Goal: Transaction & Acquisition: Purchase product/service

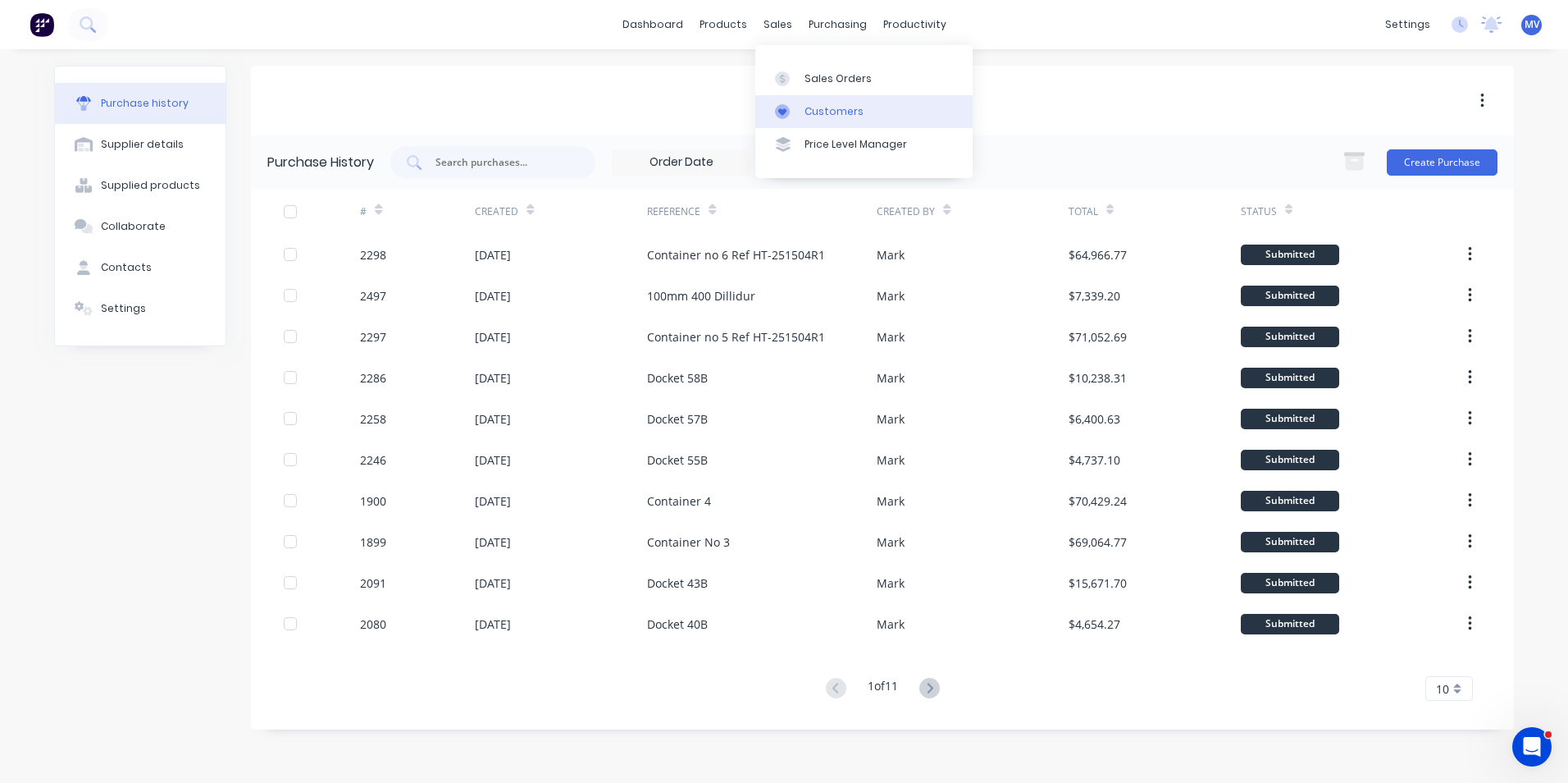
click at [818, 108] on div "Customers" at bounding box center [834, 111] width 59 height 15
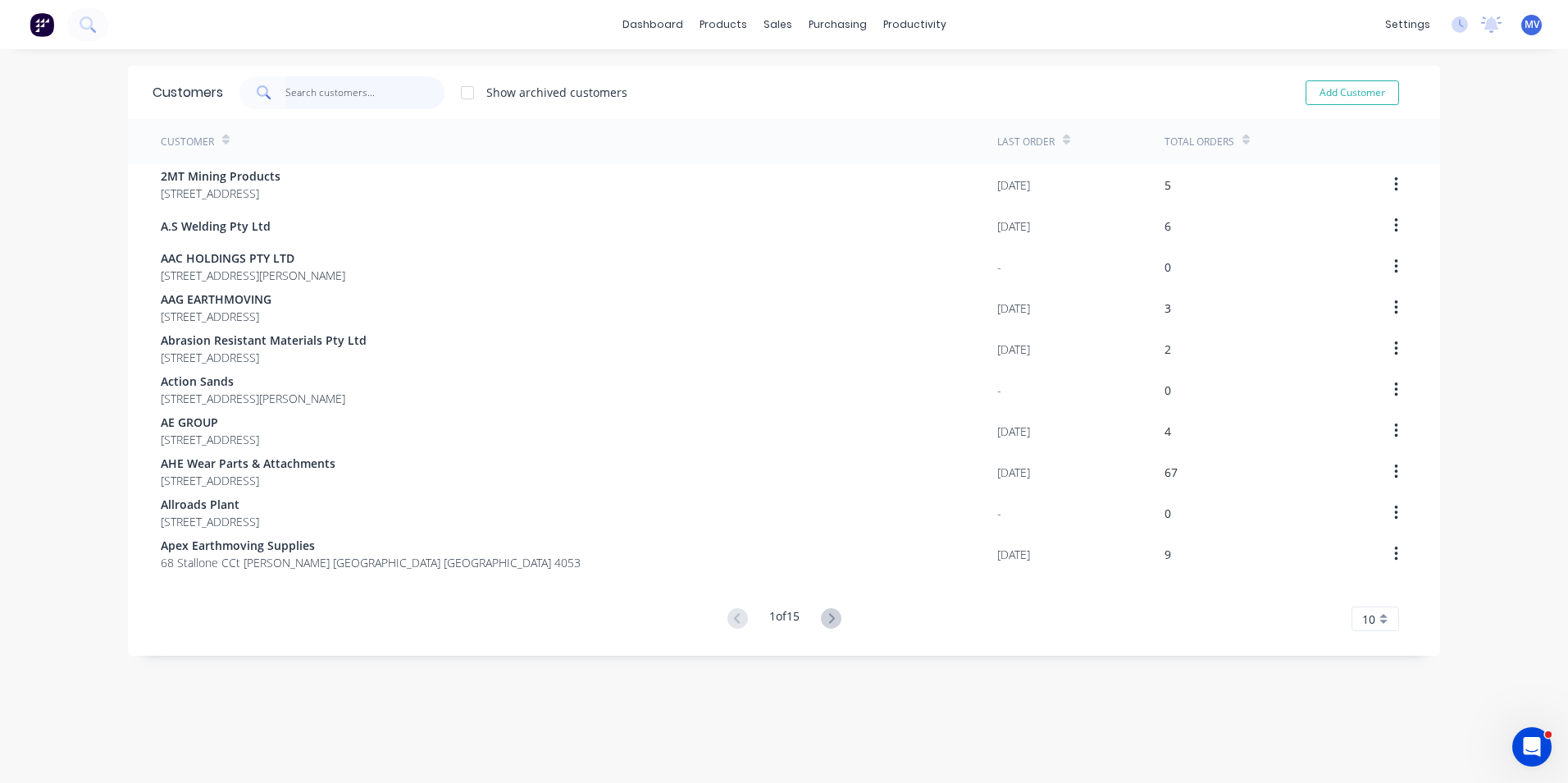
click at [337, 89] on input "text" at bounding box center [365, 93] width 160 height 33
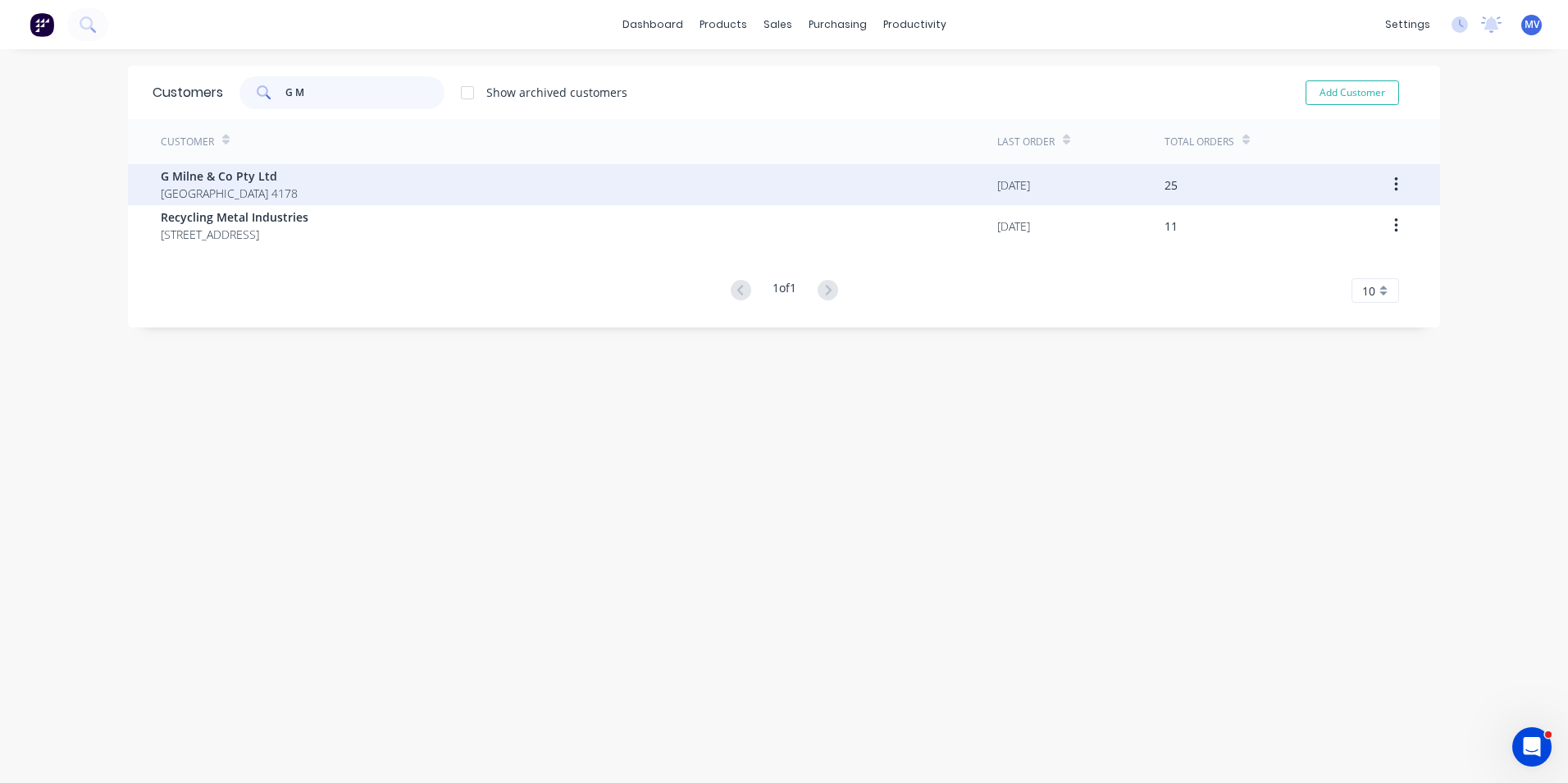
type input "G M"
click at [257, 181] on span "G Milne & Co Pty Ltd" at bounding box center [229, 176] width 137 height 17
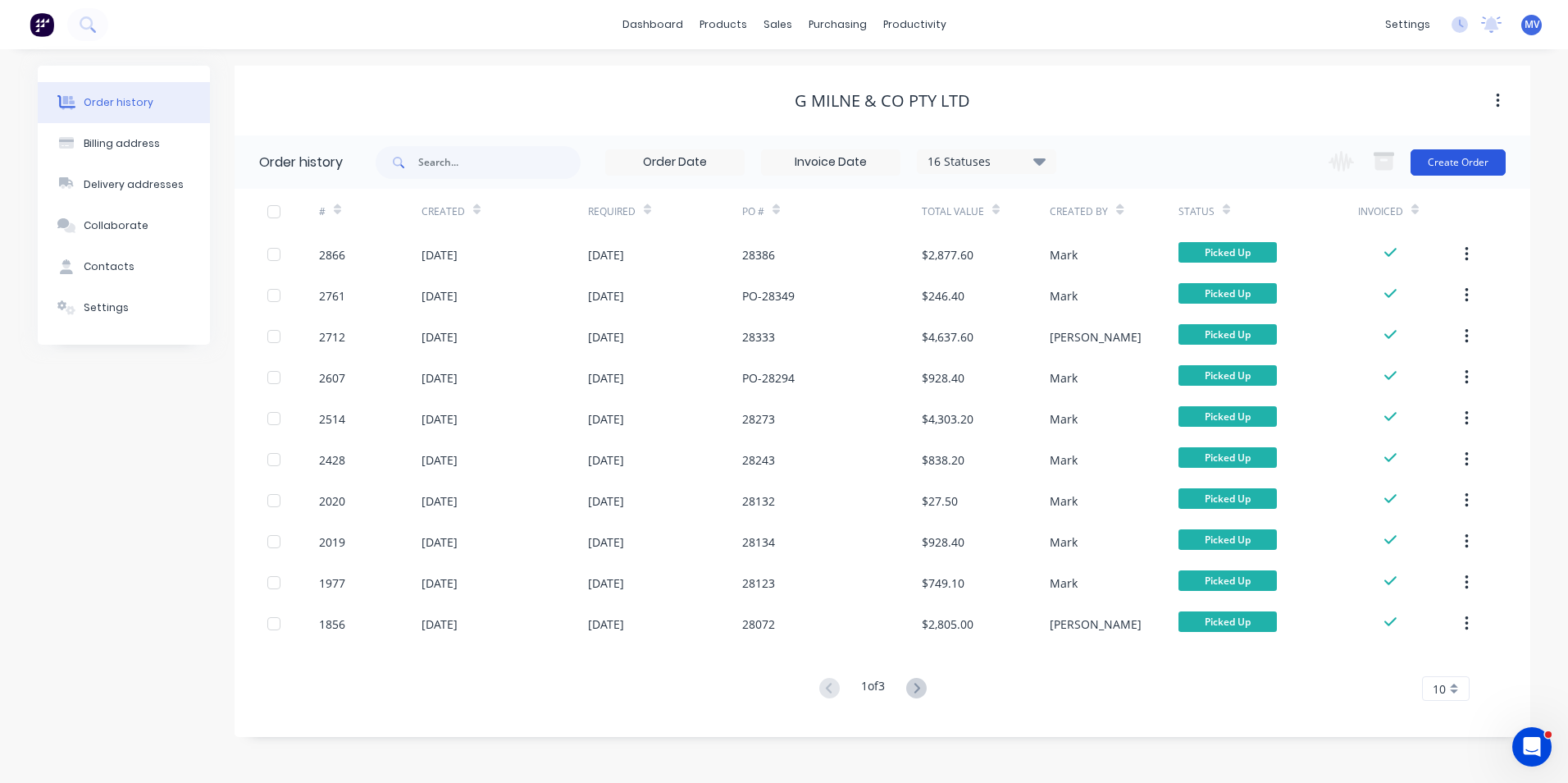
click at [1436, 155] on button "Create Order" at bounding box center [1458, 162] width 95 height 27
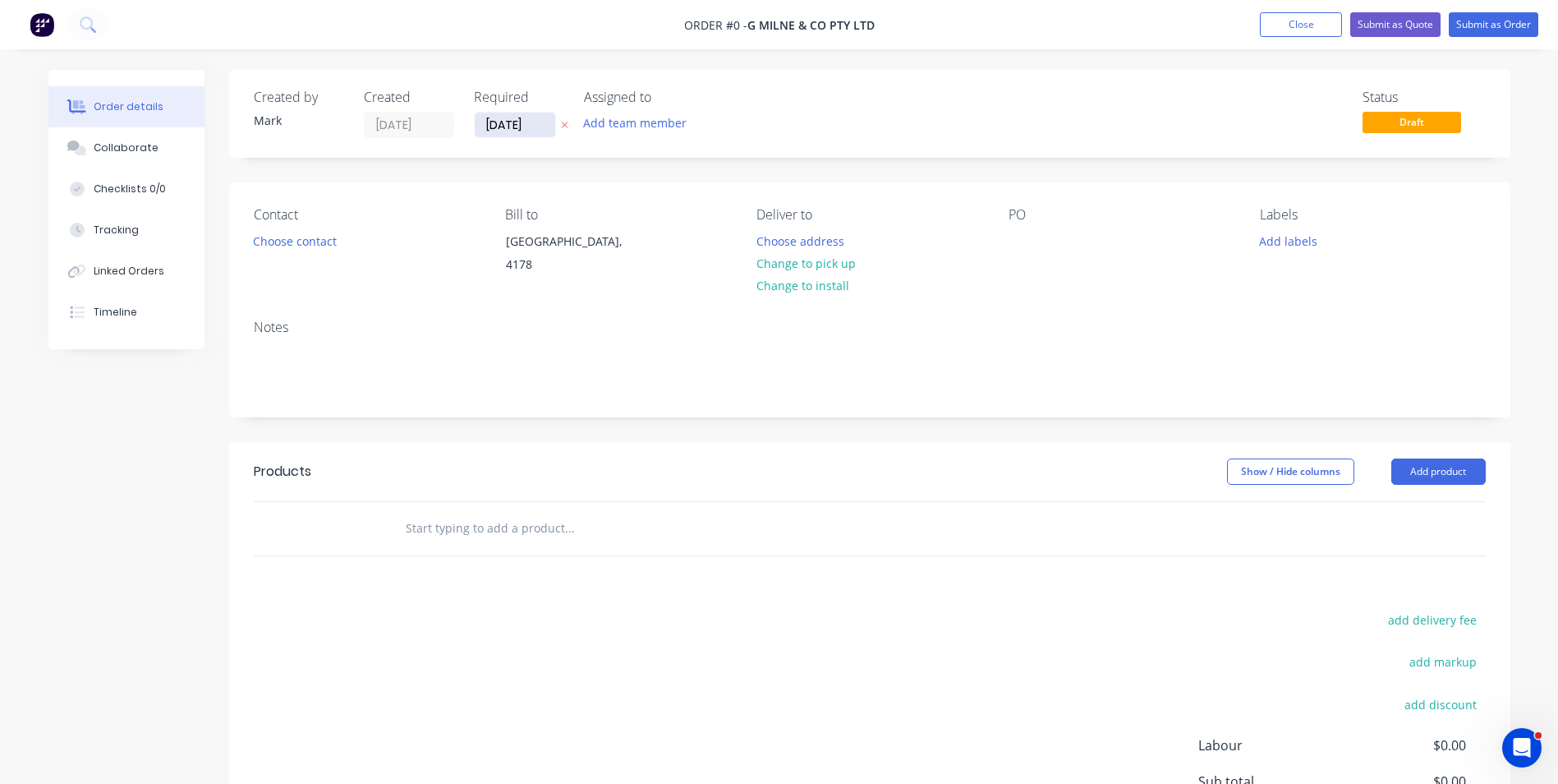
click at [513, 118] on input "[DATE]" at bounding box center [514, 124] width 80 height 25
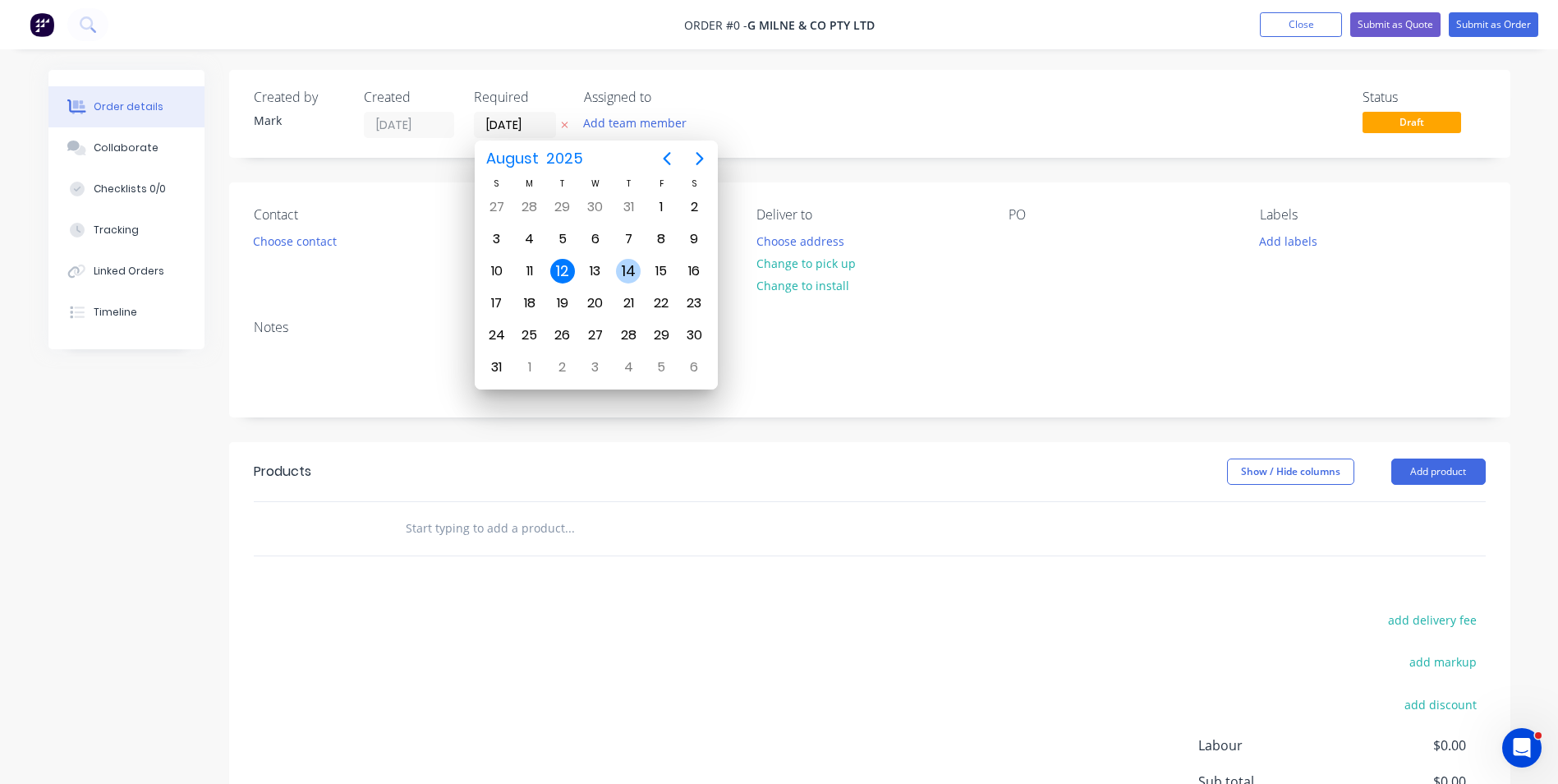
click at [628, 270] on div "14" at bounding box center [628, 271] width 25 height 25
type input "[DATE]"
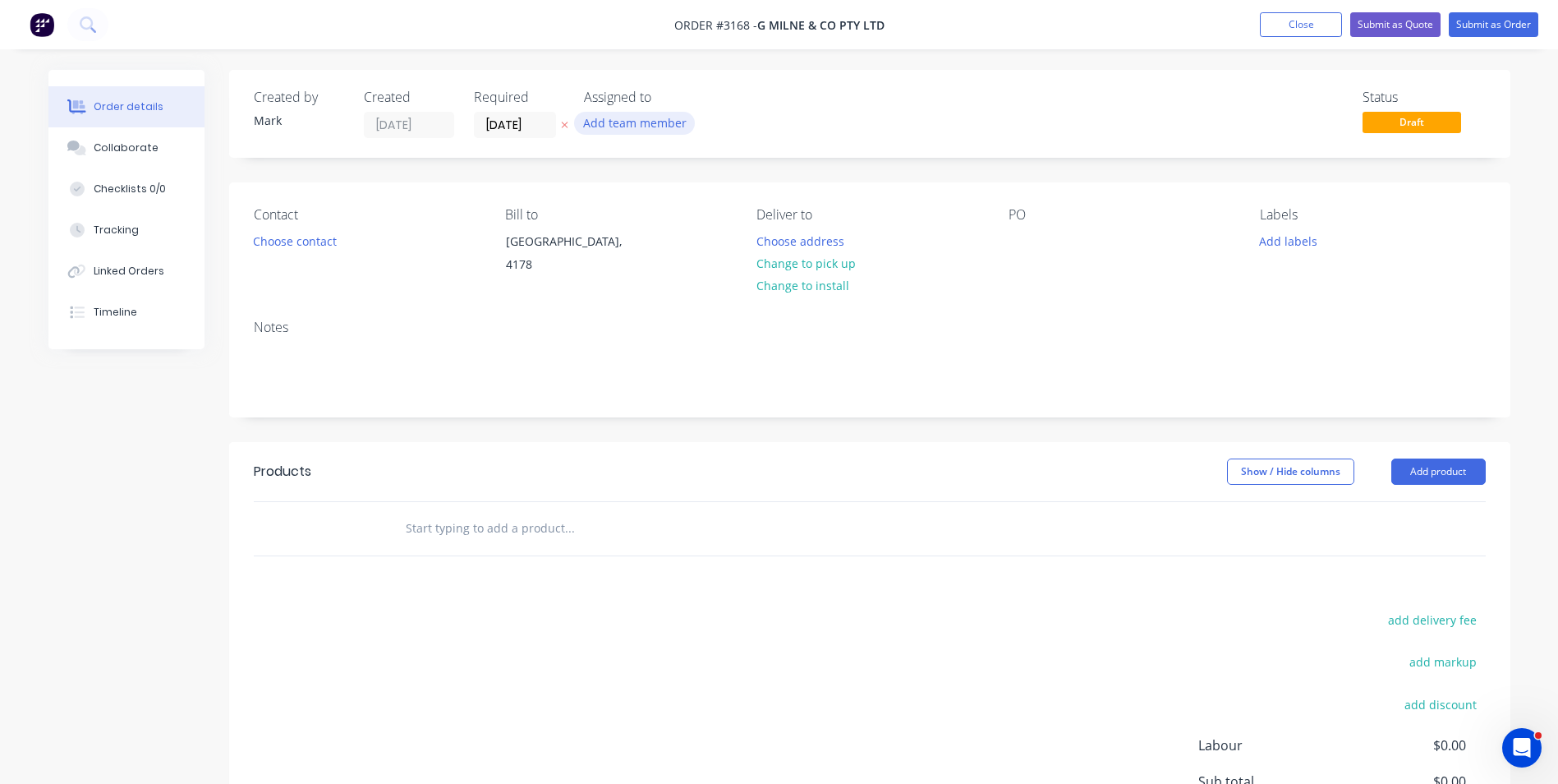
click at [626, 120] on button "Add team member" at bounding box center [634, 123] width 121 height 22
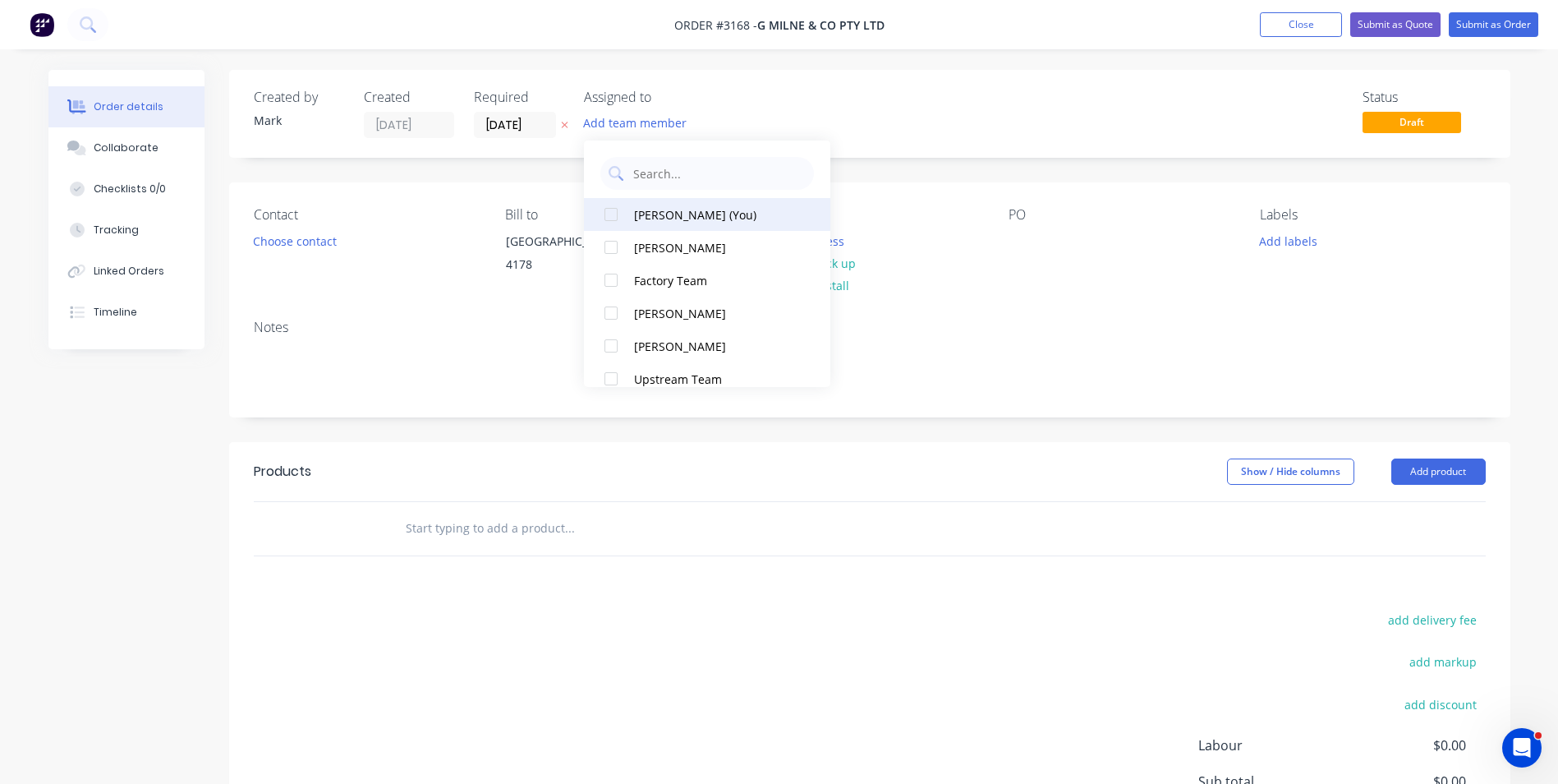
click at [663, 216] on div "[PERSON_NAME] (You)" at bounding box center [716, 215] width 164 height 18
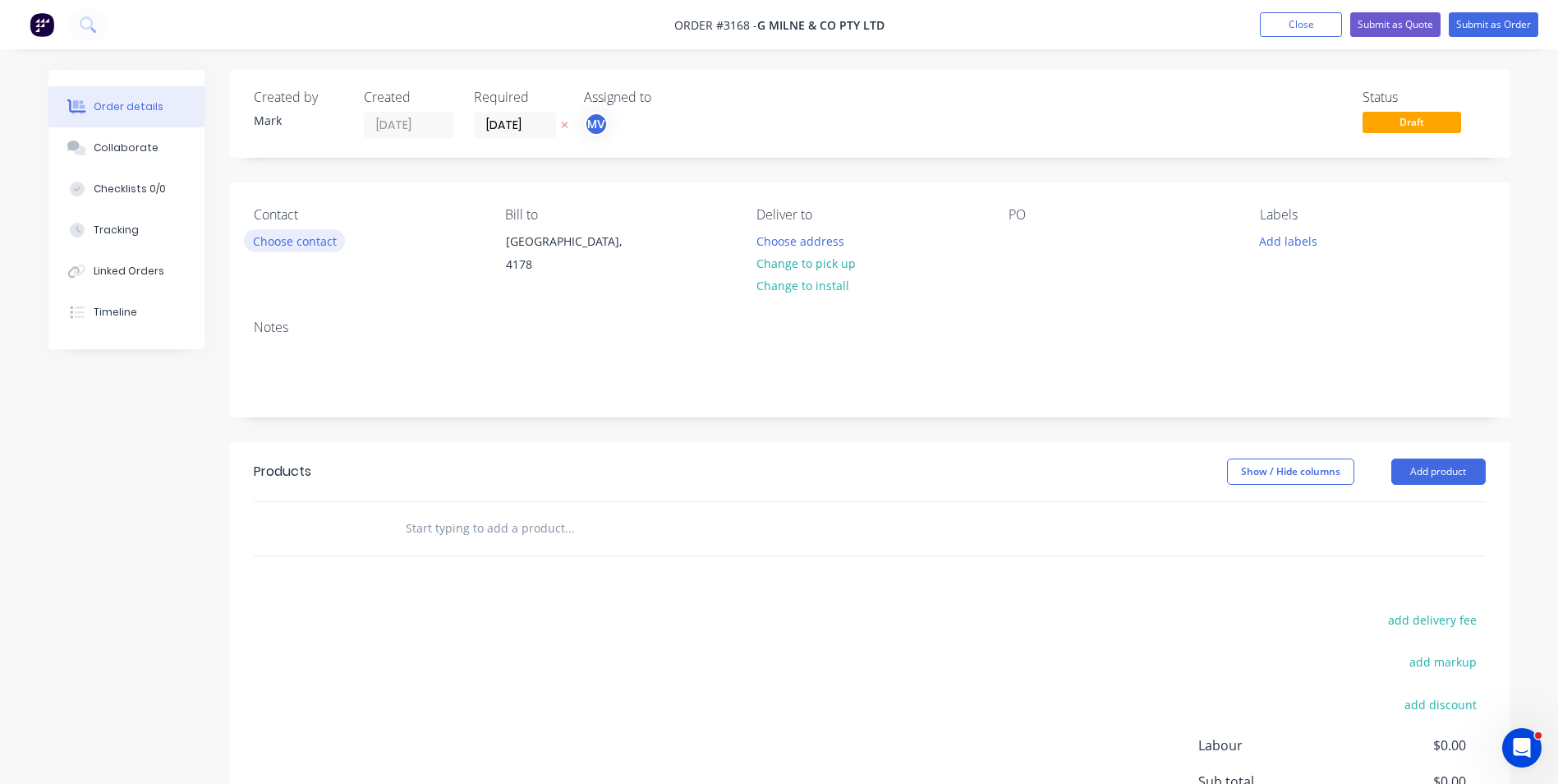
click at [292, 244] on button "Choose contact" at bounding box center [295, 240] width 101 height 22
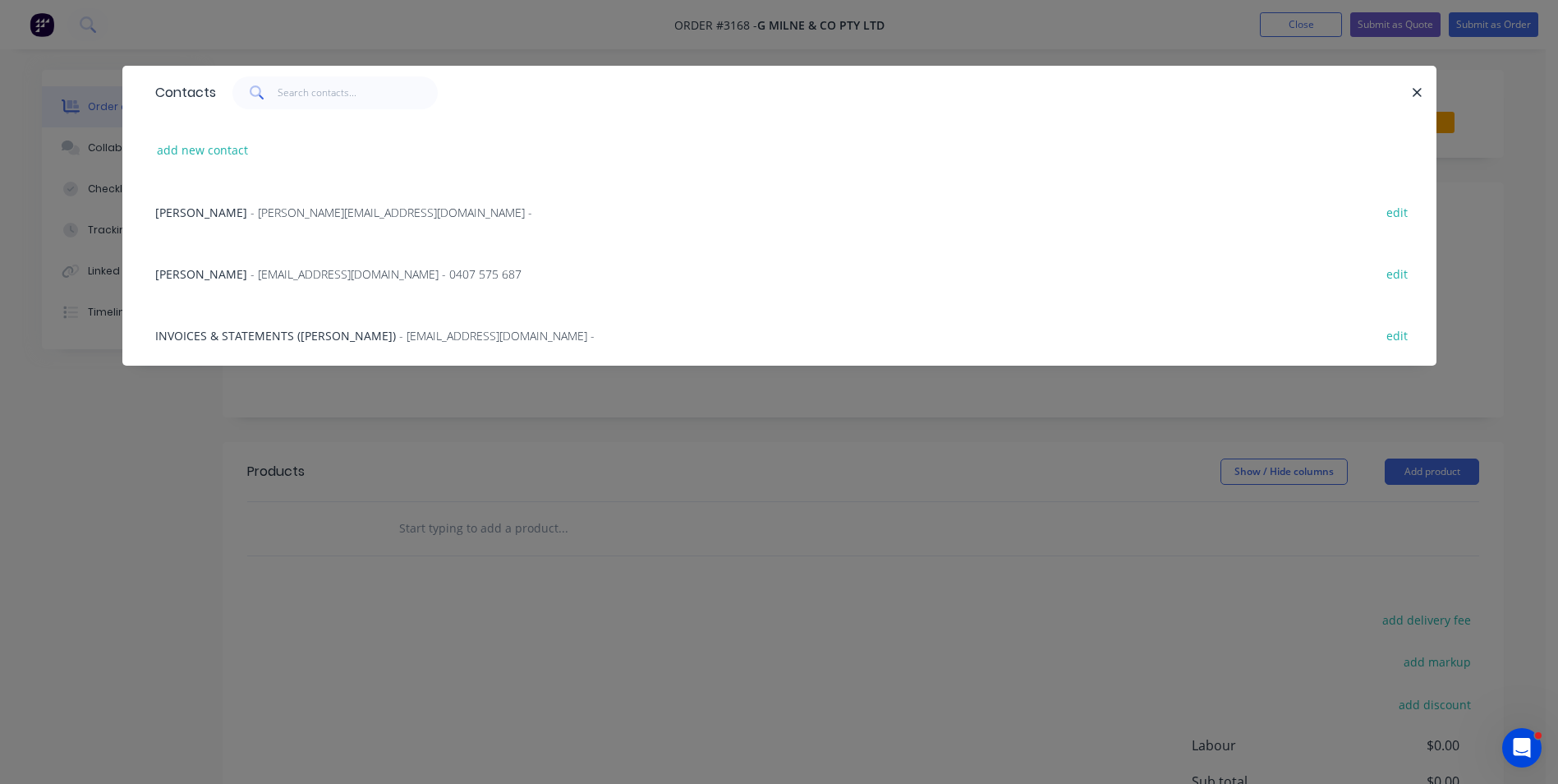
click at [188, 208] on span "[PERSON_NAME]" at bounding box center [202, 212] width 92 height 16
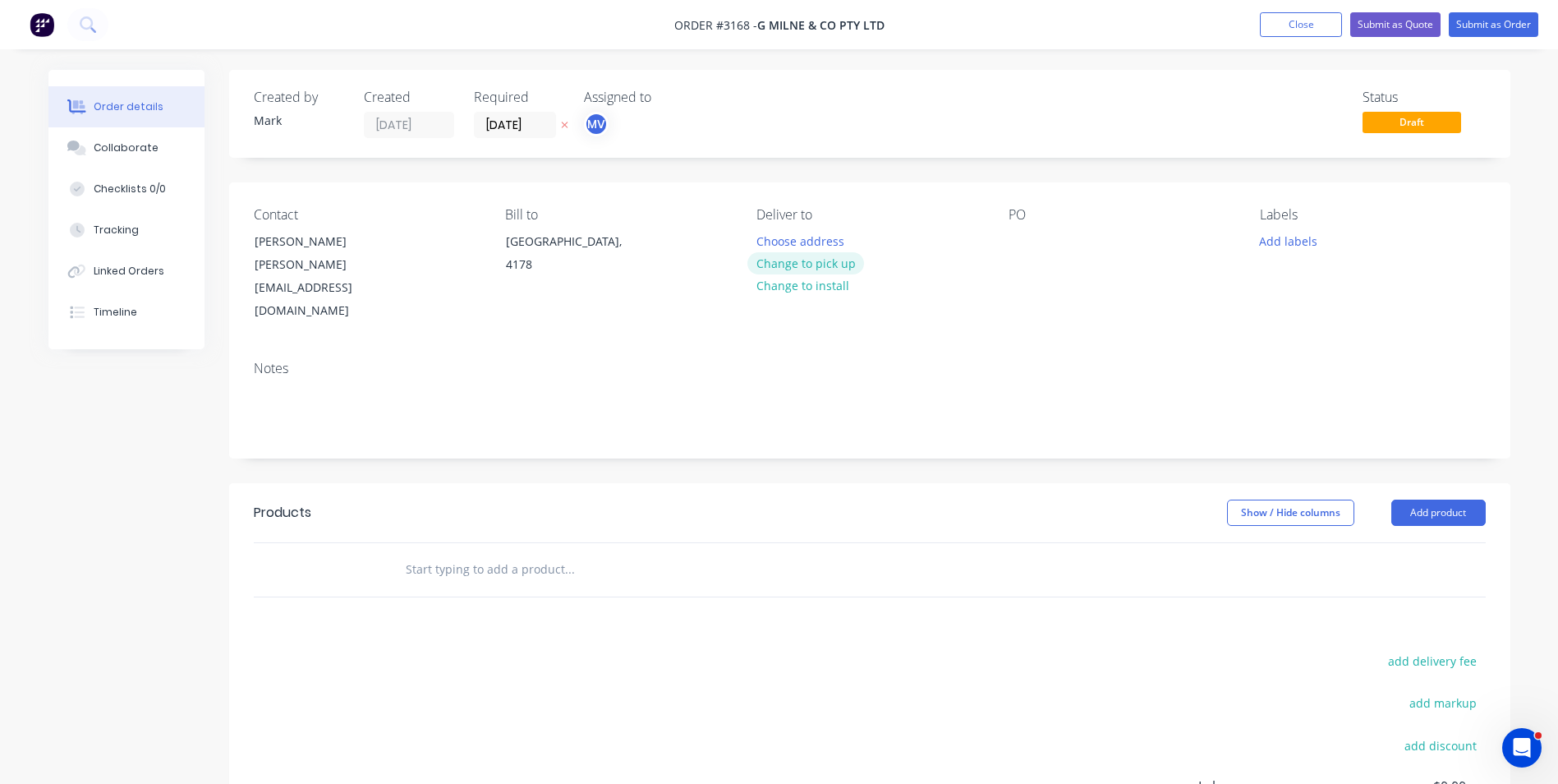
click at [813, 264] on button "Change to pick up" at bounding box center [805, 263] width 117 height 22
click at [1026, 230] on div at bounding box center [1022, 241] width 27 height 24
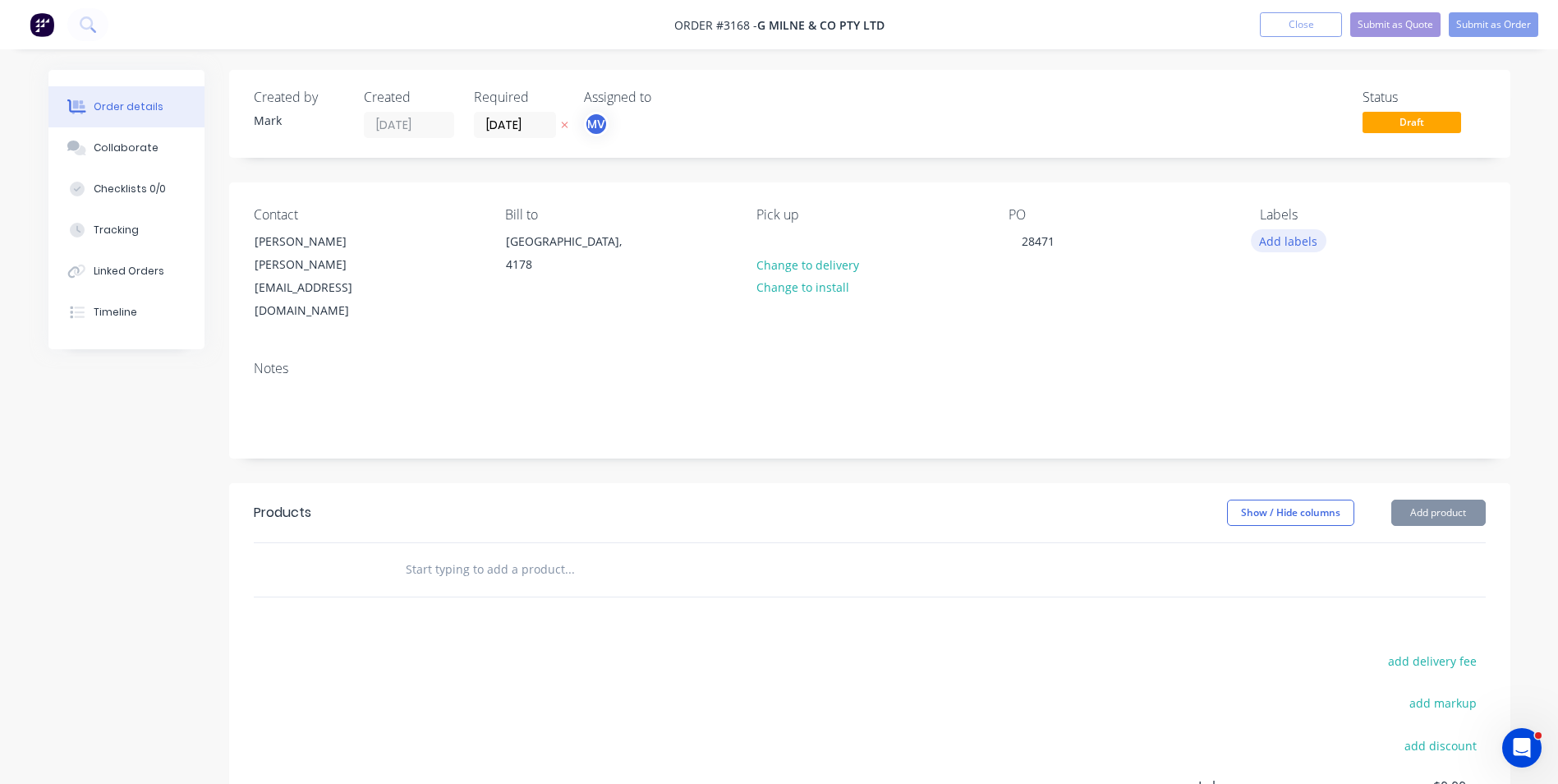
click at [1275, 241] on button "Add labels" at bounding box center [1289, 240] width 76 height 22
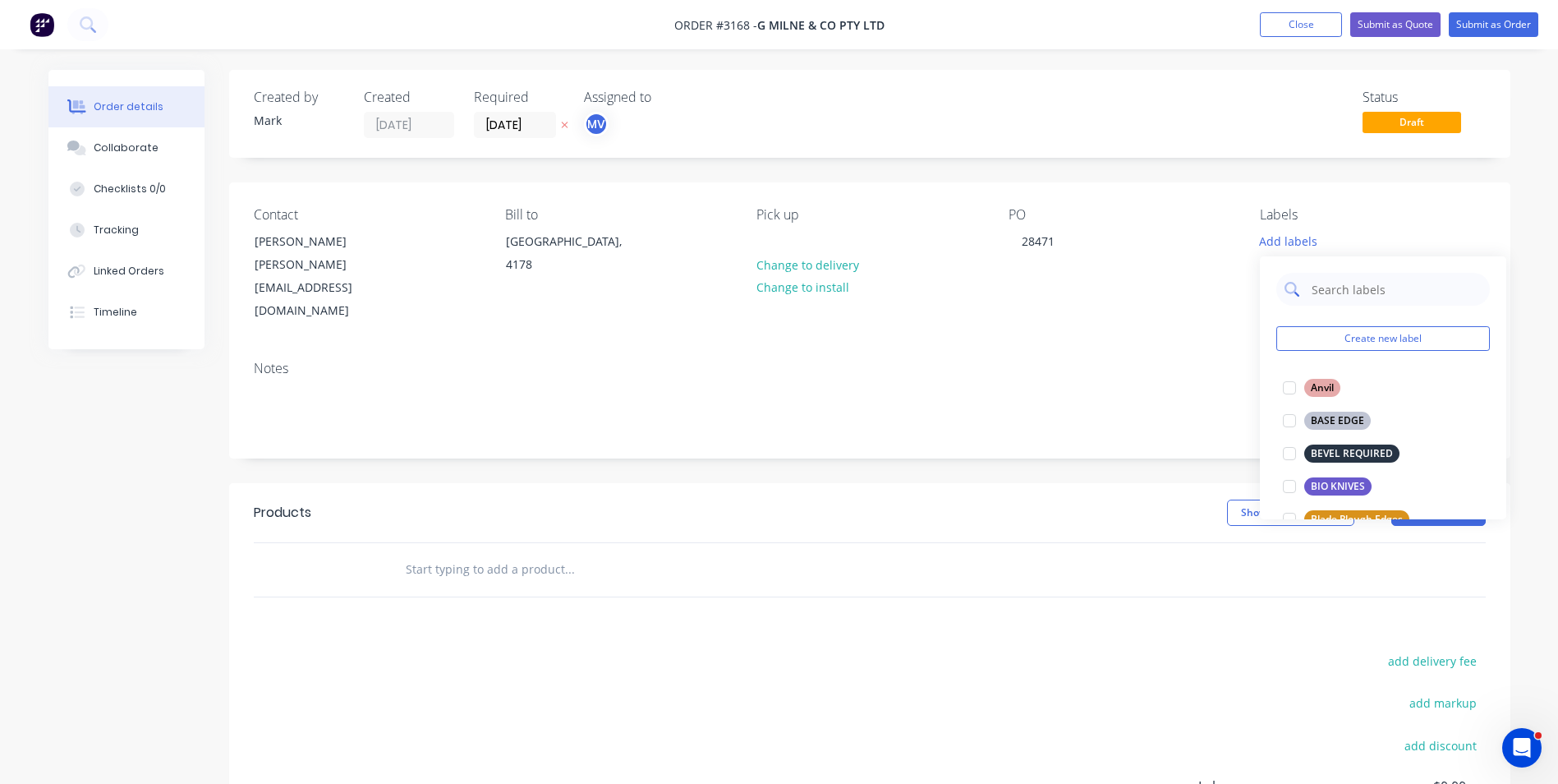
click at [1341, 289] on input "text" at bounding box center [1396, 289] width 171 height 33
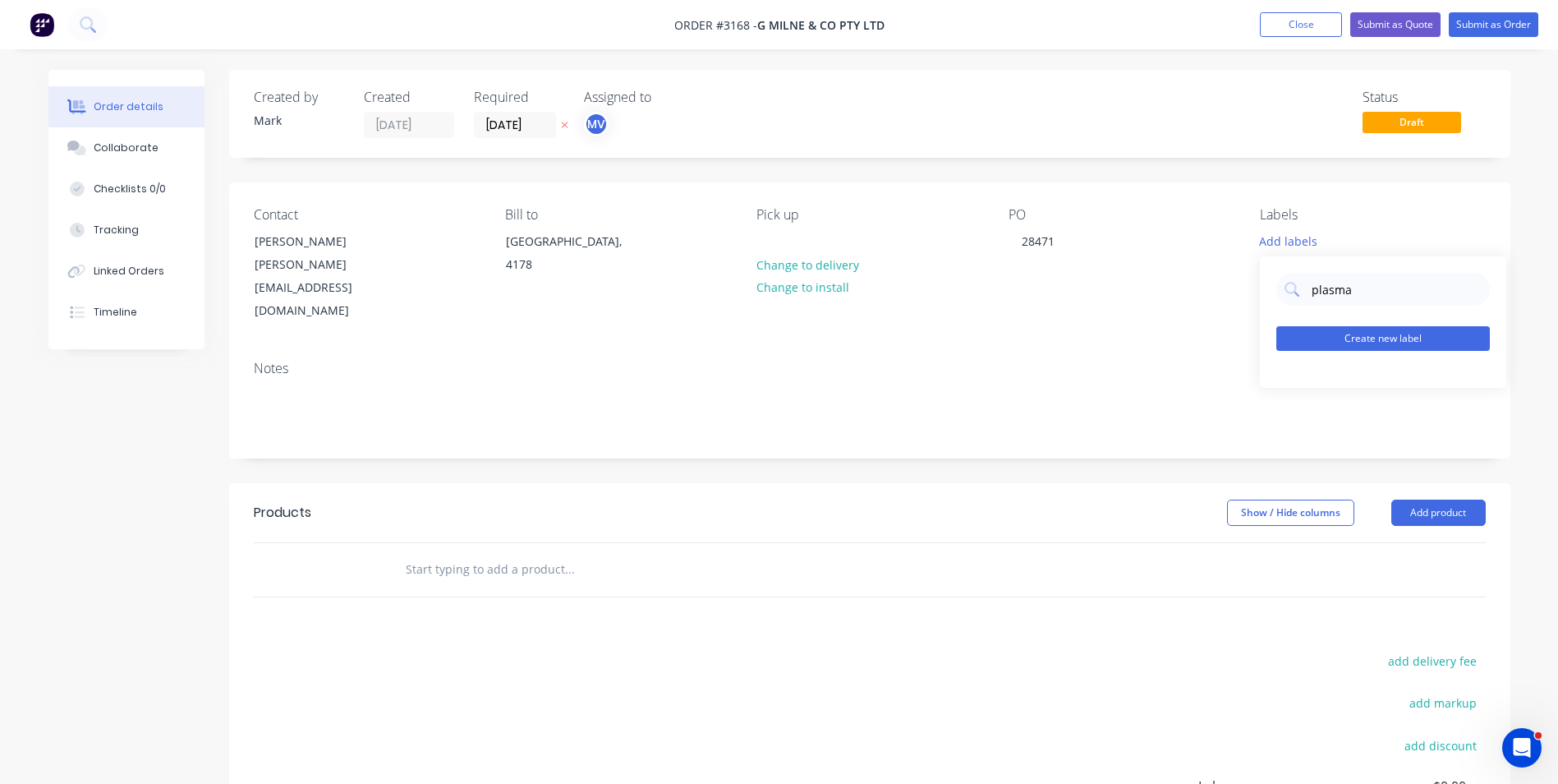
type input "plasma"
click at [1373, 339] on button "Create new label" at bounding box center [1384, 338] width 214 height 25
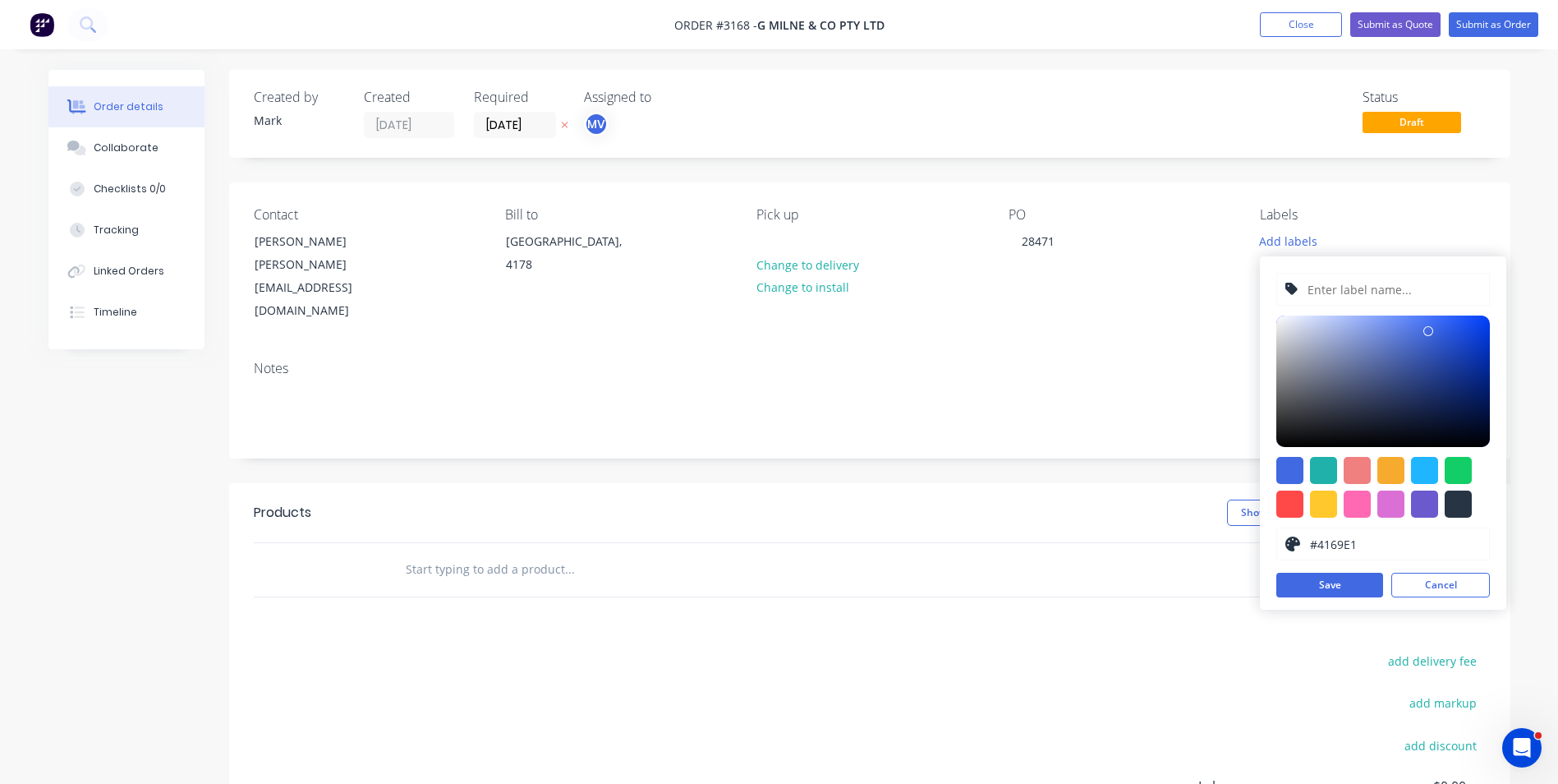
click at [1329, 285] on input "text" at bounding box center [1394, 289] width 175 height 31
type input "Plasma Cut parts"
click at [1324, 465] on div at bounding box center [1323, 470] width 27 height 27
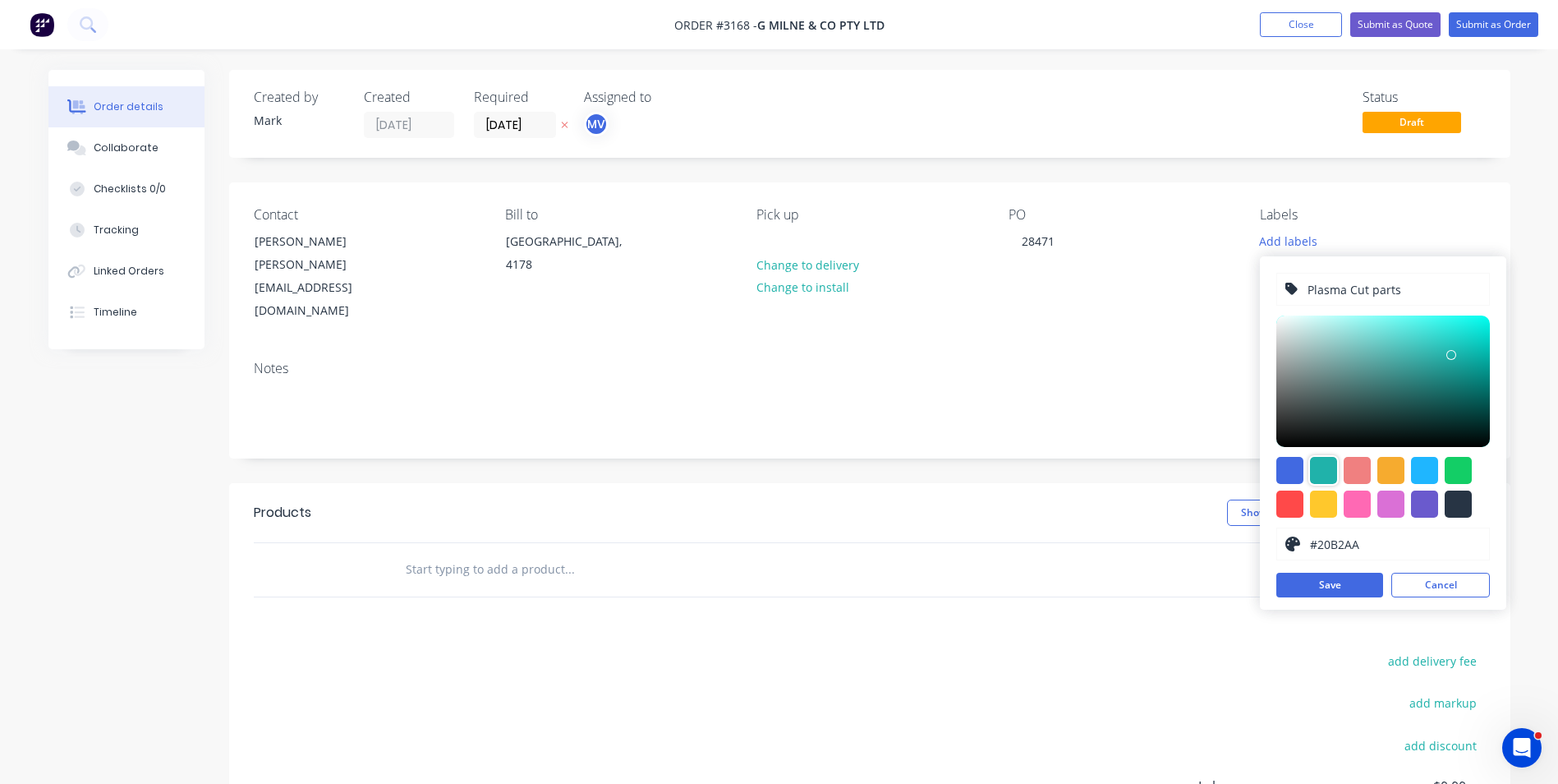
type input "#0EDED2"
click at [1477, 333] on div at bounding box center [1384, 380] width 214 height 132
click at [1328, 585] on button "Save" at bounding box center [1330, 584] width 107 height 25
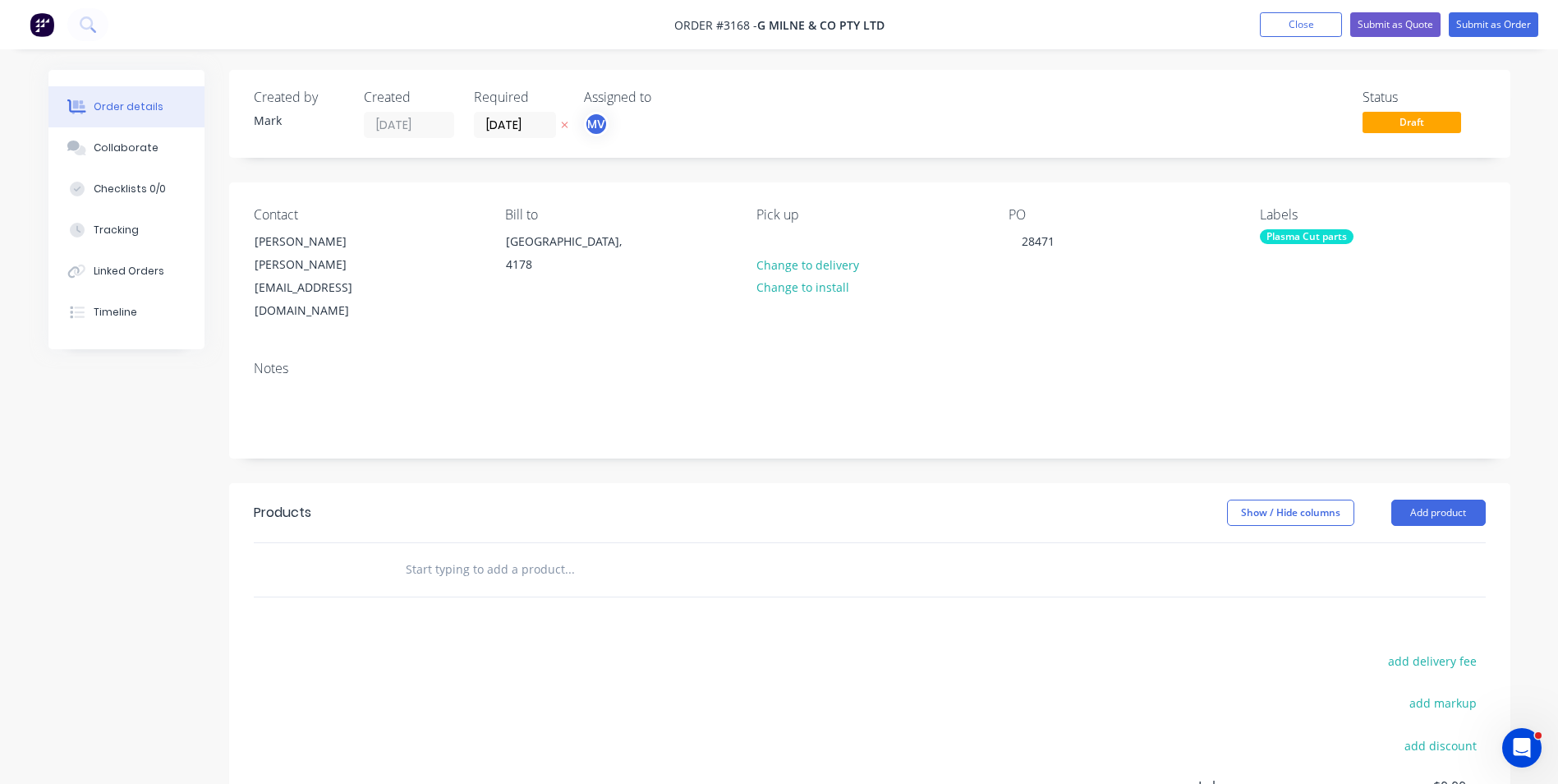
click at [1339, 649] on div "add delivery fee" at bounding box center [1383, 670] width 205 height 41
click at [1436, 499] on button "Add product" at bounding box center [1438, 512] width 95 height 27
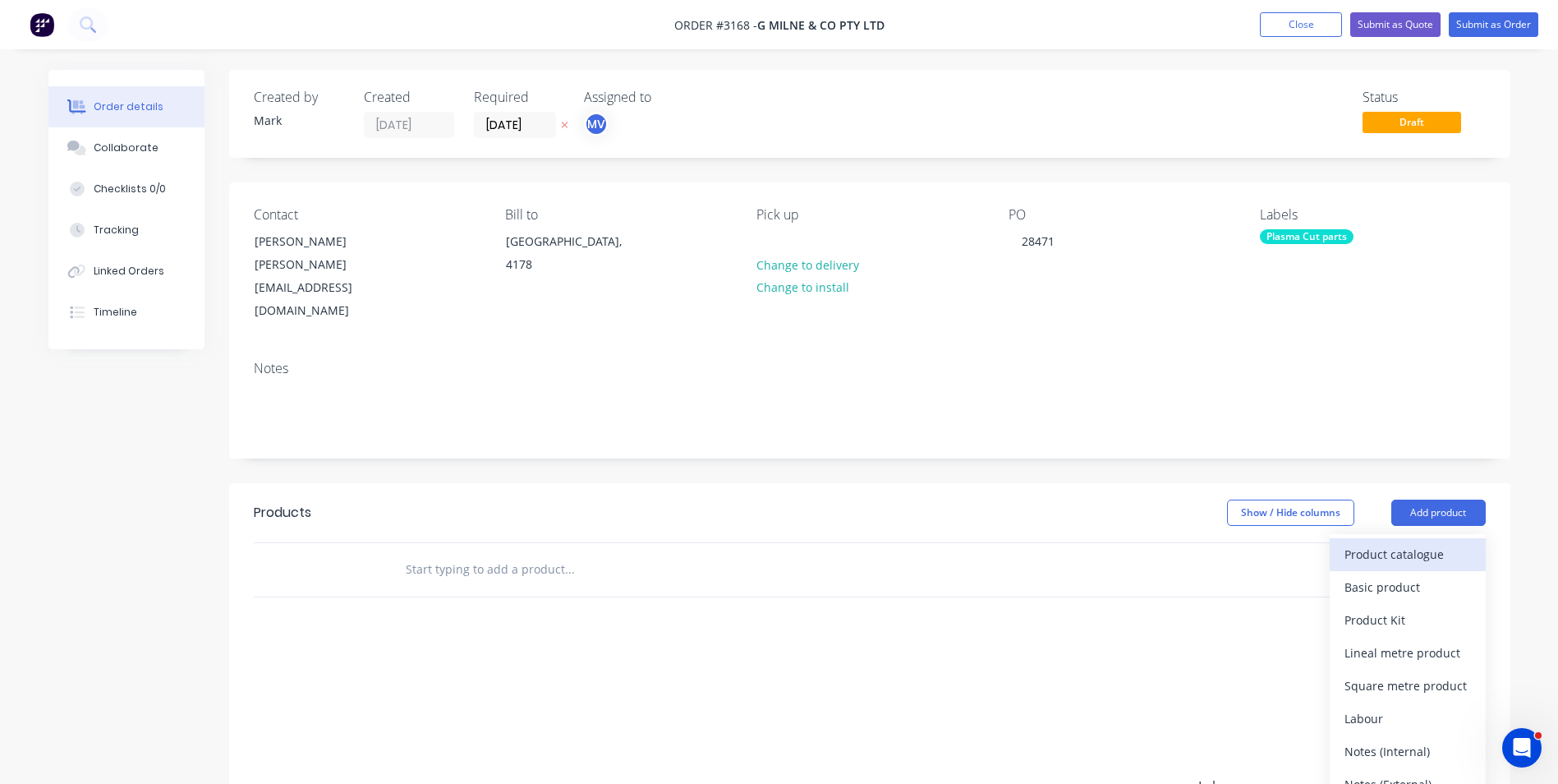
click at [1398, 542] on div "Product catalogue" at bounding box center [1408, 554] width 126 height 24
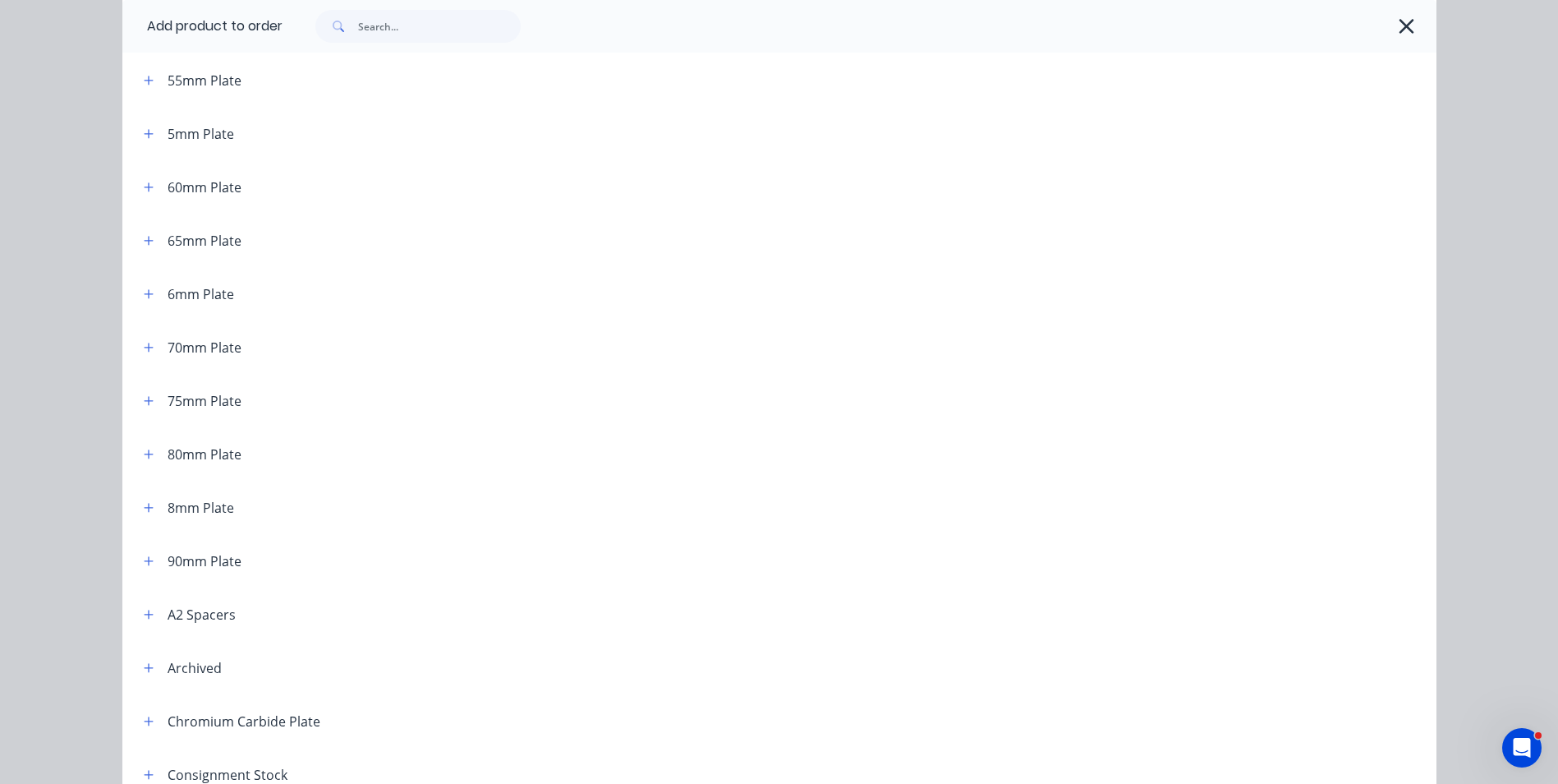
scroll to position [822, 0]
click at [144, 505] on icon "button" at bounding box center [148, 507] width 10 height 11
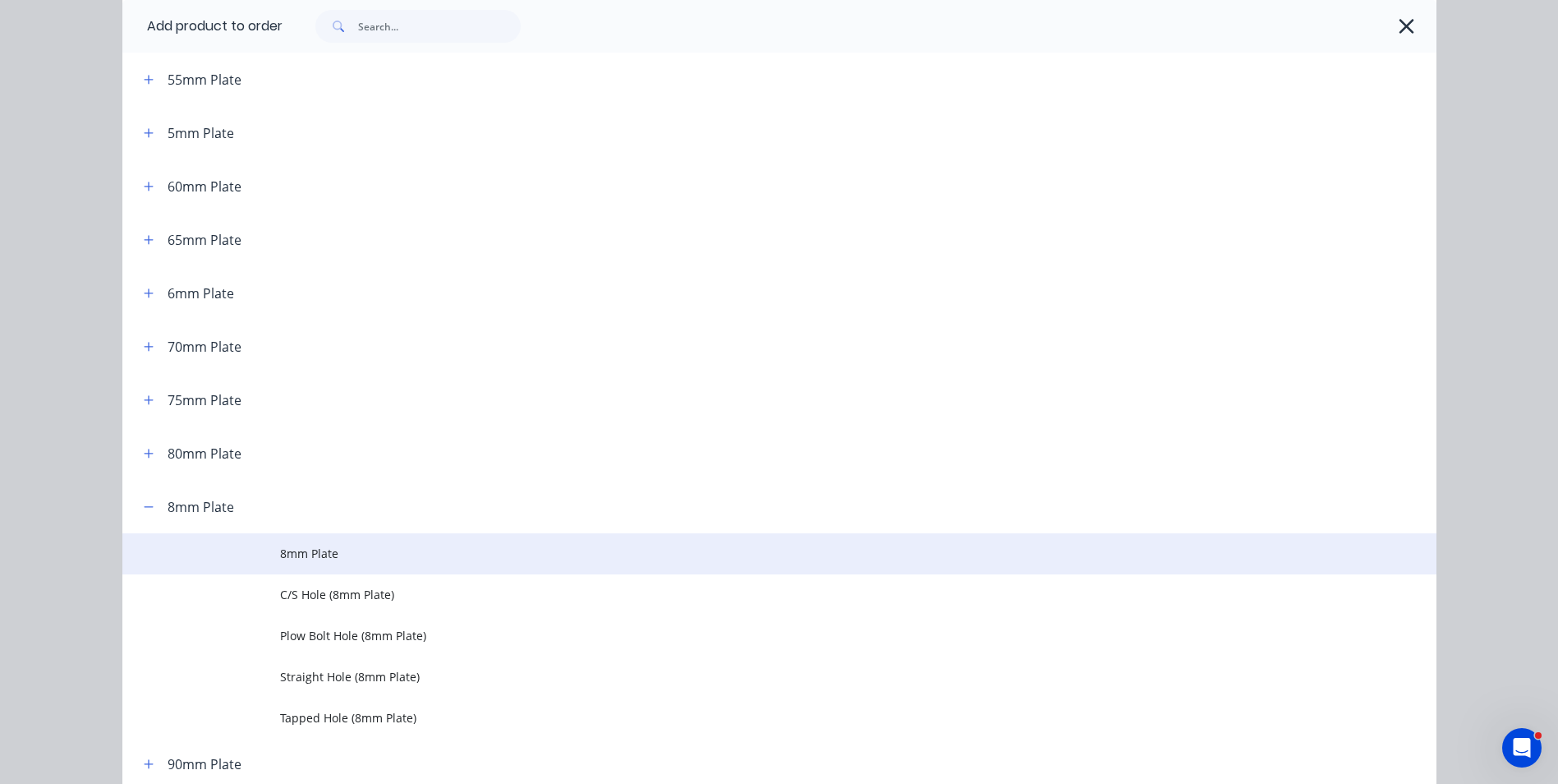
click at [364, 552] on span "8mm Plate" at bounding box center [743, 553] width 925 height 18
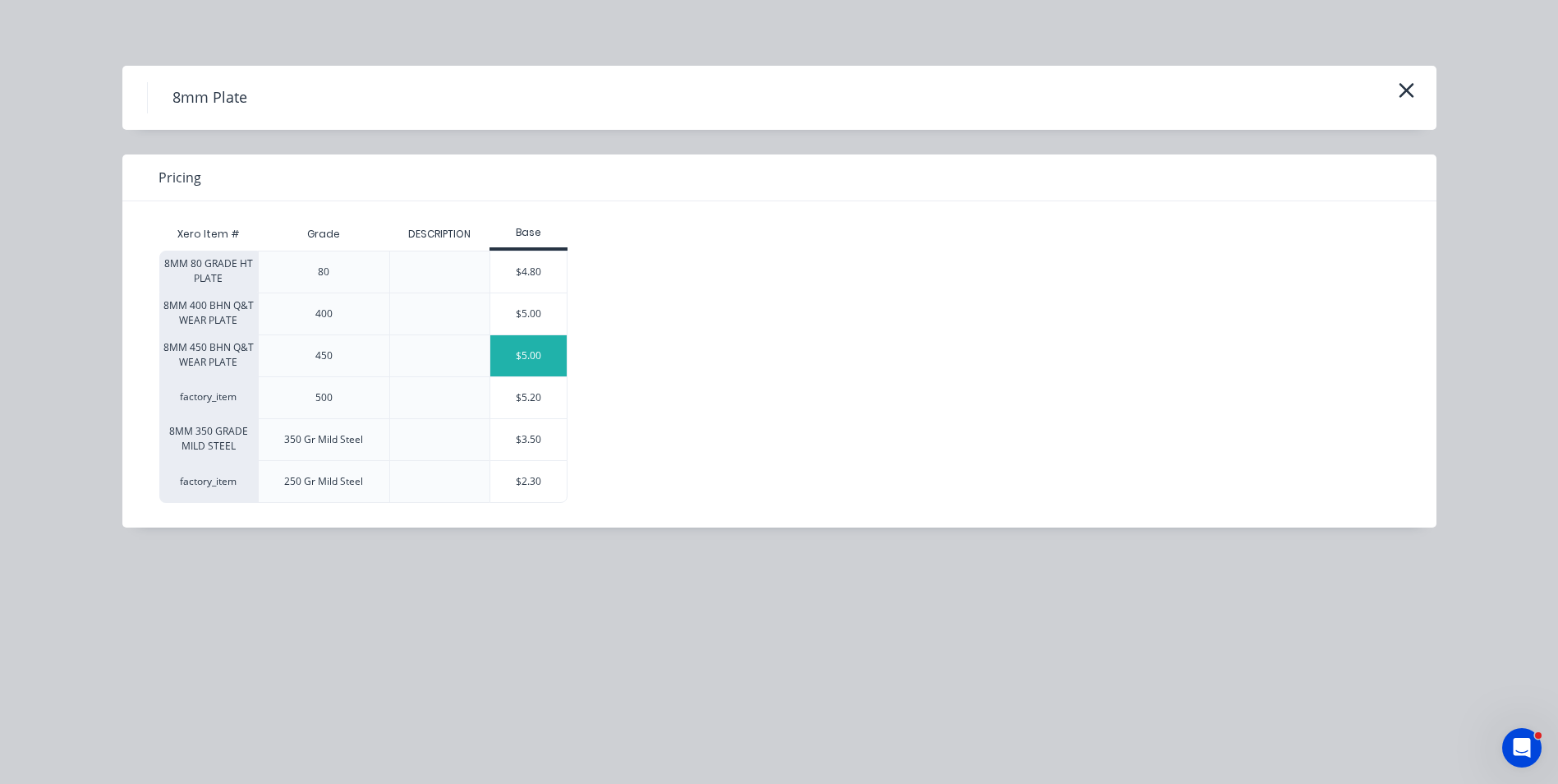
click at [556, 355] on div "$5.00" at bounding box center [529, 356] width 77 height 41
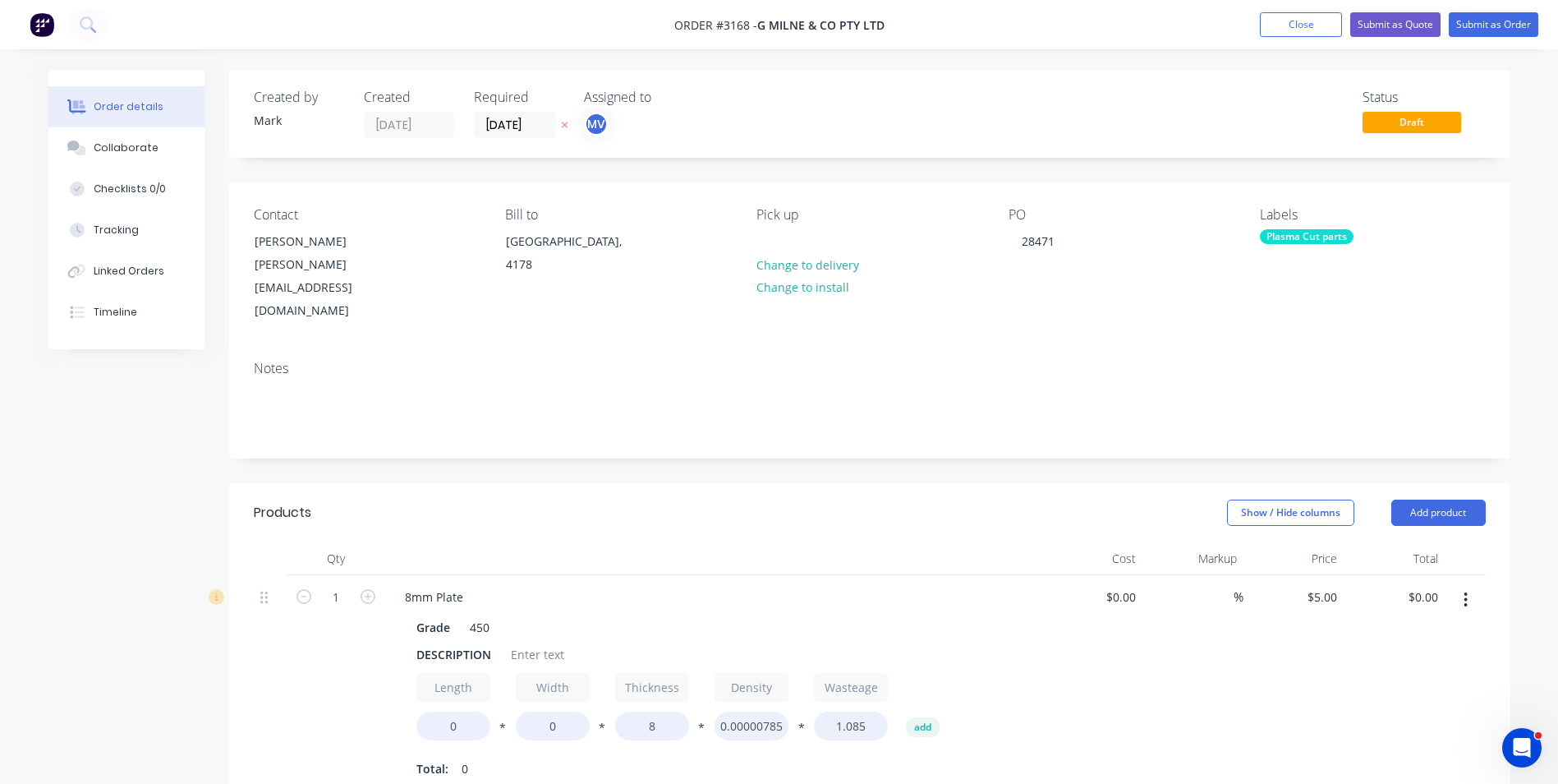
click at [1467, 592] on icon "button" at bounding box center [1467, 600] width 4 height 15
click at [1384, 663] on div "Duplicate" at bounding box center [1408, 675] width 126 height 24
click at [1468, 591] on icon "button" at bounding box center [1466, 600] width 4 height 18
click at [1375, 663] on div "Duplicate" at bounding box center [1408, 675] width 126 height 24
drag, startPoint x: 412, startPoint y: 631, endPoint x: 501, endPoint y: 638, distance: 89.3
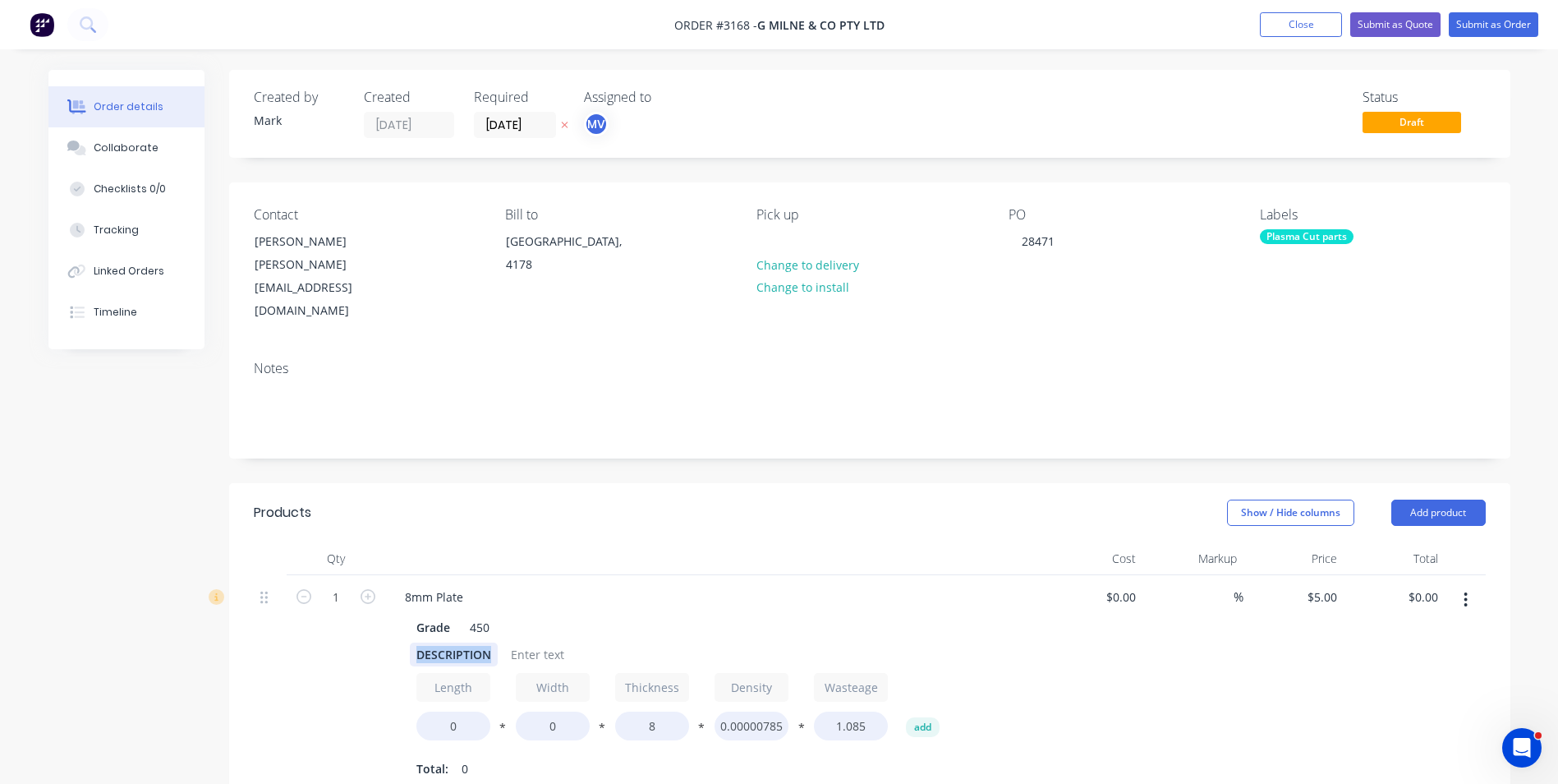
click at [501, 642] on div "DESCRIPTION" at bounding box center [710, 654] width 602 height 24
type input "4"
drag, startPoint x: 414, startPoint y: 632, endPoint x: 490, endPoint y: 634, distance: 76.0
click at [490, 642] on div "DESCRIPTION" at bounding box center [453, 654] width 88 height 24
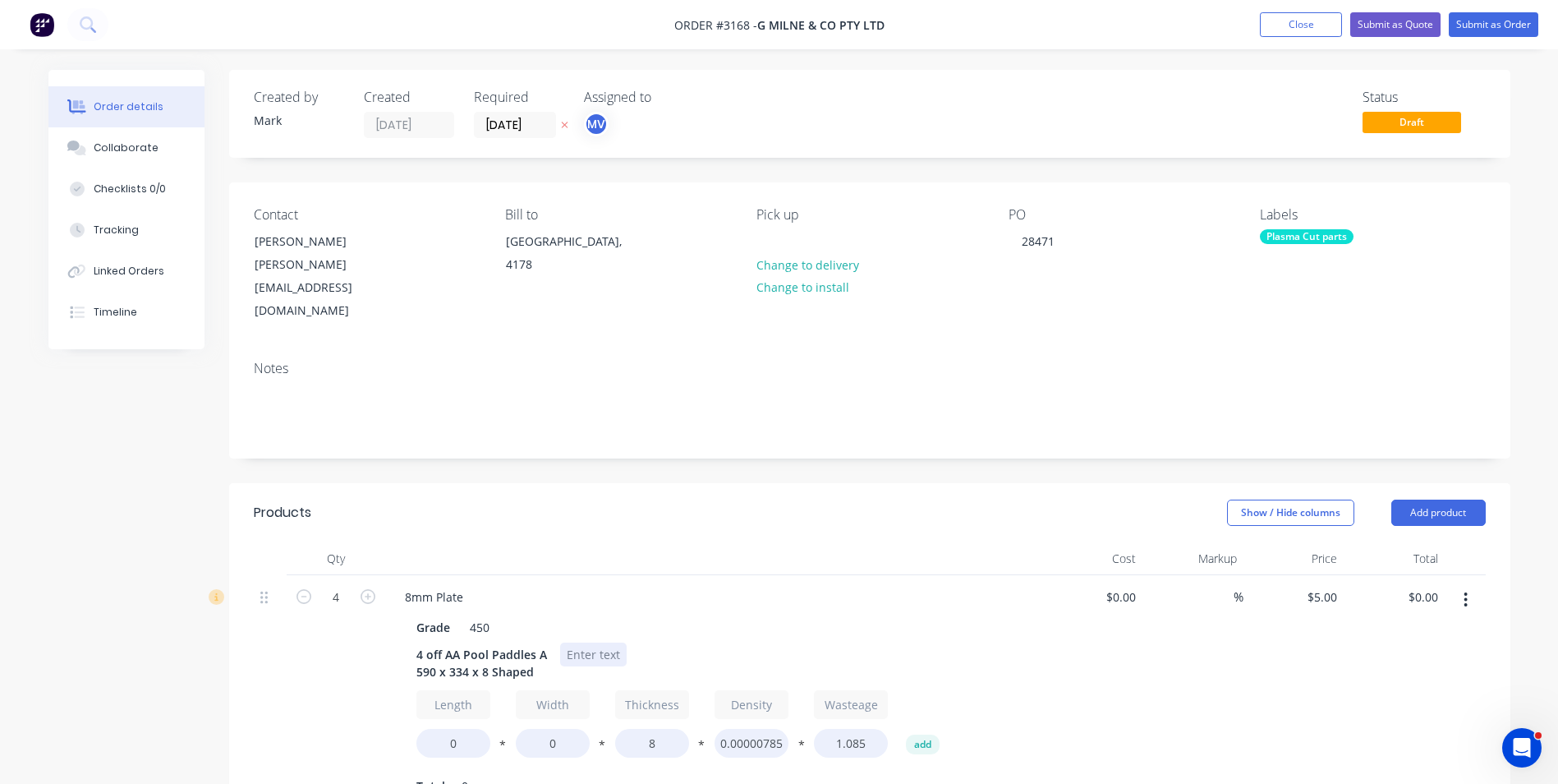
click at [593, 642] on div at bounding box center [593, 654] width 66 height 24
drag, startPoint x: 466, startPoint y: 723, endPoint x: 351, endPoint y: 704, distance: 116.6
click at [381, 711] on div "4 8mm Plate Grade 450 4 off AA Pool Paddles A 590 x 334 x 8 Shaped $70.00 ea + …" at bounding box center [870, 692] width 1232 height 234
type input "590"
type input "334"
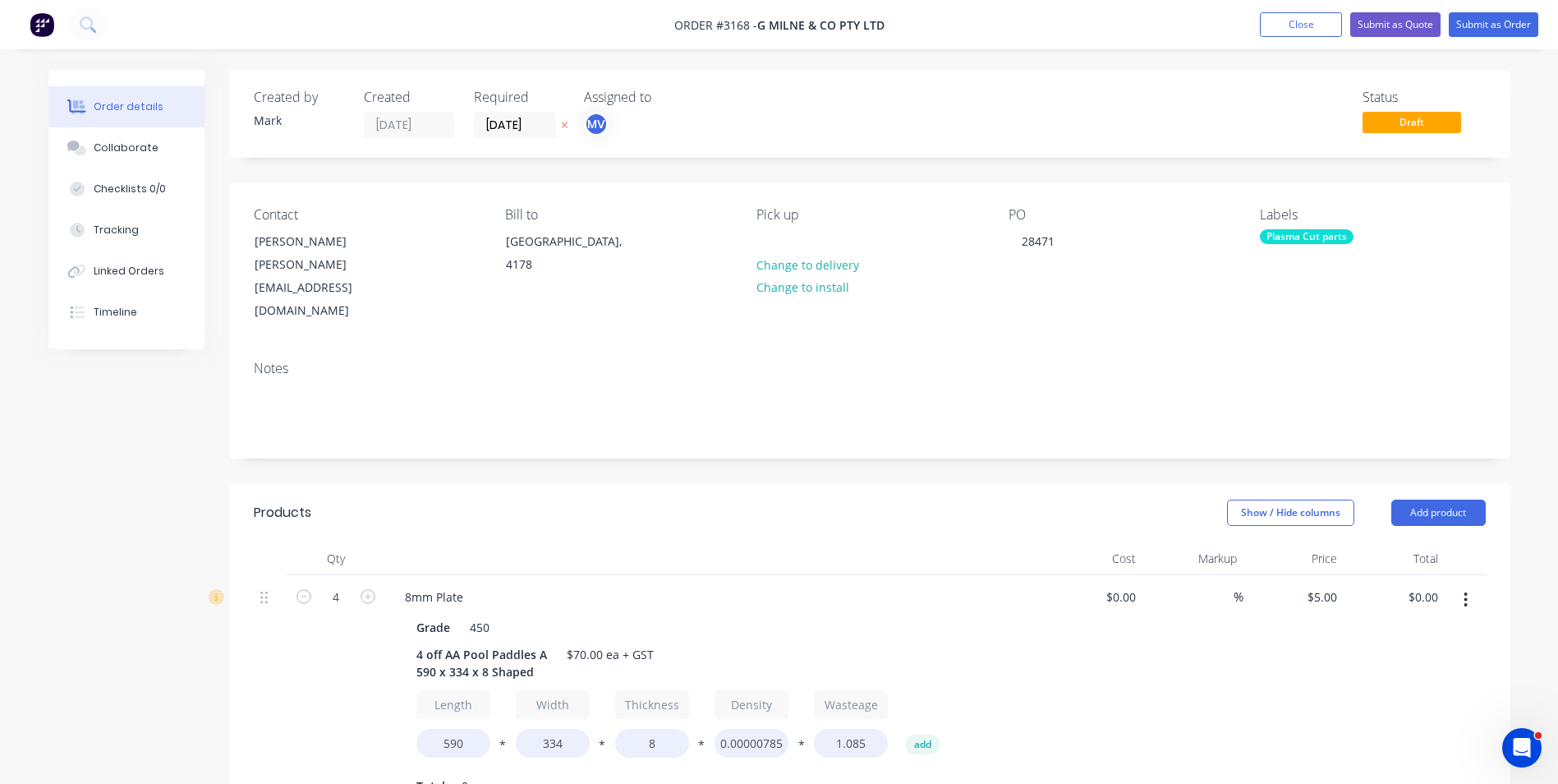
type input "$260.00"
click at [845, 500] on div "Show / Hide columns Add product" at bounding box center [1000, 512] width 970 height 27
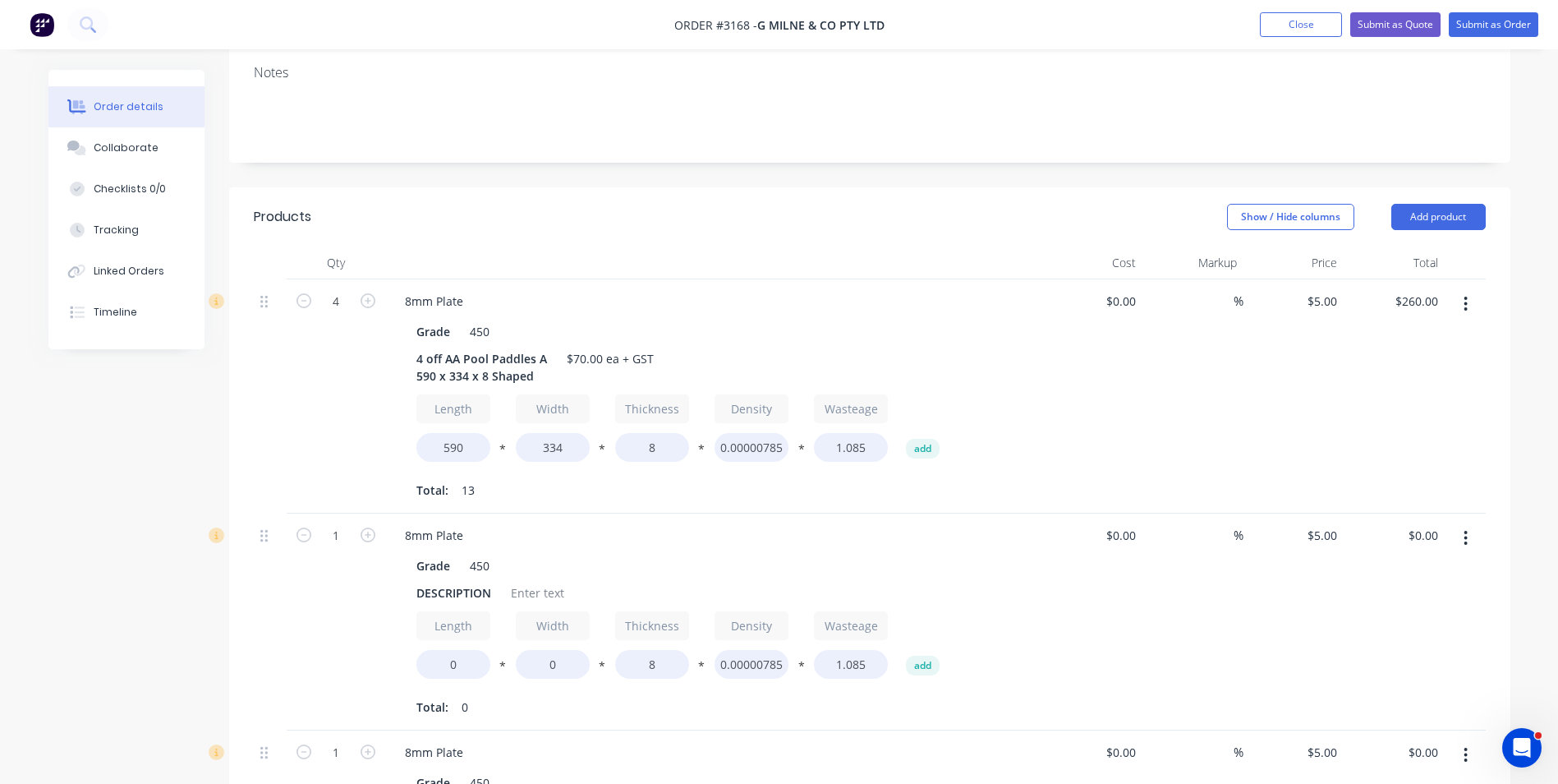
scroll to position [329, 0]
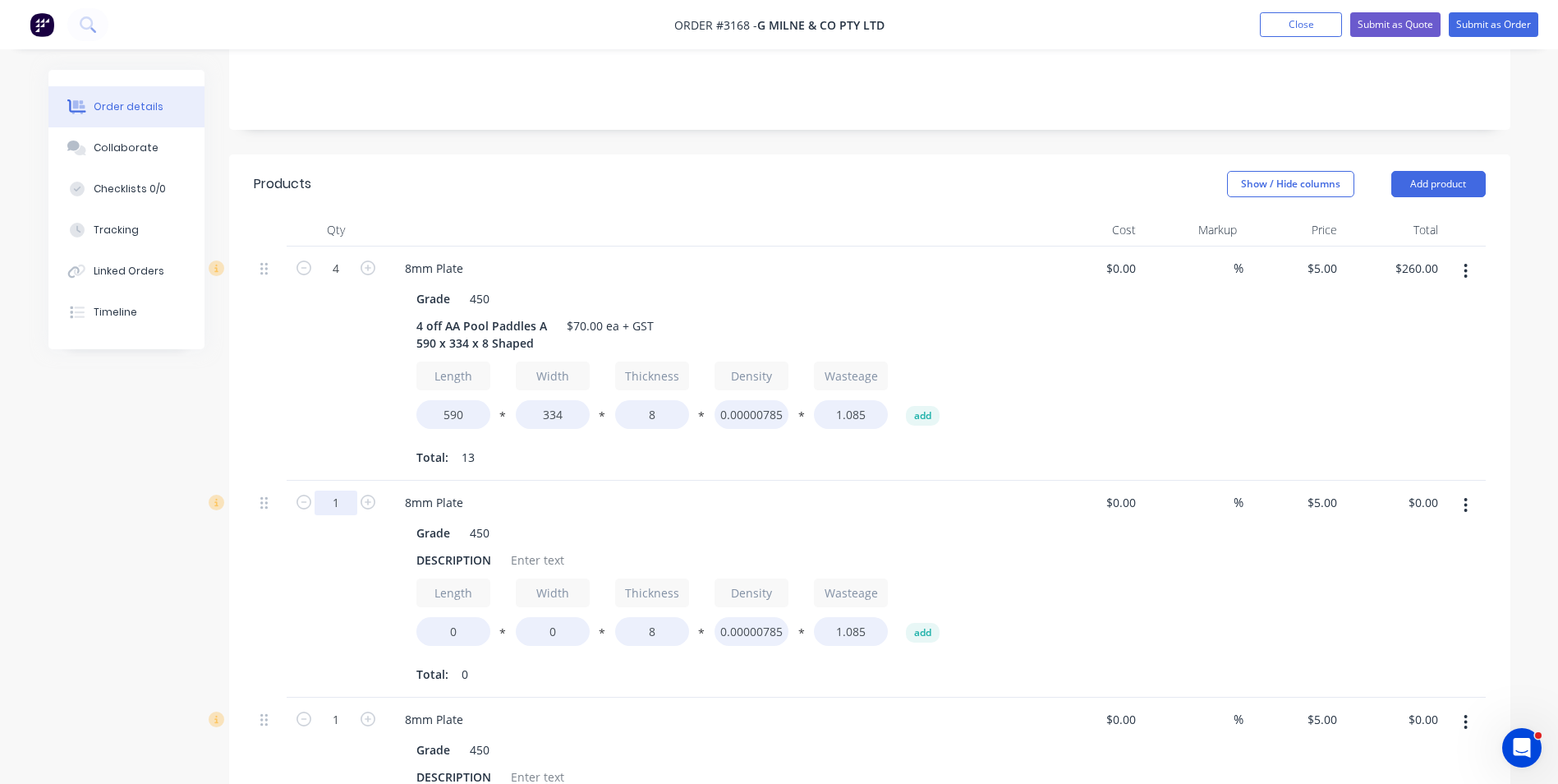
click at [334, 281] on input "1" at bounding box center [335, 268] width 42 height 25
type input "4"
drag, startPoint x: 414, startPoint y: 535, endPoint x: 494, endPoint y: 536, distance: 80.0
click at [494, 548] on div "DESCRIPTION" at bounding box center [453, 560] width 88 height 24
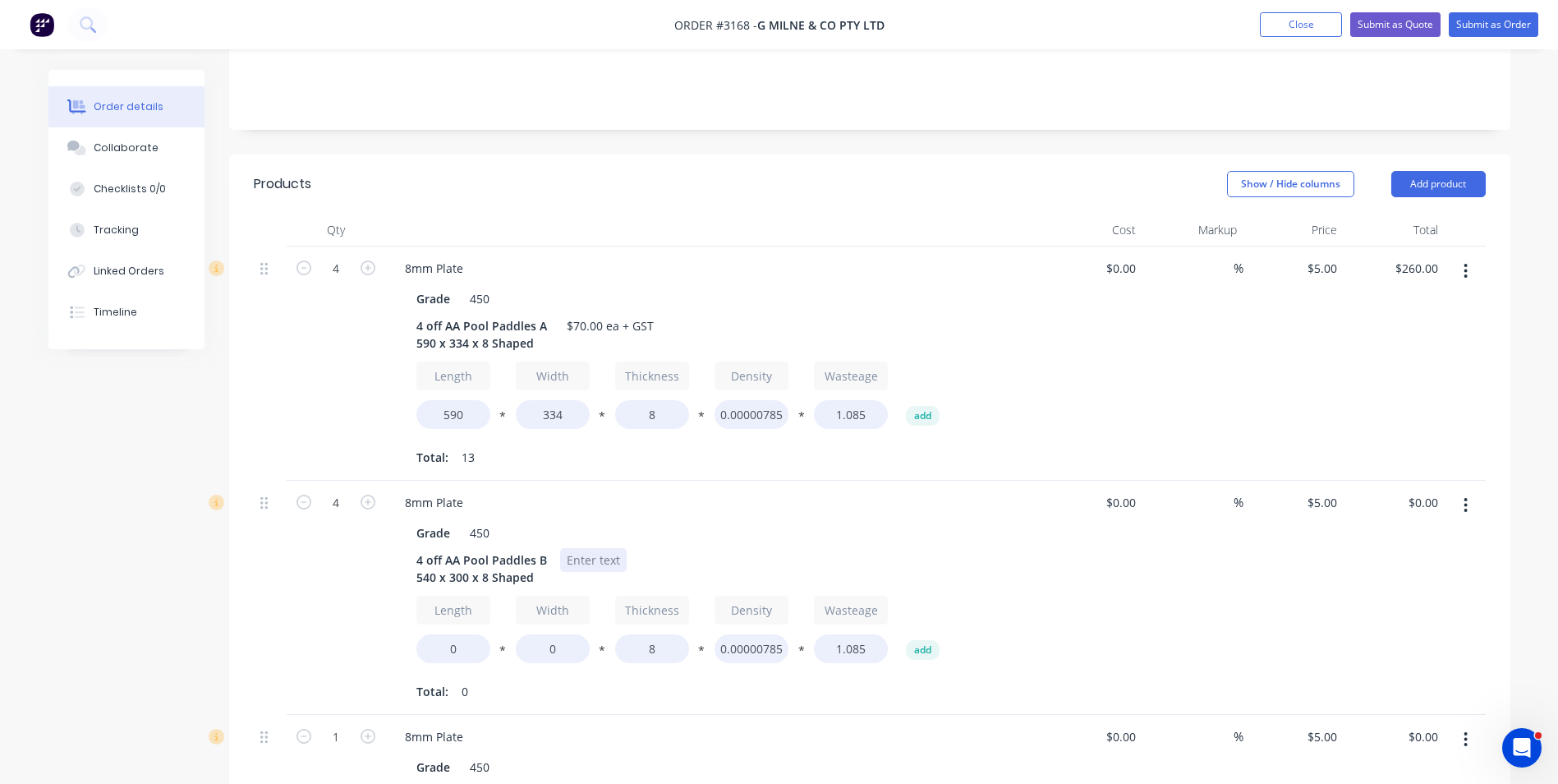
click at [588, 548] on div at bounding box center [593, 560] width 66 height 24
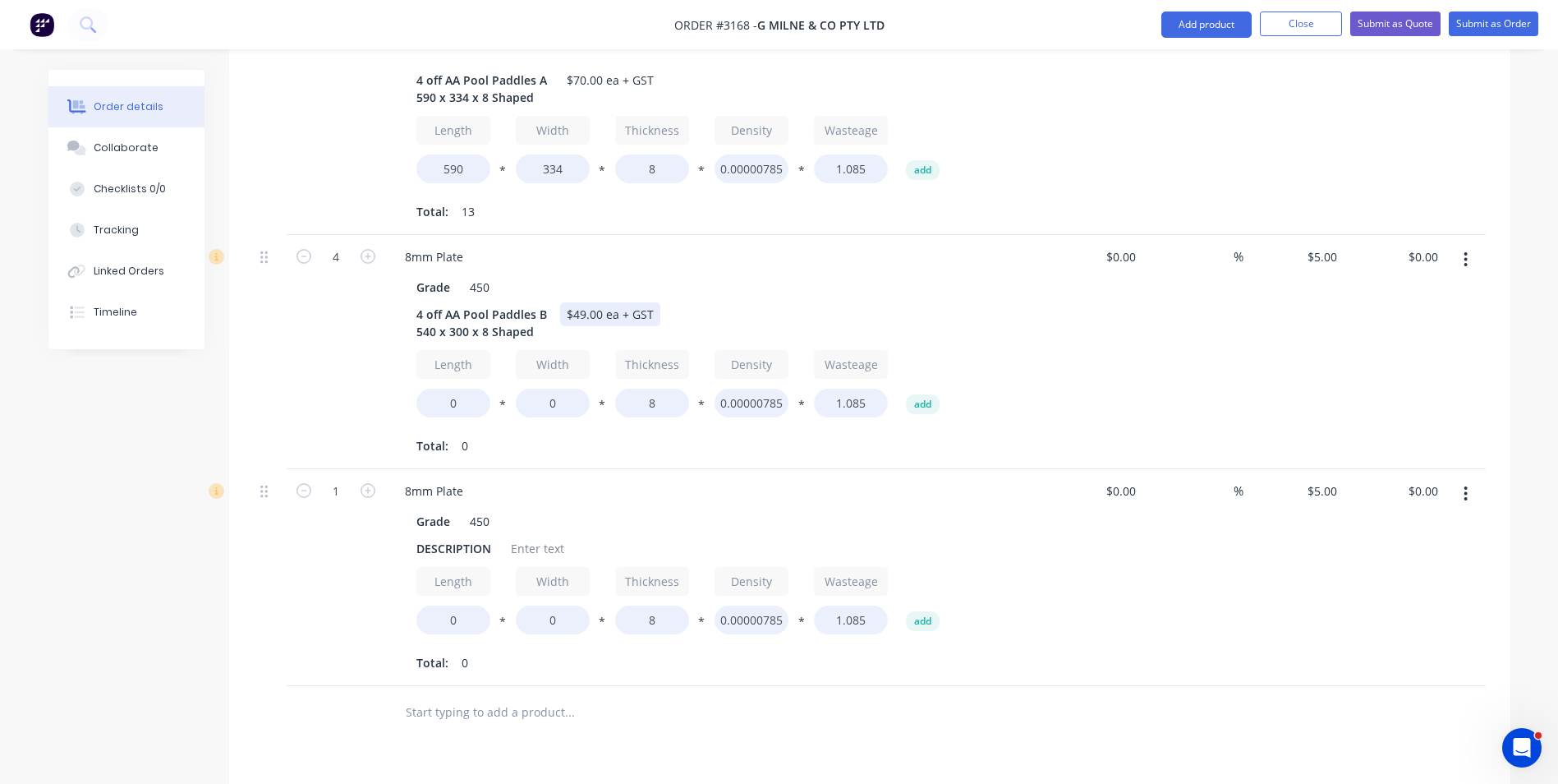
scroll to position [575, 0]
drag, startPoint x: 462, startPoint y: 378, endPoint x: 424, endPoint y: 380, distance: 38.1
click at [431, 388] on input "0" at bounding box center [453, 402] width 74 height 29
type input "540"
type input "300"
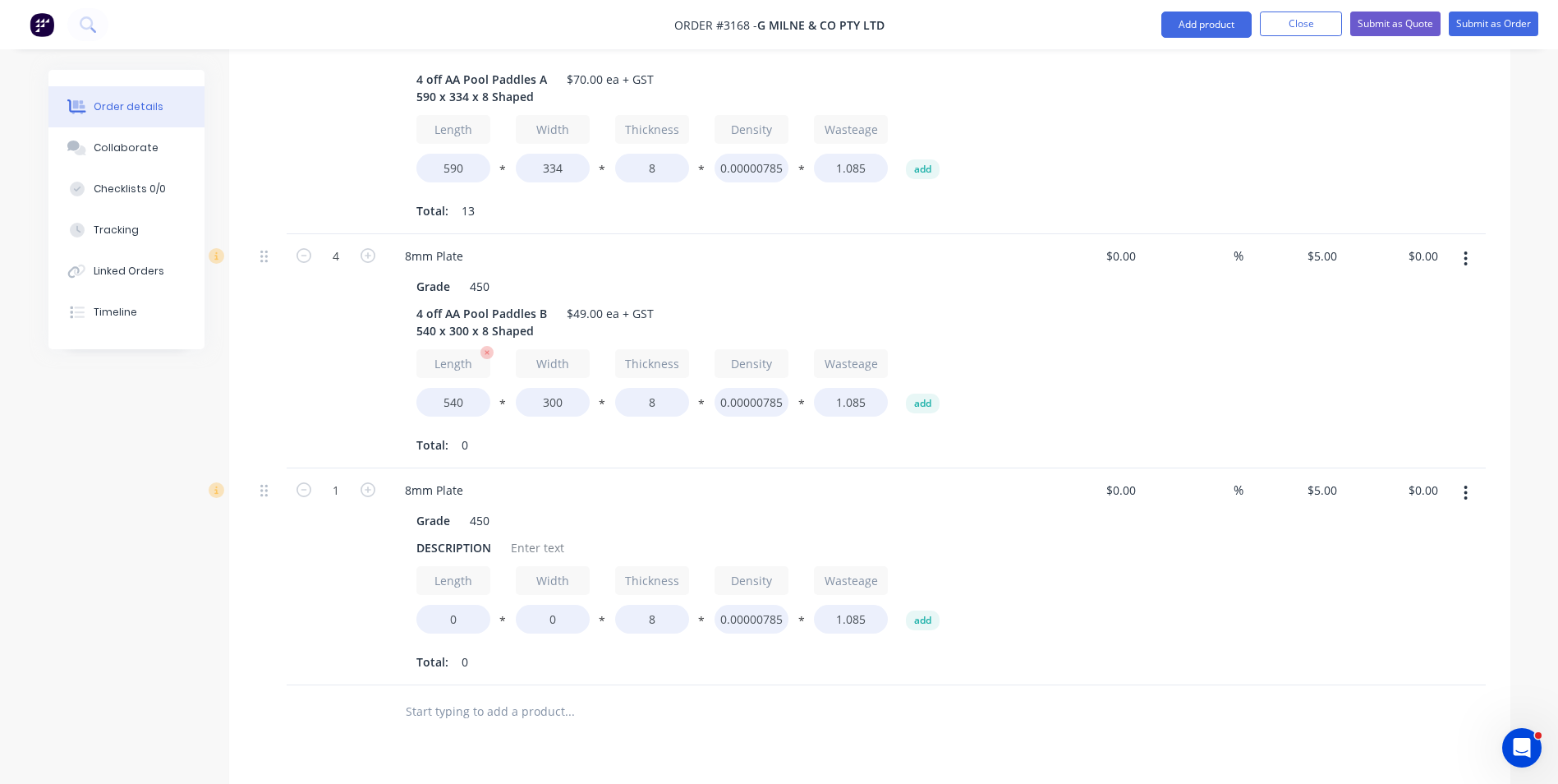
type input "$220.00"
drag, startPoint x: 415, startPoint y: 523, endPoint x: 497, endPoint y: 520, distance: 82.1
click at [497, 535] on div "DESCRIPTION" at bounding box center [453, 547] width 88 height 24
drag, startPoint x: 475, startPoint y: 597, endPoint x: 407, endPoint y: 596, distance: 68.0
click at [410, 596] on div "Grade 450 1 off Strip 1000 x 100 x 8 Length 0 * Width 0 * Thickness 8 * Density…" at bounding box center [713, 590] width 644 height 170
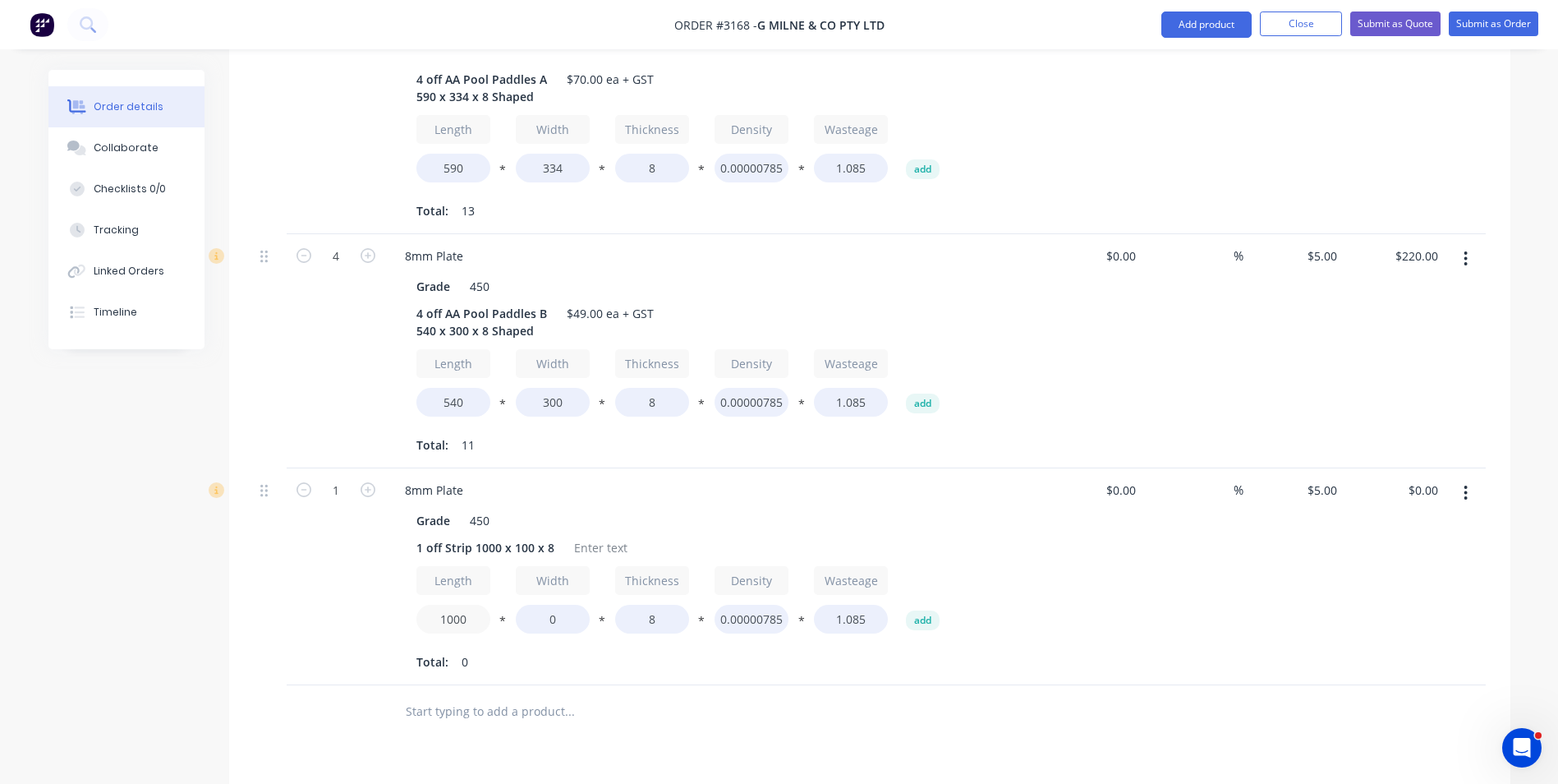
type input "1000"
type input "100"
type input "$35.00"
click at [593, 535] on div at bounding box center [601, 547] width 66 height 24
click at [1043, 504] on div "$0.00 $0.00" at bounding box center [1093, 576] width 101 height 216
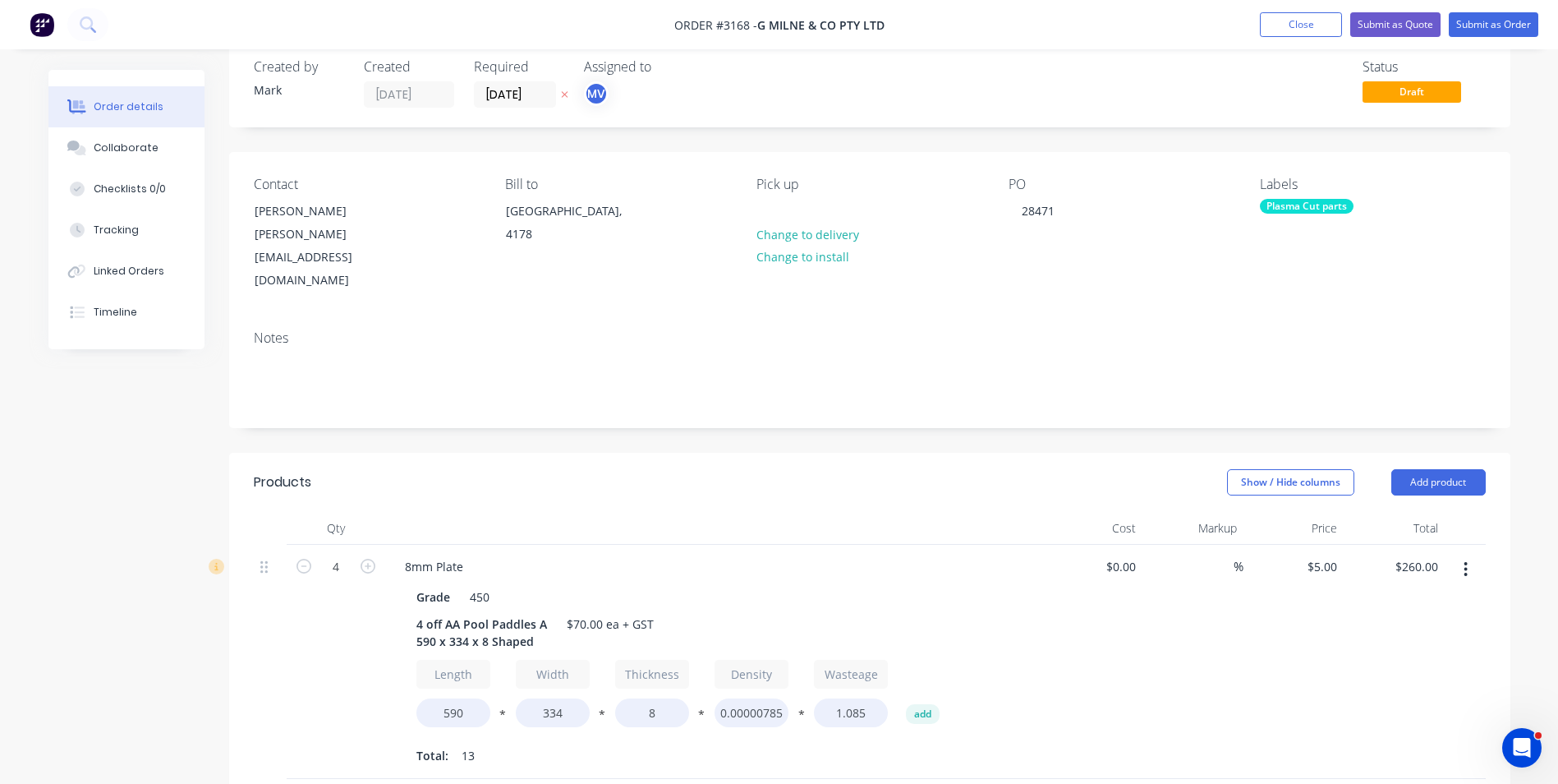
scroll to position [82, 0]
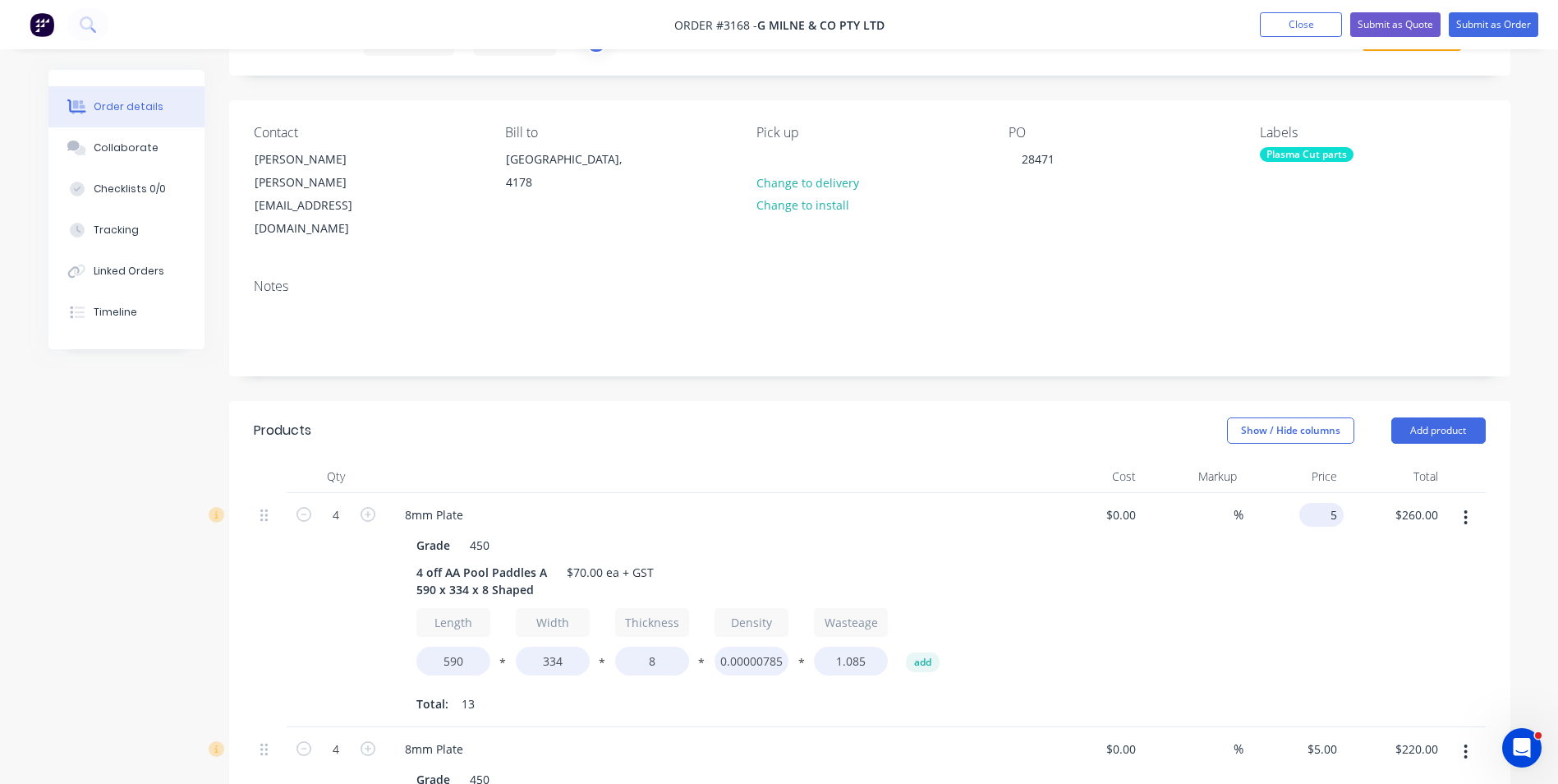
click at [1327, 503] on input "5" at bounding box center [1325, 515] width 38 height 24
type input "$4.50"
type input "$234.00"
click at [1335, 579] on div "$4.50 4.5" at bounding box center [1294, 610] width 101 height 234
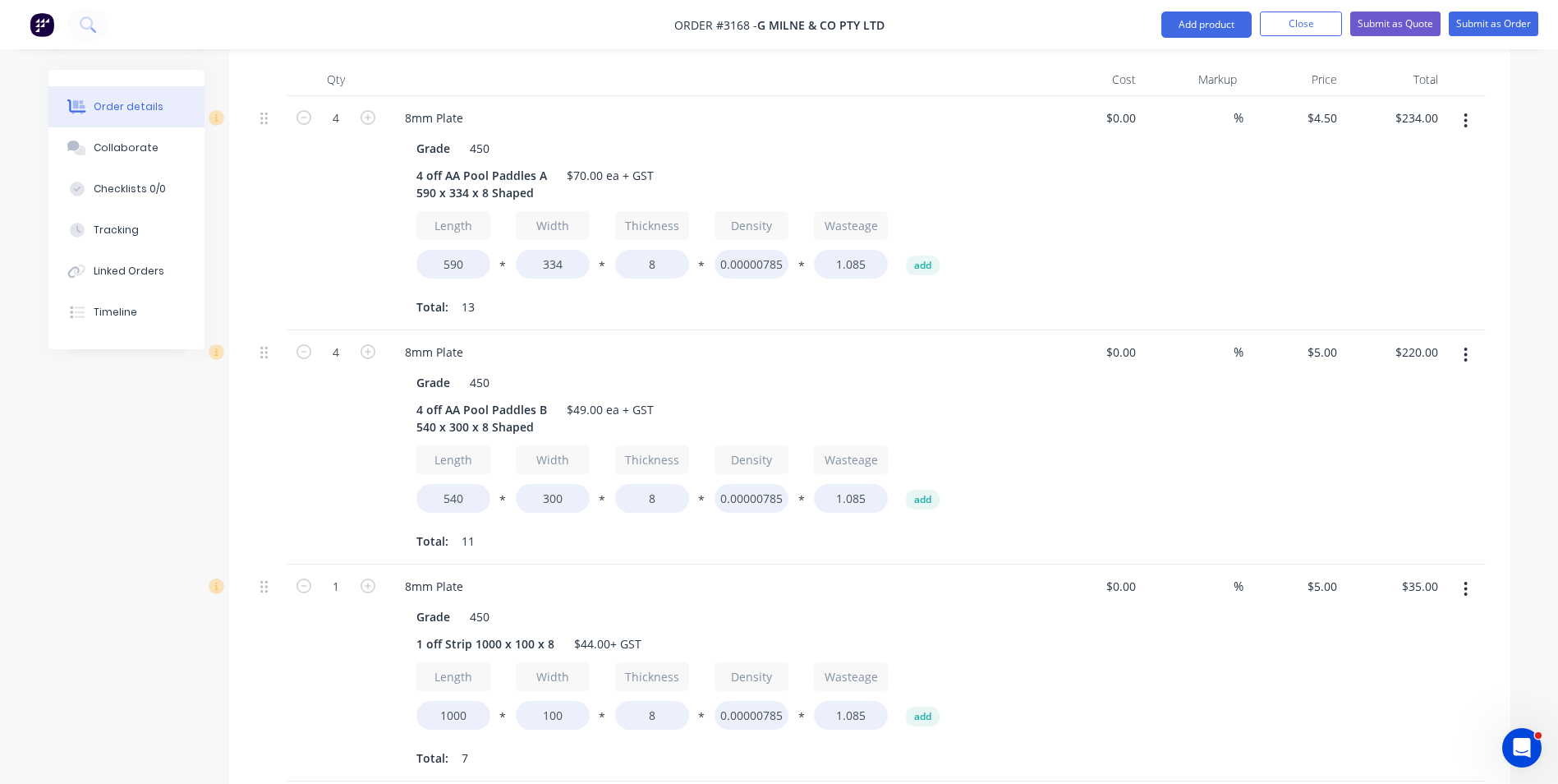
scroll to position [493, 0]
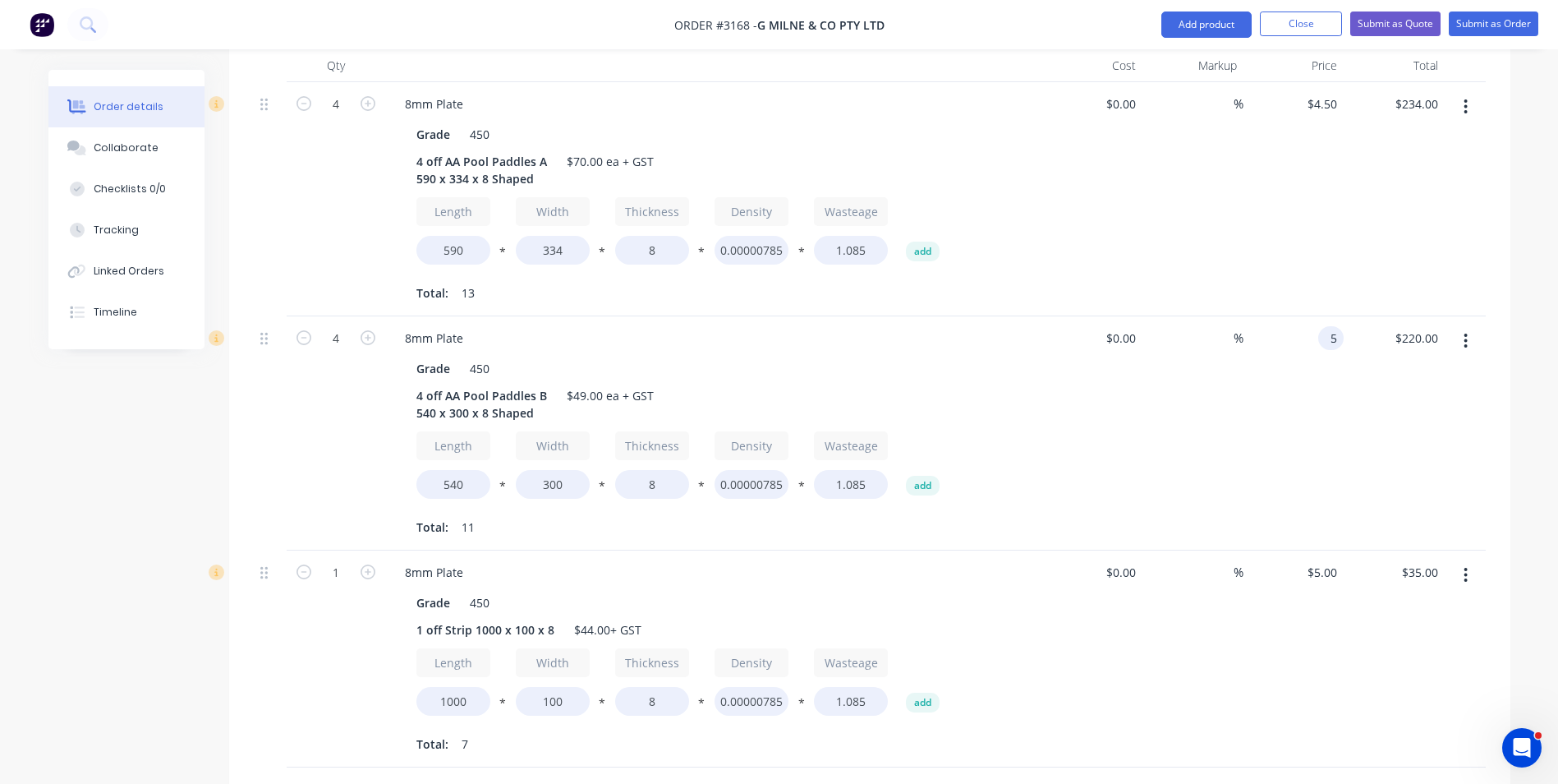
click at [1321, 326] on div "5 5" at bounding box center [1331, 338] width 26 height 24
type input "$4.50"
type input "$198.00"
click at [1167, 394] on div "%" at bounding box center [1193, 433] width 101 height 234
click at [1326, 560] on input "5" at bounding box center [1325, 572] width 38 height 24
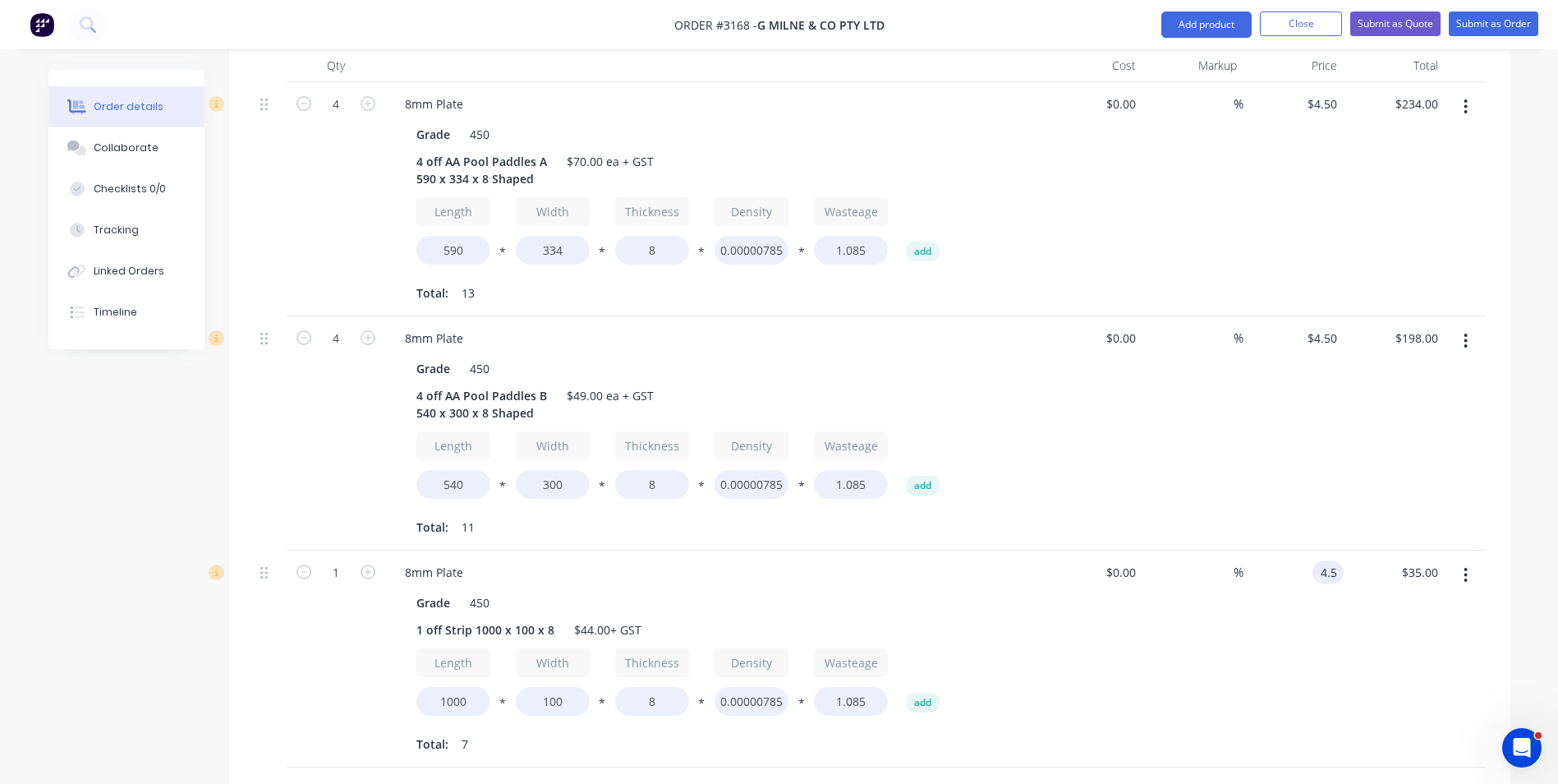
type input "$4.50"
type input "$31.50"
click at [1196, 673] on div "%" at bounding box center [1193, 658] width 101 height 216
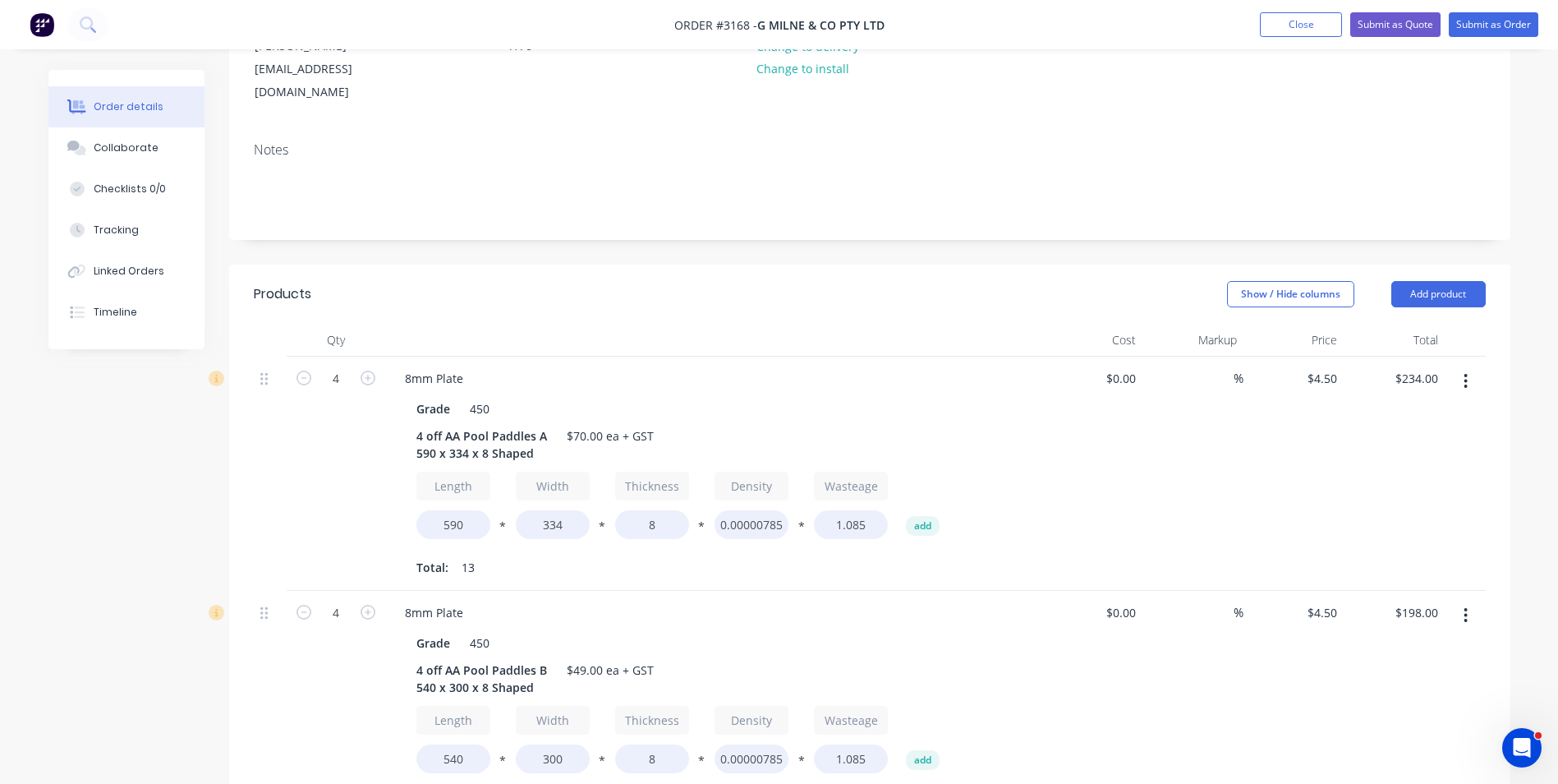
scroll to position [186, 0]
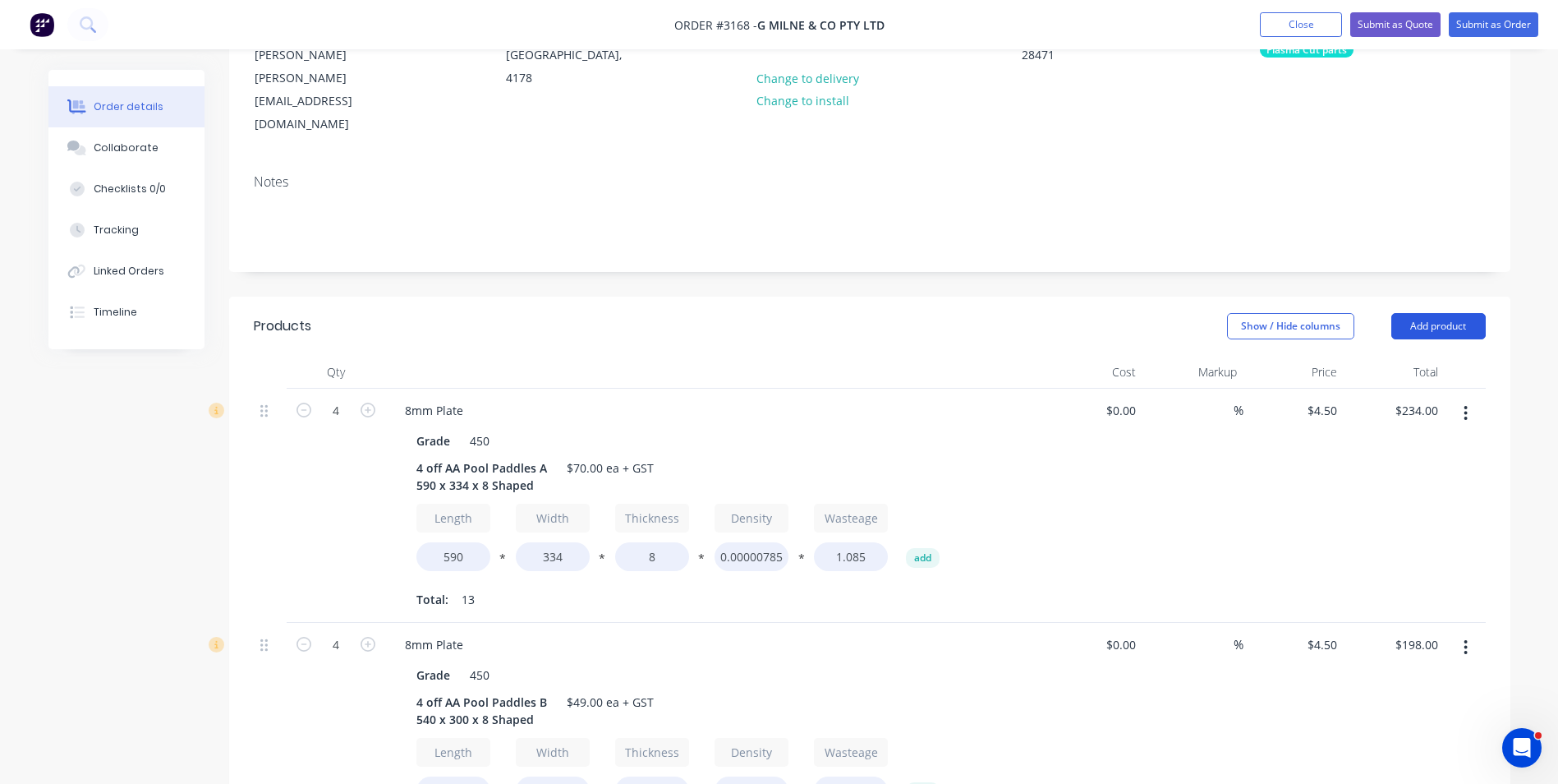
click at [1428, 313] on button "Add product" at bounding box center [1438, 326] width 95 height 27
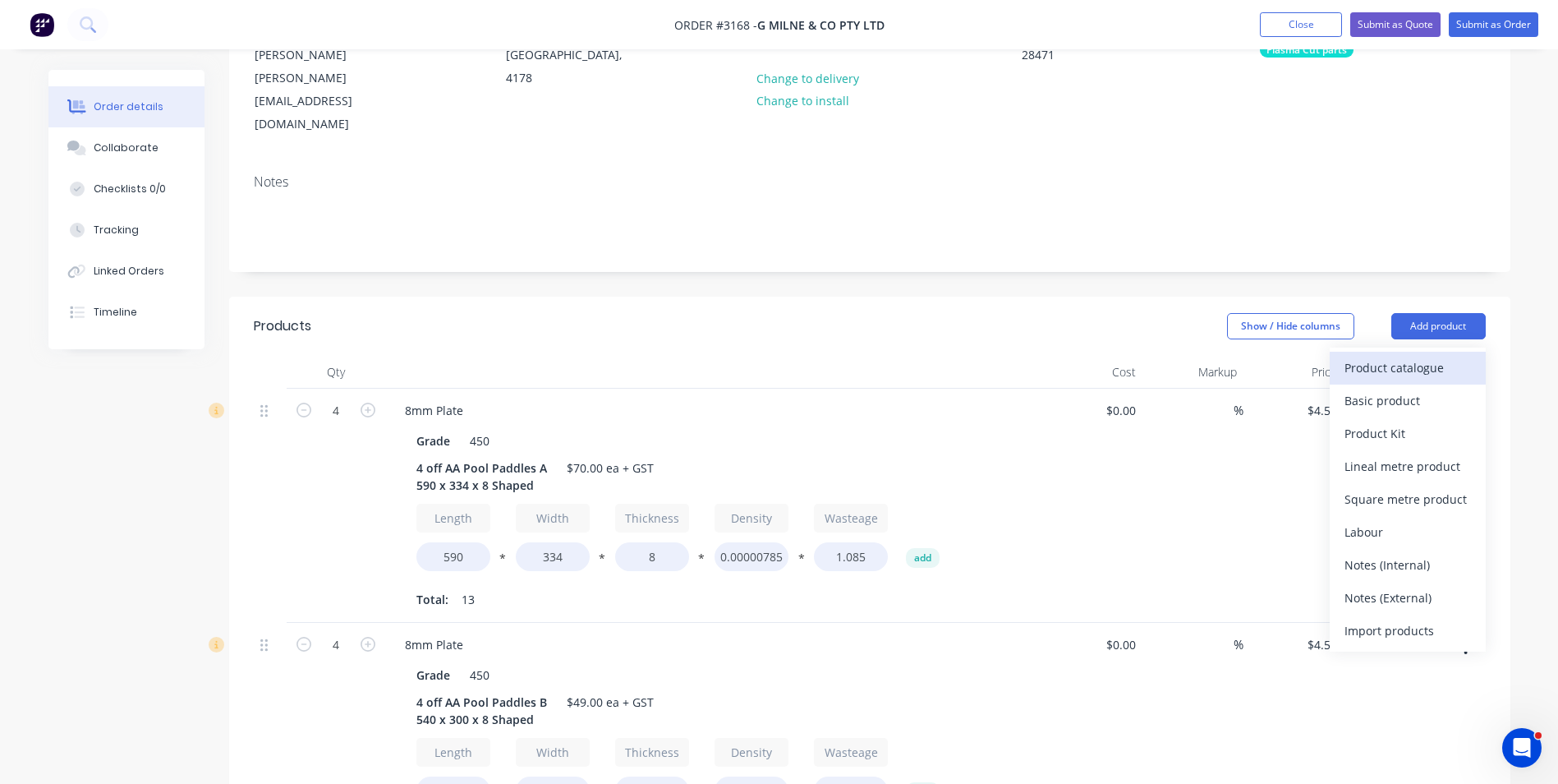
click at [1400, 356] on div "Product catalogue" at bounding box center [1408, 368] width 126 height 24
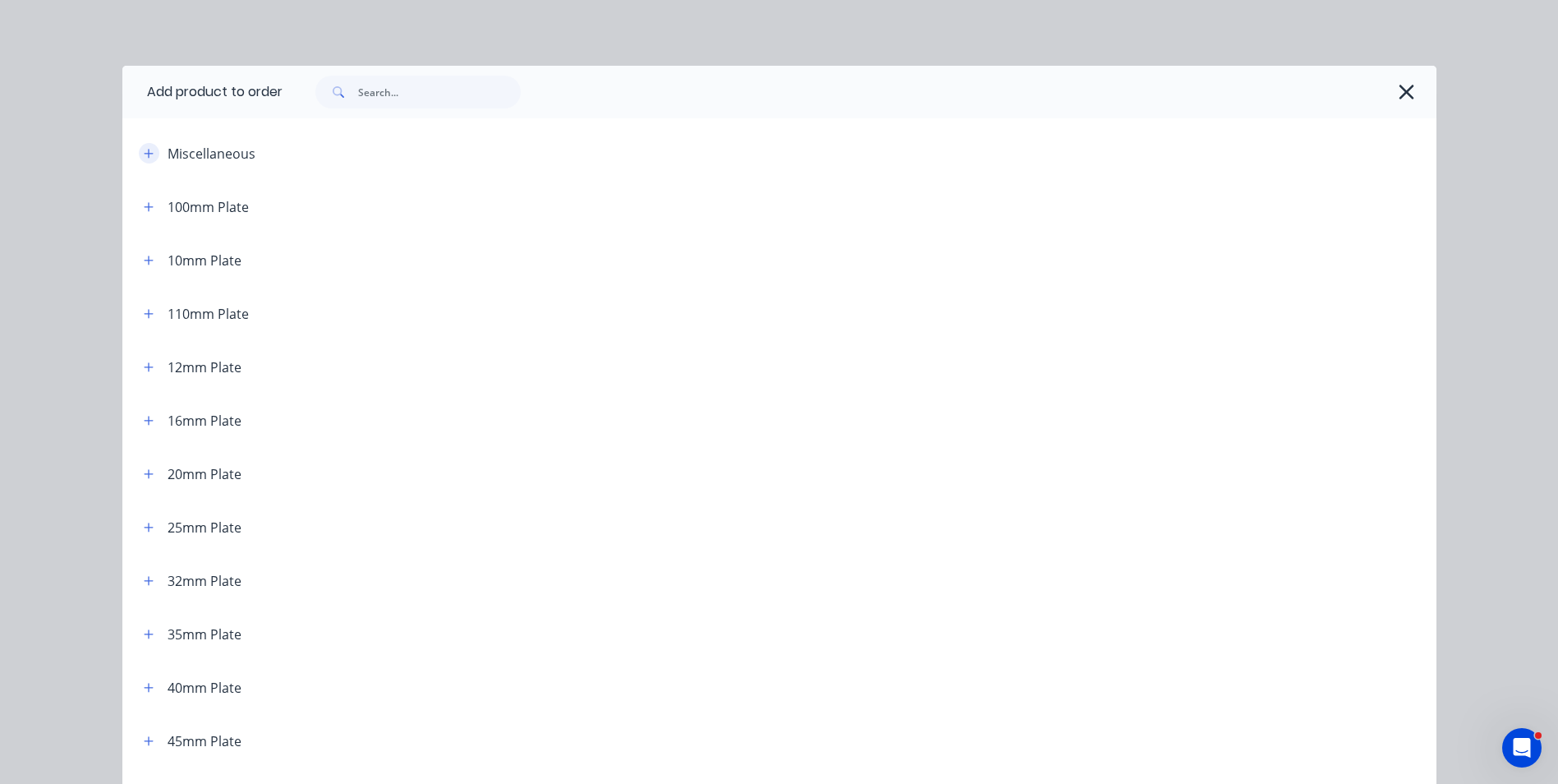
click at [146, 151] on icon "button" at bounding box center [148, 153] width 10 height 11
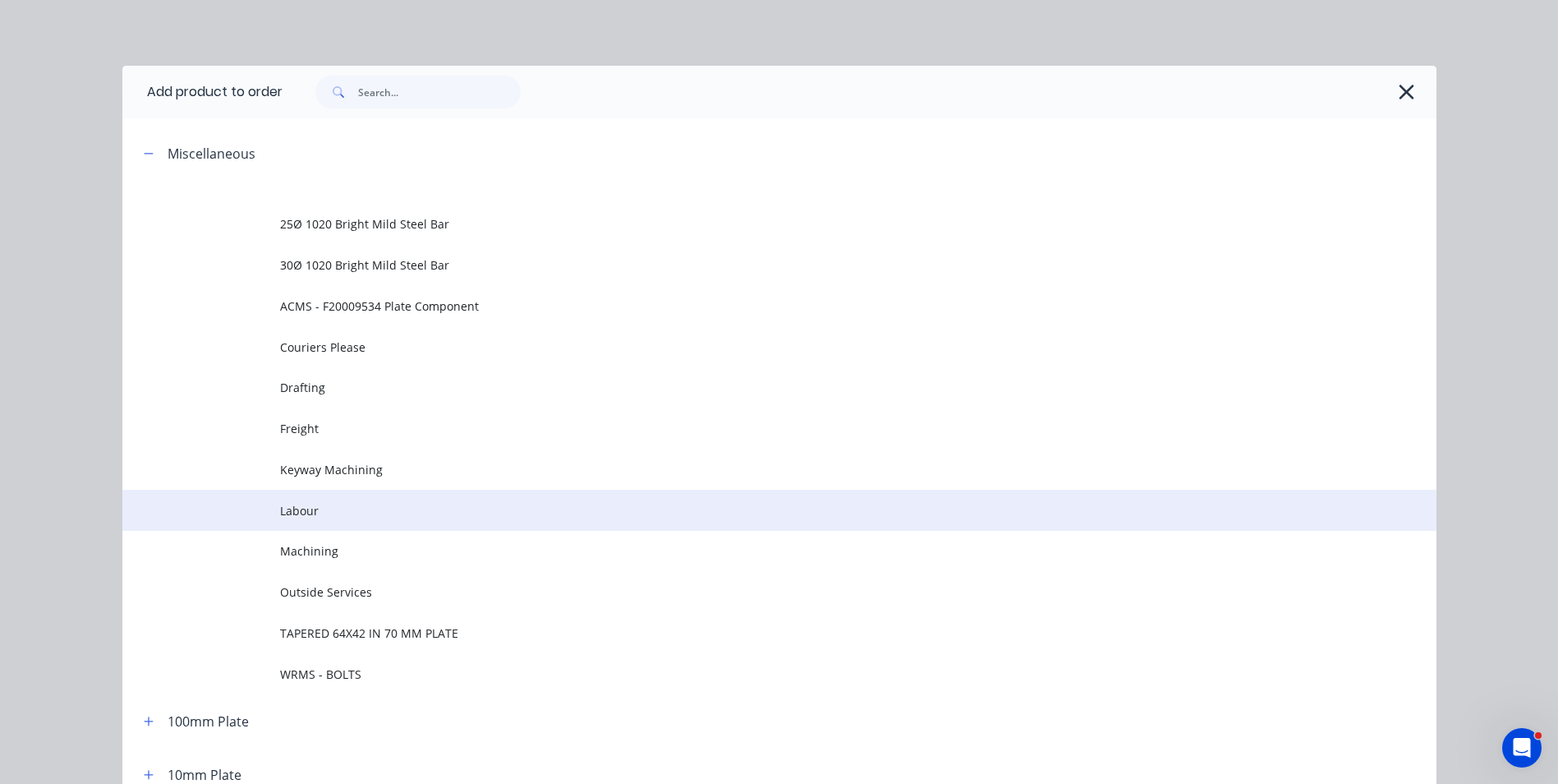
click at [369, 519] on span "Labour" at bounding box center [743, 510] width 925 height 18
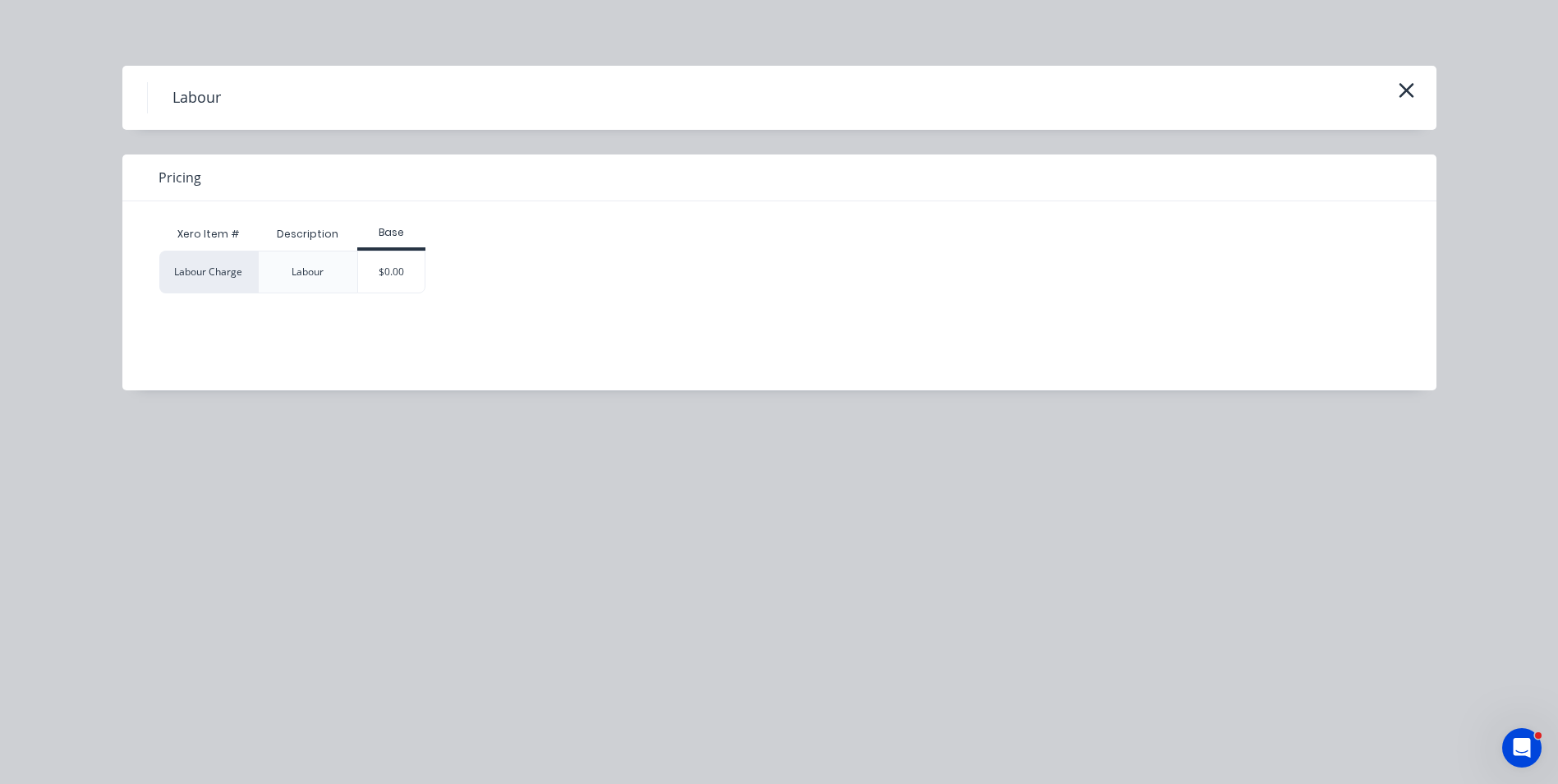
click at [399, 269] on div "$0.00" at bounding box center [392, 272] width 66 height 41
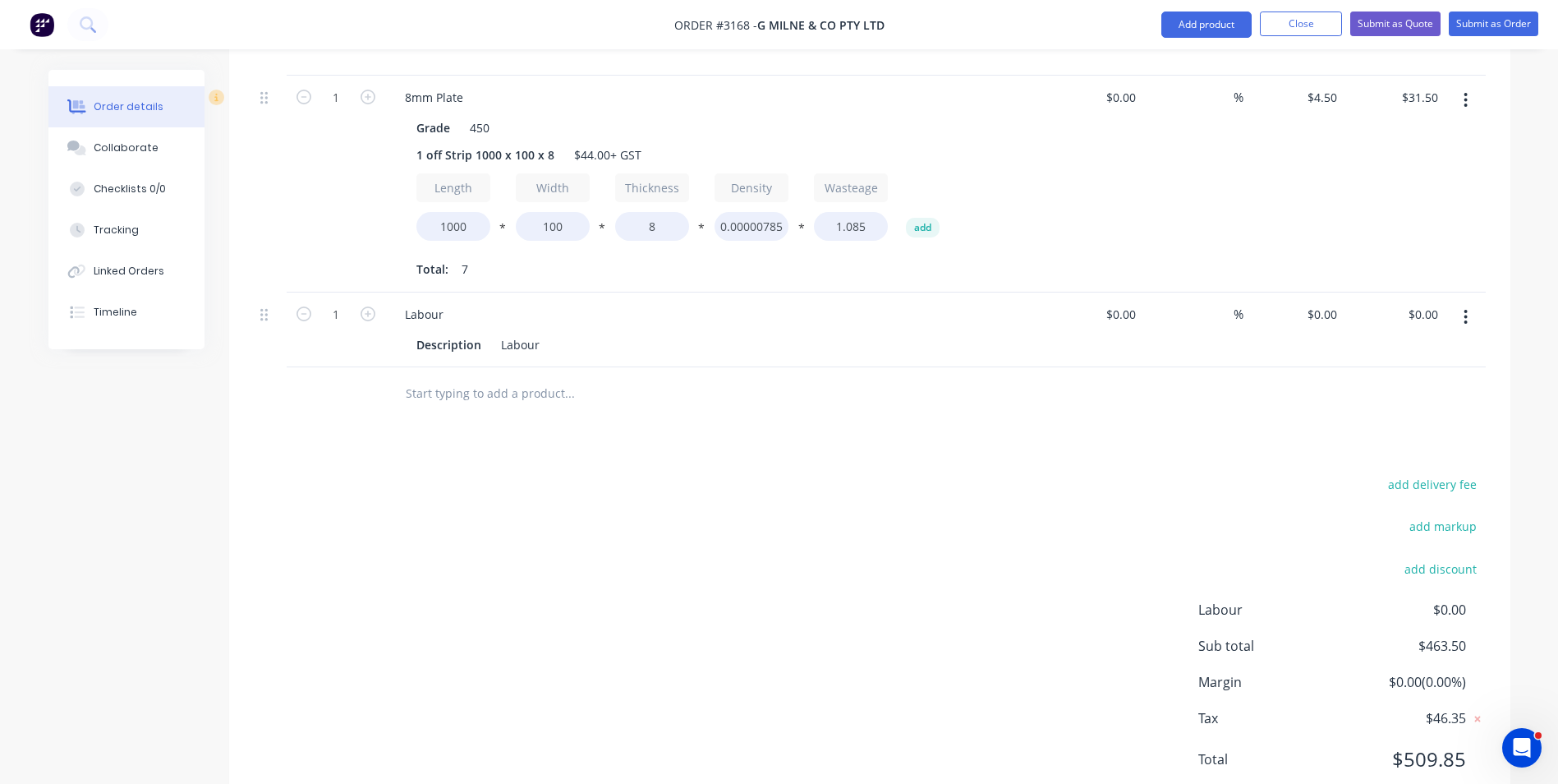
scroll to position [1000, 0]
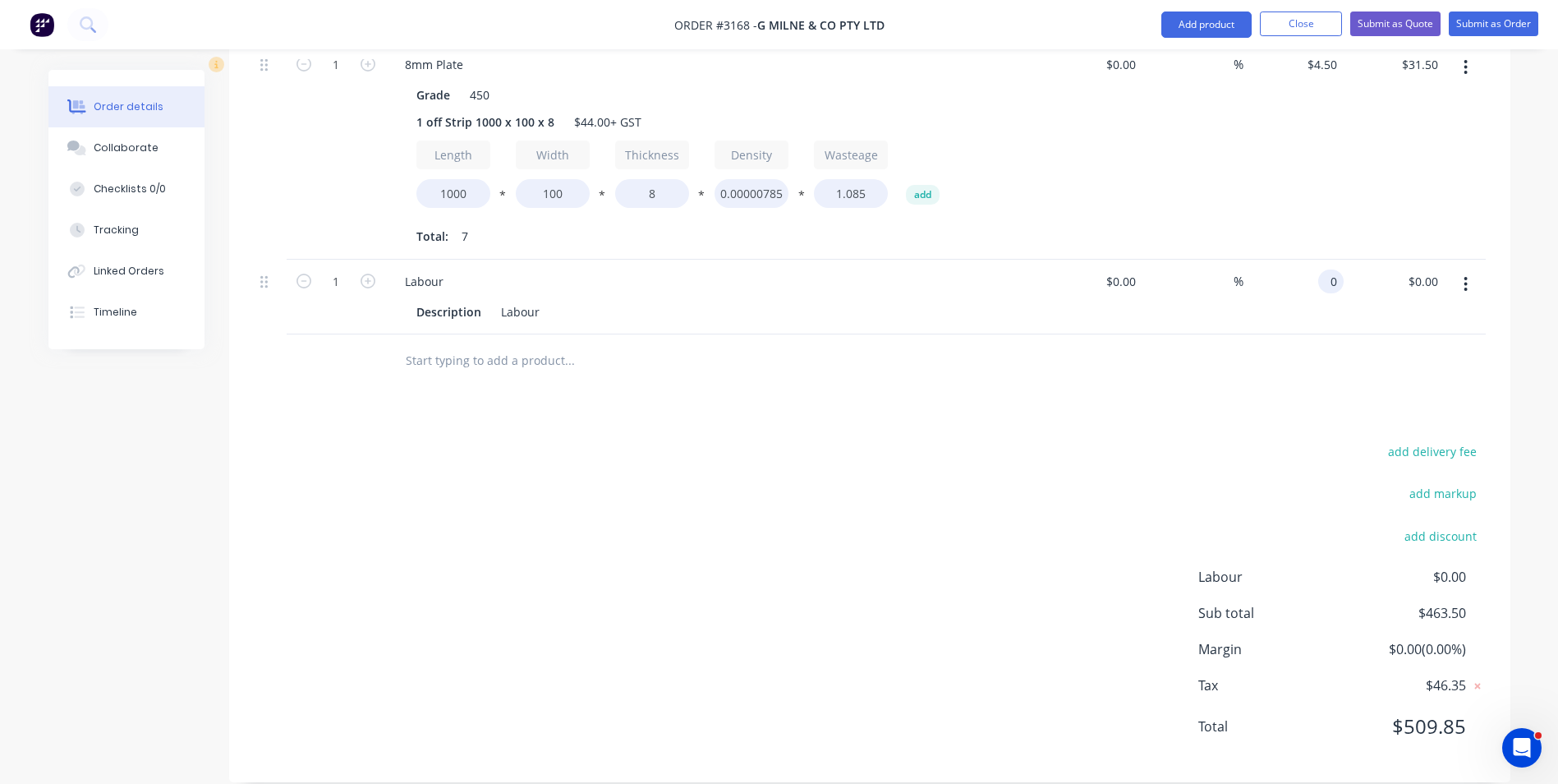
drag, startPoint x: 1315, startPoint y: 258, endPoint x: 1366, endPoint y: 271, distance: 52.6
click at [1366, 271] on div "1 Labour Description Labour $0.00 $0.00 % 0 0 $0.00 $0.00" at bounding box center [870, 297] width 1232 height 75
type input "$96.50"
click at [841, 440] on div "add delivery fee add markup add discount Labour $0.00 Sub total $560.00 Margin …" at bounding box center [870, 599] width 1232 height 317
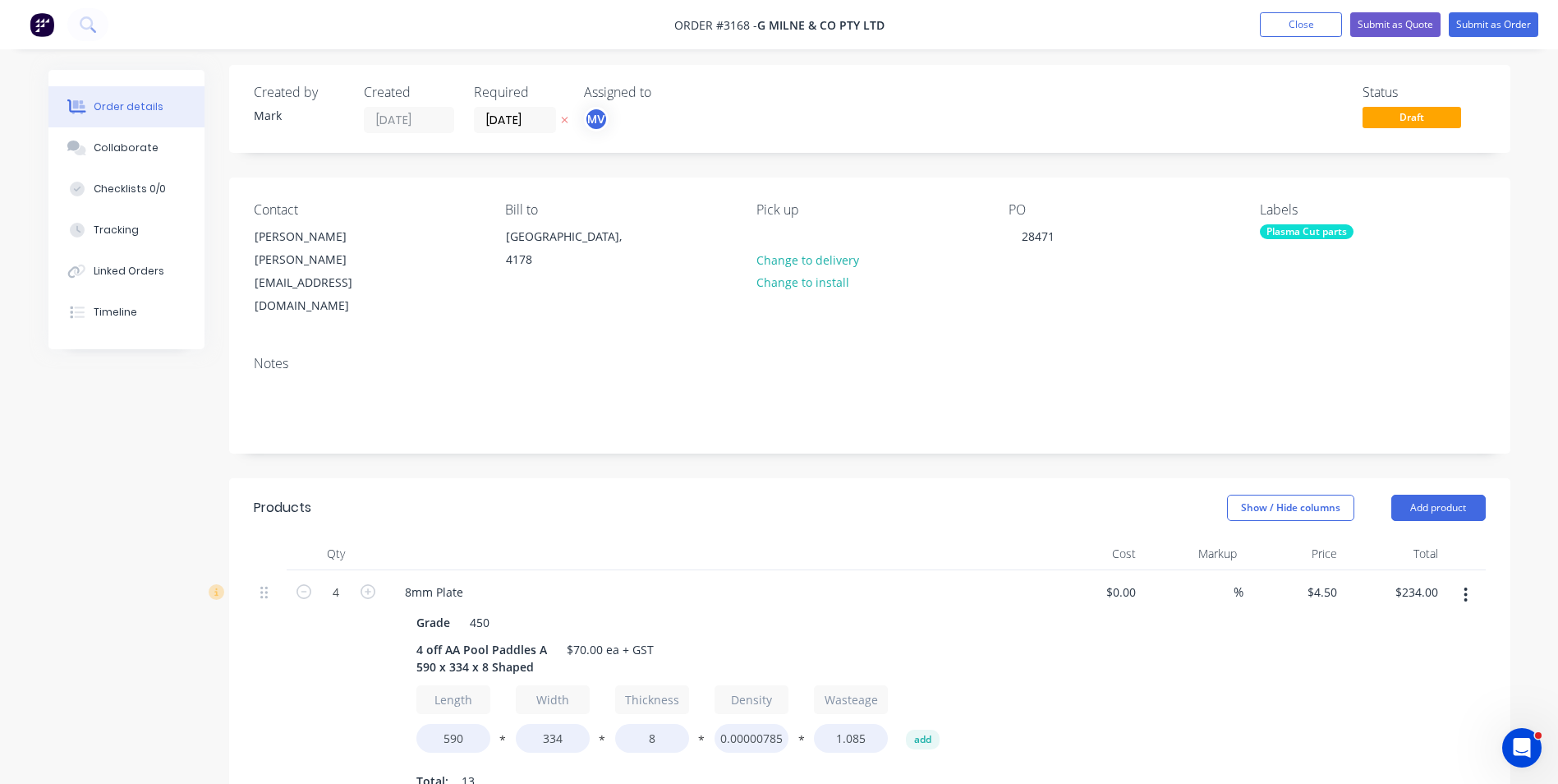
scroll to position [0, 0]
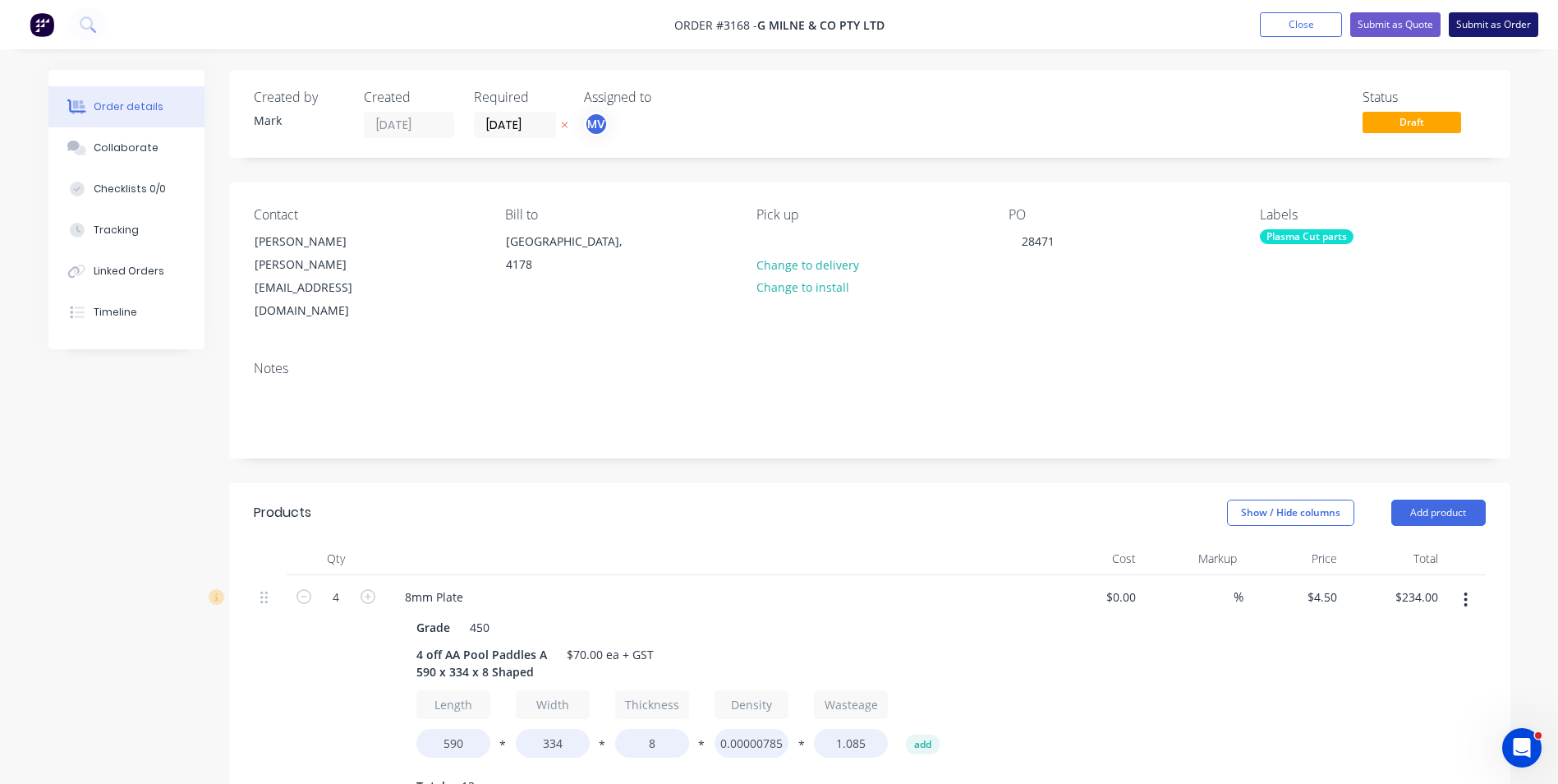
click at [1501, 22] on button "Submit as Order" at bounding box center [1494, 24] width 89 height 25
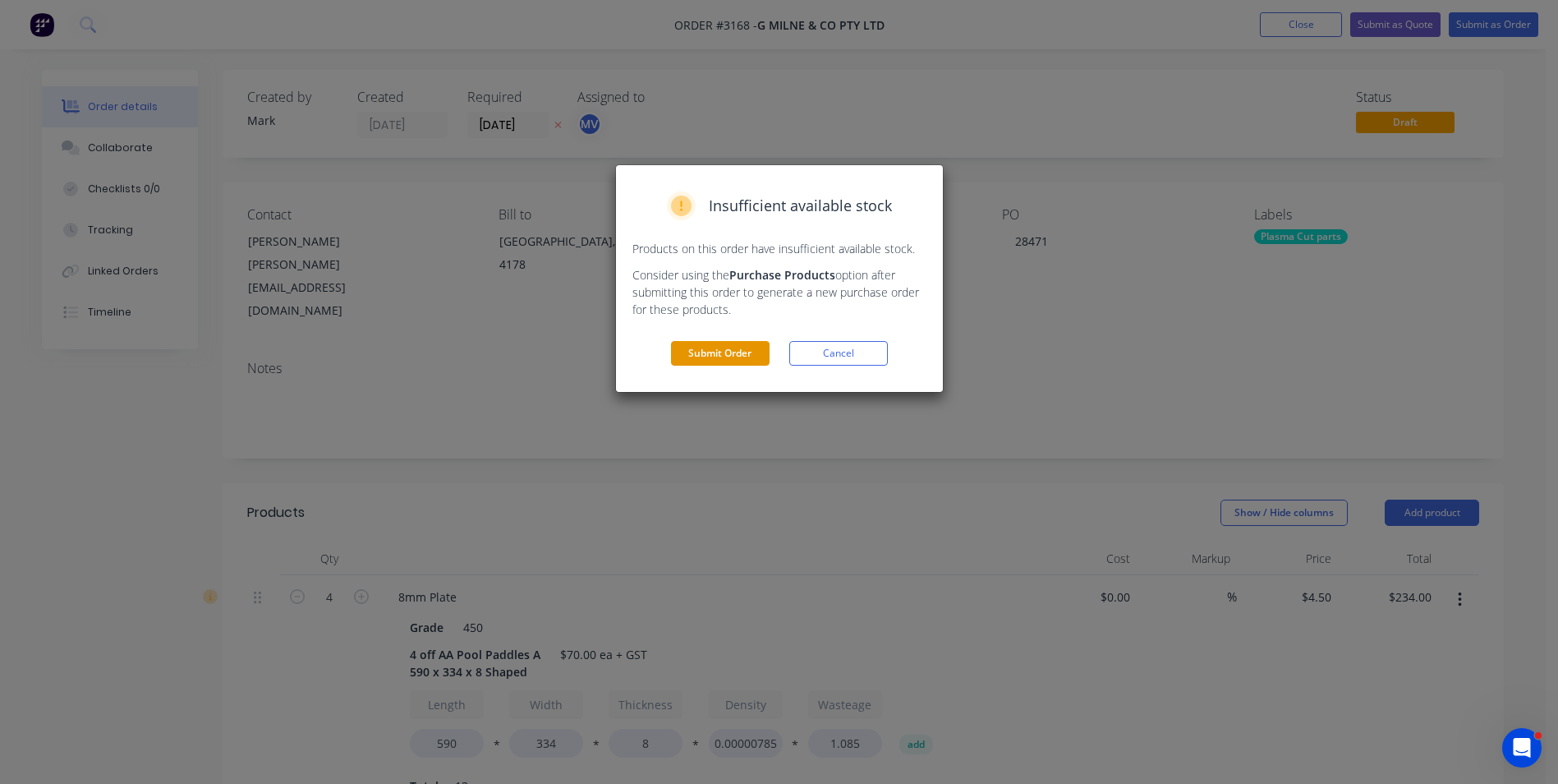
click at [712, 349] on button "Submit Order" at bounding box center [720, 353] width 99 height 25
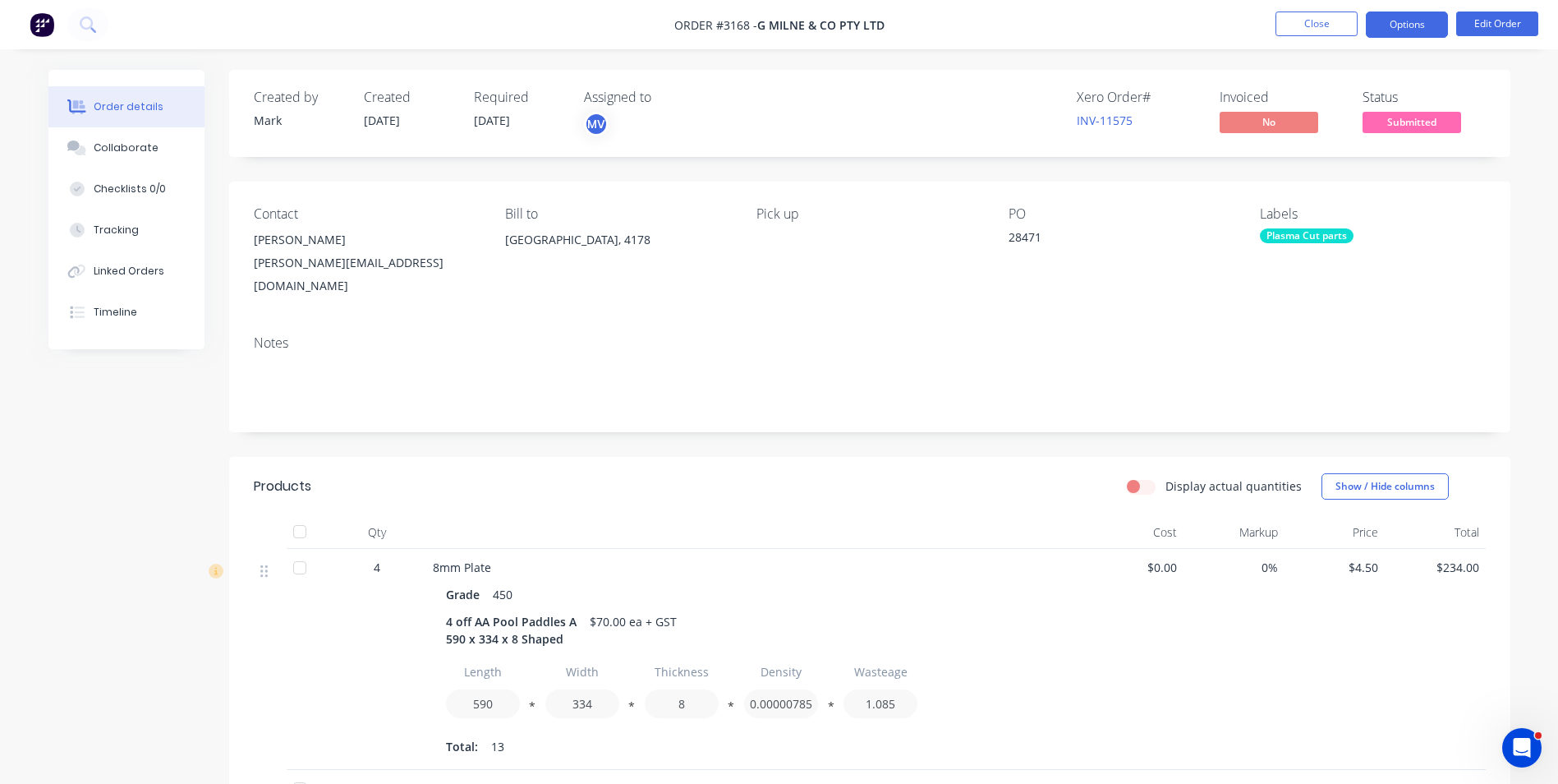
click at [1403, 18] on button "Options" at bounding box center [1407, 24] width 82 height 27
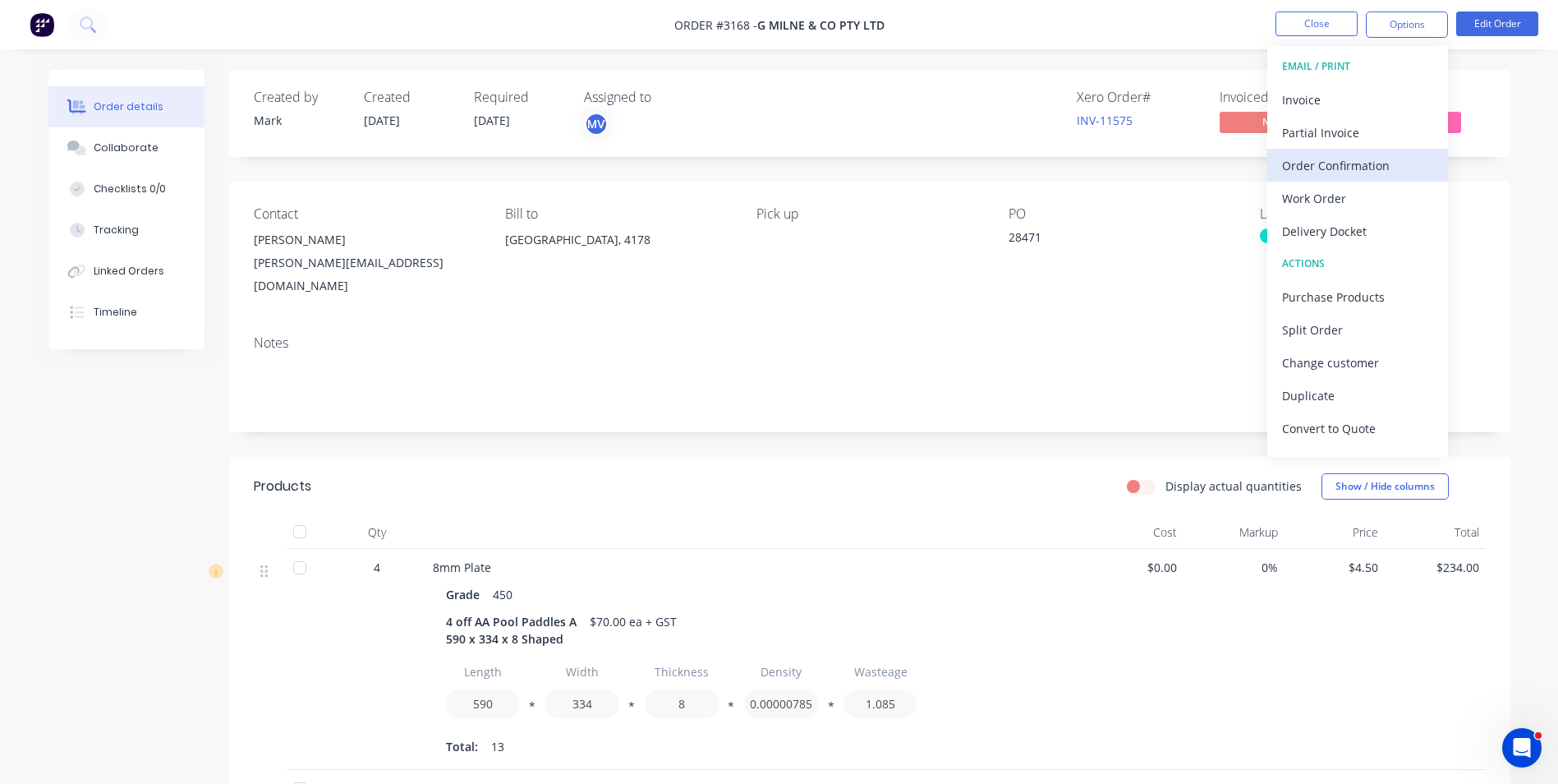
click at [1318, 163] on div "Order Confirmation" at bounding box center [1358, 166] width 151 height 24
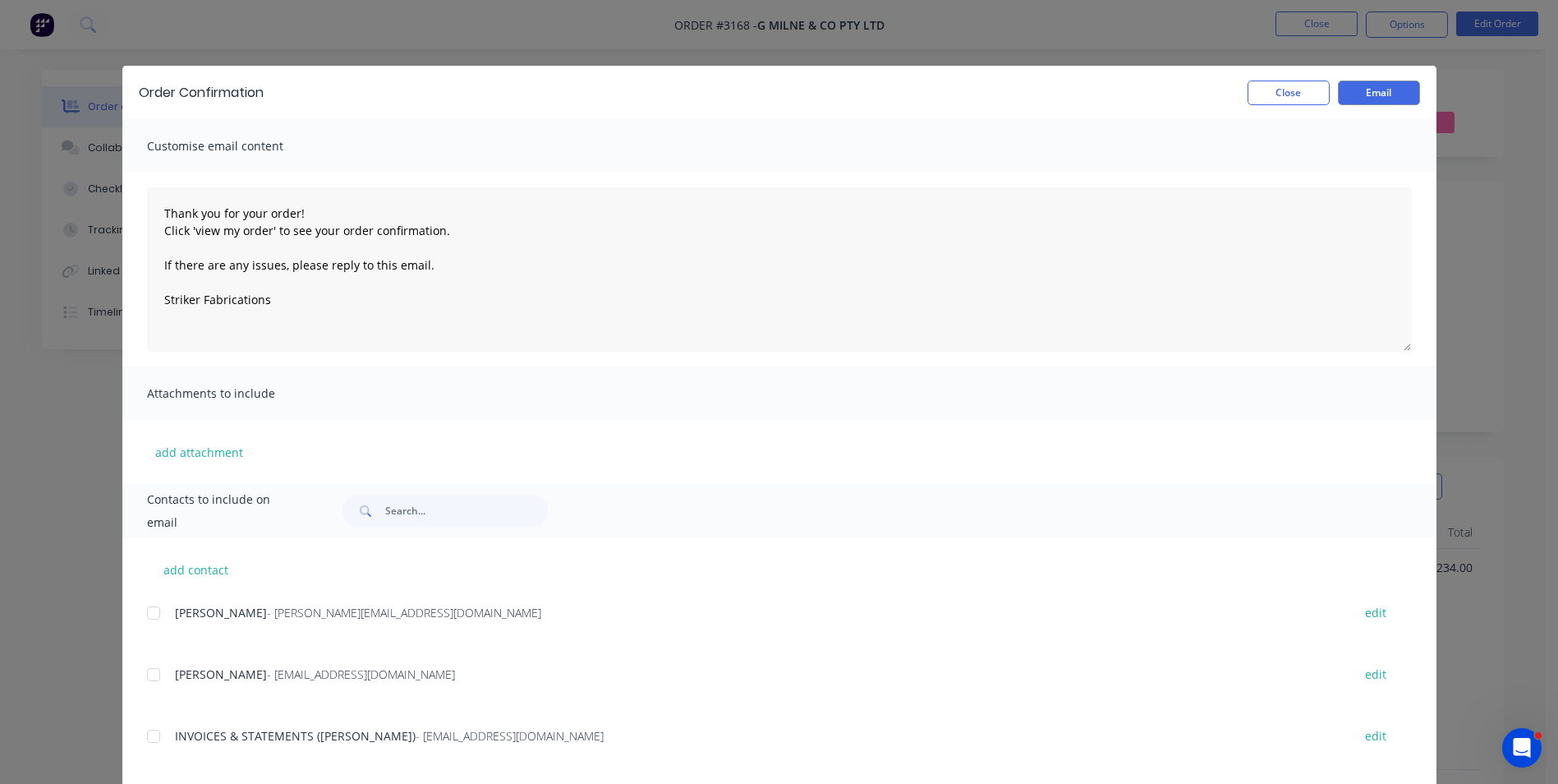
drag, startPoint x: 147, startPoint y: 611, endPoint x: 166, endPoint y: 612, distance: 19.0
click at [147, 612] on div at bounding box center [154, 613] width 33 height 33
type textarea "Thank you for your order! Click 'view my order' to see your order confirmation.…"
click at [1359, 88] on button "Email" at bounding box center [1378, 92] width 82 height 25
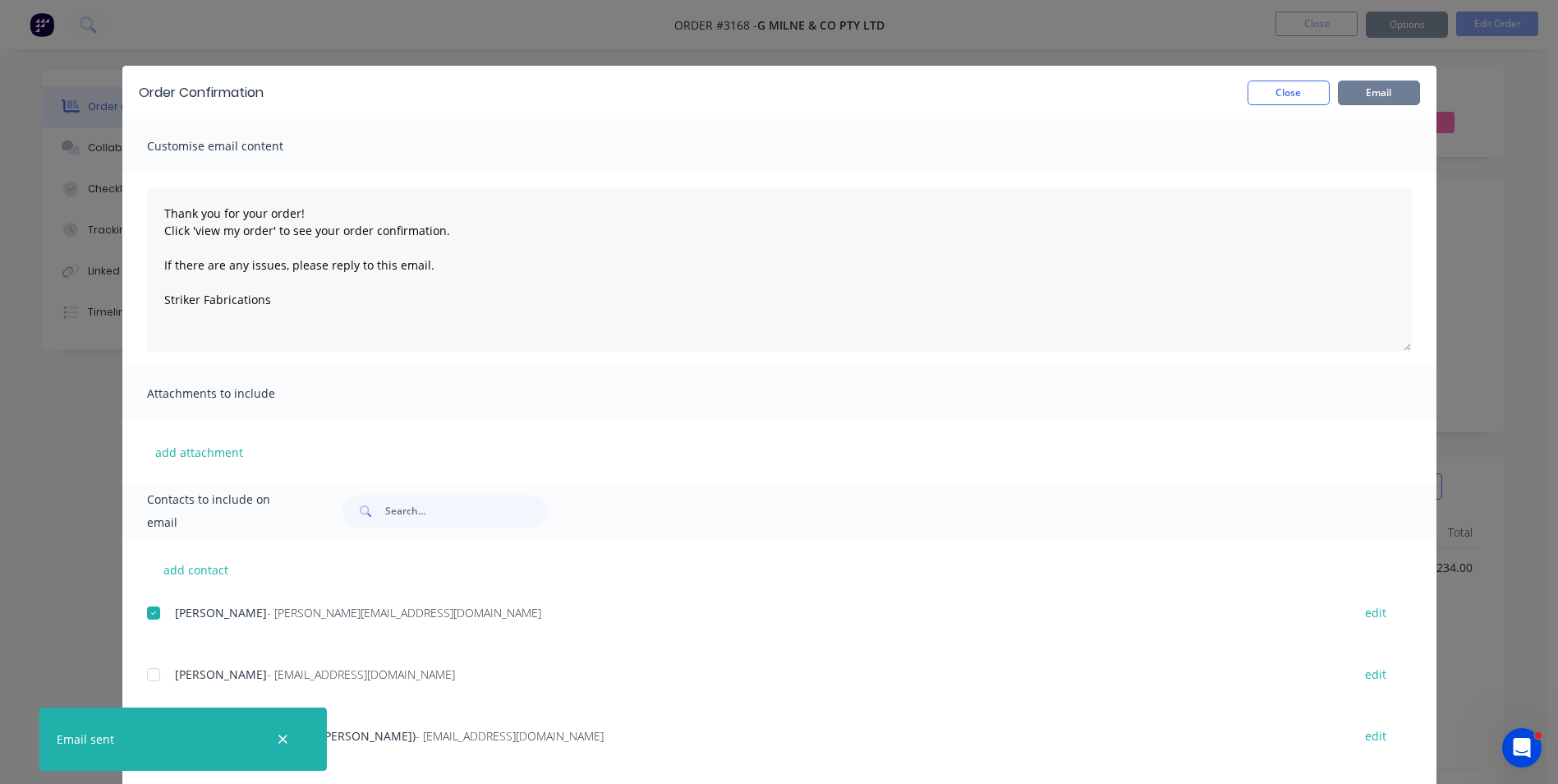
type textarea "Thank you for your order! Click 'view my order' to see your order confirmation.…"
drag, startPoint x: 1290, startPoint y: 95, endPoint x: 1326, endPoint y: 84, distance: 37.6
click at [1290, 92] on button "Close" at bounding box center [1288, 92] width 82 height 25
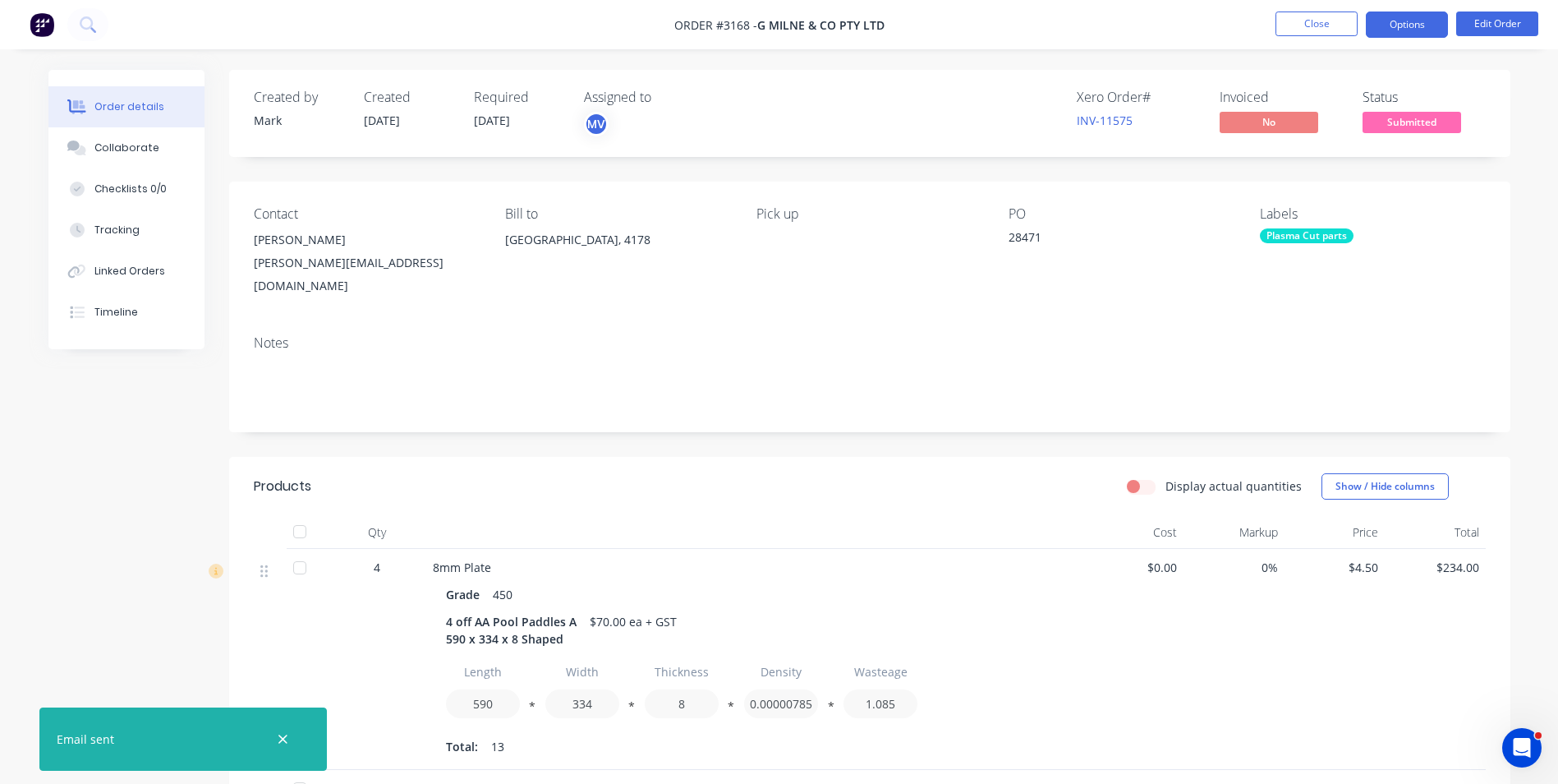
click at [1399, 24] on button "Options" at bounding box center [1407, 24] width 82 height 27
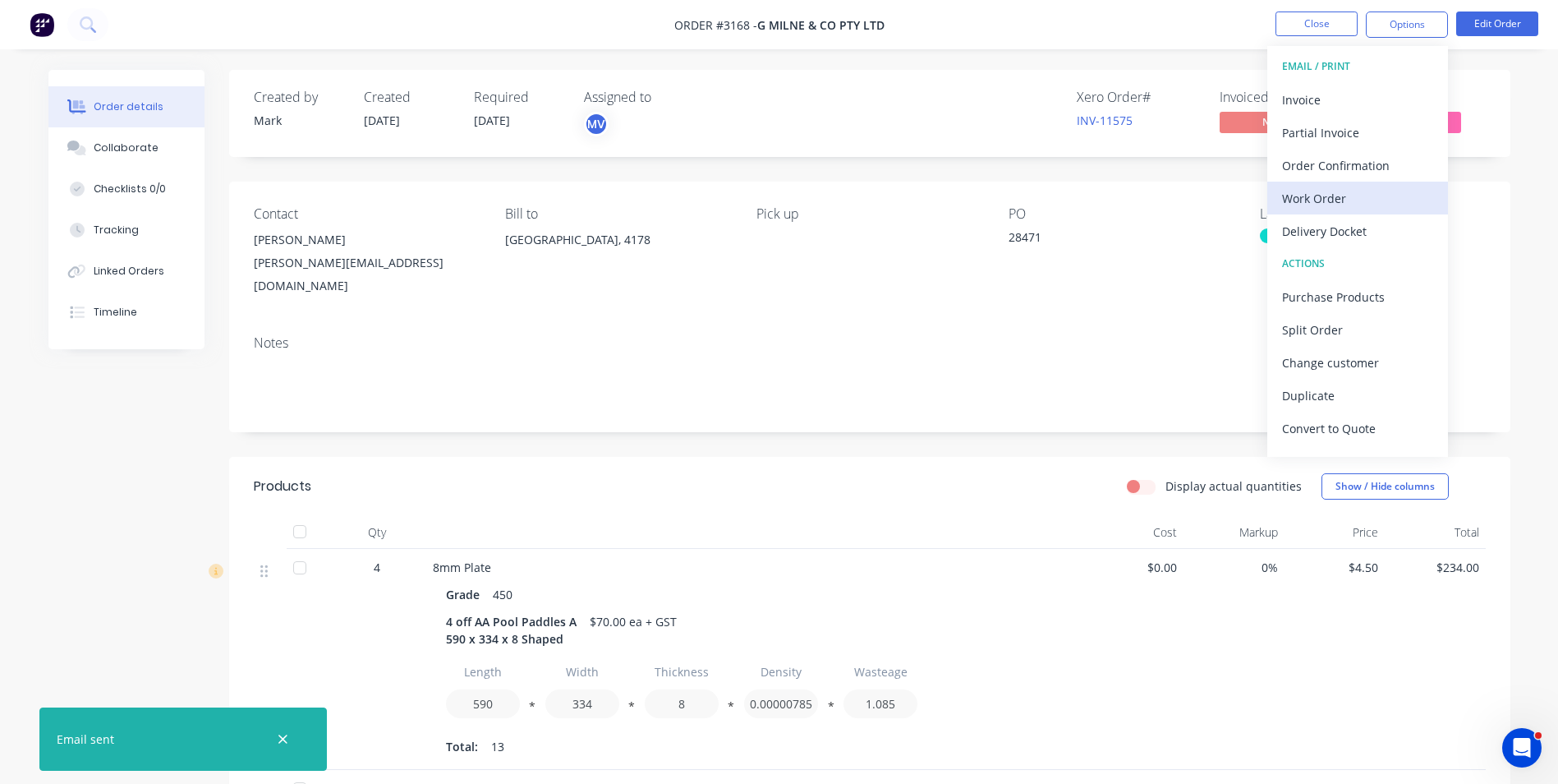
click at [1330, 194] on div "Work Order" at bounding box center [1358, 198] width 151 height 24
click at [1317, 198] on div "Custom" at bounding box center [1358, 198] width 151 height 24
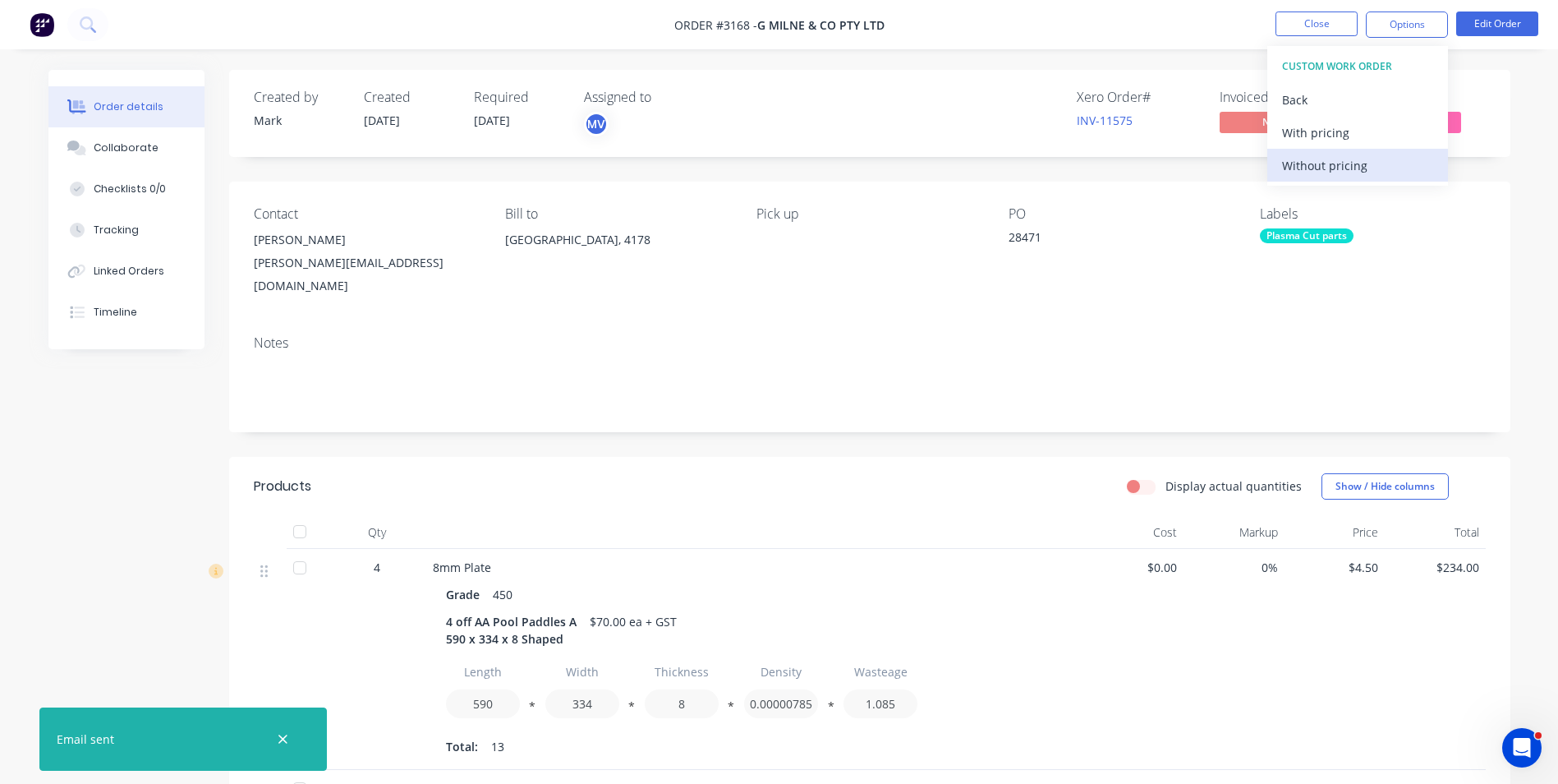
click at [1318, 161] on div "Without pricing" at bounding box center [1358, 166] width 151 height 24
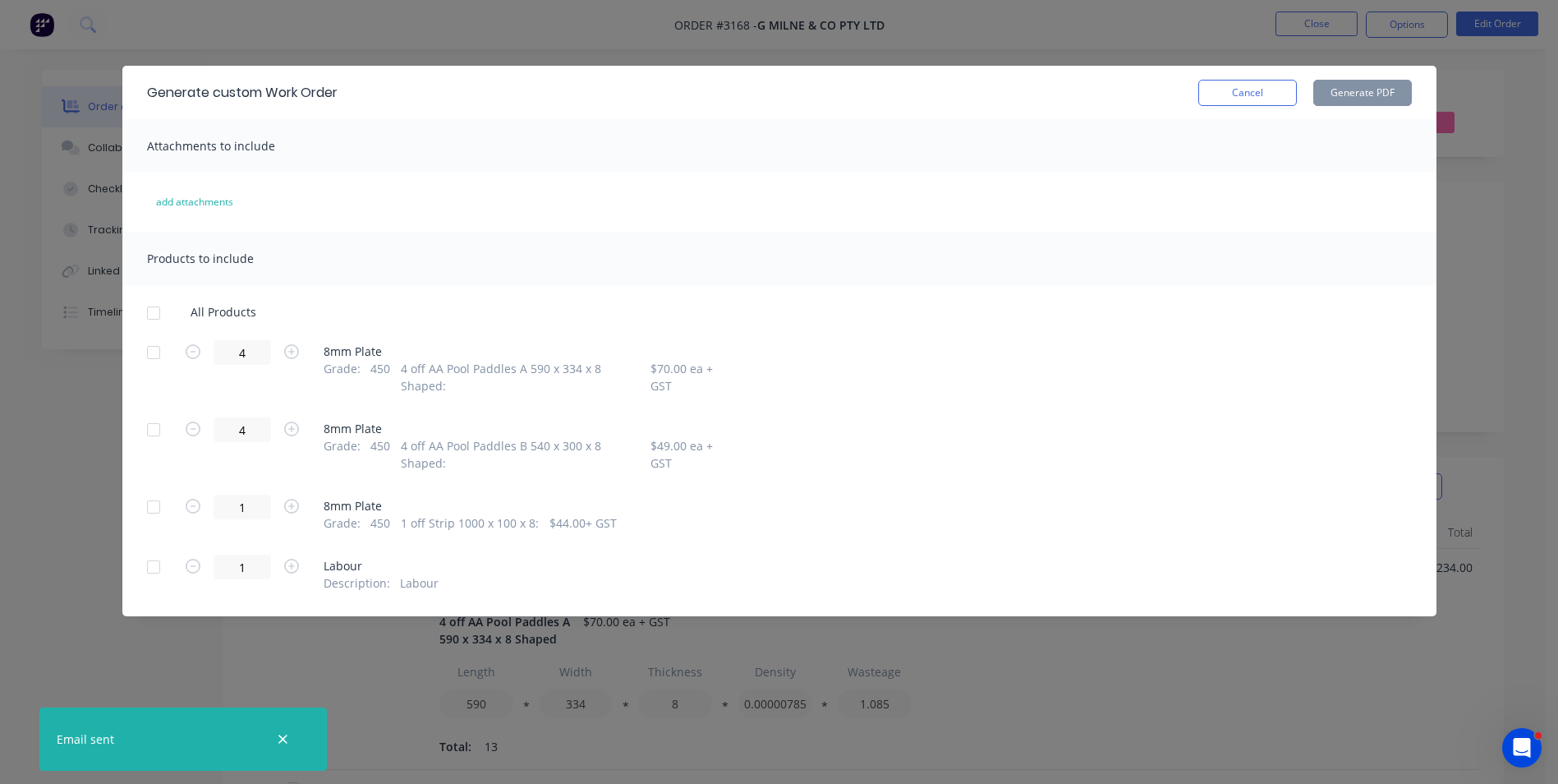
click at [153, 352] on div at bounding box center [154, 353] width 33 height 33
click at [155, 426] on div at bounding box center [154, 429] width 33 height 33
click at [154, 509] on div at bounding box center [154, 507] width 33 height 33
click at [1353, 90] on button "Generate PDF" at bounding box center [1363, 92] width 99 height 27
drag, startPoint x: 1268, startPoint y: 96, endPoint x: 1307, endPoint y: 65, distance: 49.8
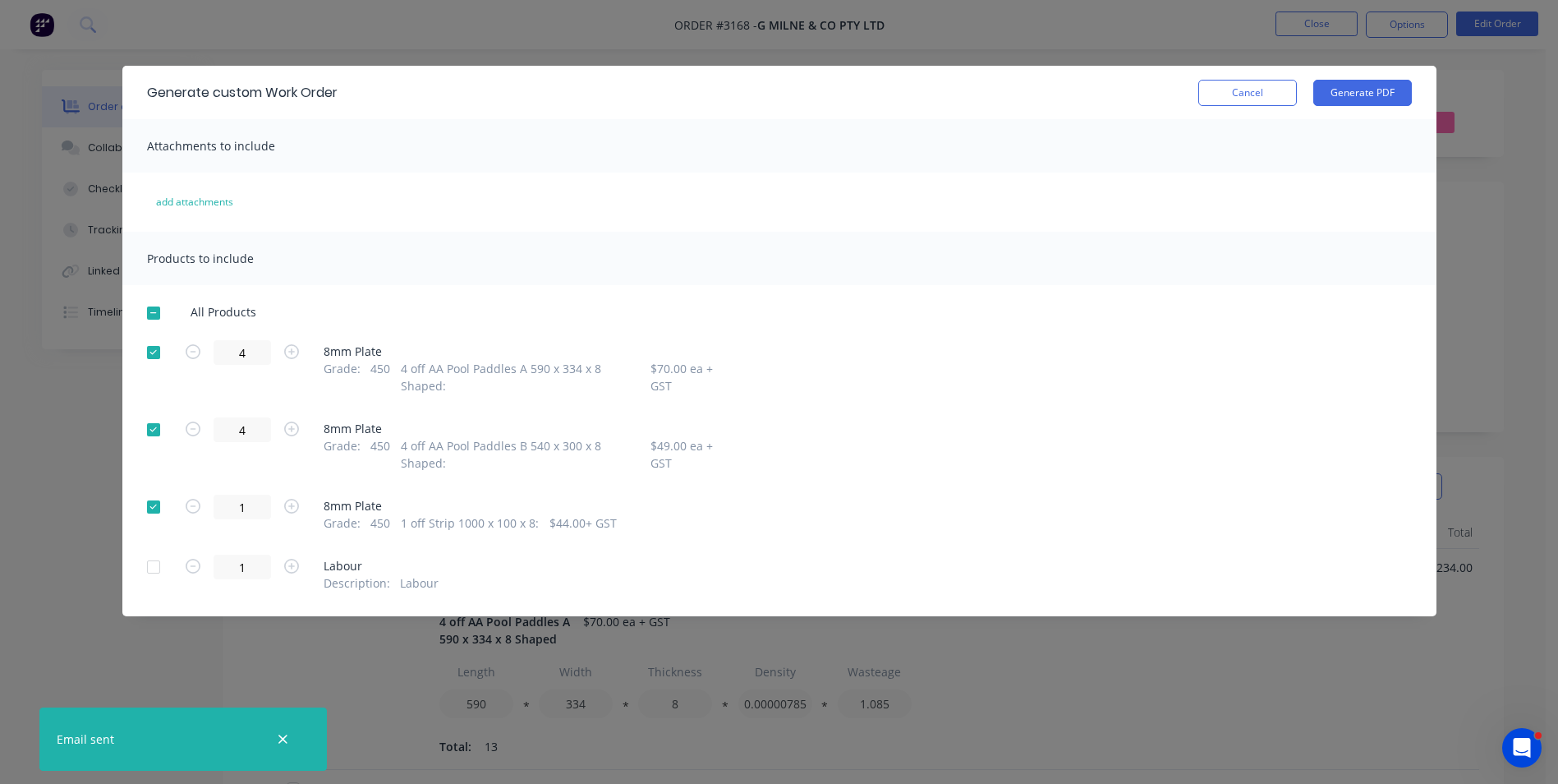
click at [1268, 95] on button "Cancel" at bounding box center [1248, 92] width 99 height 27
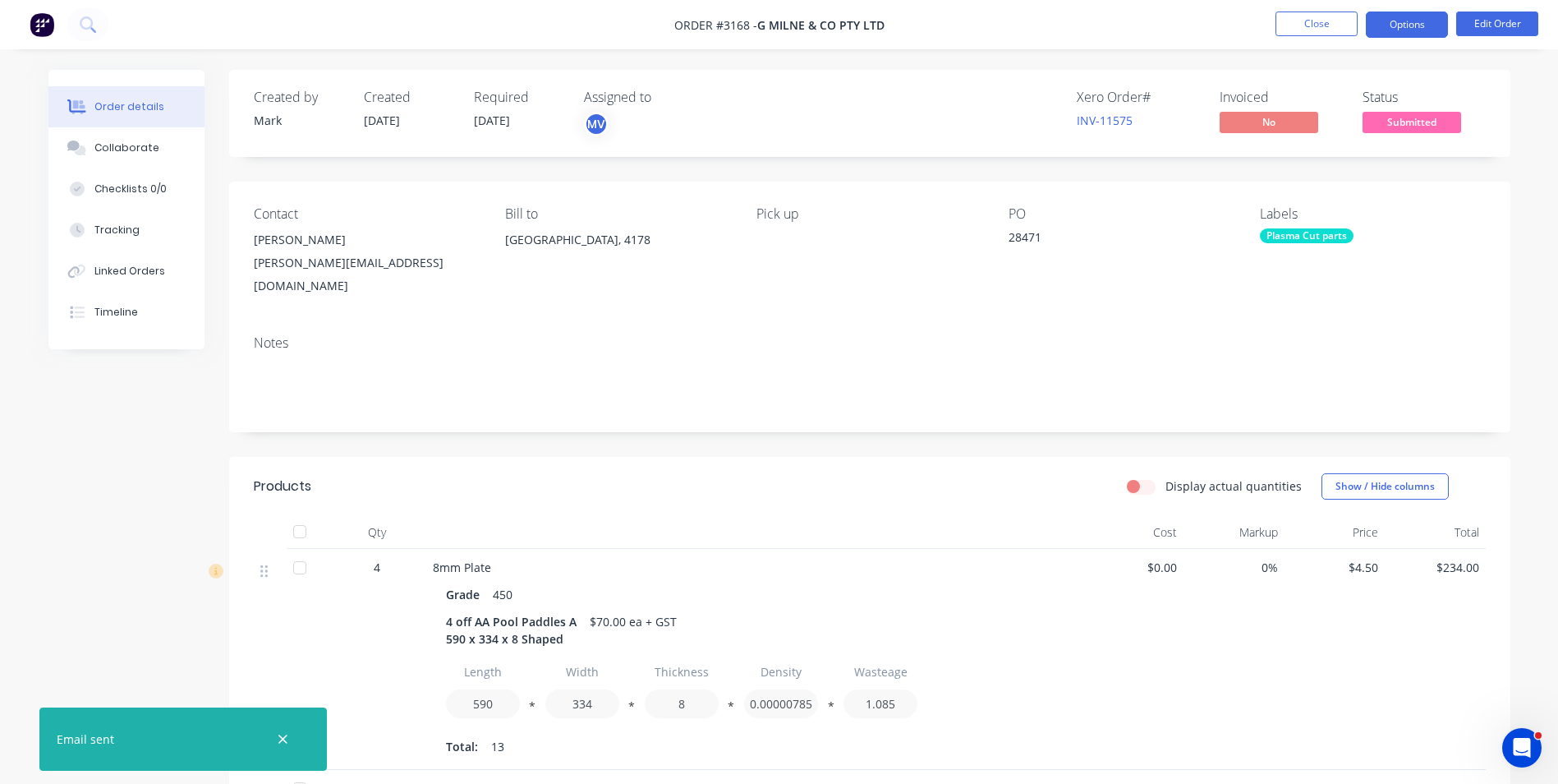
click at [1384, 21] on button "Options" at bounding box center [1407, 24] width 82 height 27
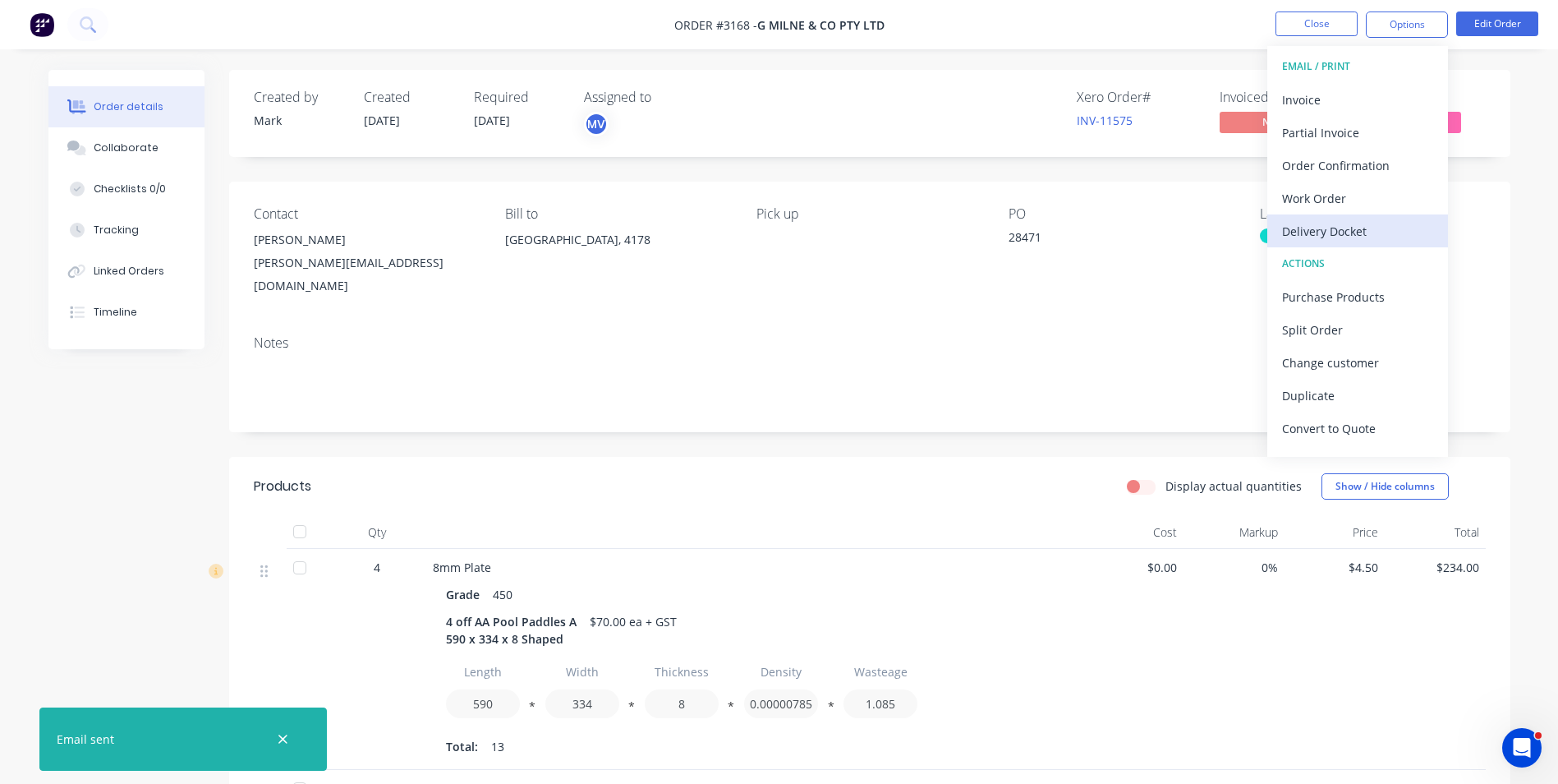
click at [1328, 228] on div "Delivery Docket" at bounding box center [1358, 231] width 151 height 24
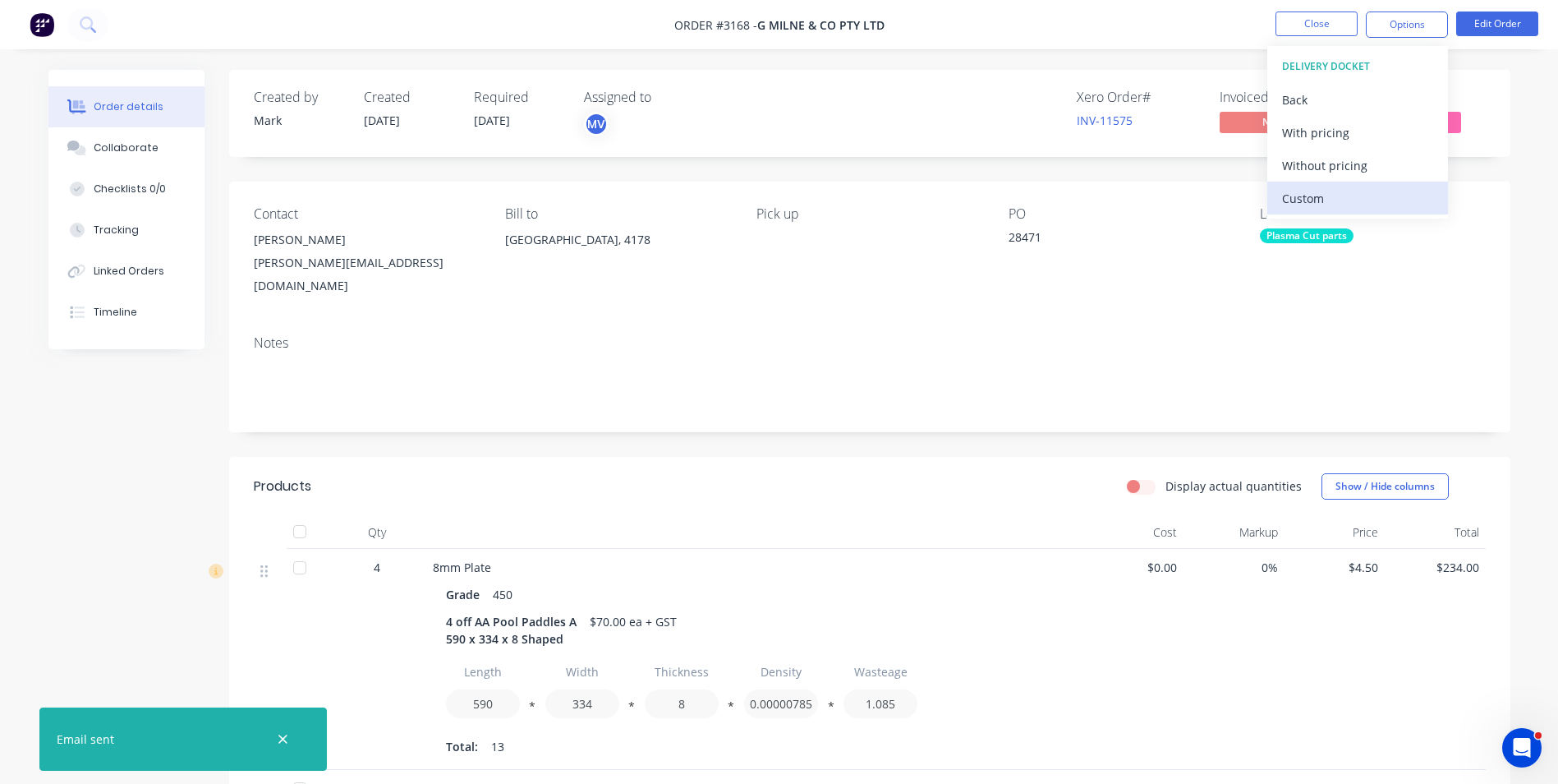
click at [1320, 194] on div "Custom" at bounding box center [1358, 198] width 151 height 24
click at [1316, 158] on div "Without pricing" at bounding box center [1358, 166] width 151 height 24
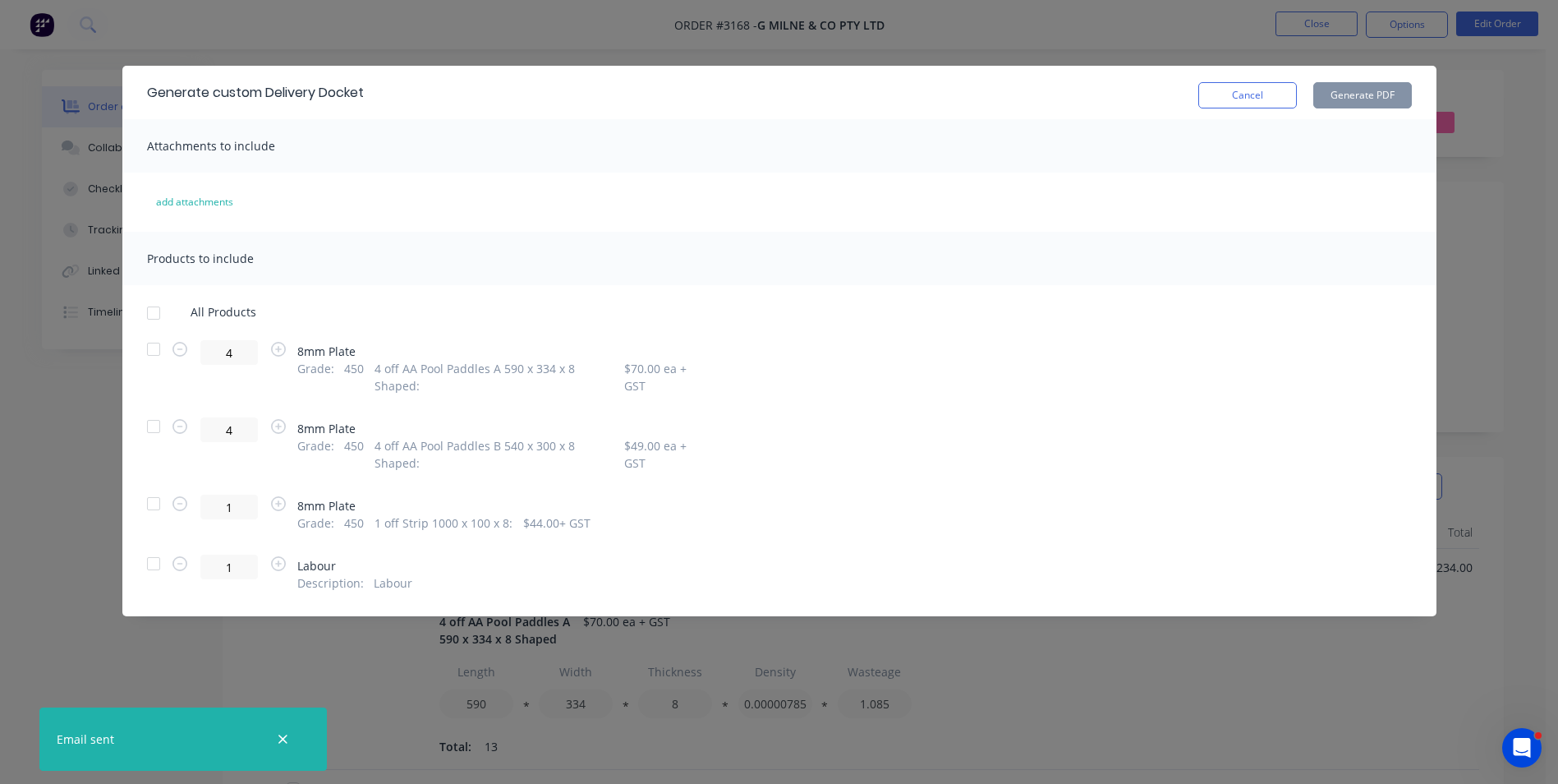
click at [153, 351] on div at bounding box center [154, 349] width 33 height 33
click at [153, 422] on div at bounding box center [154, 427] width 33 height 33
click at [148, 499] on div at bounding box center [154, 504] width 33 height 33
click at [1347, 92] on button "Generate PDF" at bounding box center [1363, 95] width 99 height 27
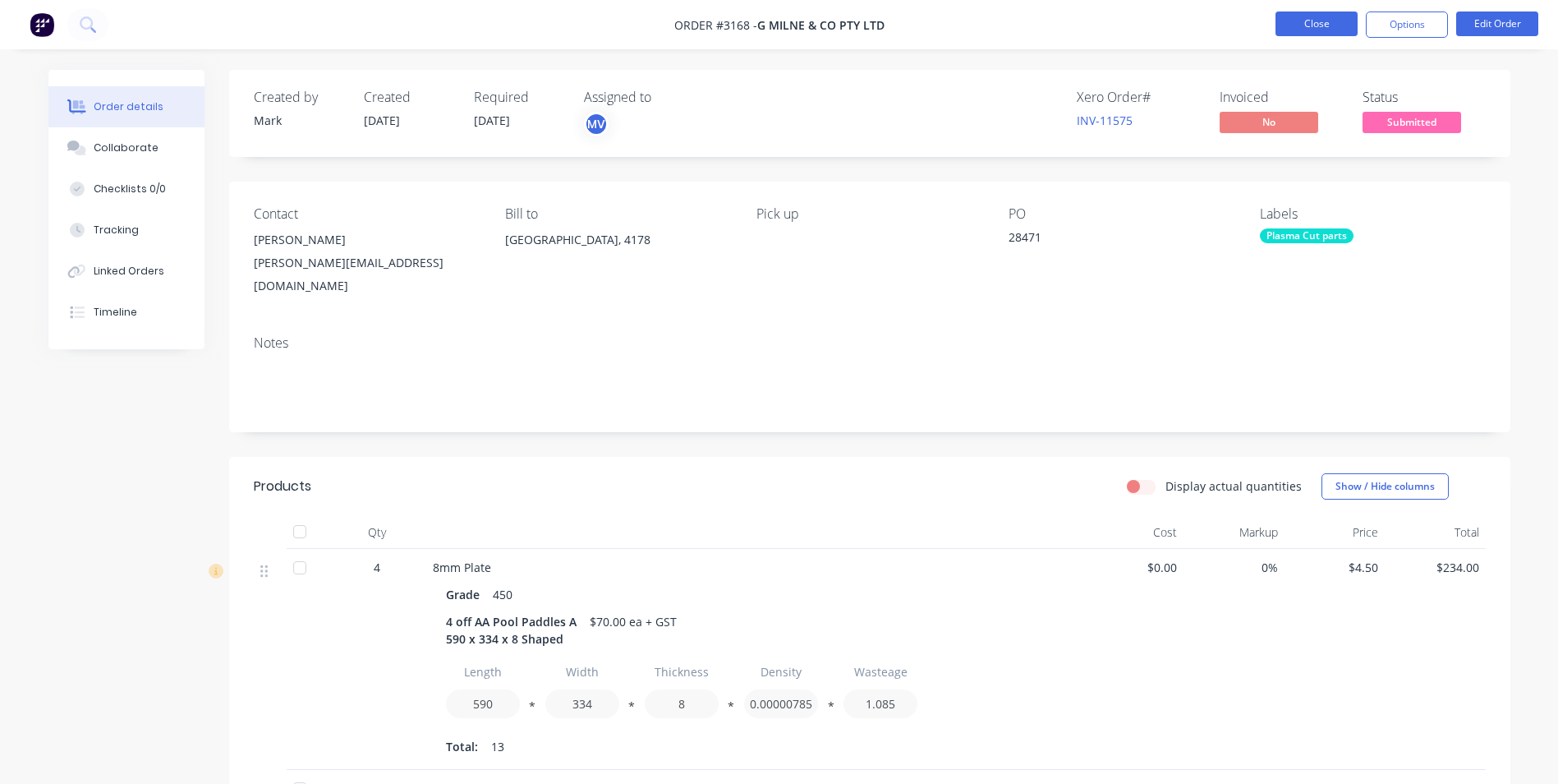
click at [1316, 20] on button "Close" at bounding box center [1317, 23] width 82 height 25
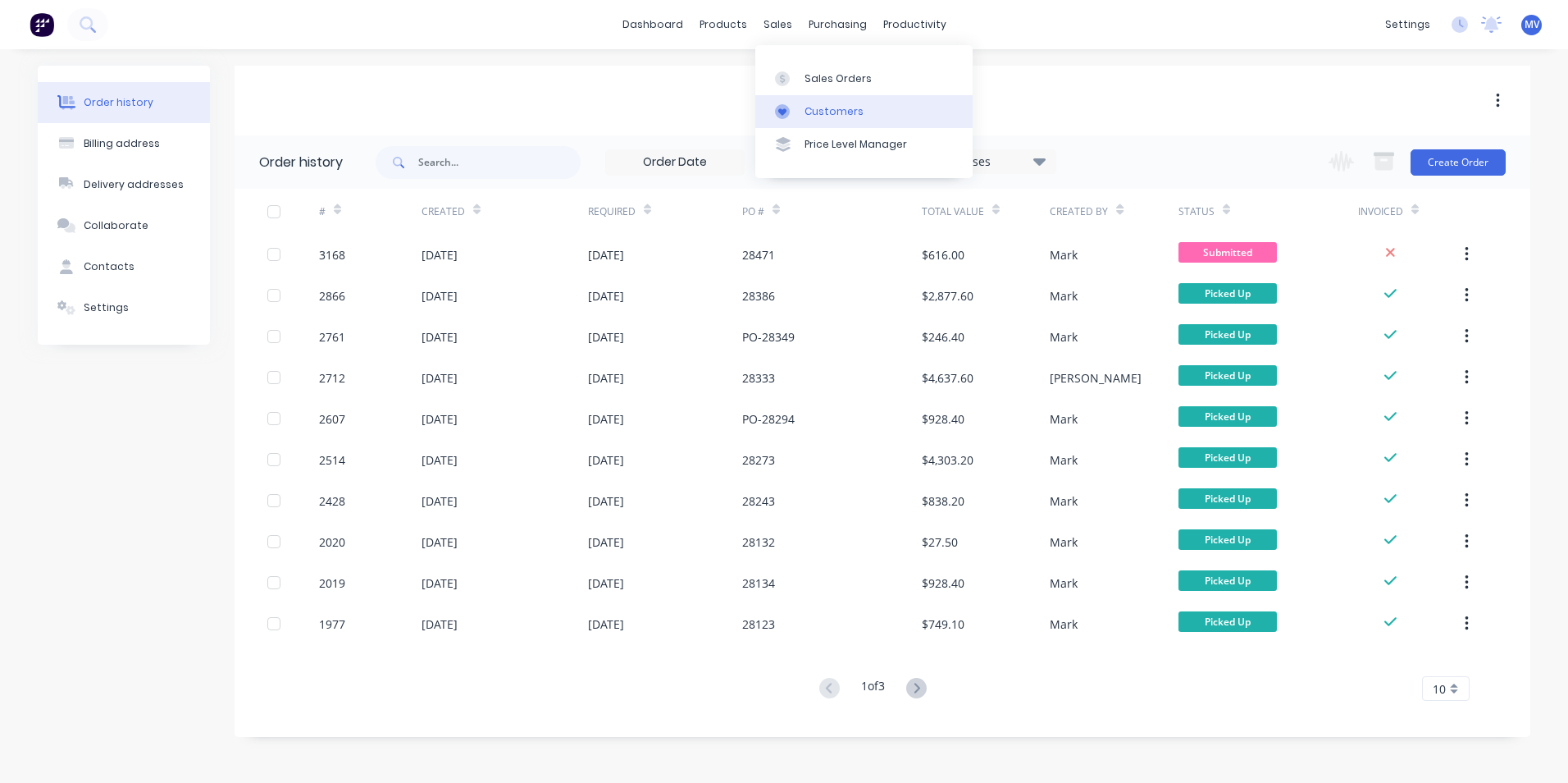
click at [825, 109] on div "Customers" at bounding box center [834, 111] width 59 height 15
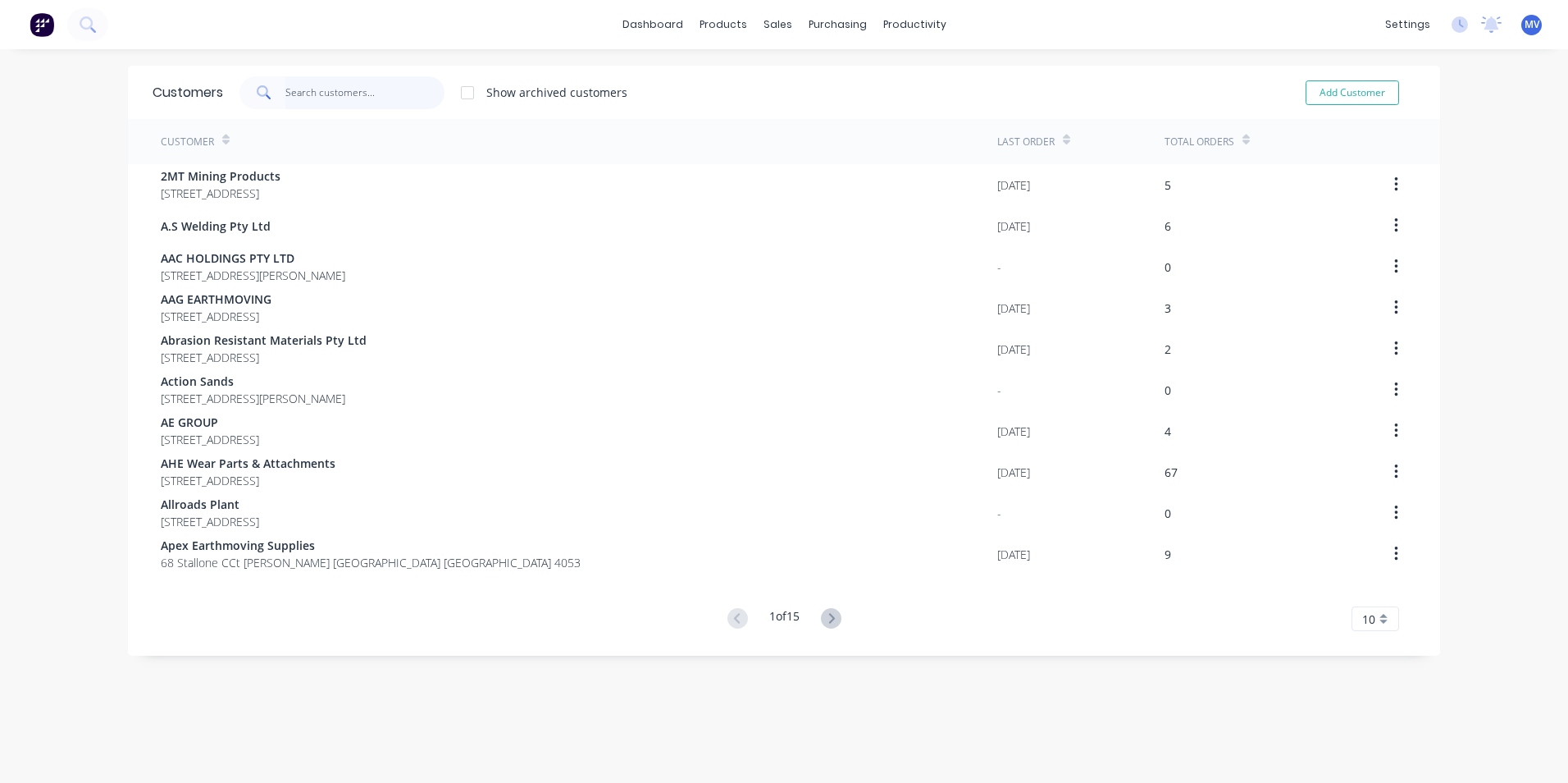
click at [307, 93] on input "text" at bounding box center [365, 93] width 160 height 33
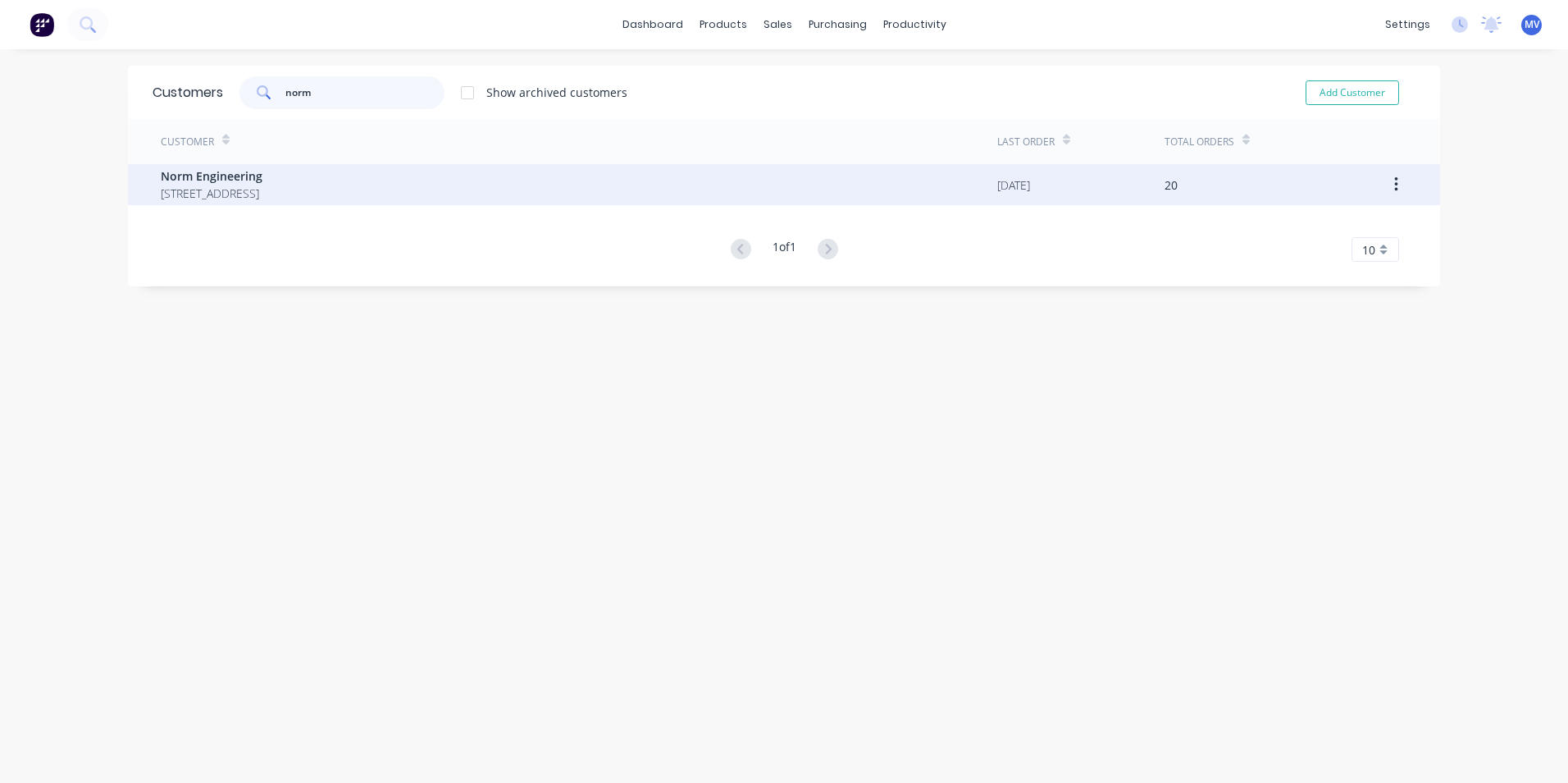
type input "norm"
click at [246, 186] on span "787 Boundary Rd Darra Queensland Australia 4076" at bounding box center [212, 193] width 102 height 17
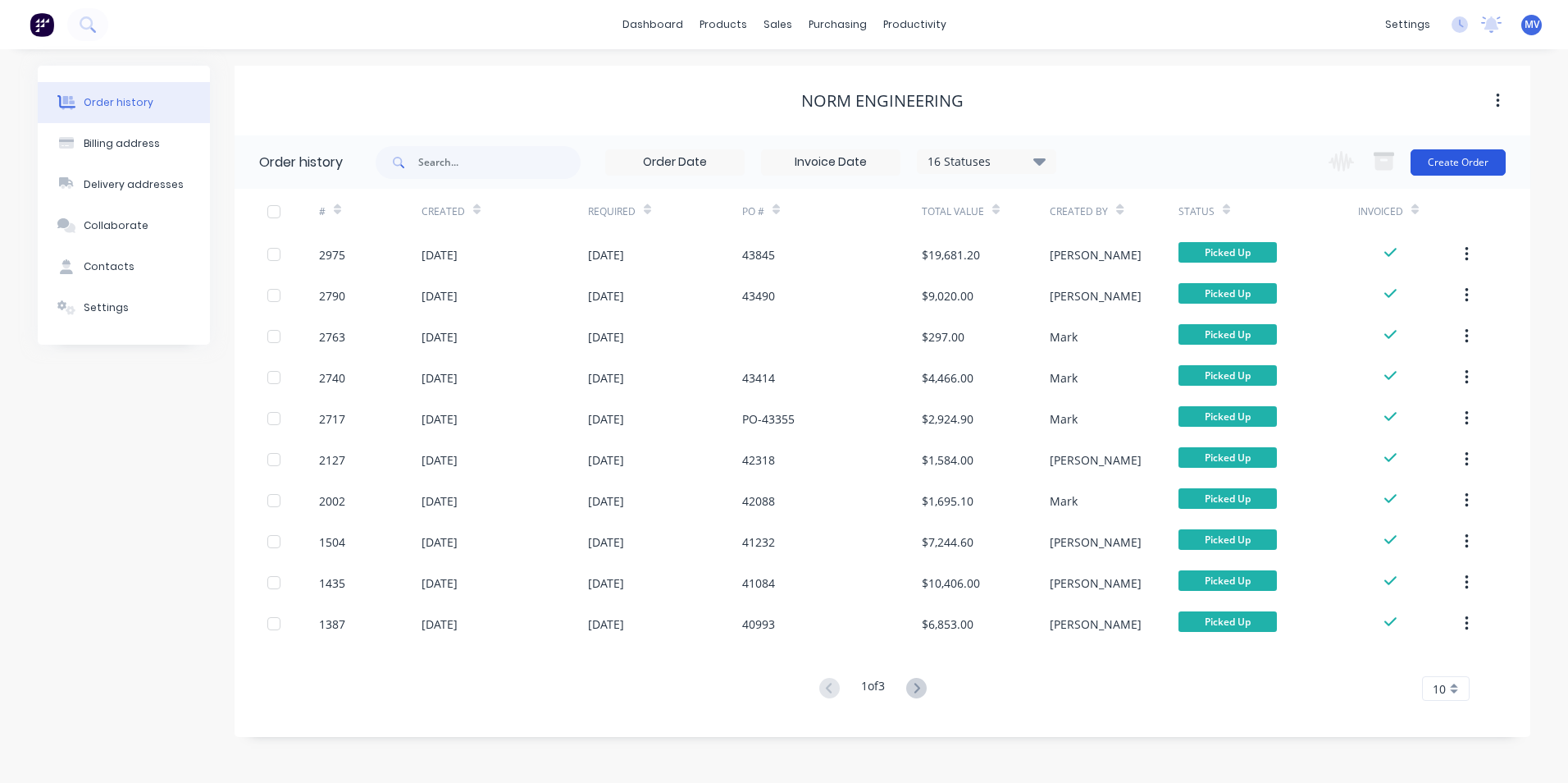
click at [1467, 162] on button "Create Order" at bounding box center [1458, 162] width 95 height 27
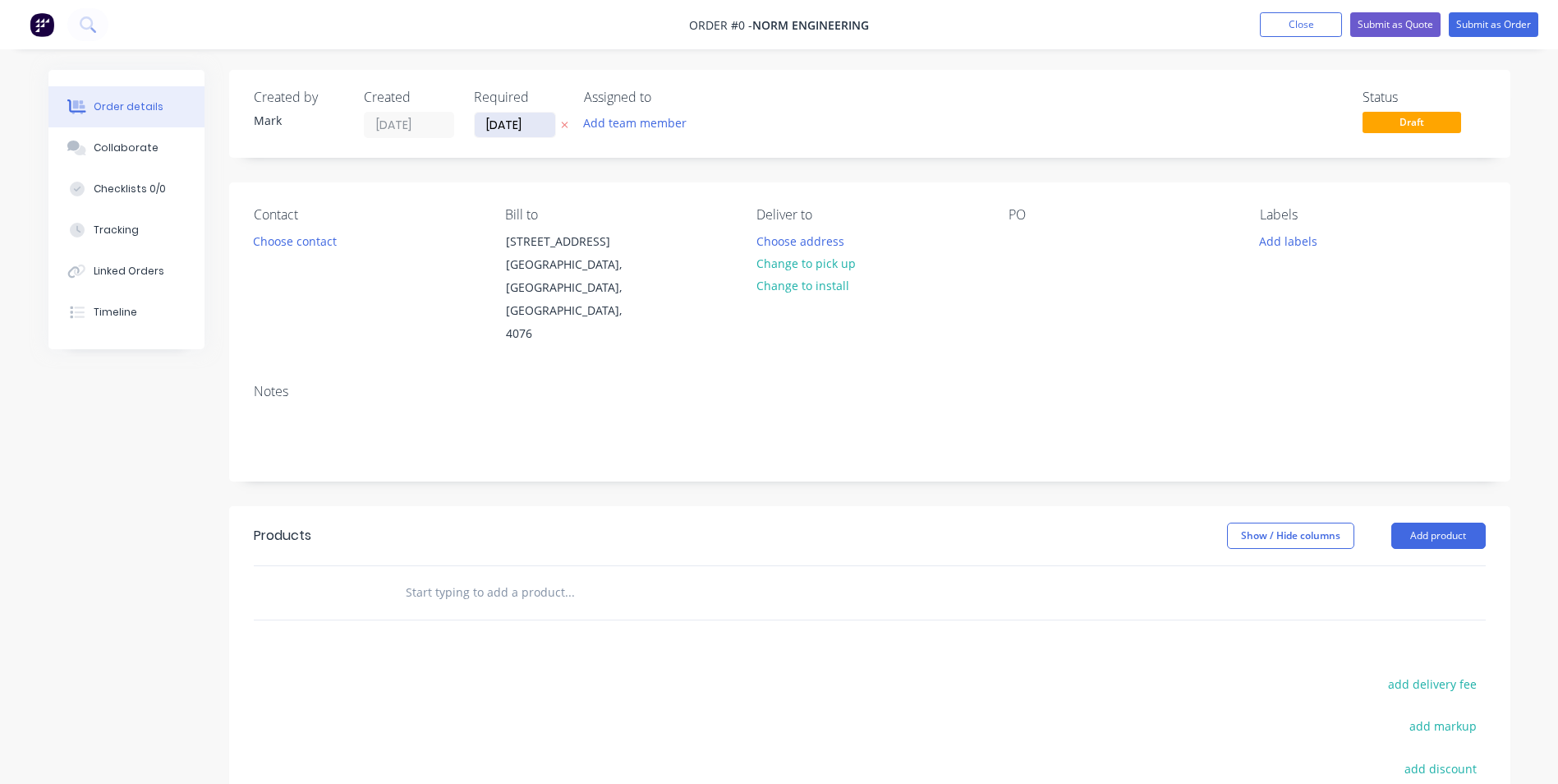
click at [505, 122] on input "[DATE]" at bounding box center [514, 124] width 80 height 25
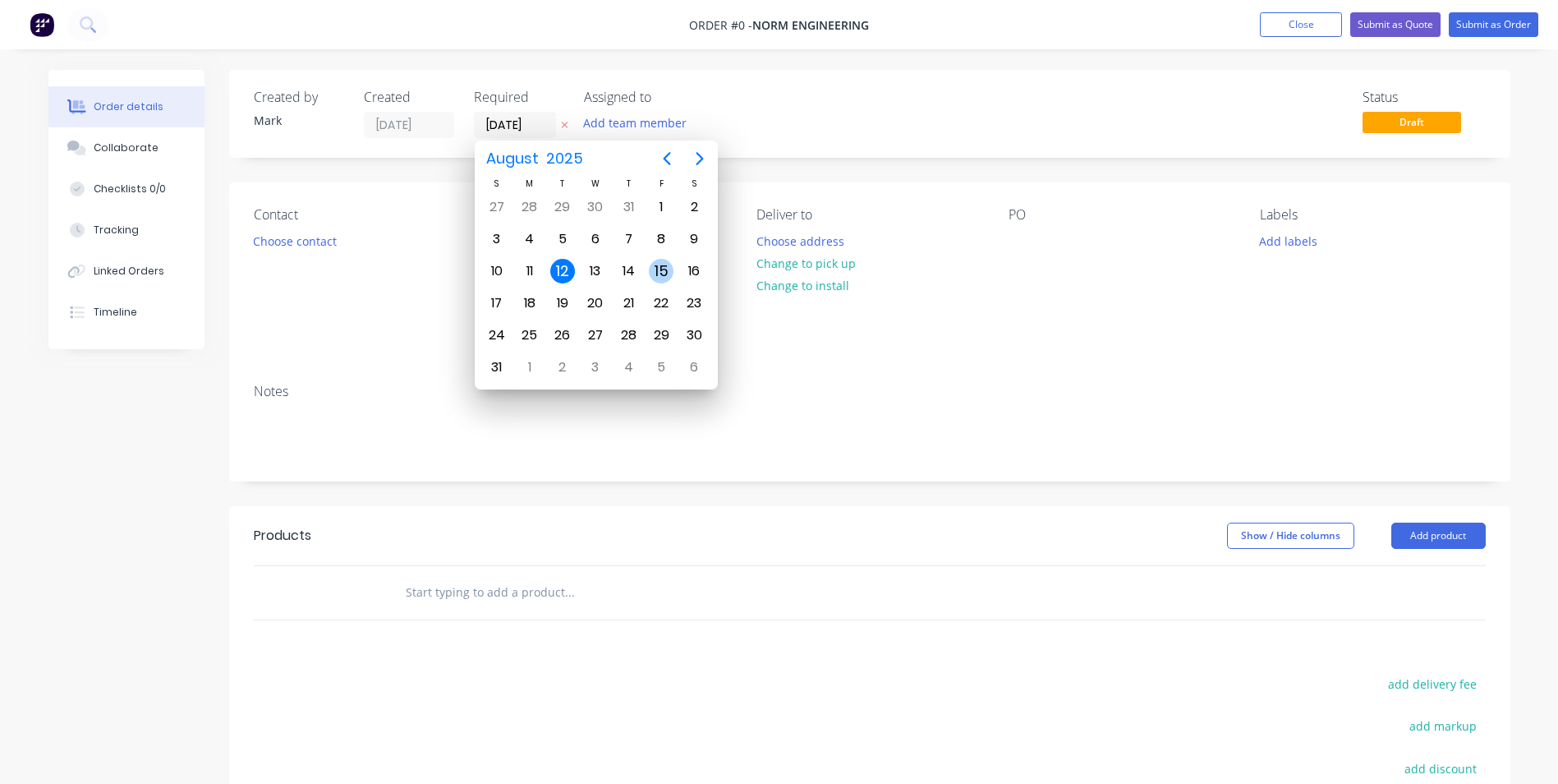
click at [660, 269] on div "15" at bounding box center [661, 271] width 25 height 25
type input "15/08/25"
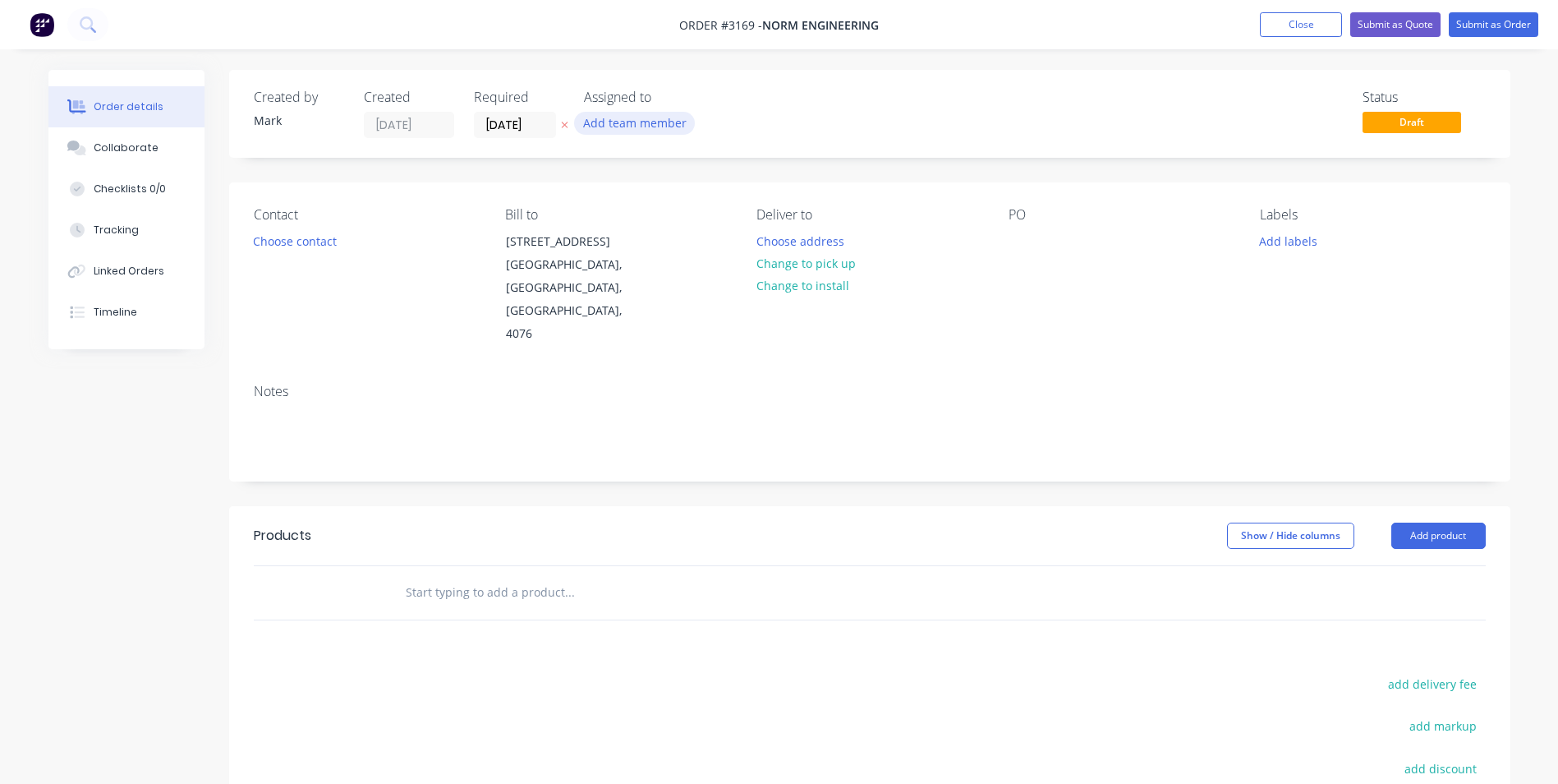
click at [638, 124] on button "Add team member" at bounding box center [634, 123] width 121 height 22
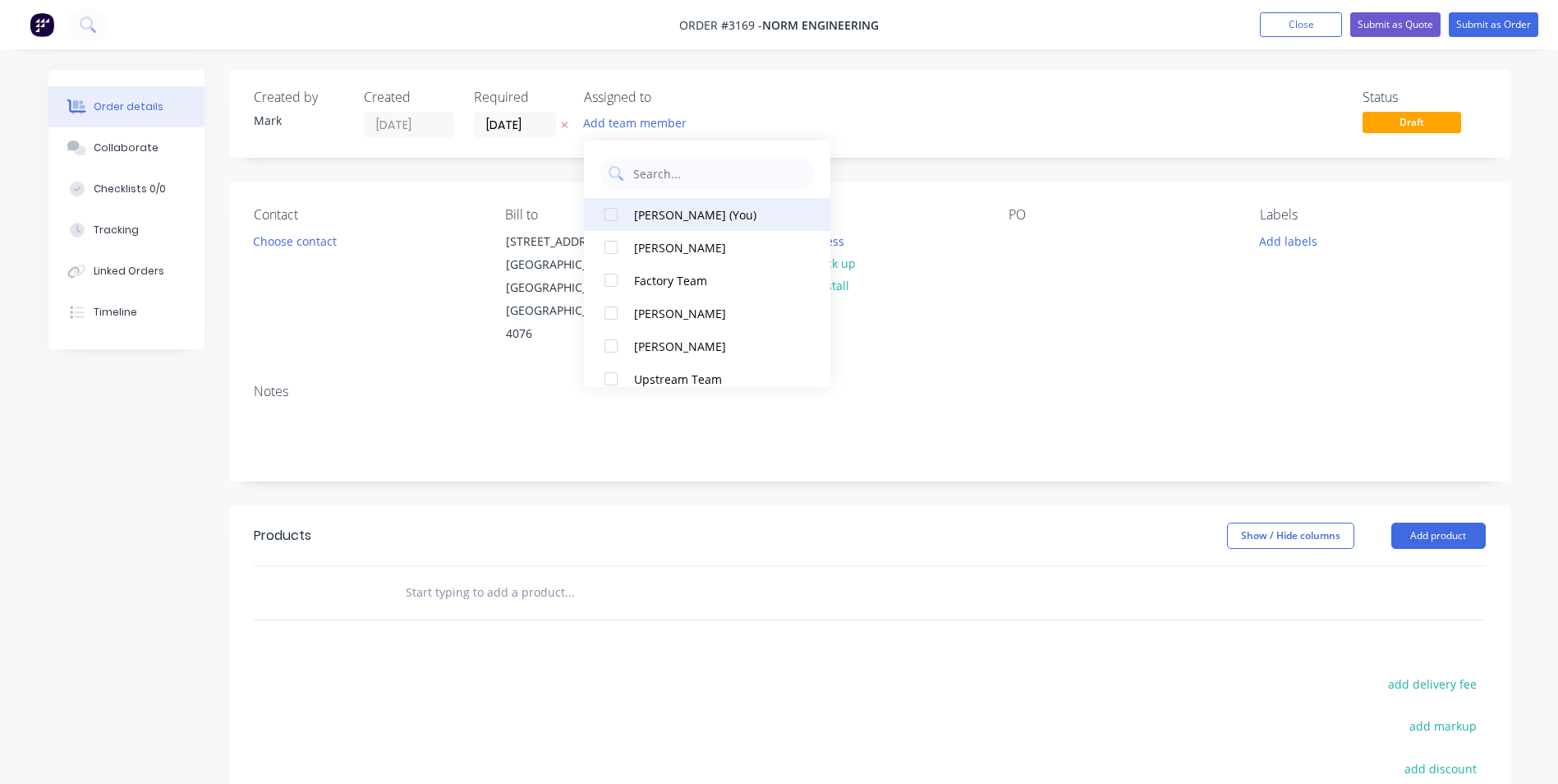
click at [656, 207] on div "[PERSON_NAME] (You)" at bounding box center [716, 215] width 164 height 18
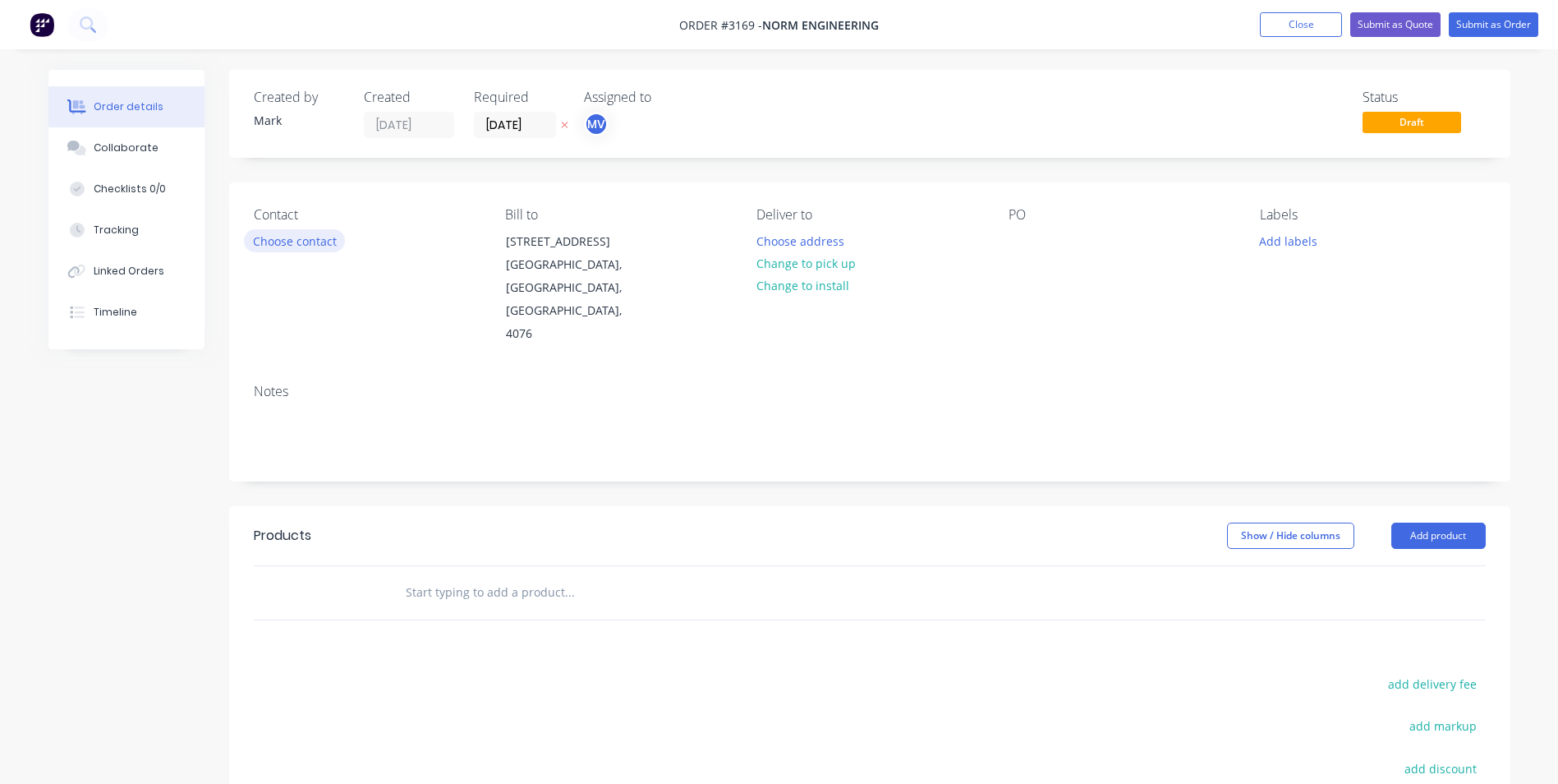
click at [267, 240] on button "Choose contact" at bounding box center [295, 240] width 101 height 22
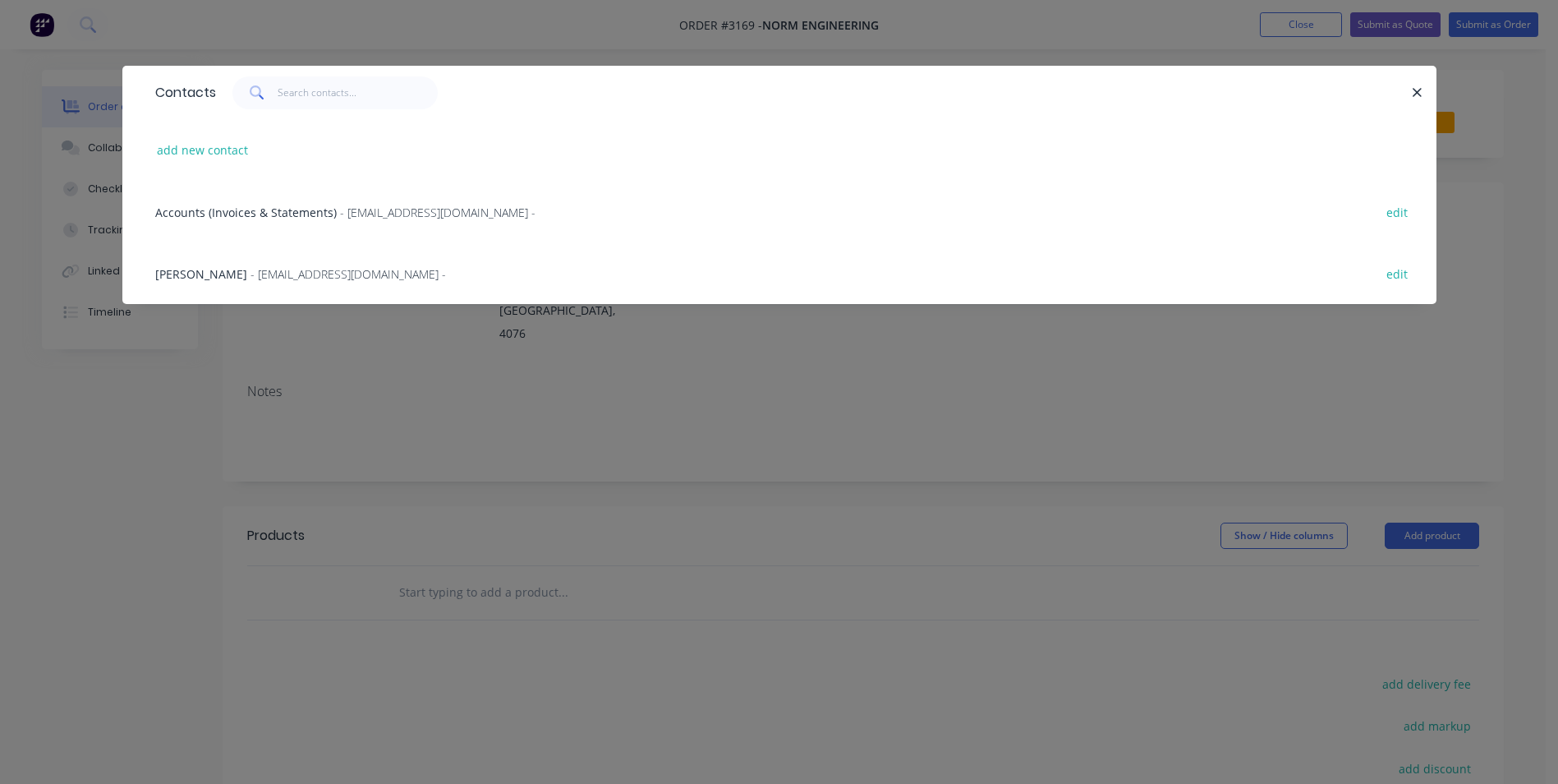
click at [193, 273] on span "Rob Muller" at bounding box center [202, 274] width 92 height 16
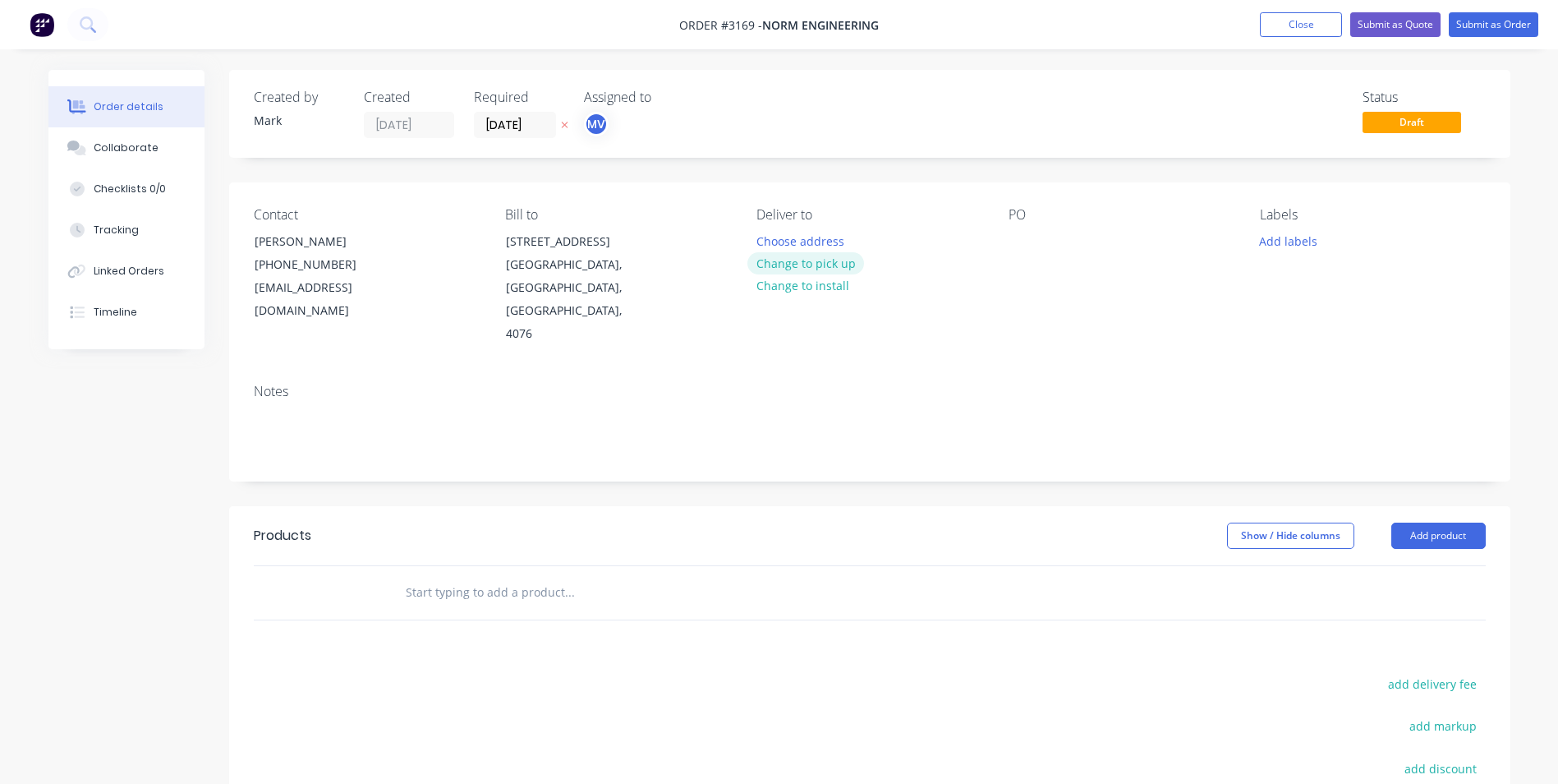
click at [788, 263] on button "Change to pick up" at bounding box center [805, 263] width 117 height 22
click at [1023, 226] on div "PO" at bounding box center [1121, 276] width 225 height 139
click at [1021, 246] on div at bounding box center [1022, 241] width 27 height 24
click at [1292, 237] on button "Add labels" at bounding box center [1289, 240] width 76 height 22
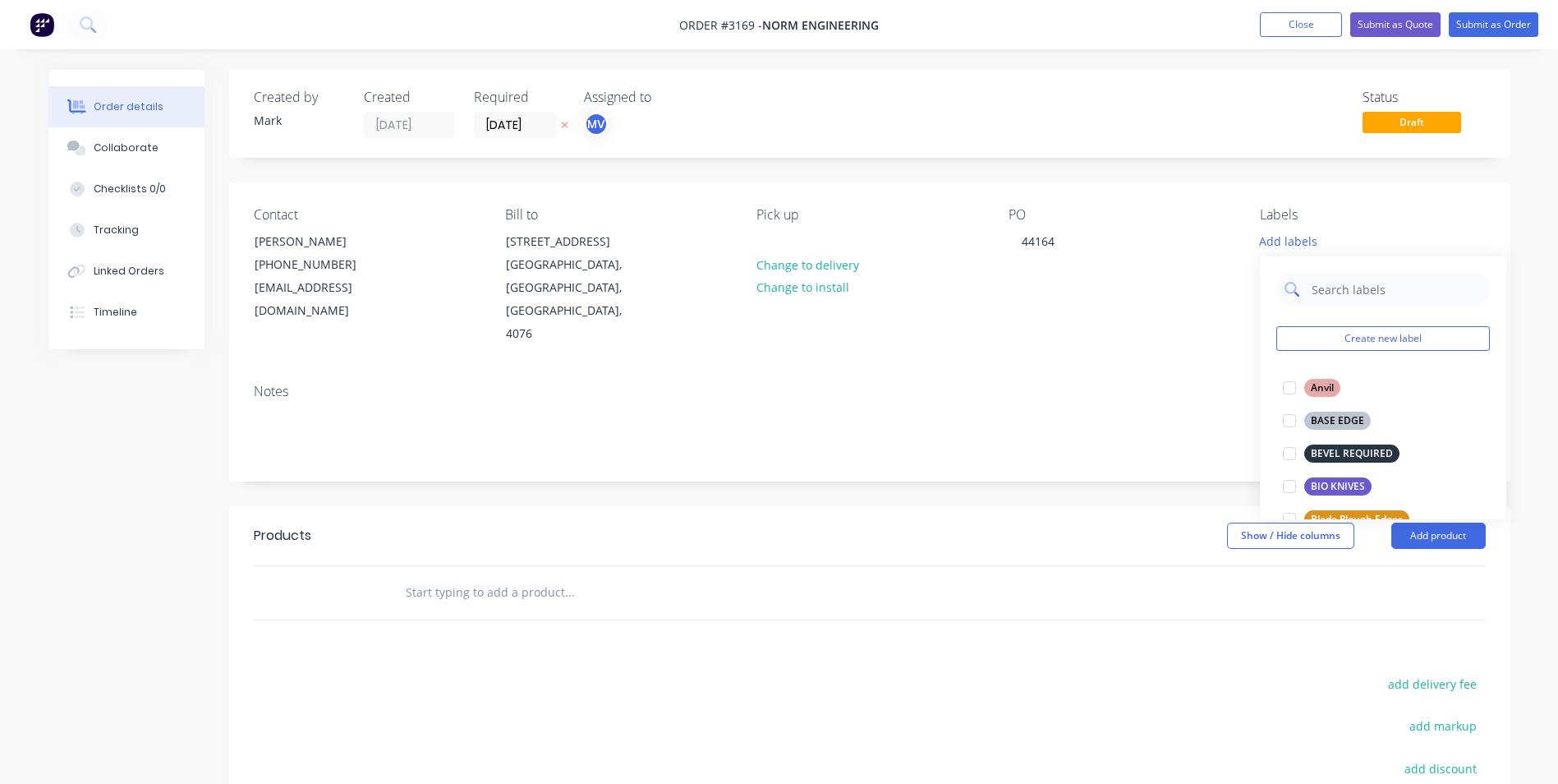
click at [1322, 287] on input "text" at bounding box center [1396, 289] width 171 height 33
click at [1325, 290] on input "text" at bounding box center [1396, 289] width 171 height 33
type input "plasm"
click at [1293, 388] on div at bounding box center [1290, 388] width 33 height 33
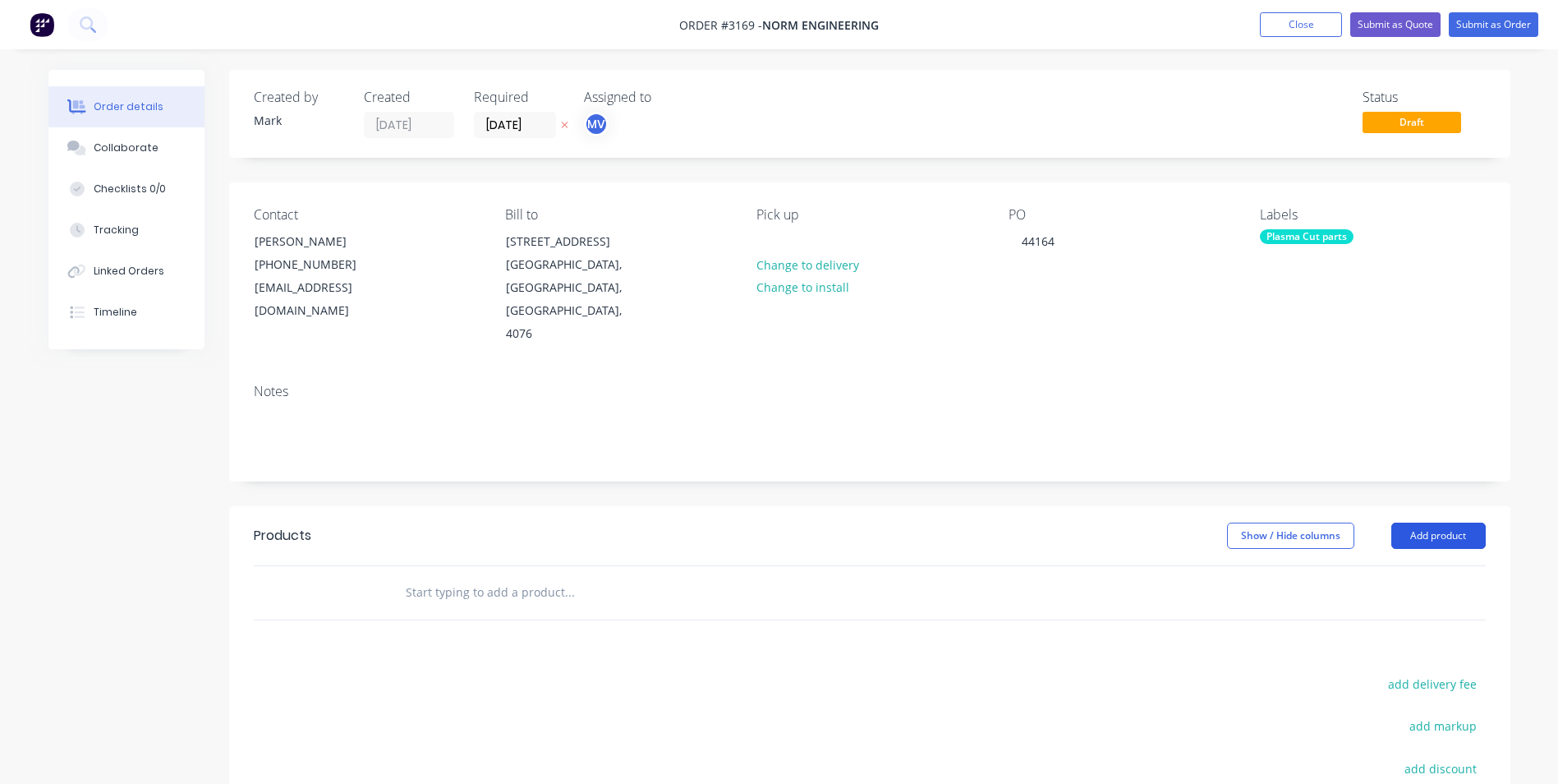
click at [1447, 522] on button "Add product" at bounding box center [1438, 535] width 95 height 27
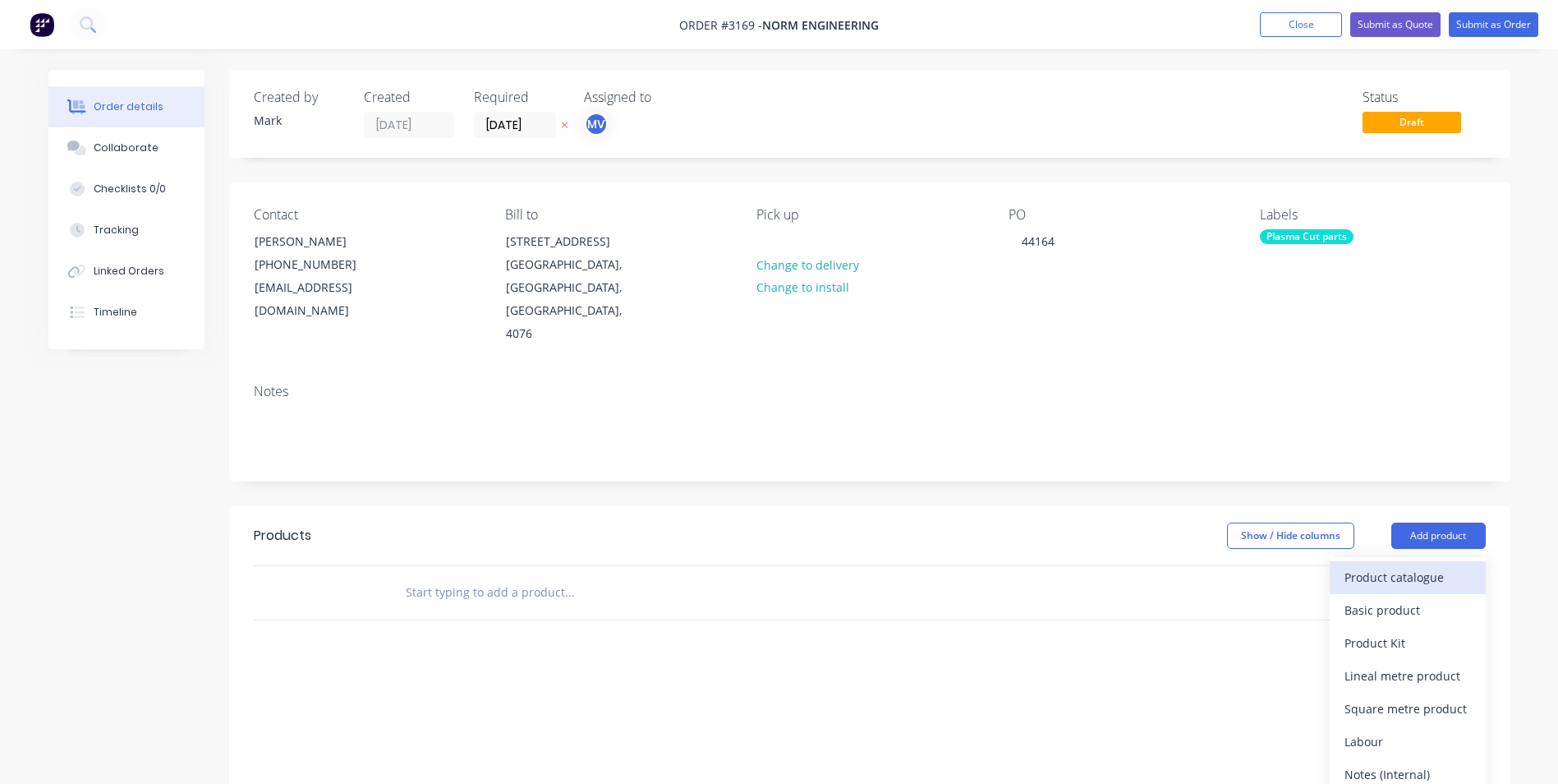
click at [1403, 565] on div "Product catalogue" at bounding box center [1408, 577] width 126 height 24
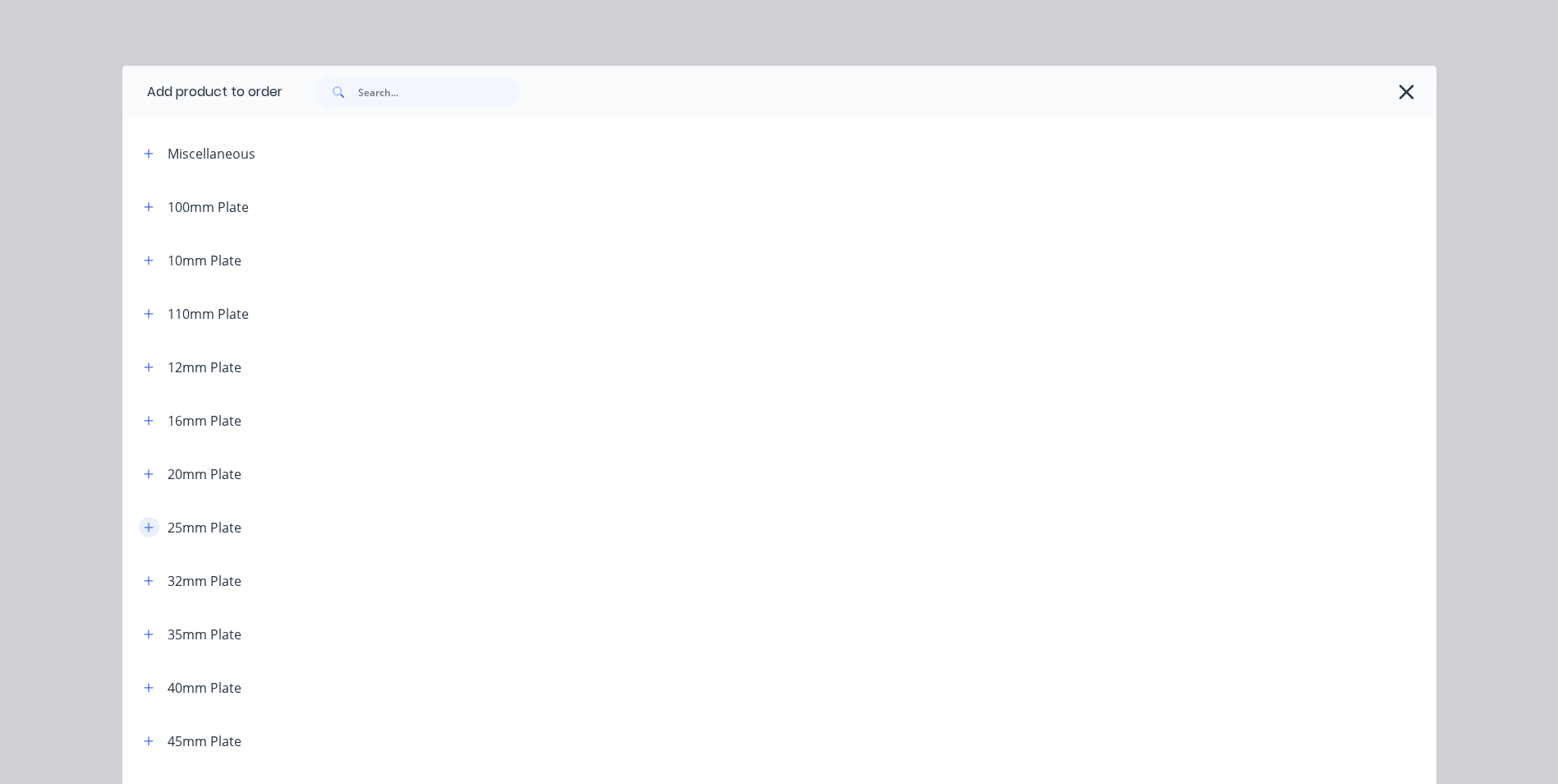
click at [144, 530] on icon "button" at bounding box center [148, 527] width 10 height 11
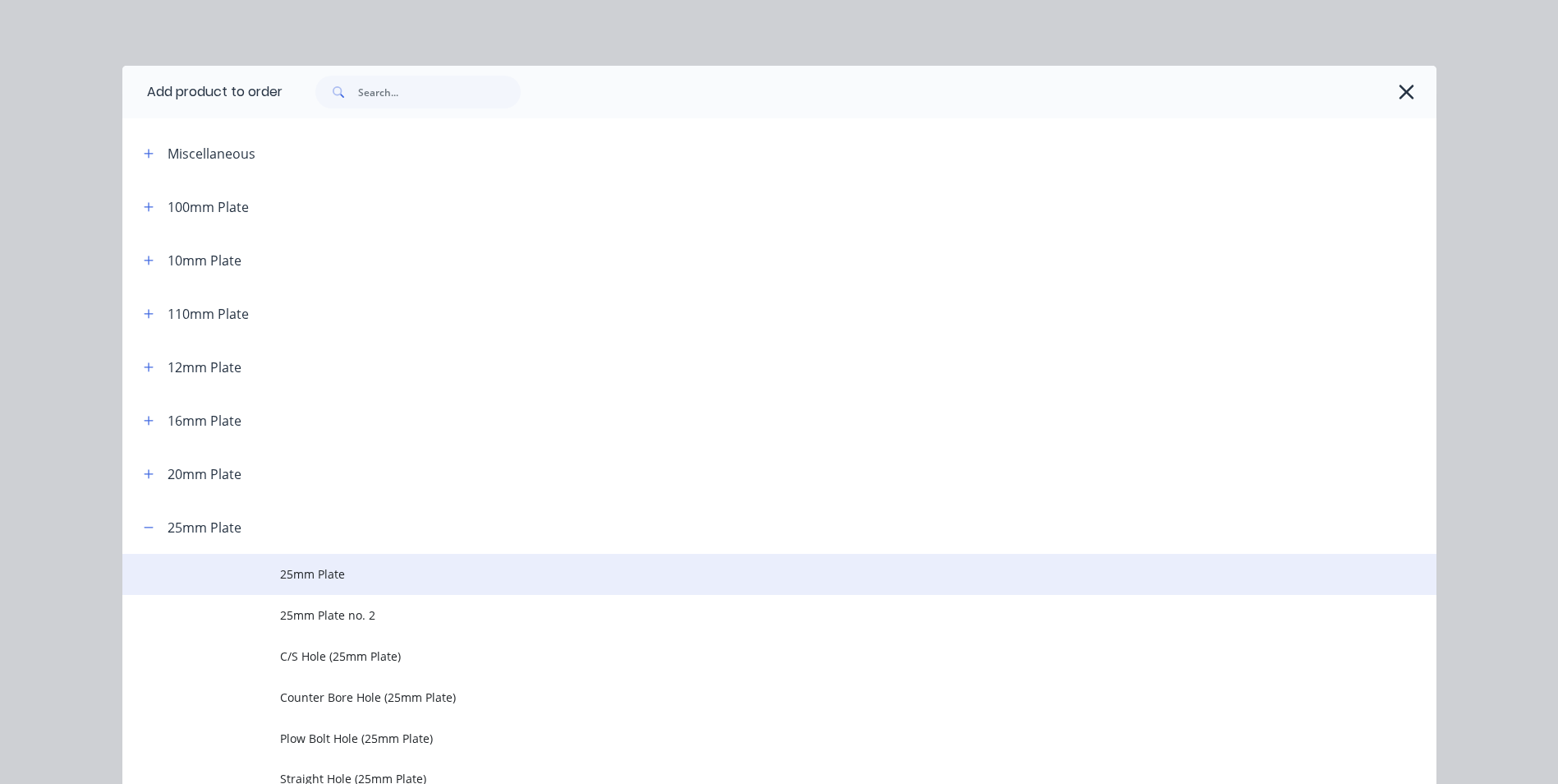
click at [363, 581] on span "25mm Plate" at bounding box center [743, 573] width 925 height 18
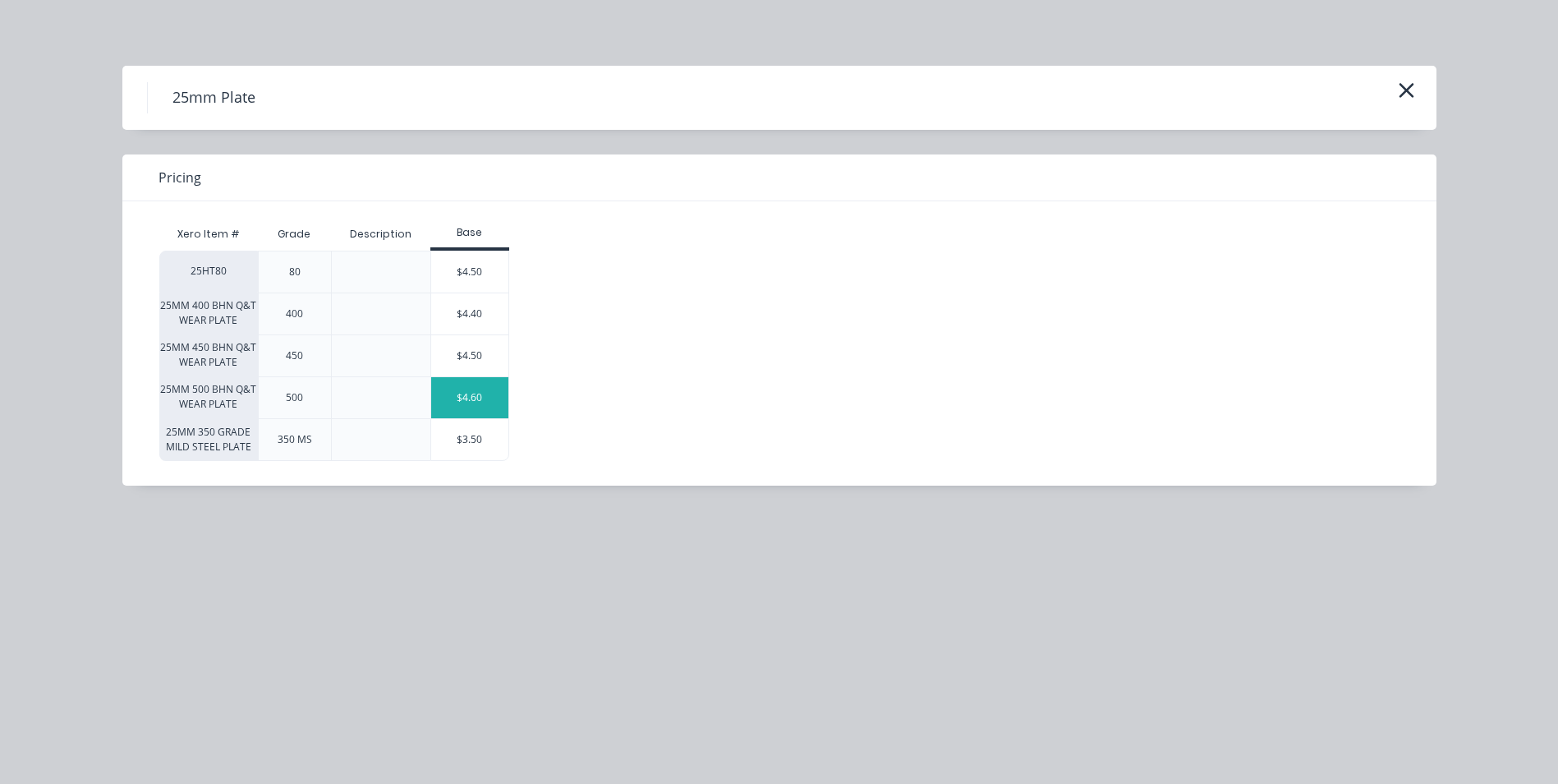
click at [492, 398] on div "$4.60" at bounding box center [470, 397] width 77 height 41
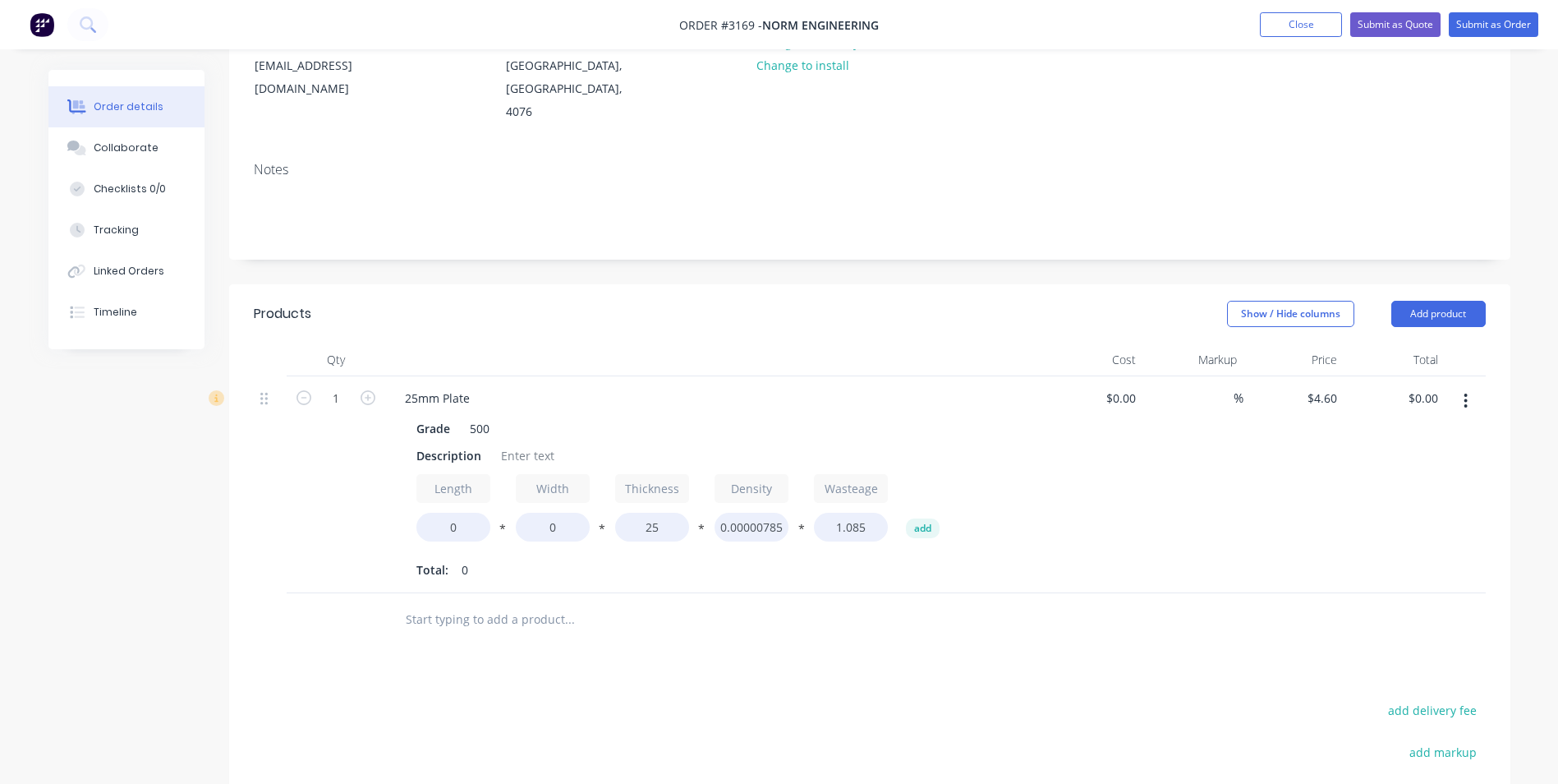
scroll to position [246, 0]
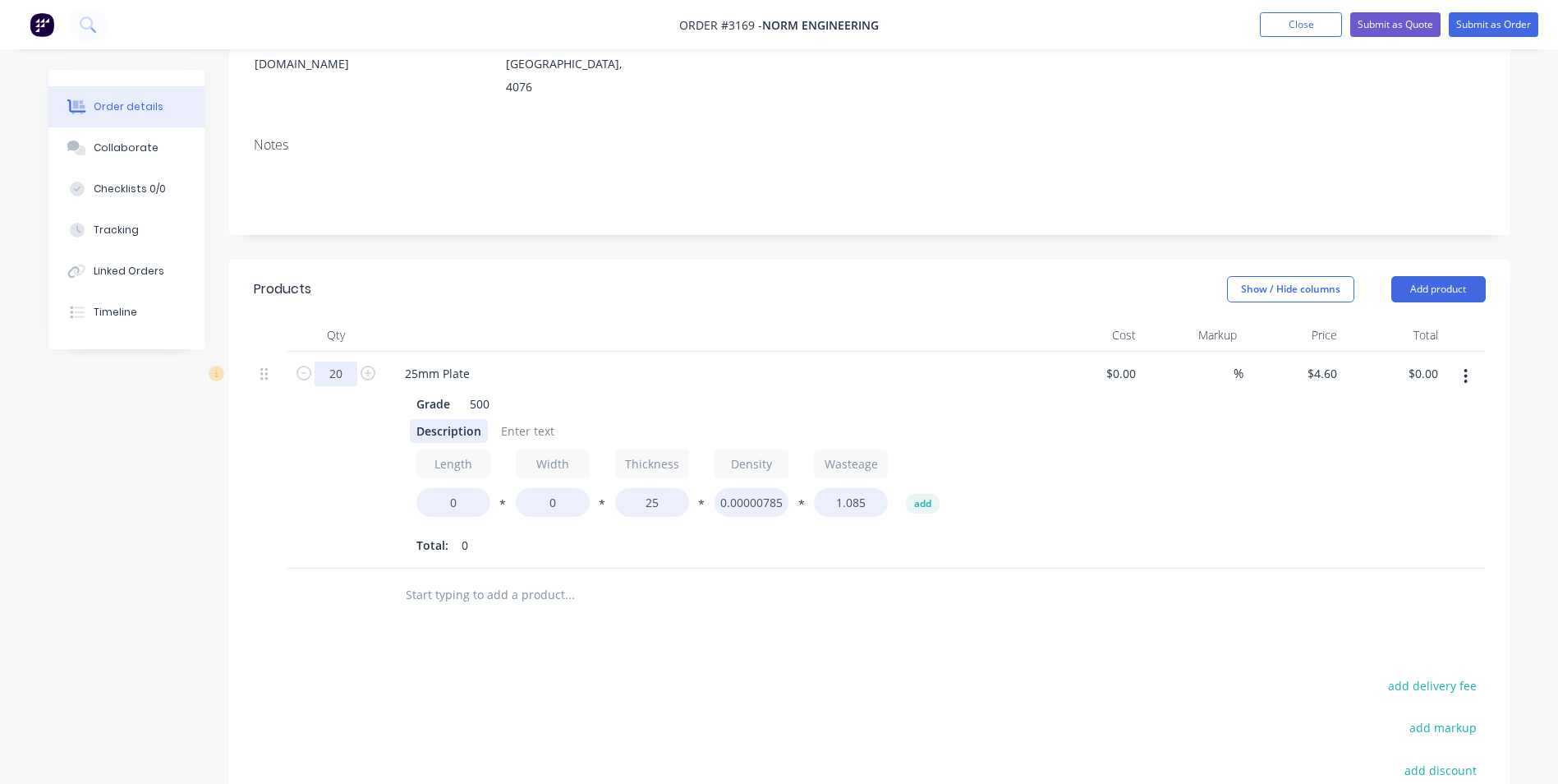
type input "20"
drag, startPoint x: 416, startPoint y: 385, endPoint x: 482, endPoint y: 383, distance: 66.0
click at [482, 419] on div "Description" at bounding box center [449, 431] width 78 height 24
click at [637, 419] on div at bounding box center [638, 431] width 66 height 24
drag, startPoint x: 471, startPoint y: 459, endPoint x: 389, endPoint y: 452, distance: 82.3
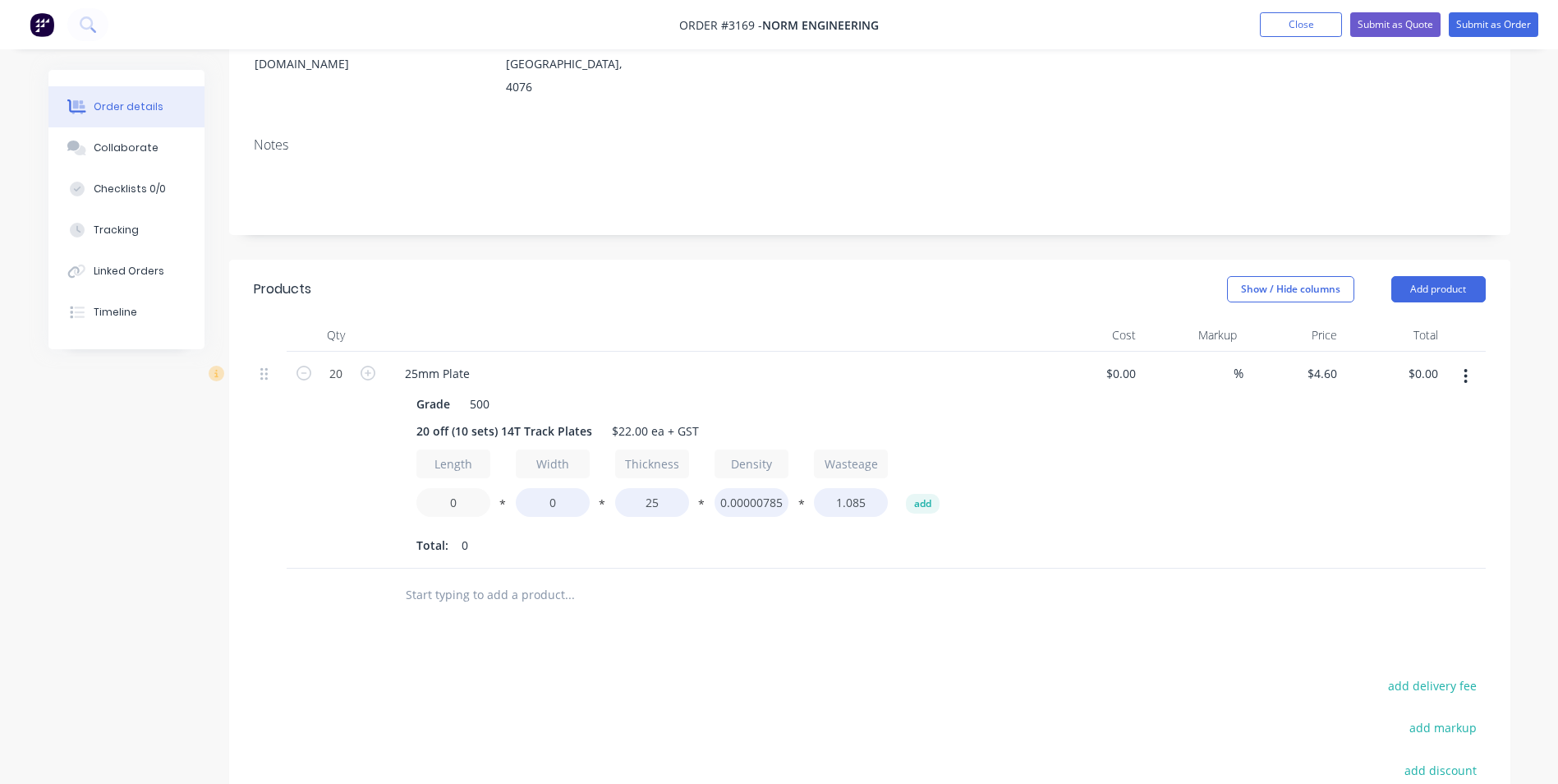
click at [389, 452] on div "25mm Plate Grade 500 20 off (10 sets) 14T Track Plates $22.00 ea + GST Length 0…" at bounding box center [713, 460] width 657 height 216
type input "195"
type input "45"
type input "$184.00"
drag, startPoint x: 846, startPoint y: 455, endPoint x: 878, endPoint y: 456, distance: 32.0
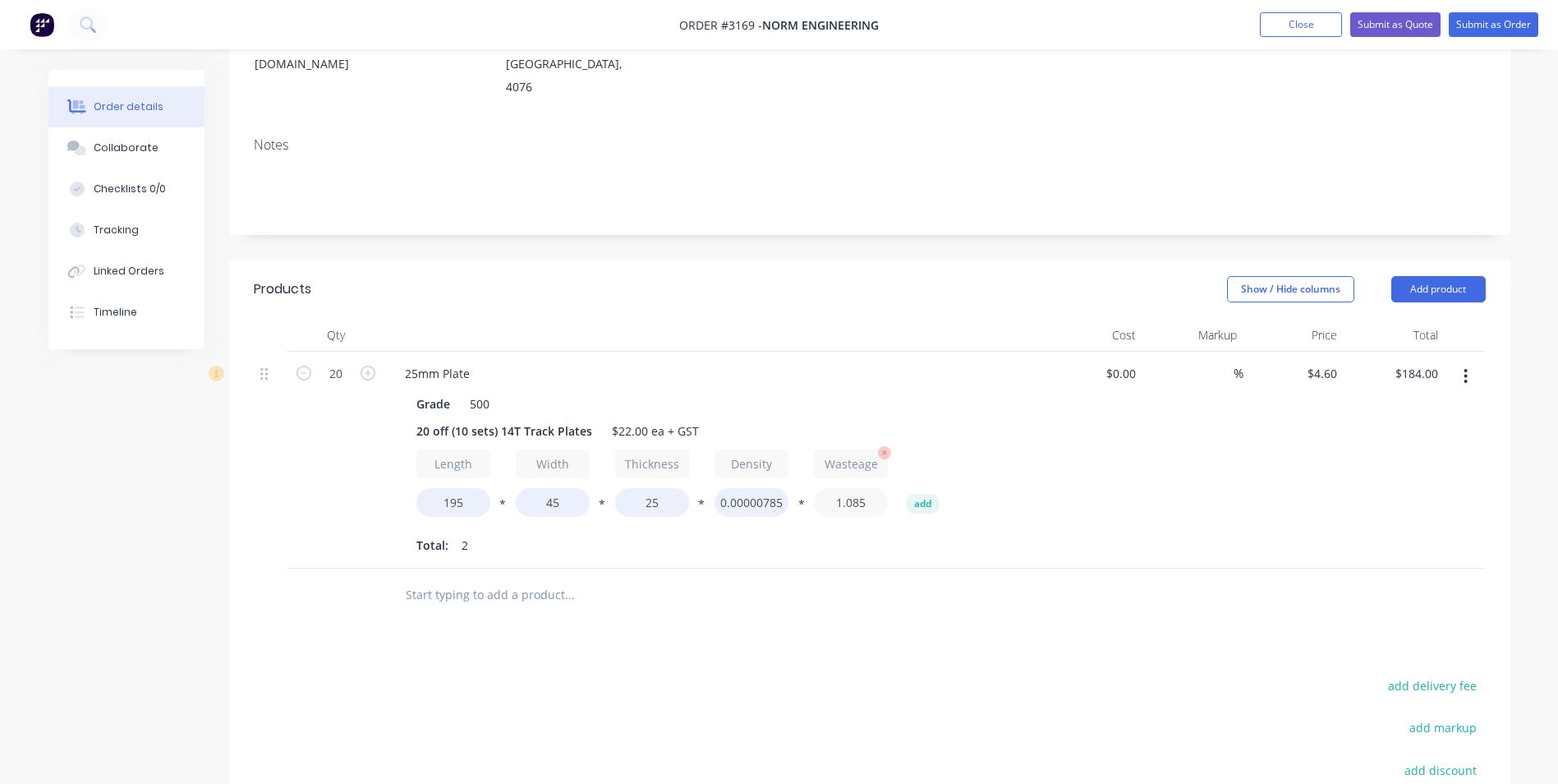
click at [878, 488] on input "1.085" at bounding box center [851, 502] width 74 height 29
click at [1058, 483] on div "$0.00 $0.00" at bounding box center [1093, 460] width 101 height 216
drag, startPoint x: 854, startPoint y: 451, endPoint x: 968, endPoint y: 500, distance: 124.1
click at [974, 503] on div "Length 195 * Width 45 * Thickness 25 * Density 0.00000785 * Wasteage 1.2 add To…" at bounding box center [714, 504] width 595 height 109
click at [891, 579] on div at bounding box center [681, 595] width 579 height 33
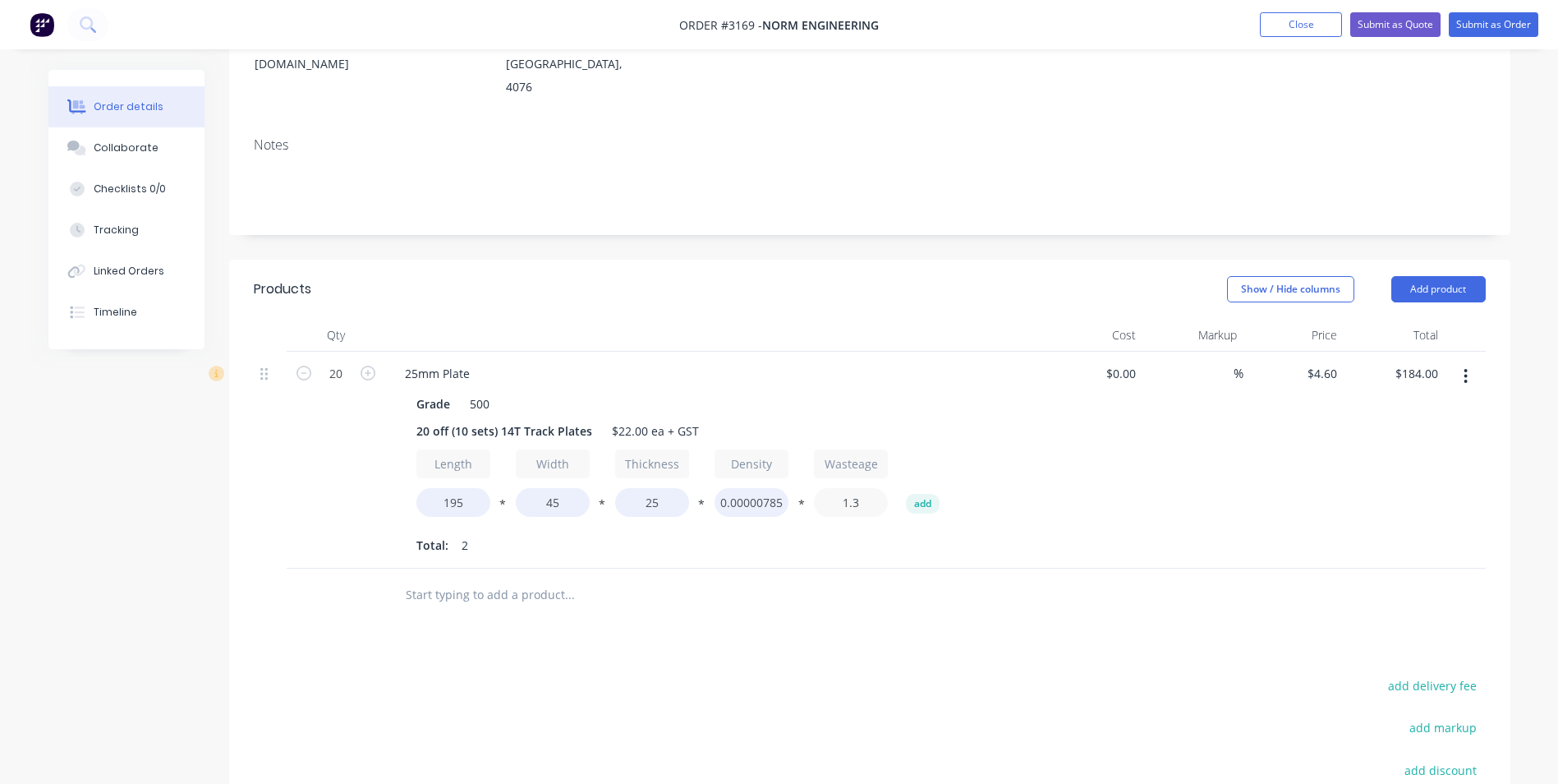
drag, startPoint x: 855, startPoint y: 454, endPoint x: 942, endPoint y: 486, distance: 92.7
click at [935, 484] on div "Length 195 * Width 45 * Thickness 25 * Density 0.00000785 * Wasteage 1.3 add To…" at bounding box center [714, 504] width 595 height 109
click at [986, 533] on div "Total: 2" at bounding box center [714, 545] width 595 height 25
drag, startPoint x: 854, startPoint y: 458, endPoint x: 906, endPoint y: 477, distance: 55.4
click at [906, 477] on div "Length 195 * Width 45 * Thickness 25 * Density 0.00000785 * Wasteage 1.4 add To…" at bounding box center [714, 504] width 595 height 109
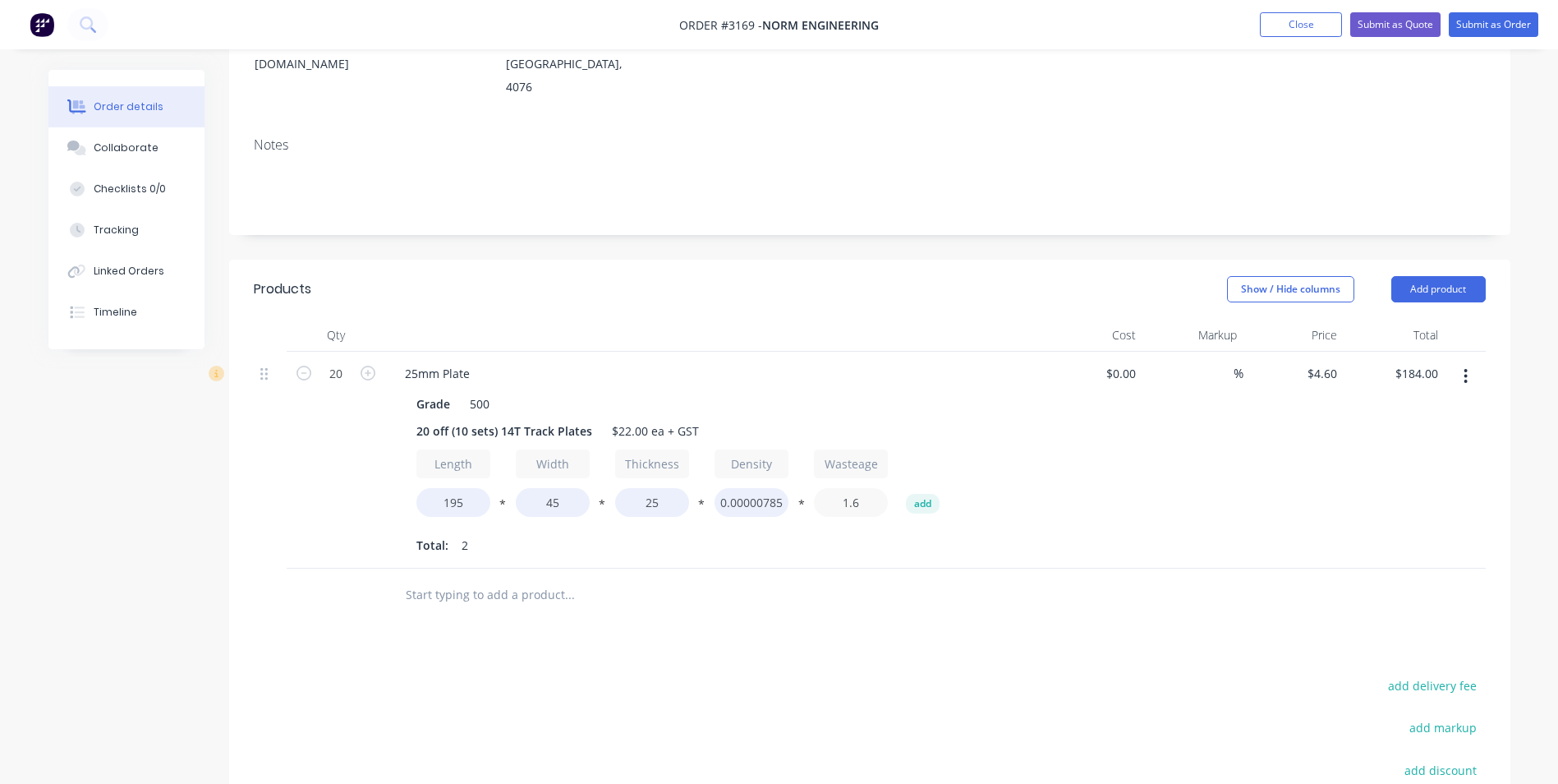
type input "1.6"
type input "$276.00"
click at [782, 579] on div at bounding box center [638, 595] width 493 height 33
drag, startPoint x: 853, startPoint y: 456, endPoint x: 868, endPoint y: 457, distance: 15.0
click at [868, 488] on input "1.6" at bounding box center [851, 502] width 74 height 29
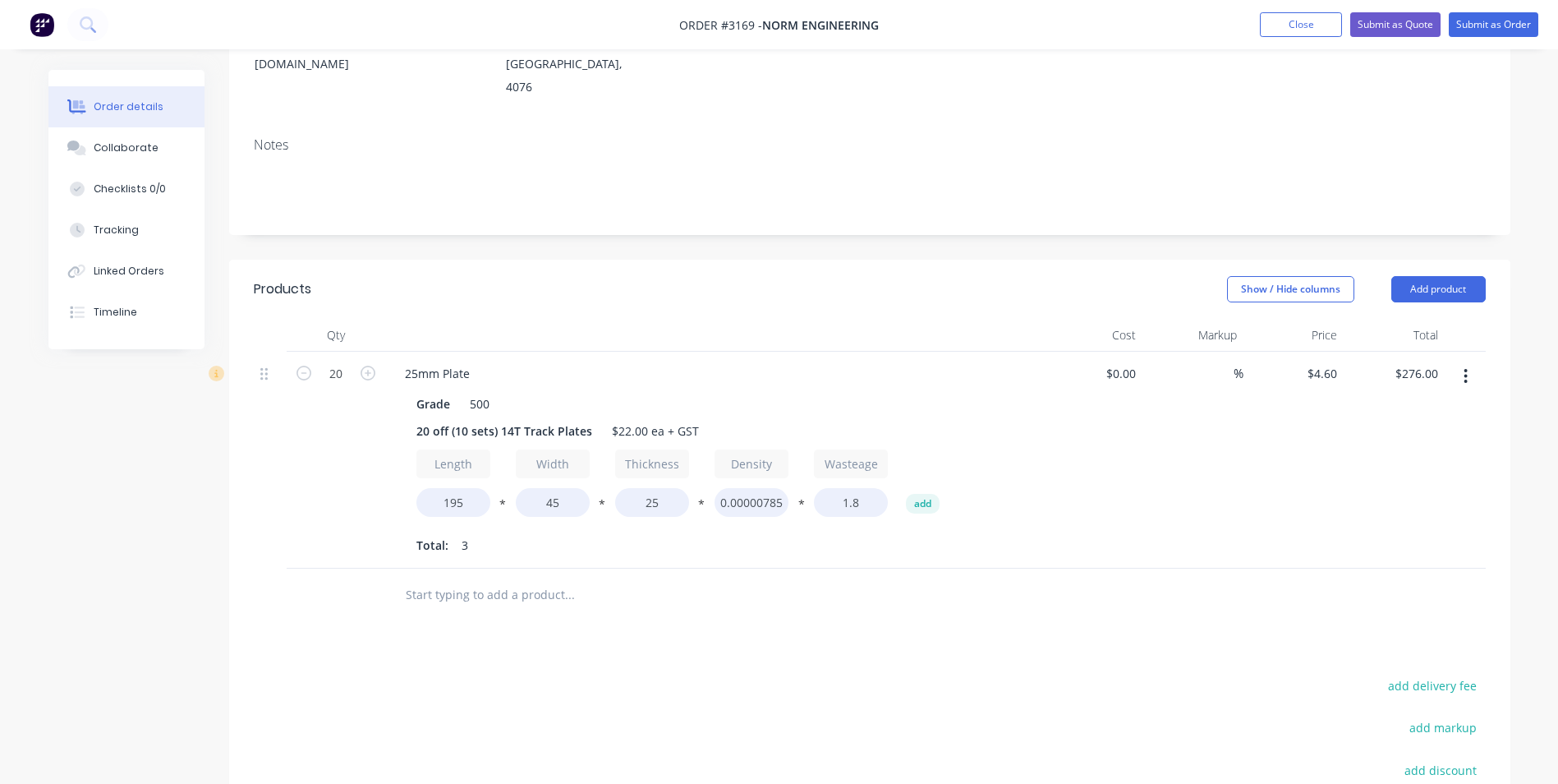
click at [783, 579] on div at bounding box center [638, 595] width 493 height 33
drag, startPoint x: 841, startPoint y: 456, endPoint x: 864, endPoint y: 455, distance: 23.0
click at [864, 488] on input "1.8" at bounding box center [851, 502] width 74 height 29
click at [874, 579] on div at bounding box center [638, 595] width 493 height 33
click at [855, 488] on input "2" at bounding box center [851, 502] width 74 height 29
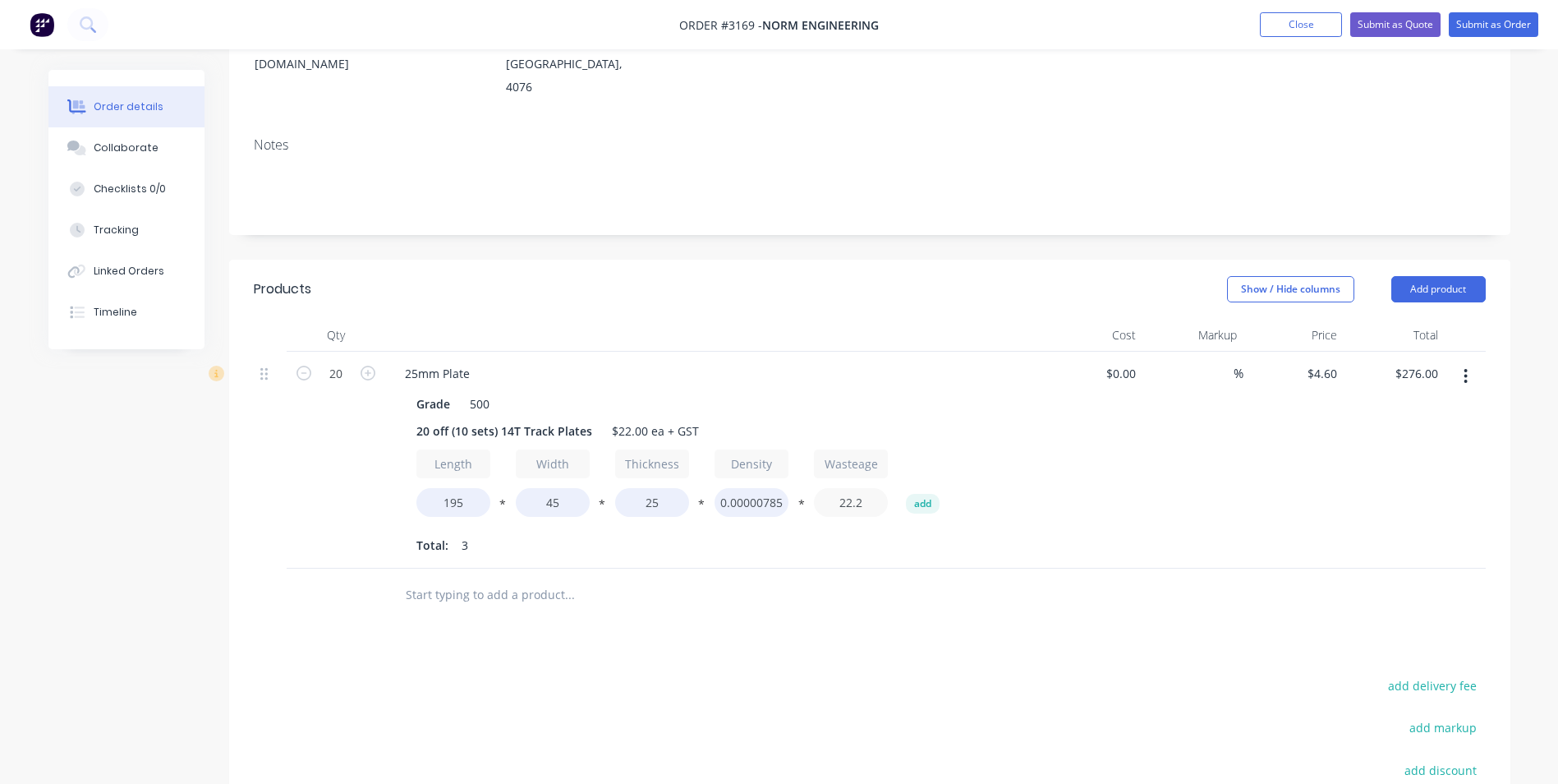
type input "22.2"
type input "$3,496.00"
click at [862, 533] on div "Total: 3" at bounding box center [714, 545] width 595 height 25
drag, startPoint x: 849, startPoint y: 458, endPoint x: 903, endPoint y: 461, distance: 54.1
click at [903, 461] on div "Length 195 * Width 45 * Thickness 25 * Density 0.00000785 * Wasteage 22.2 add" at bounding box center [714, 486] width 595 height 74
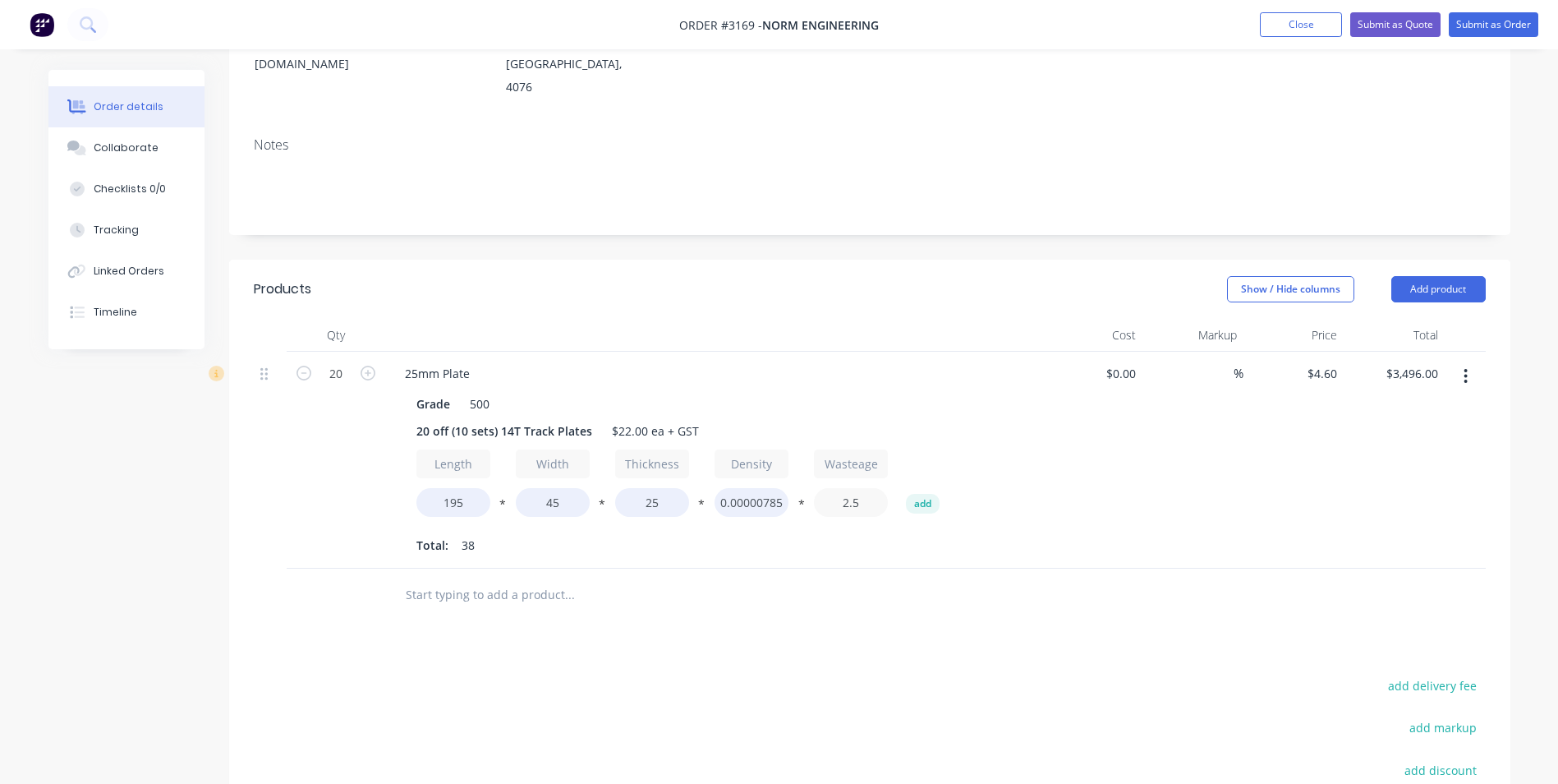
type input "2.5"
type input "$368.00"
click at [865, 521] on div "25mm Plate Grade 500 20 off (10 sets) 14T Track Plates $22.00 ea + GST Length 1…" at bounding box center [713, 460] width 657 height 216
drag, startPoint x: 840, startPoint y: 457, endPoint x: 871, endPoint y: 455, distance: 31.1
click at [869, 488] on input "2.5" at bounding box center [851, 502] width 74 height 29
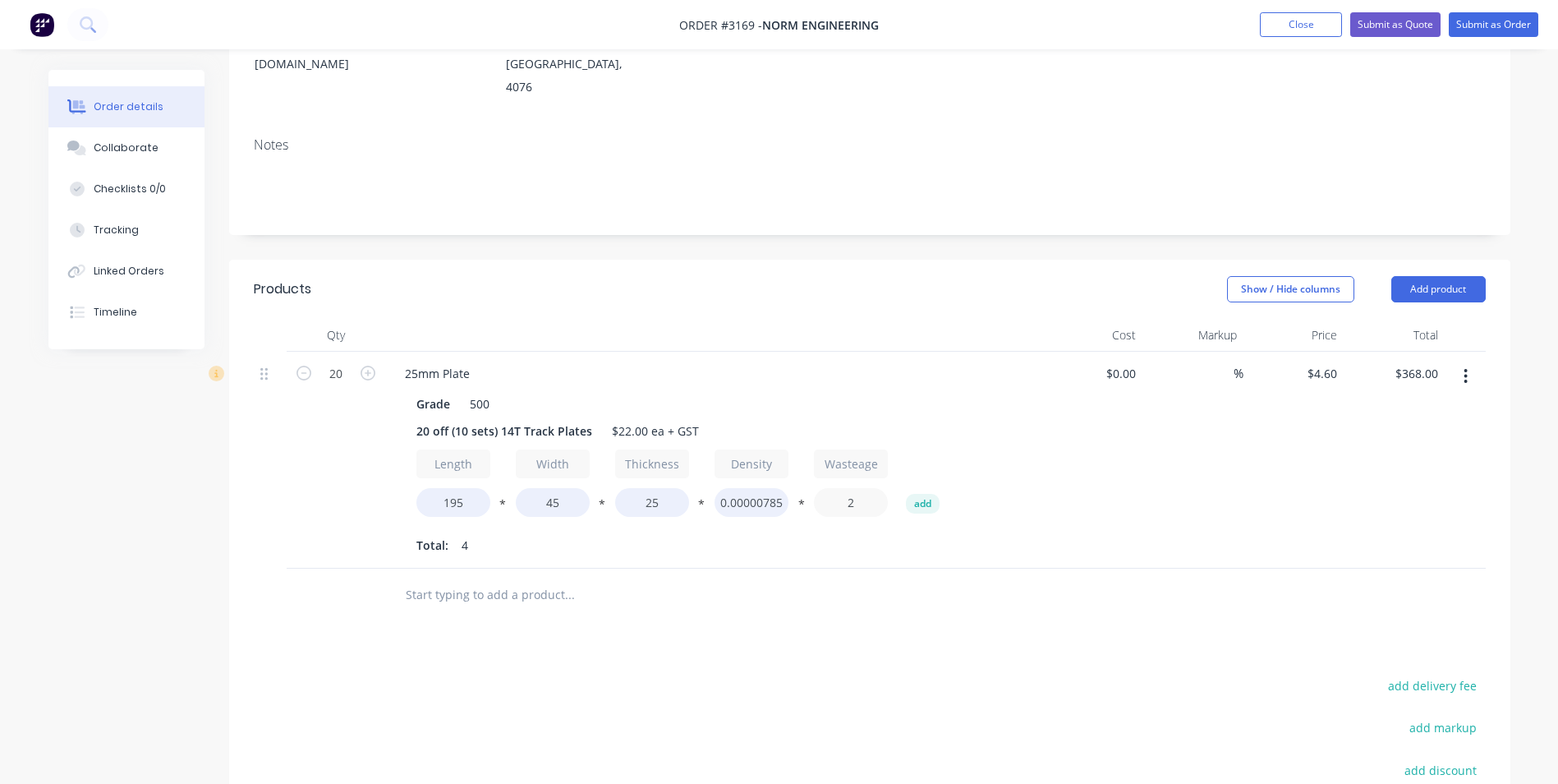
type input "2"
type input "$276.00"
click at [1105, 459] on div "$0.00 $0.00" at bounding box center [1093, 460] width 101 height 216
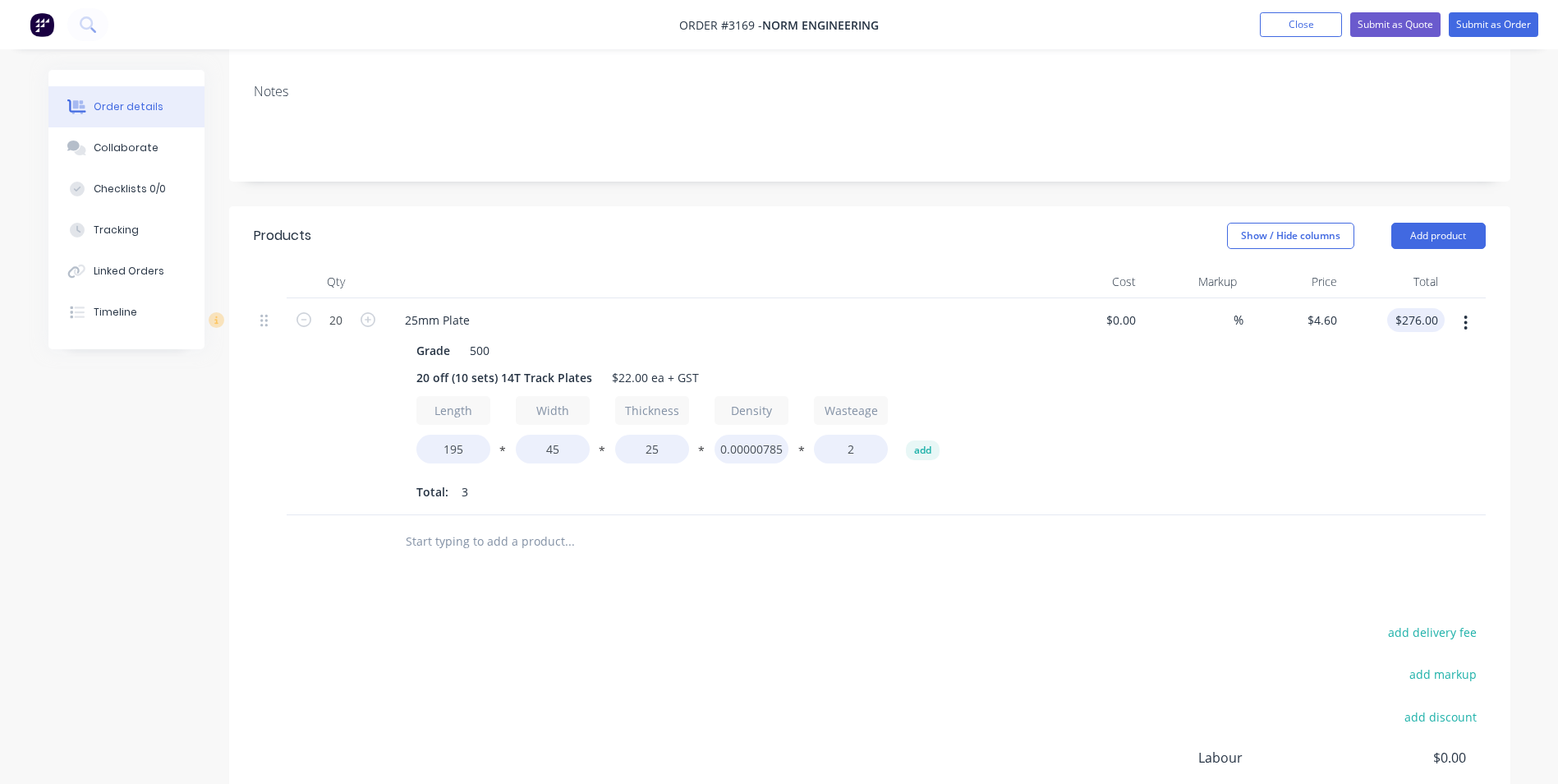
scroll to position [129, 0]
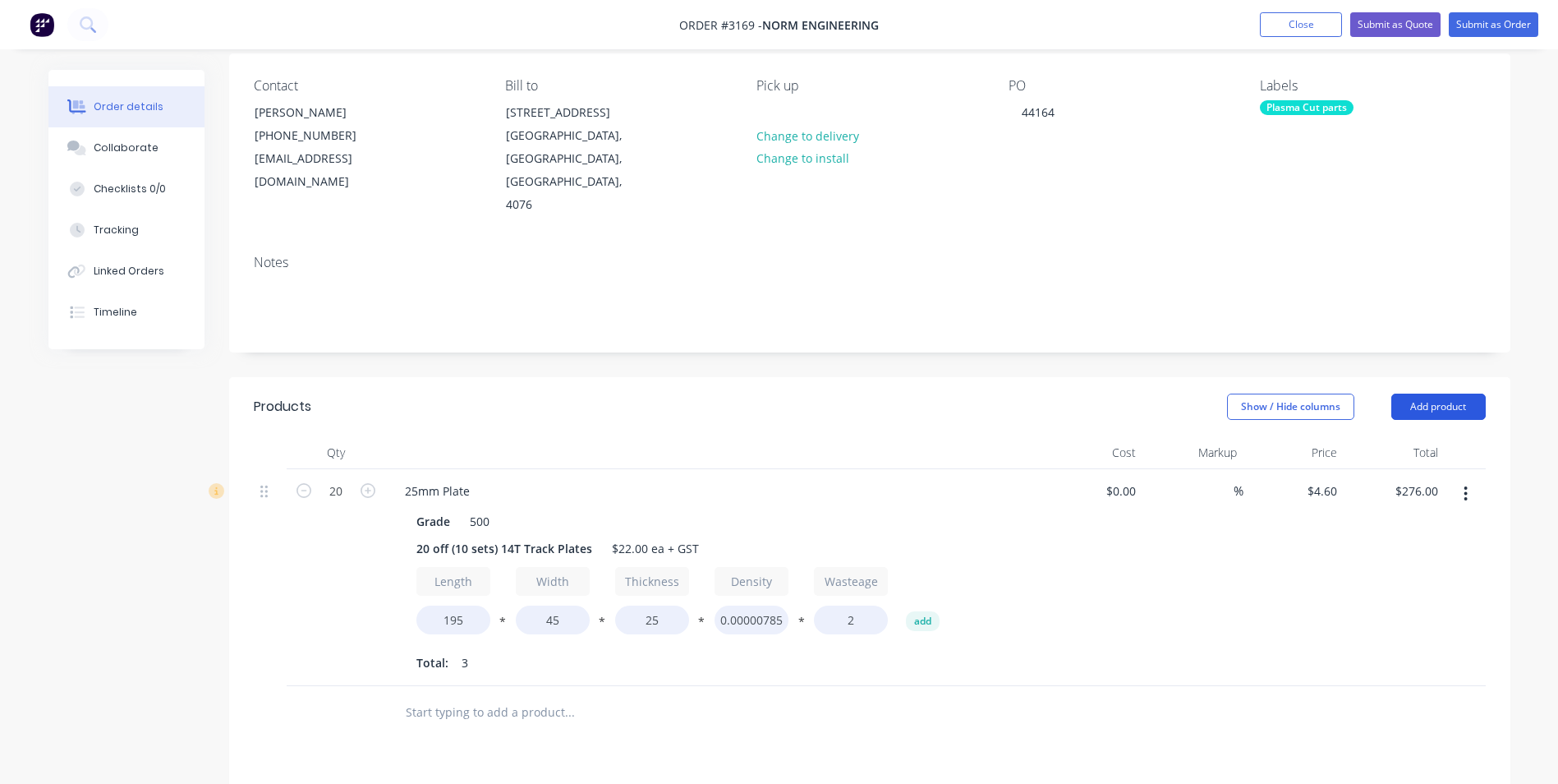
click at [1447, 393] on button "Add product" at bounding box center [1438, 406] width 95 height 27
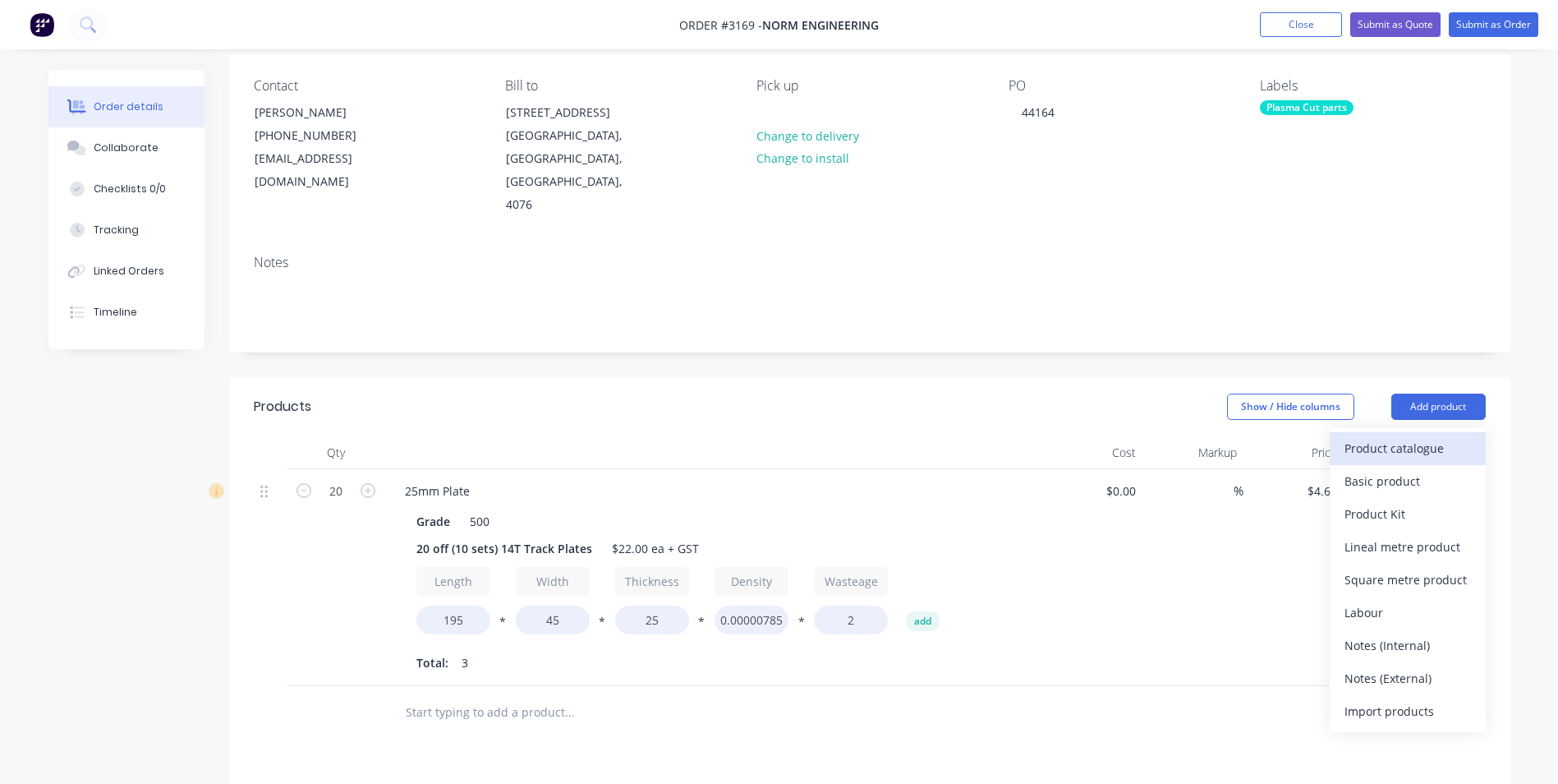
click at [1394, 436] on div "Product catalogue" at bounding box center [1408, 448] width 126 height 24
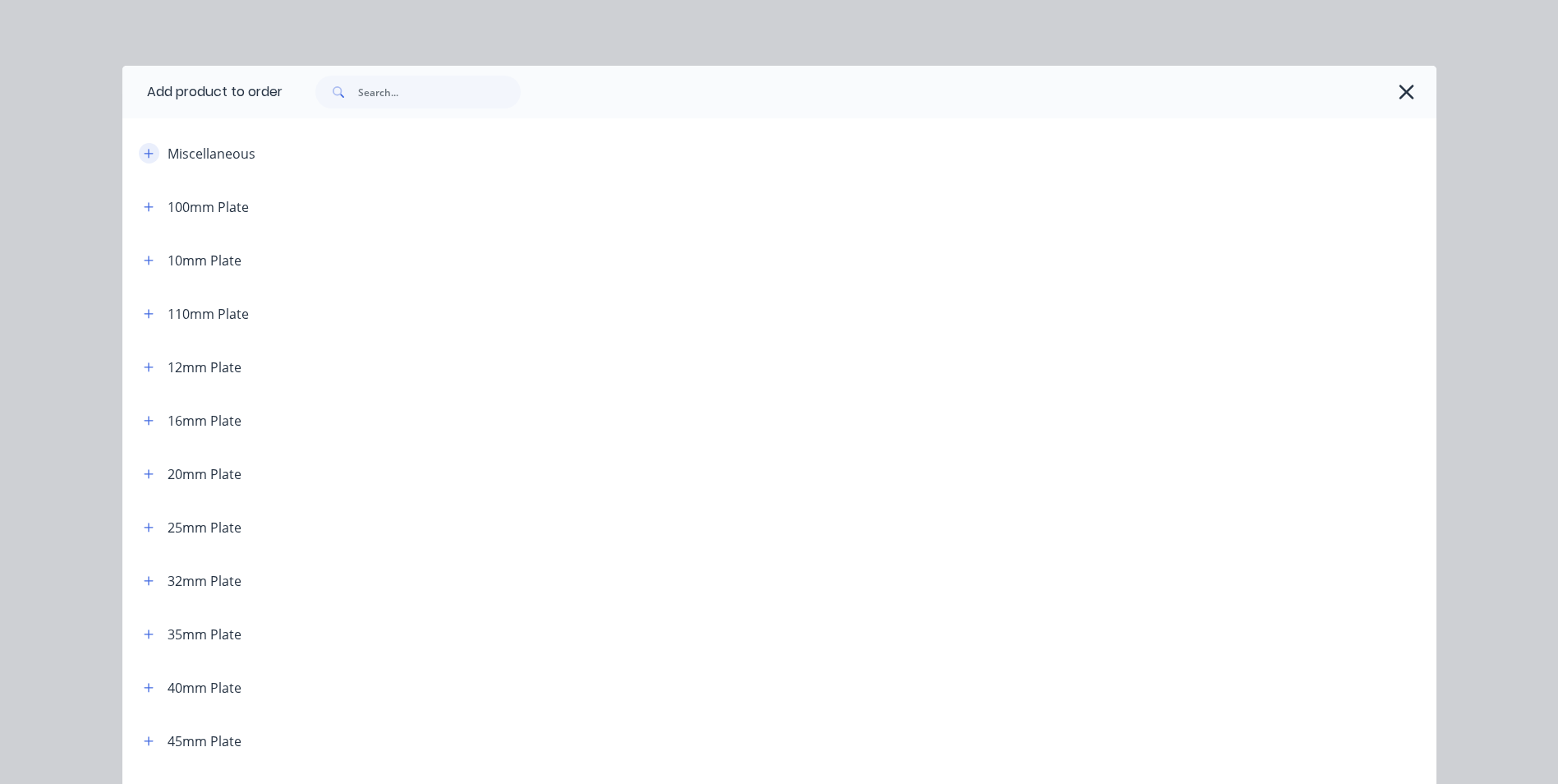
click at [144, 154] on icon "button" at bounding box center [148, 153] width 9 height 9
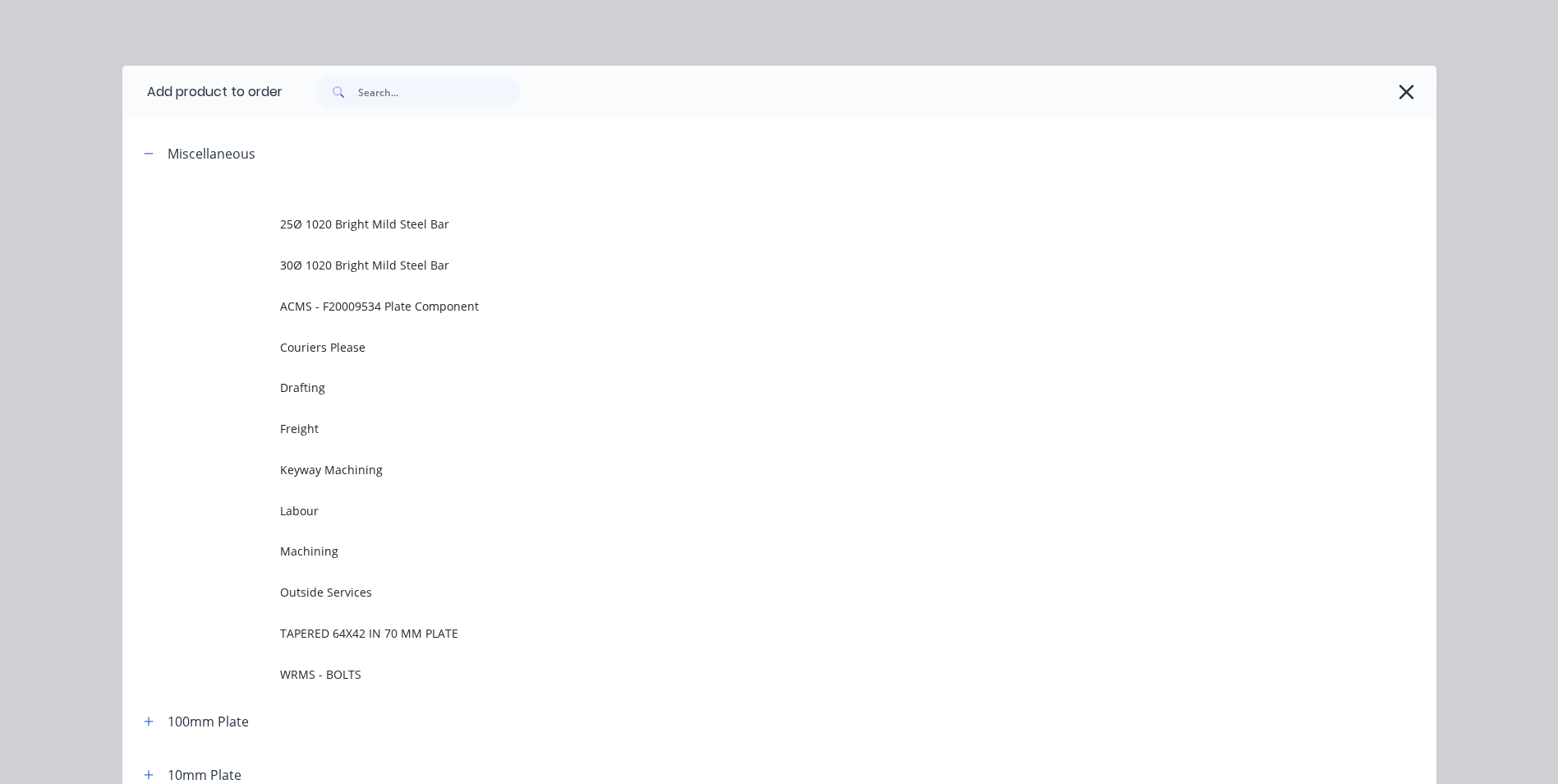
click at [311, 511] on span "Labour" at bounding box center [743, 510] width 925 height 18
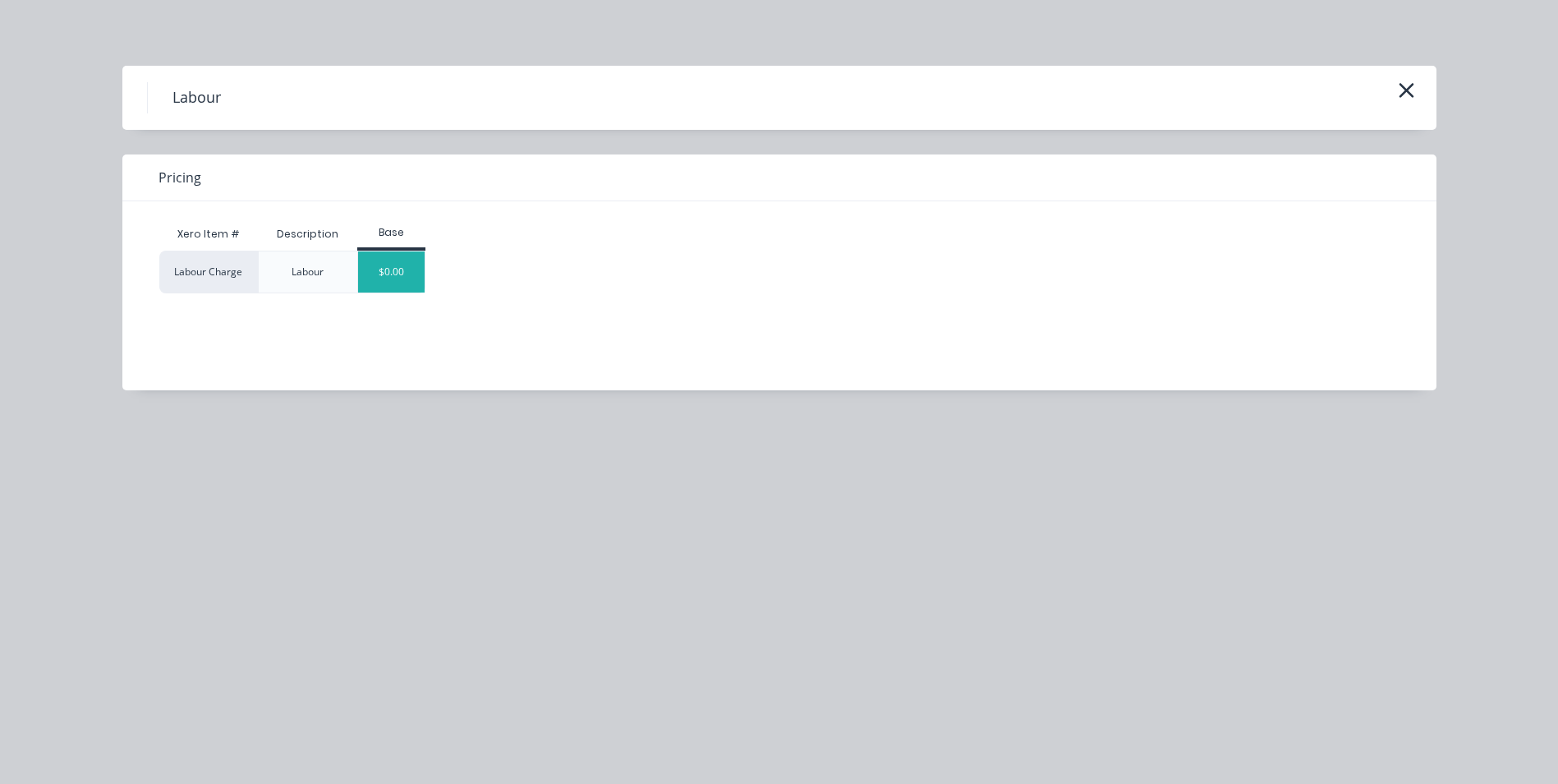
drag, startPoint x: 403, startPoint y: 281, endPoint x: 411, endPoint y: 282, distance: 8.1
click at [404, 281] on div "$0.00" at bounding box center [392, 272] width 66 height 41
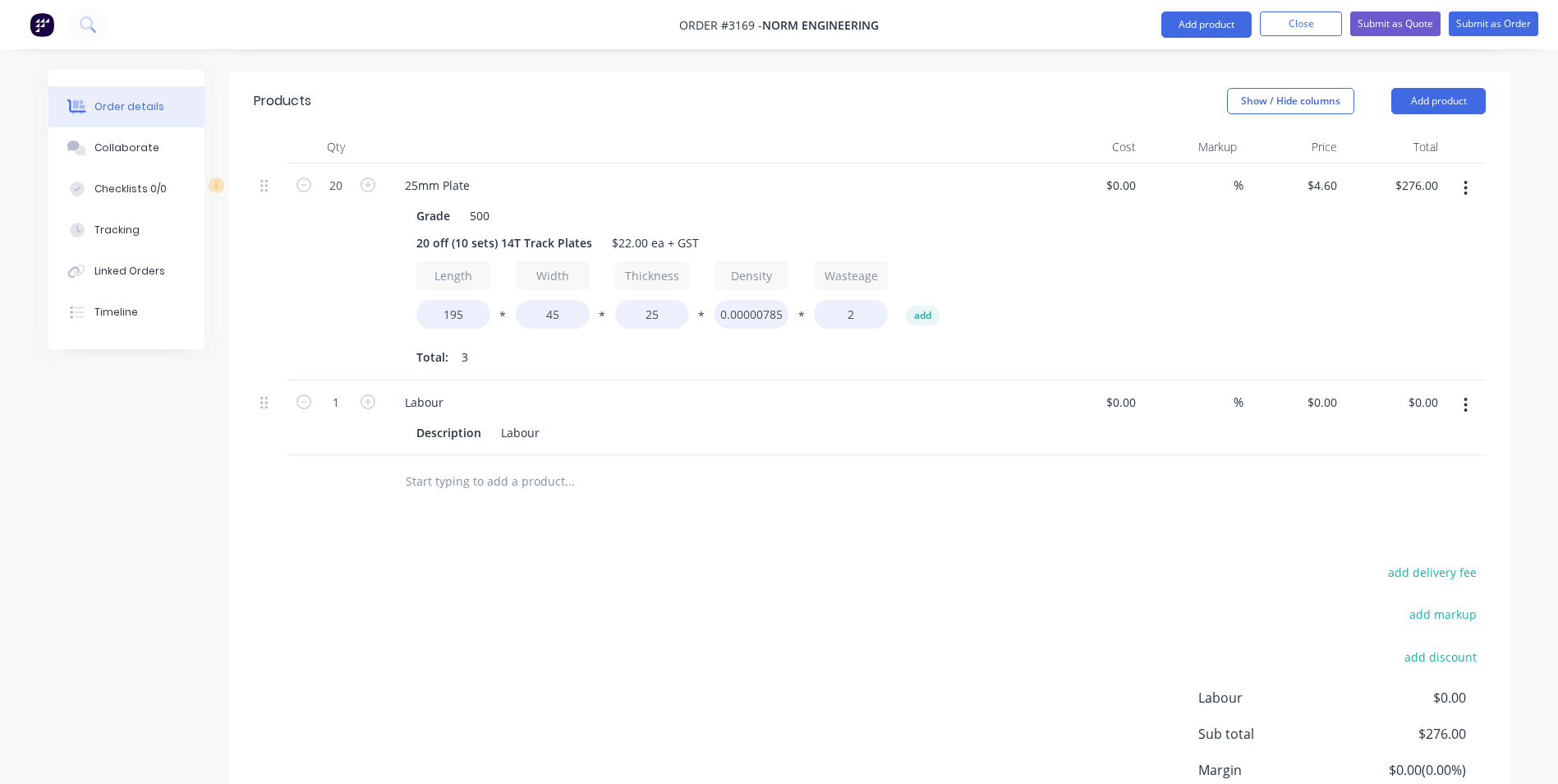
scroll to position [532, 0]
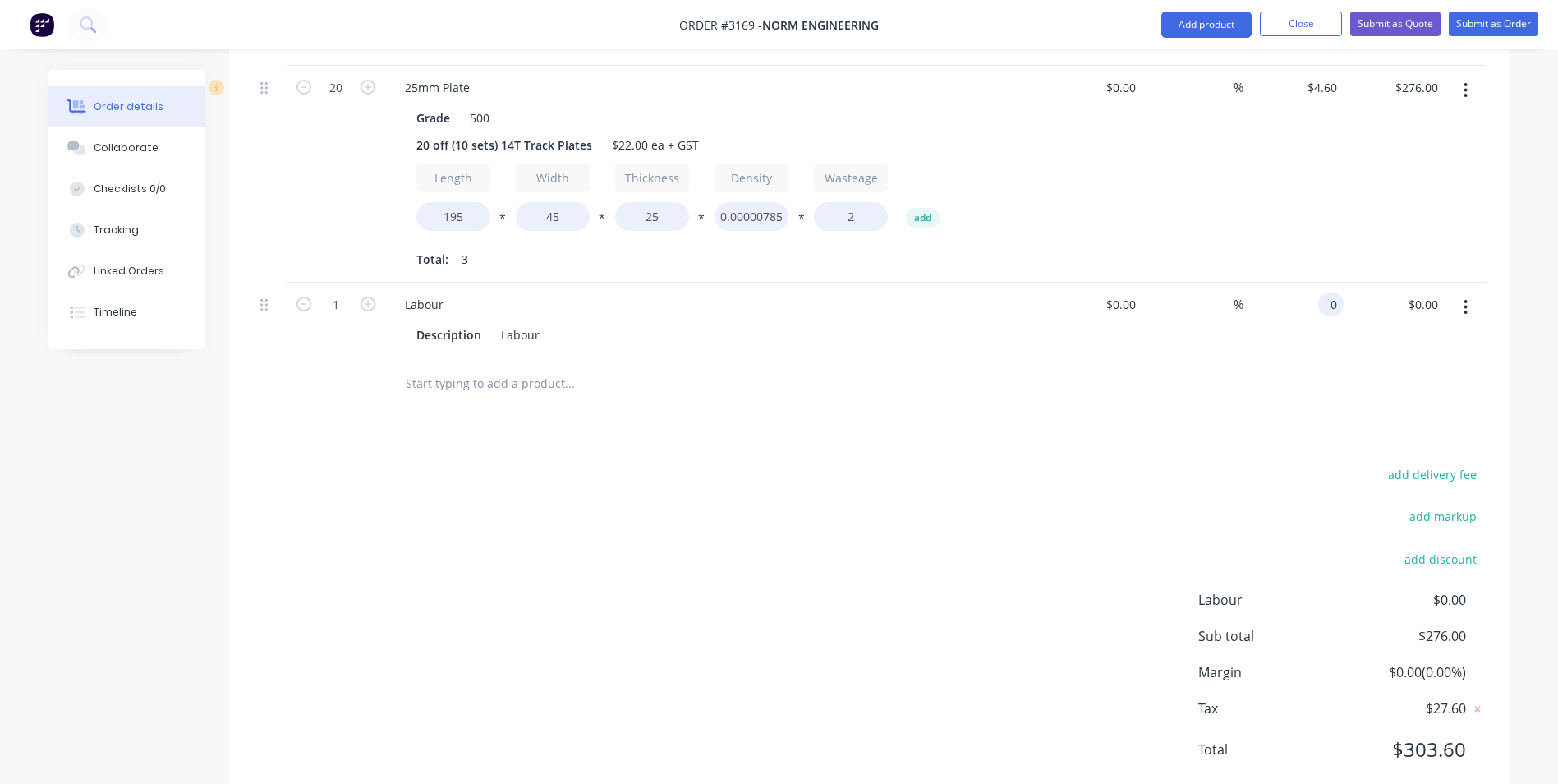
drag, startPoint x: 1312, startPoint y: 255, endPoint x: 1350, endPoint y: 263, distance: 38.8
click at [1350, 283] on div "1 Labour Description Labour $0.00 $0.00 % 0 0 $0.00 $0.00" at bounding box center [870, 320] width 1232 height 75
type input "$164.00"
click at [1273, 463] on div "add delivery fee add markup add discount Labour $0.00 Sub total $440.00 Margin …" at bounding box center [870, 622] width 1232 height 317
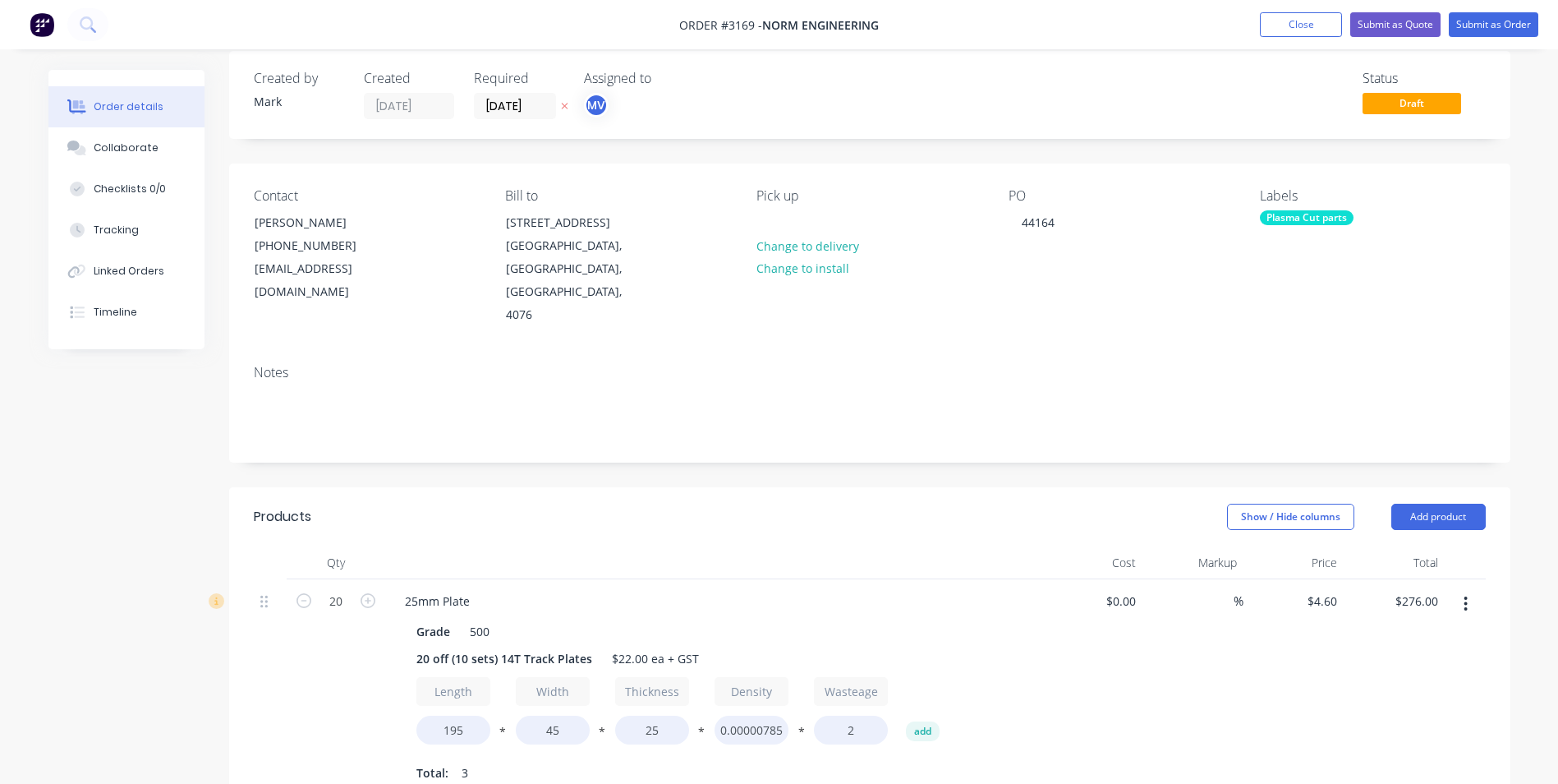
scroll to position [0, 0]
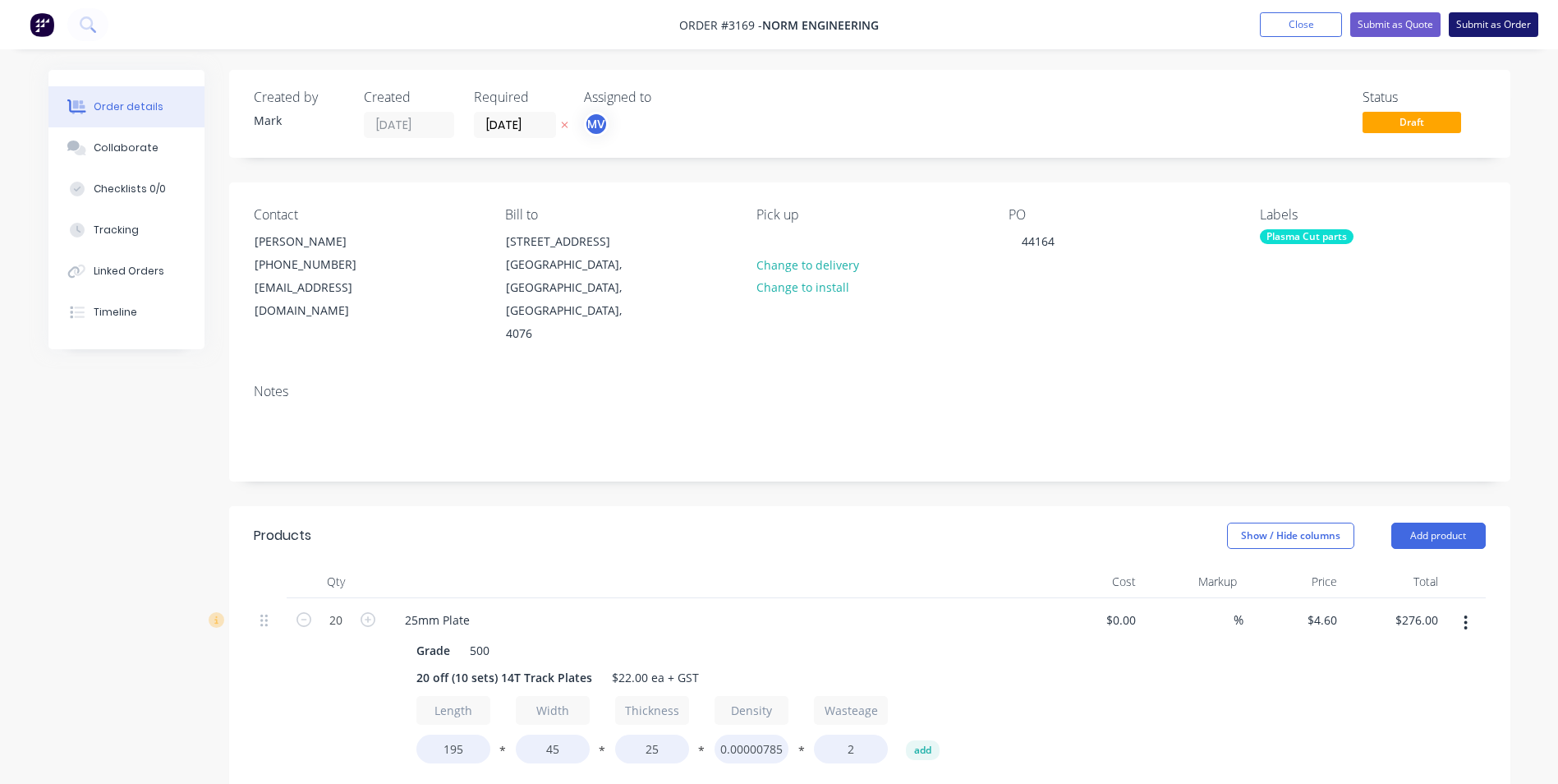
click at [1494, 23] on button "Submit as Order" at bounding box center [1494, 24] width 89 height 25
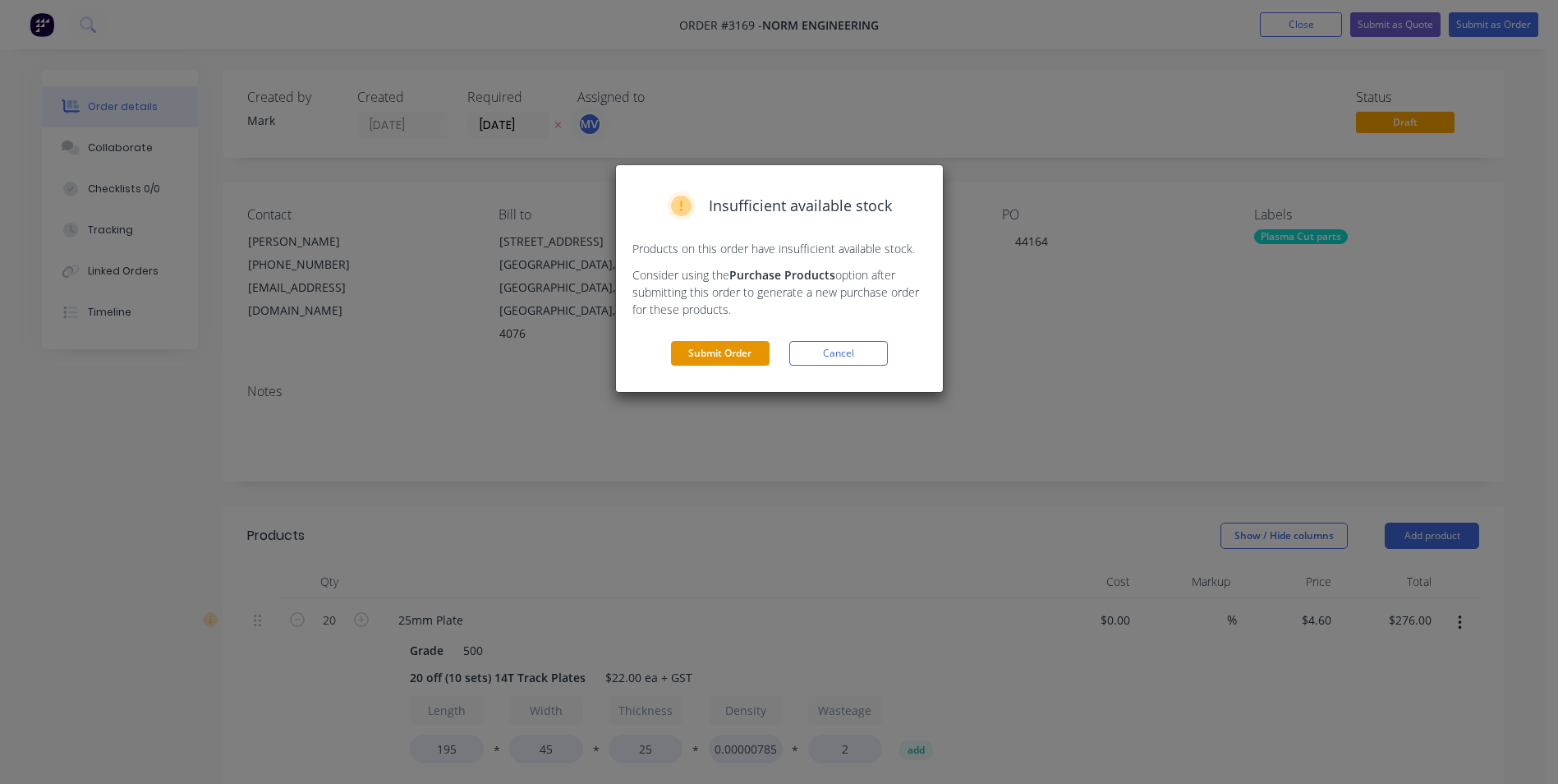
click at [720, 350] on button "Submit Order" at bounding box center [720, 353] width 99 height 25
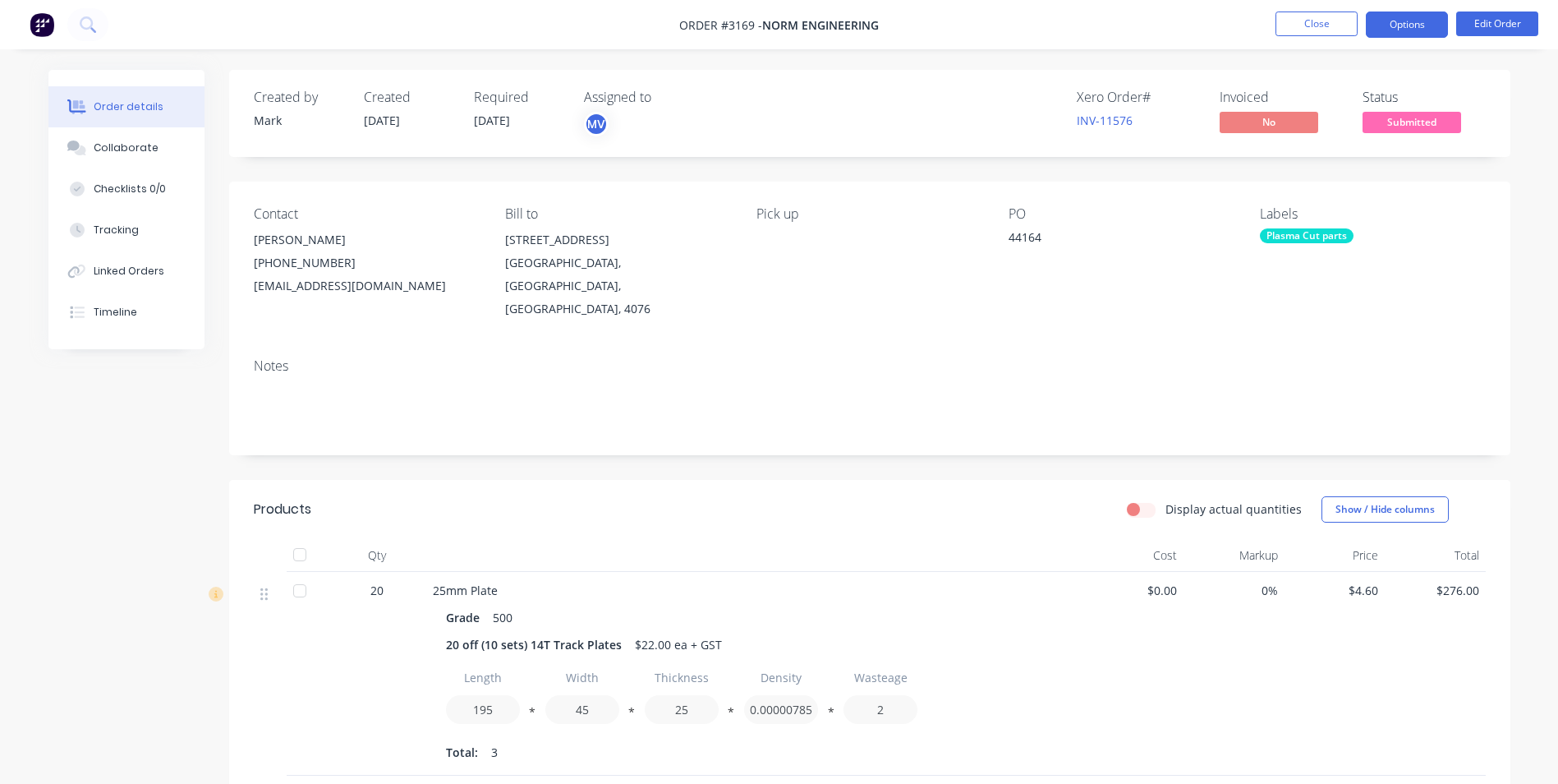
click at [1405, 23] on button "Options" at bounding box center [1407, 24] width 82 height 27
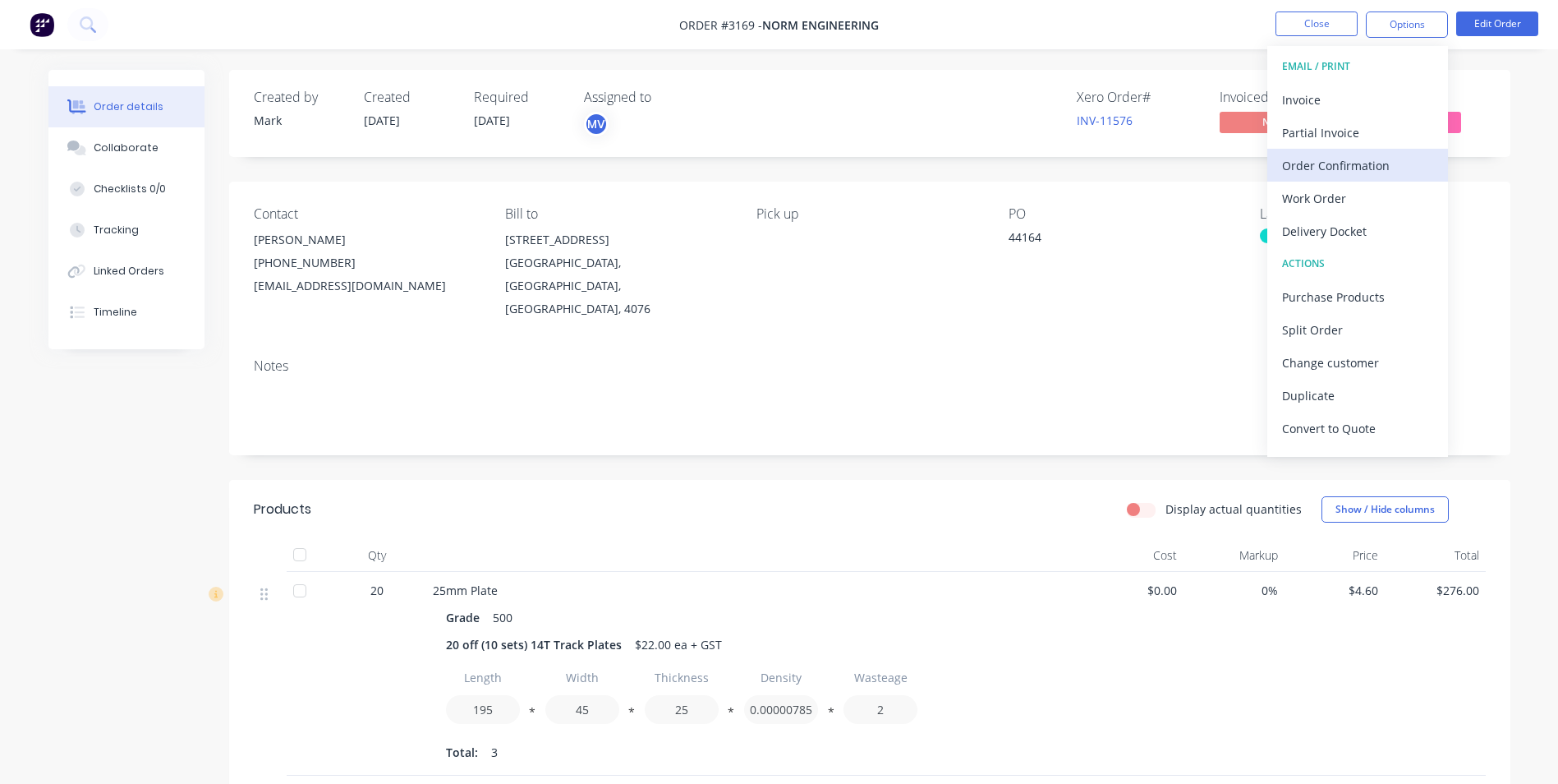
click at [1318, 162] on div "Order Confirmation" at bounding box center [1358, 166] width 151 height 24
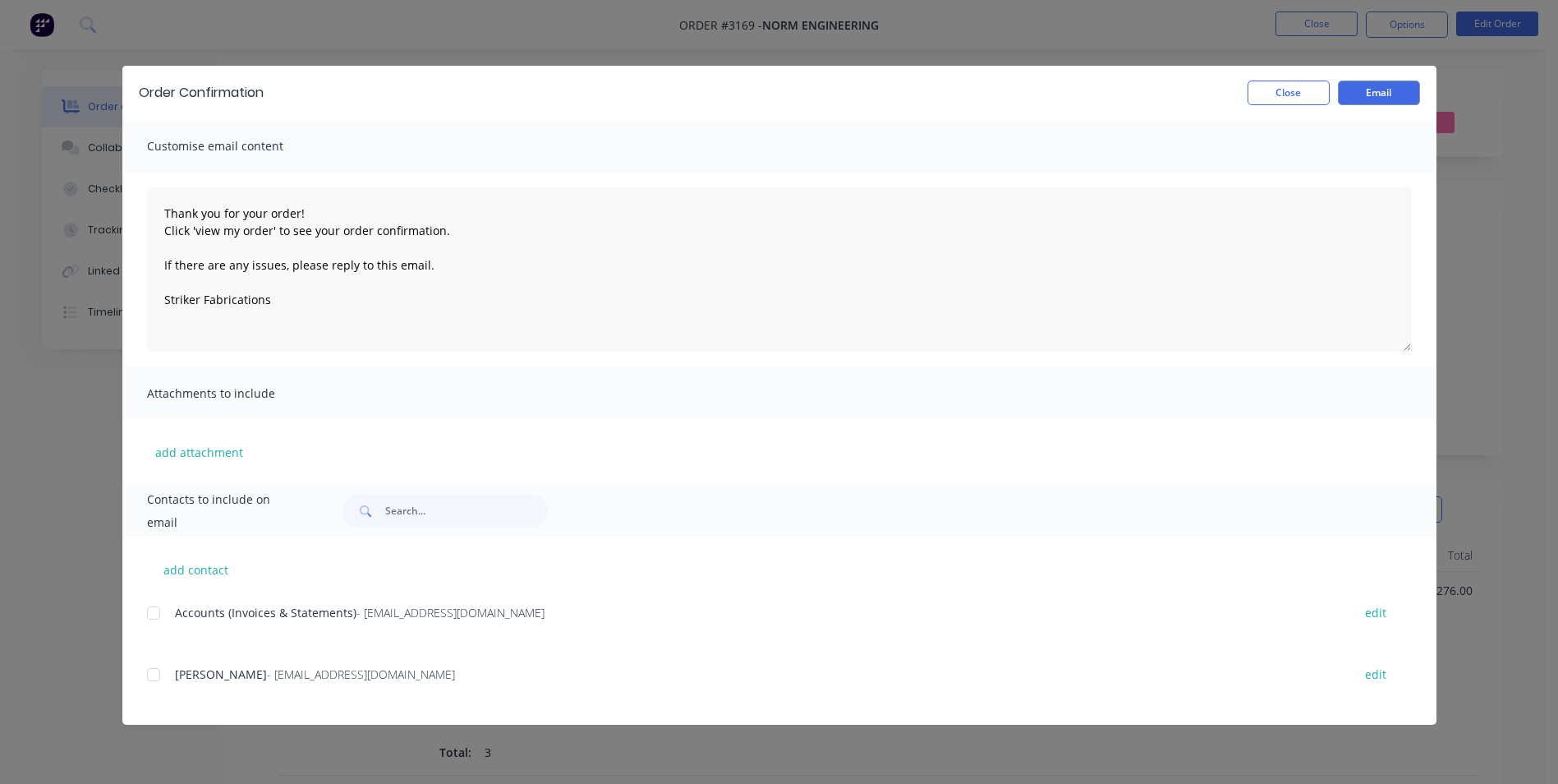
click at [153, 678] on div at bounding box center [154, 674] width 33 height 33
type textarea "Thank you for your order! Click 'view my order' to see your order confirmation.…"
click at [1379, 88] on button "Email" at bounding box center [1378, 92] width 82 height 25
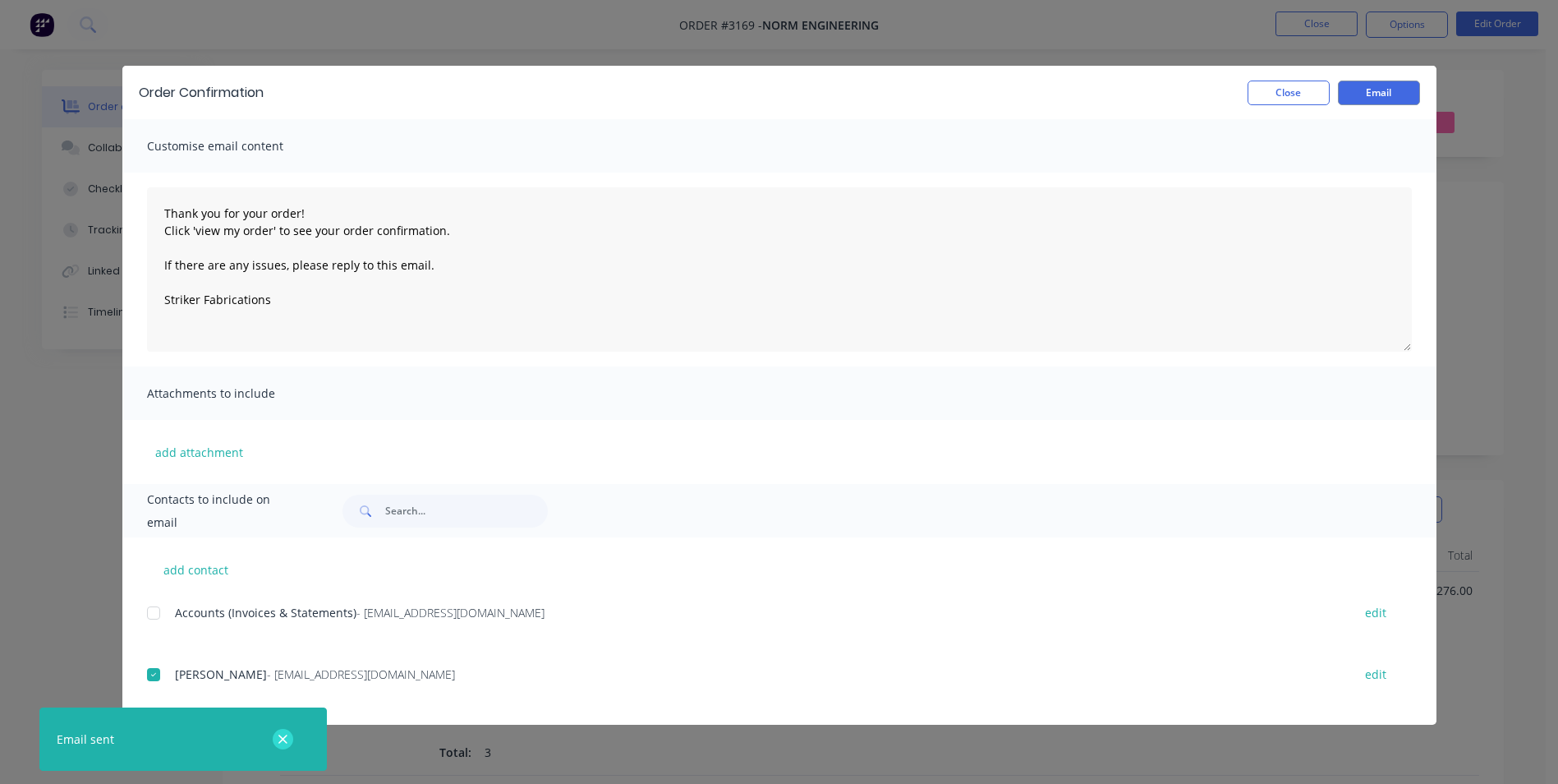
click at [281, 744] on icon "button" at bounding box center [283, 739] width 11 height 15
type textarea "Thank you for your order! Click 'view my order' to see your order confirmation.…"
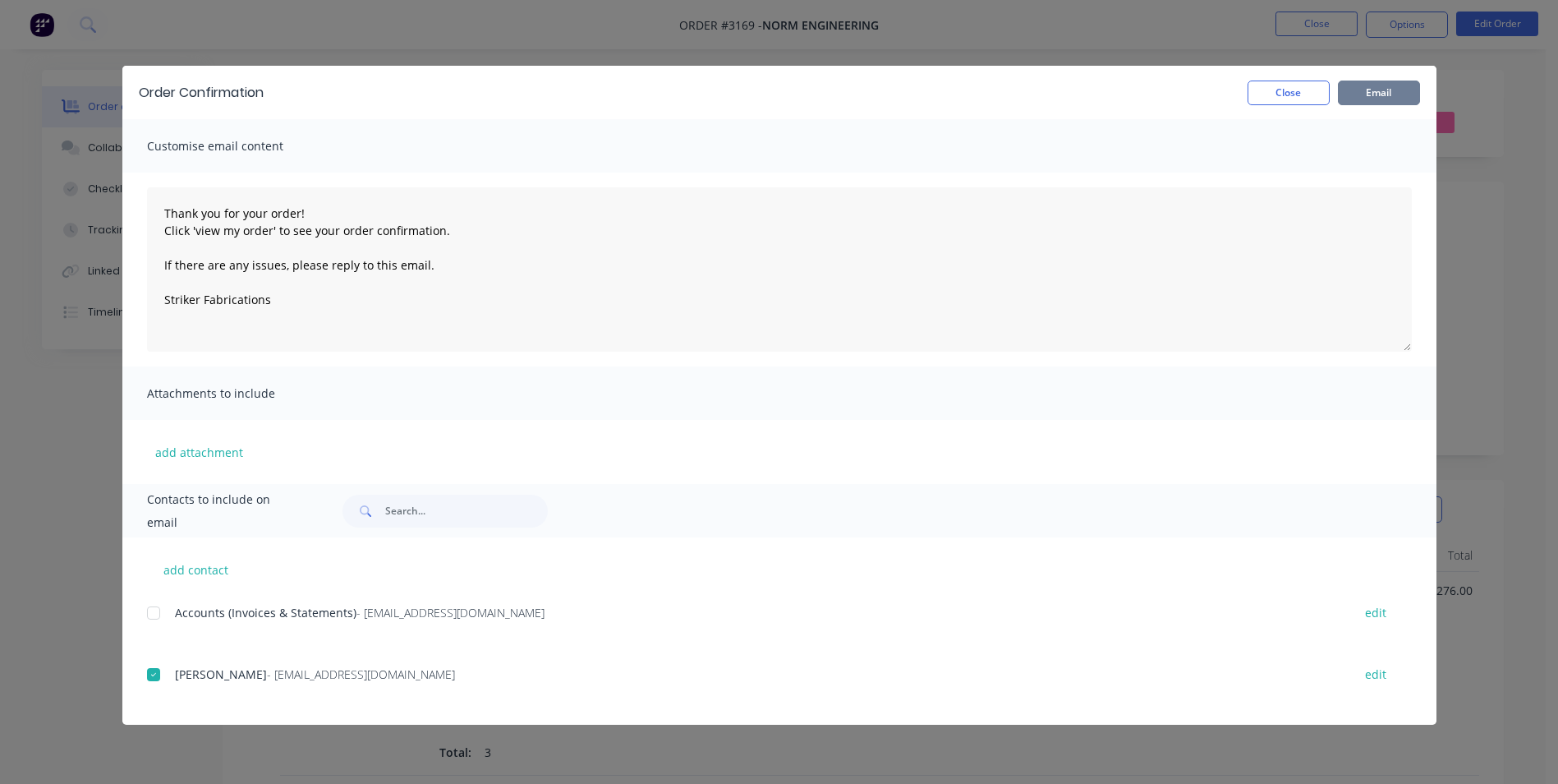
click at [1365, 89] on button "Email" at bounding box center [1378, 92] width 82 height 25
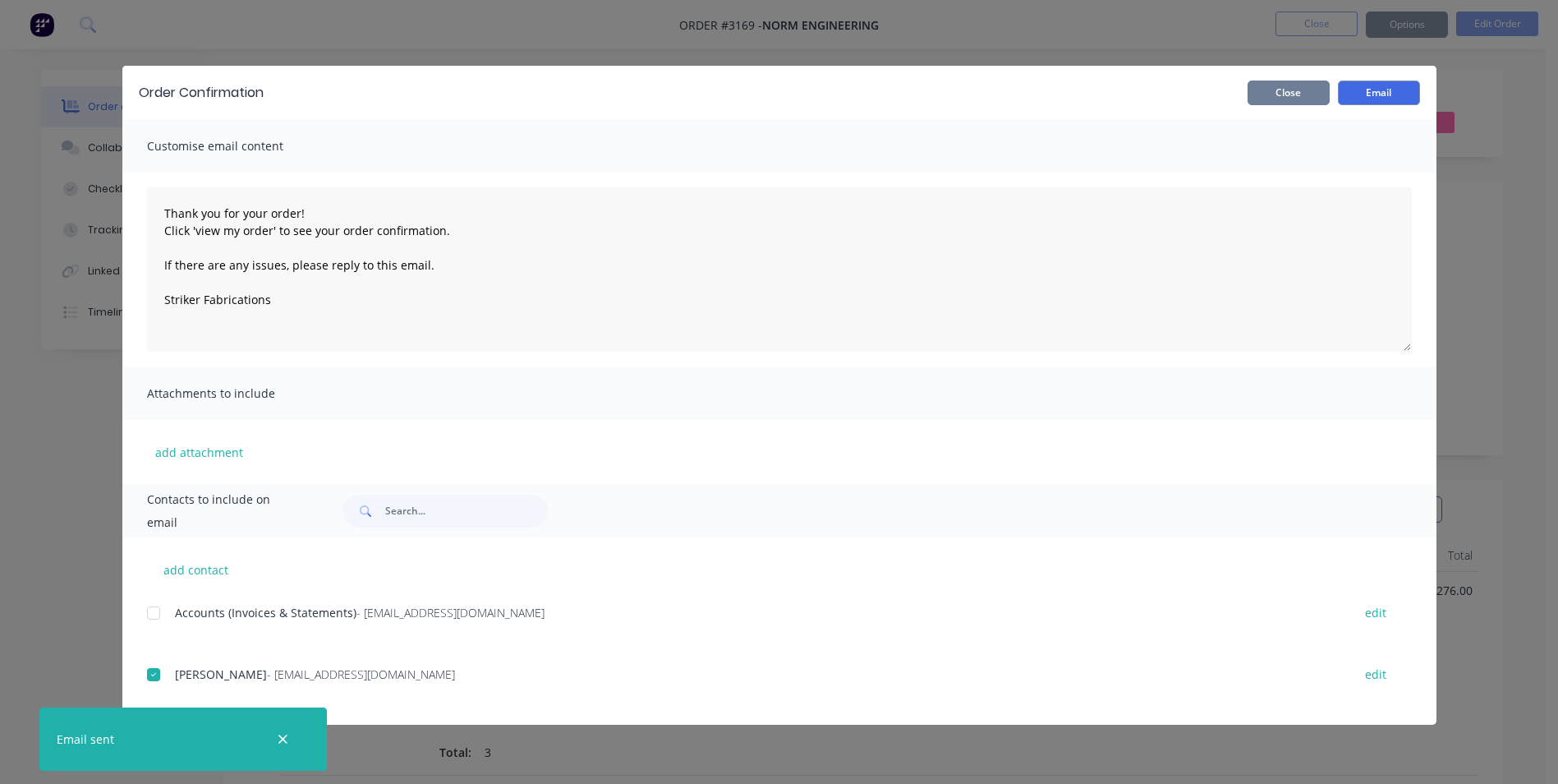
click at [1306, 91] on button "Close" at bounding box center [1288, 92] width 82 height 25
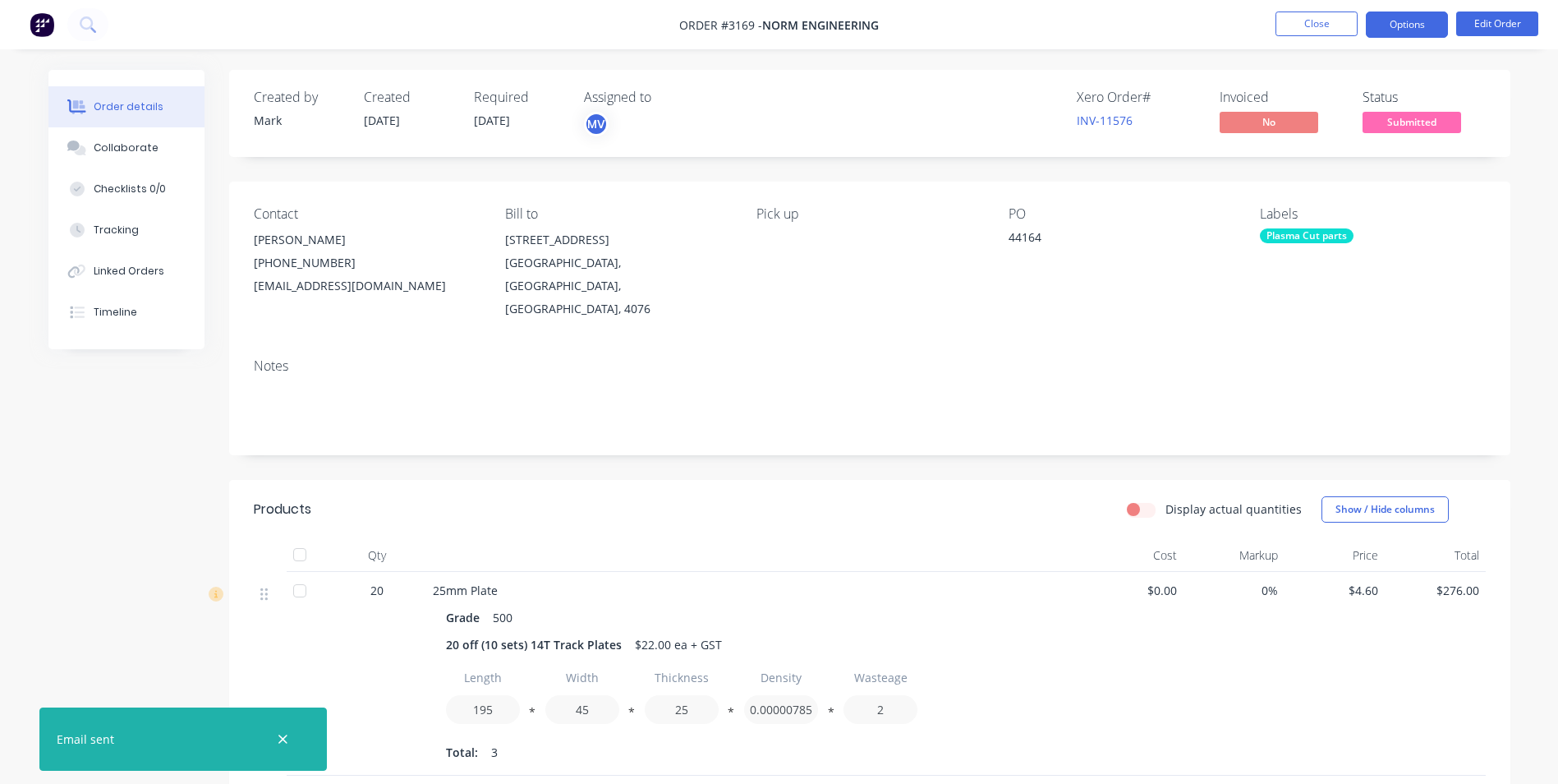
click at [1376, 25] on button "Options" at bounding box center [1407, 24] width 82 height 27
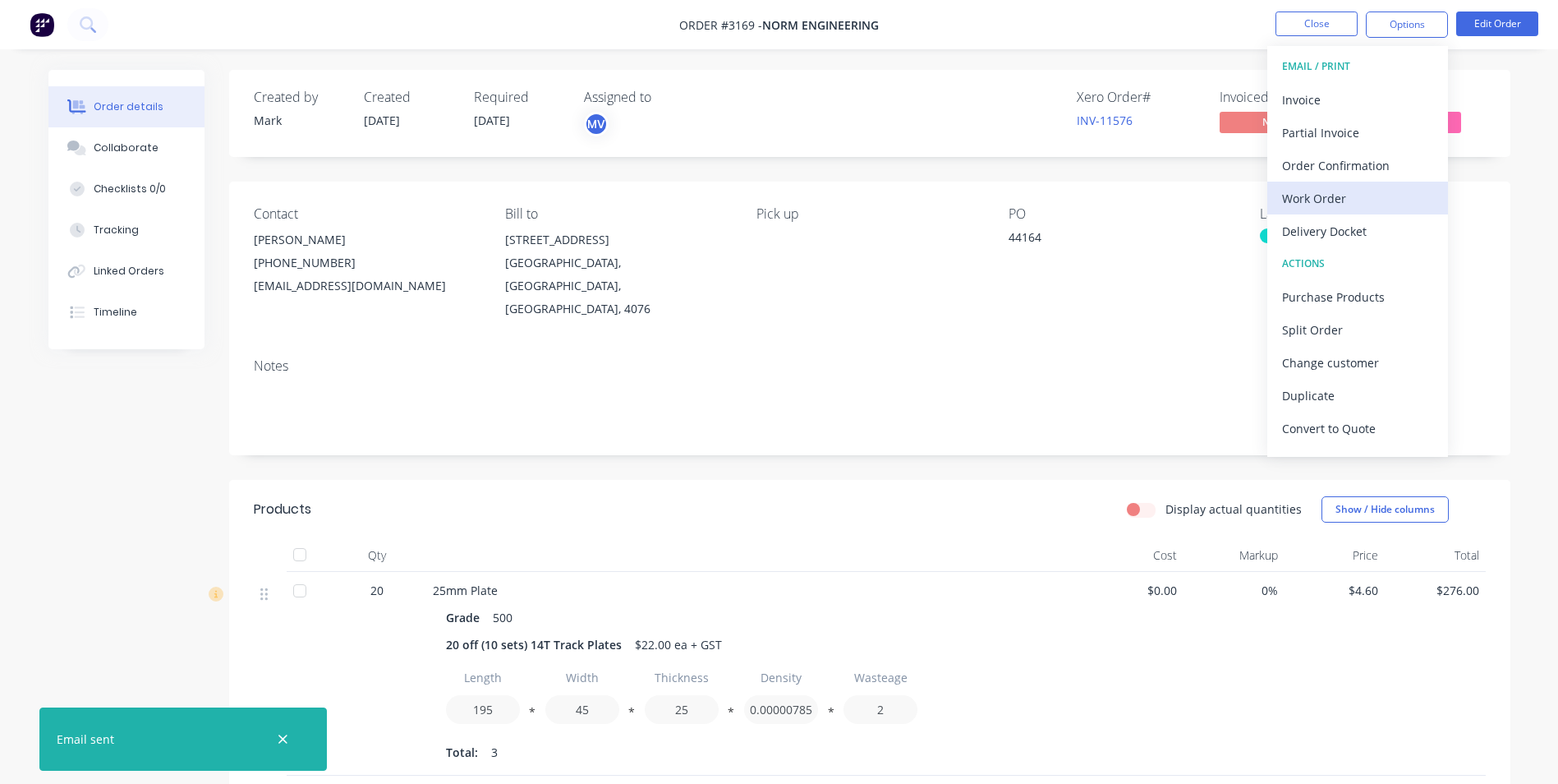
click at [1318, 195] on div "Work Order" at bounding box center [1358, 198] width 151 height 24
click at [1307, 197] on div "Custom" at bounding box center [1358, 198] width 151 height 24
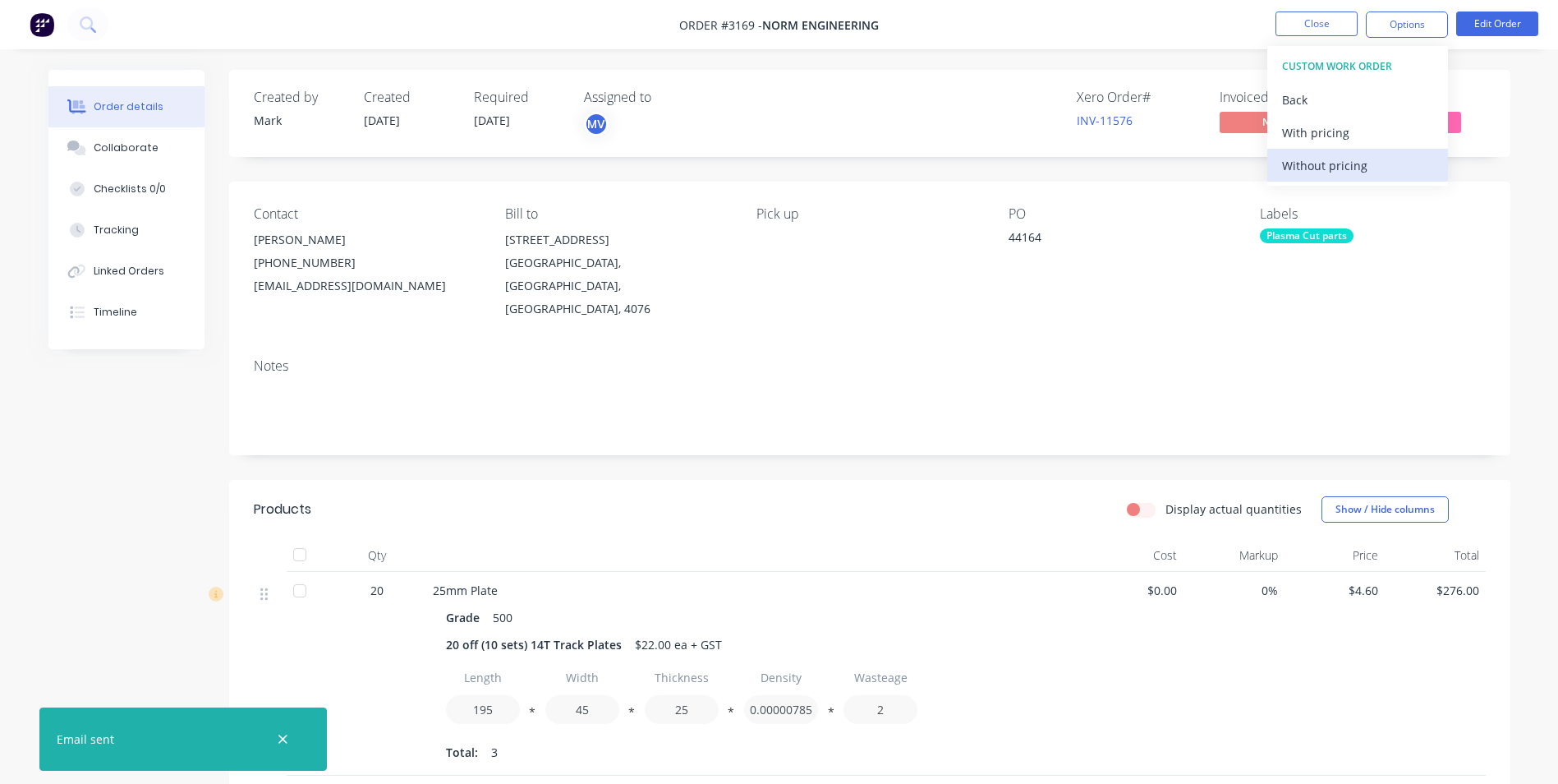
click at [1314, 165] on div "Without pricing" at bounding box center [1358, 166] width 151 height 24
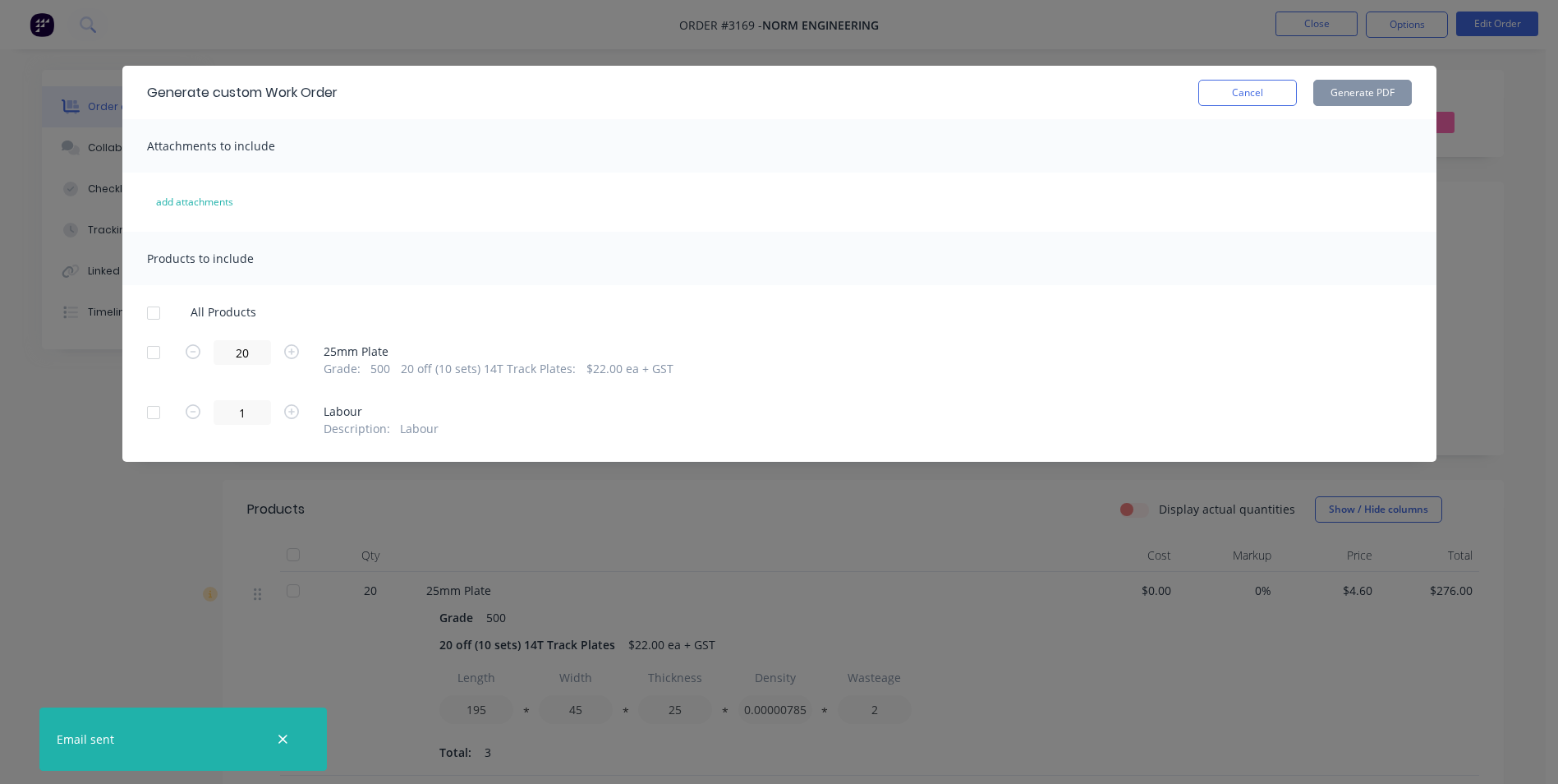
click at [151, 351] on div at bounding box center [154, 353] width 33 height 33
click at [1360, 101] on button "Generate PDF" at bounding box center [1363, 92] width 99 height 27
drag, startPoint x: 1270, startPoint y: 87, endPoint x: 1305, endPoint y: 60, distance: 44.2
click at [1271, 84] on button "Cancel" at bounding box center [1248, 92] width 99 height 27
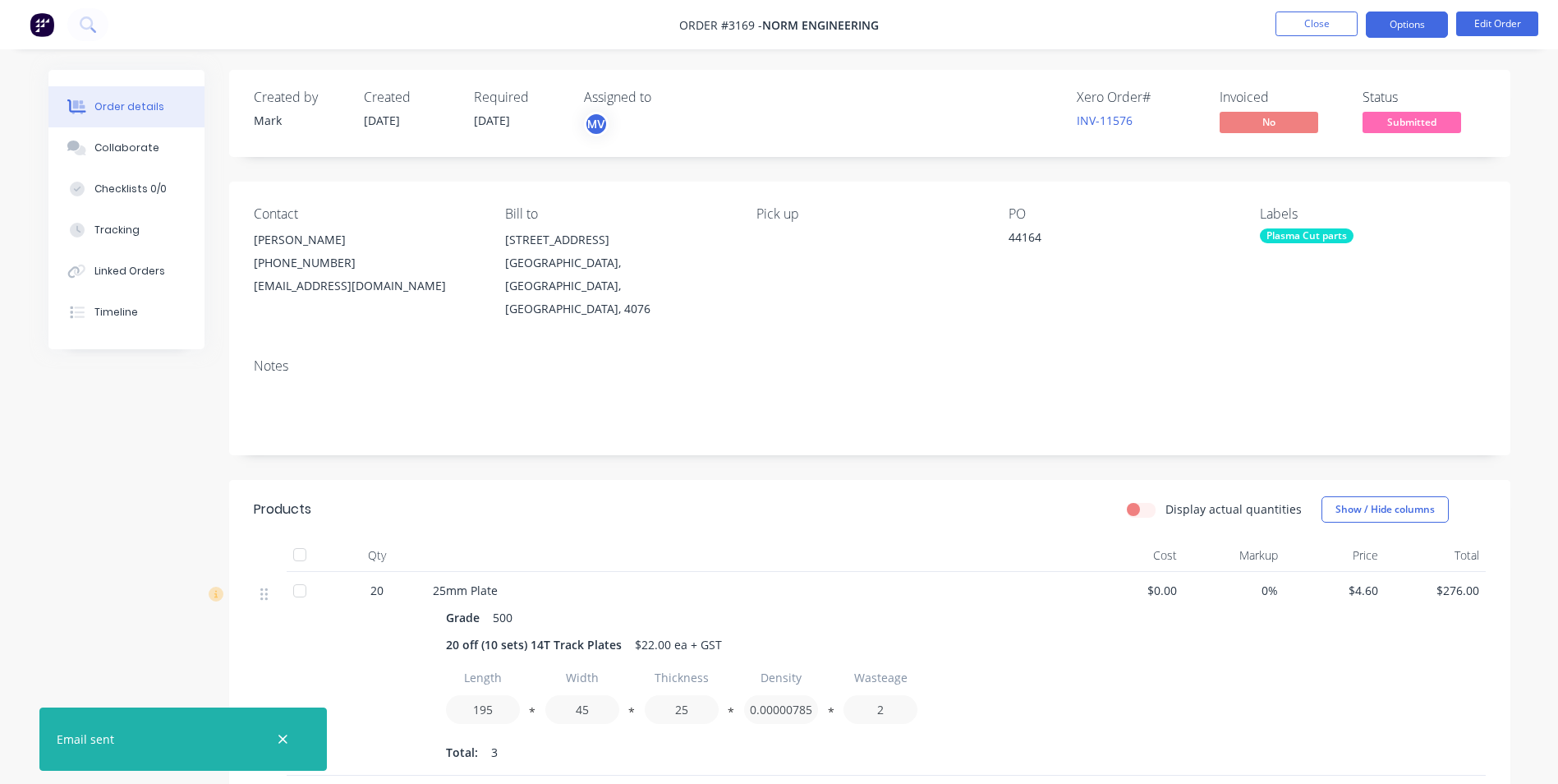
click at [1385, 25] on button "Options" at bounding box center [1407, 24] width 82 height 27
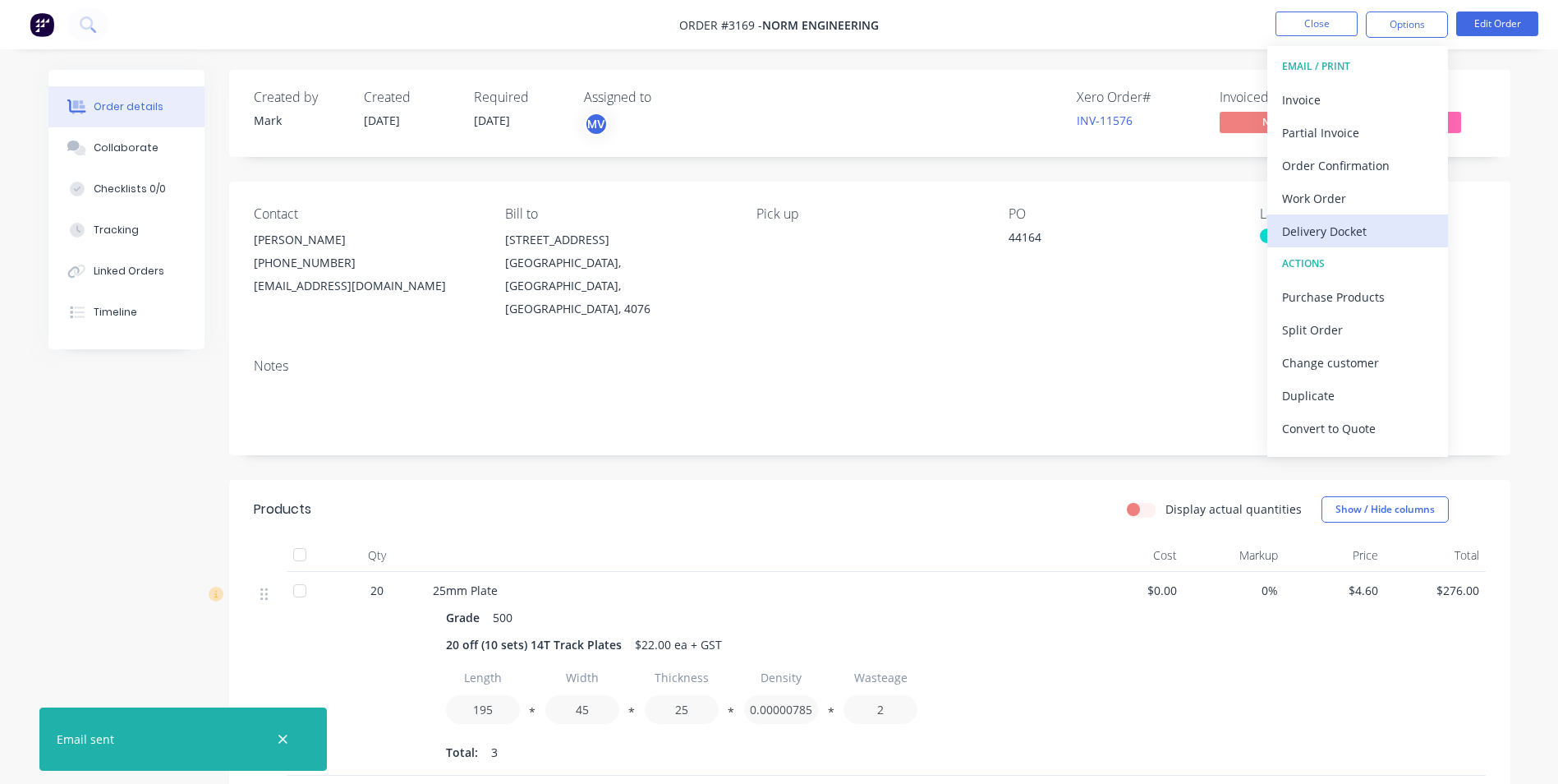
click at [1345, 228] on div "Delivery Docket" at bounding box center [1358, 231] width 151 height 24
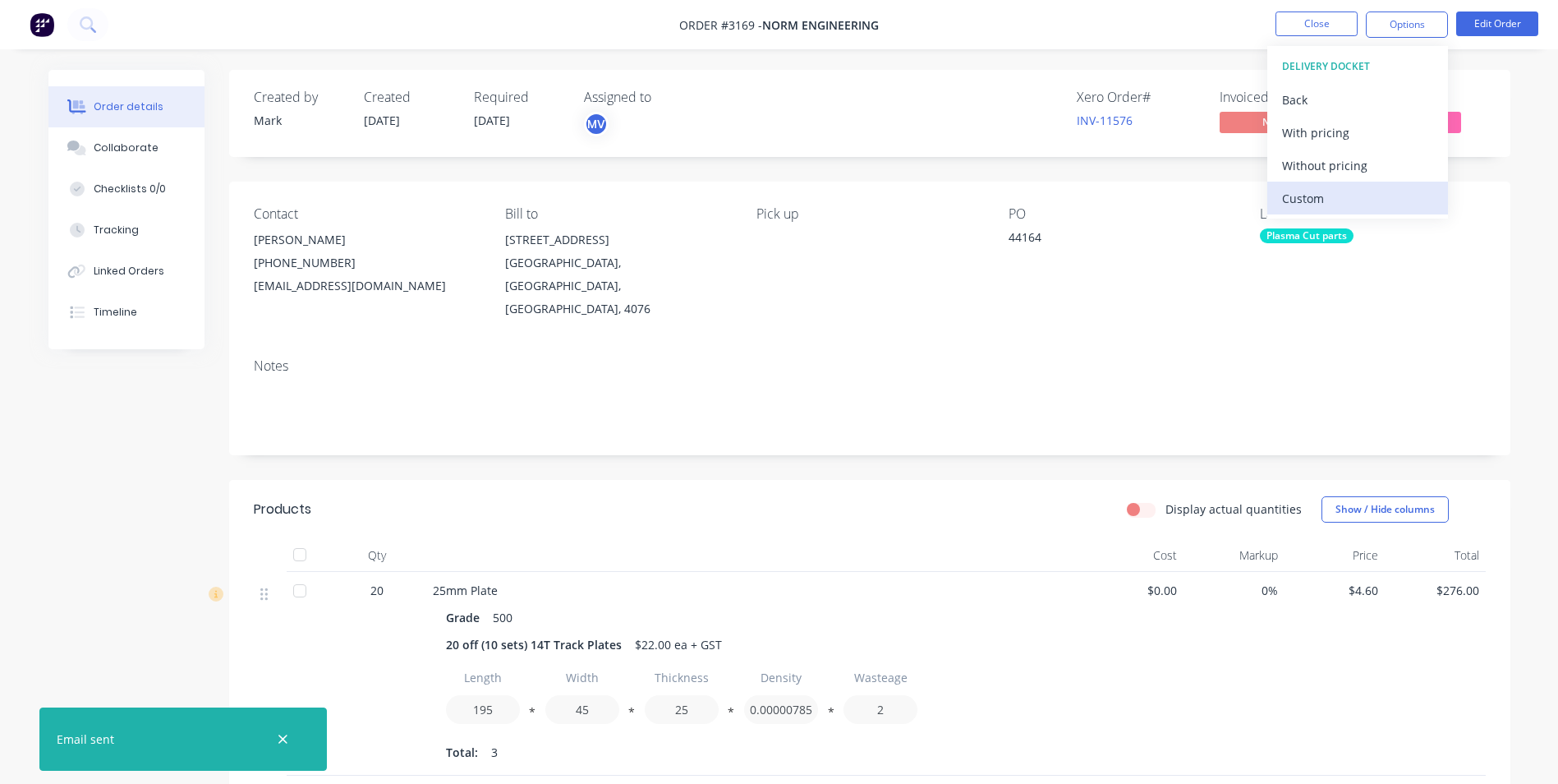
click at [1308, 194] on div "Custom" at bounding box center [1358, 198] width 151 height 24
click at [1308, 163] on div "Without pricing" at bounding box center [1358, 166] width 151 height 24
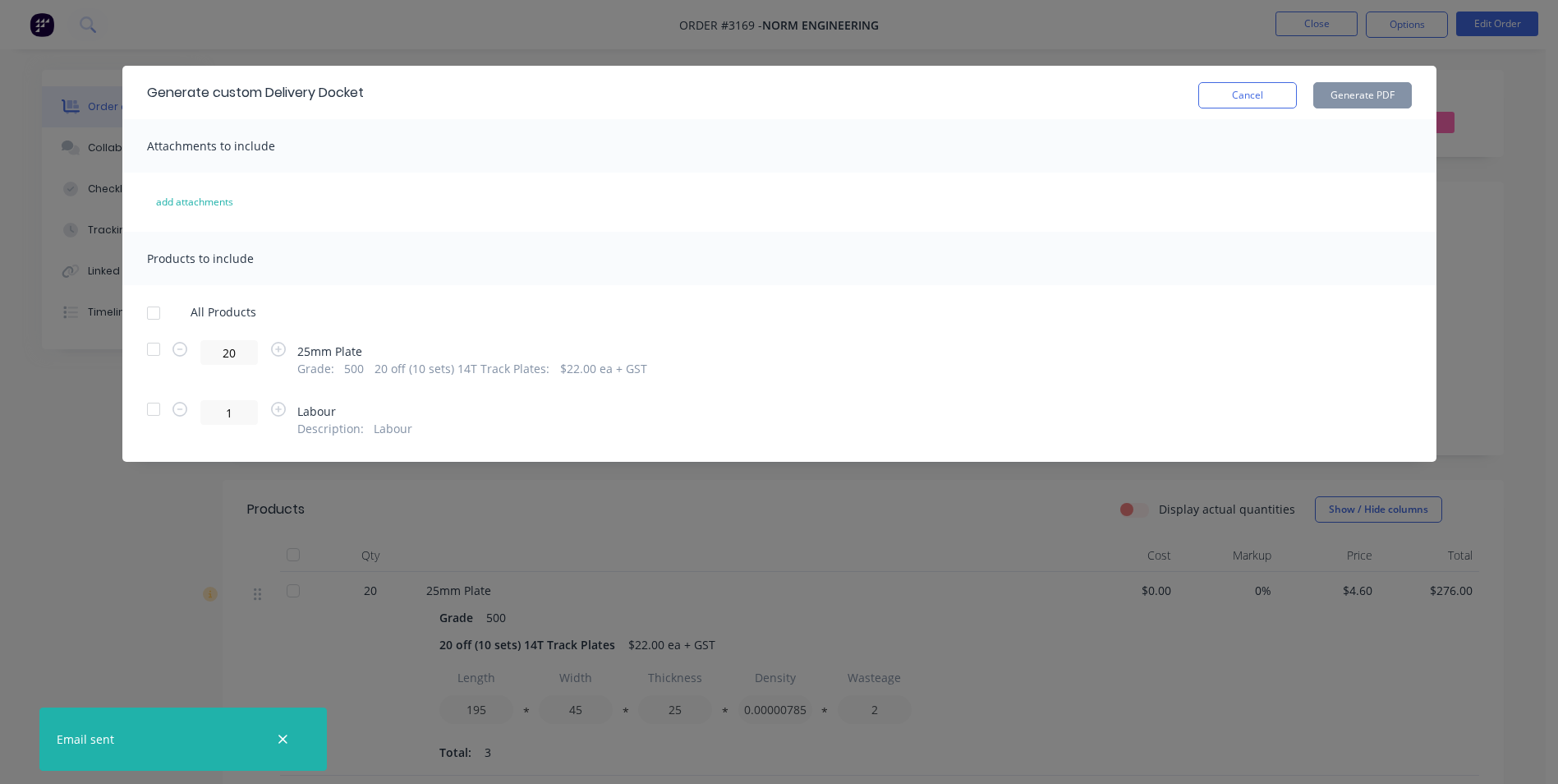
click at [157, 347] on div at bounding box center [154, 349] width 33 height 33
click at [1370, 96] on button "Generate PDF" at bounding box center [1363, 95] width 99 height 27
click at [1261, 89] on button "Cancel" at bounding box center [1248, 95] width 99 height 27
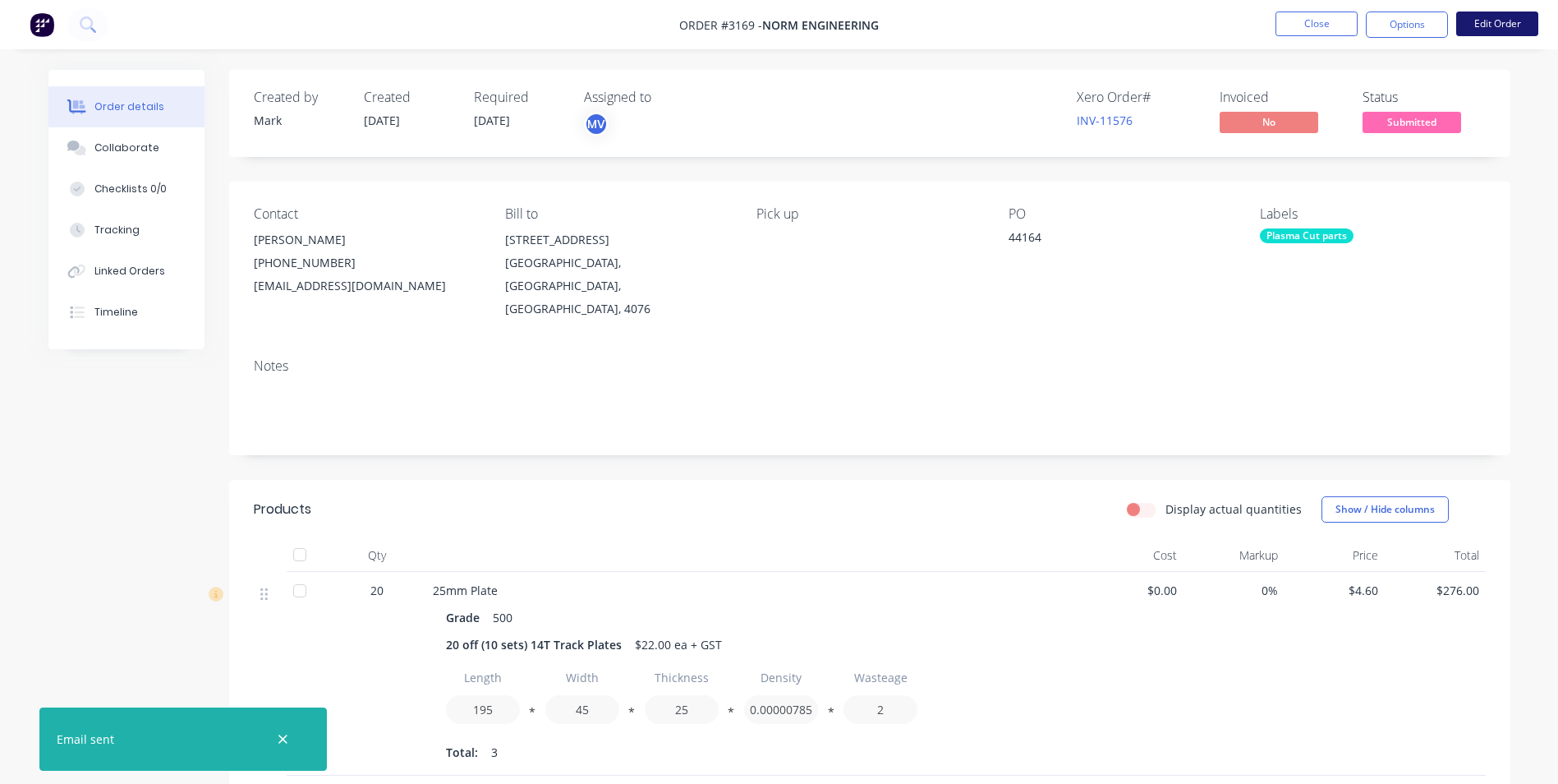
click at [1492, 16] on button "Edit Order" at bounding box center [1497, 23] width 82 height 25
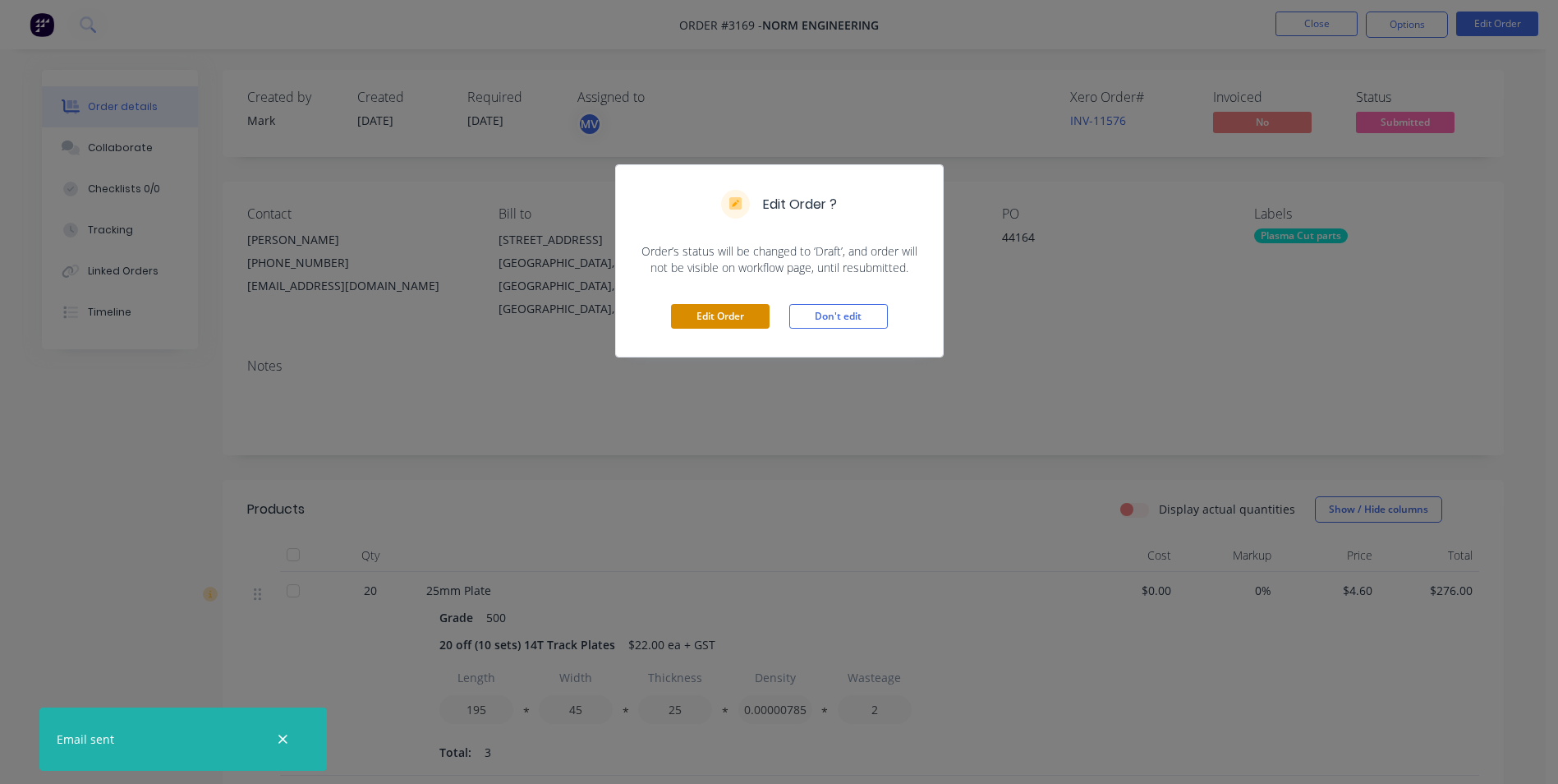
click at [709, 315] on button "Edit Order" at bounding box center [720, 316] width 99 height 25
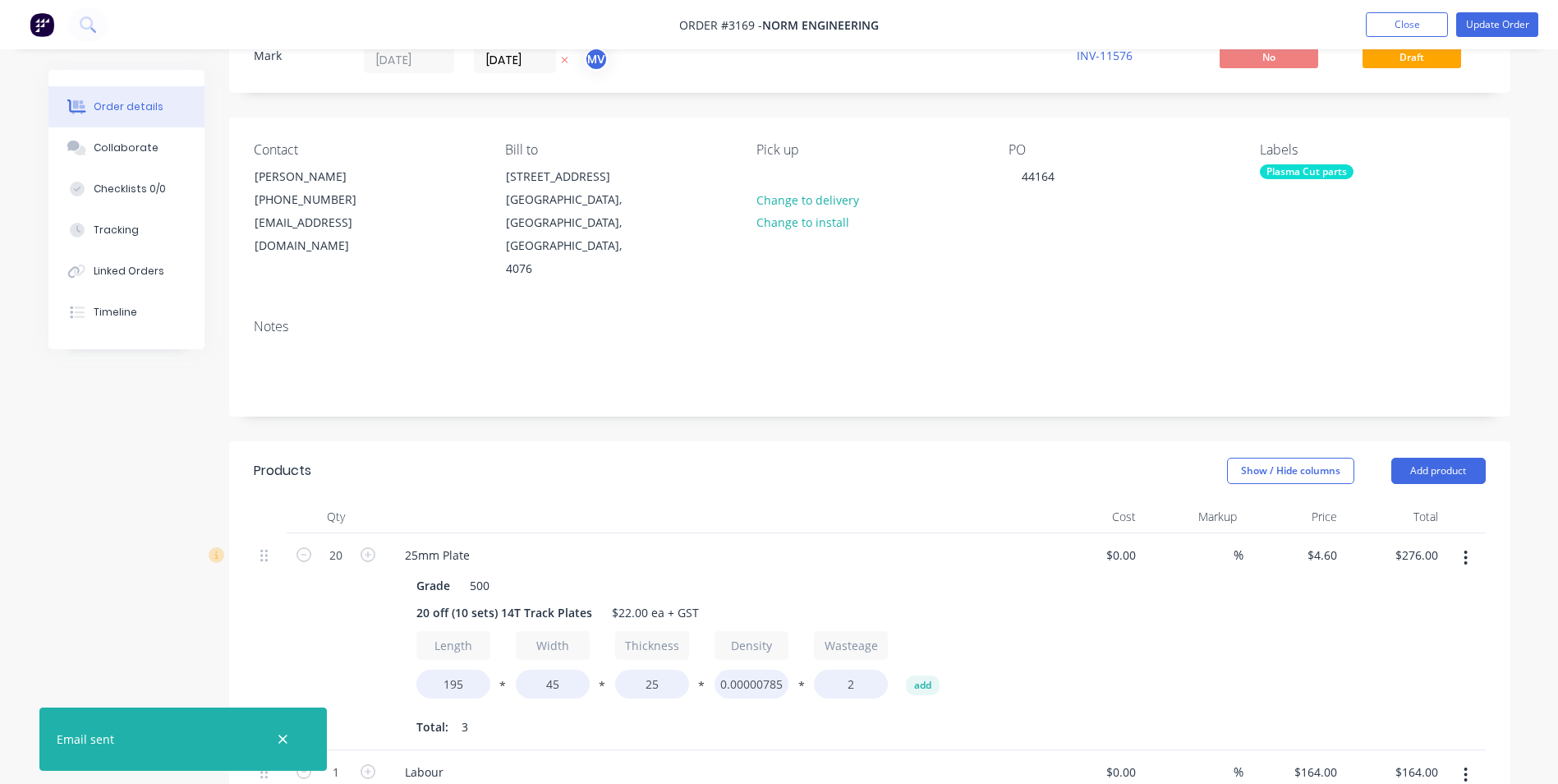
scroll to position [164, 0]
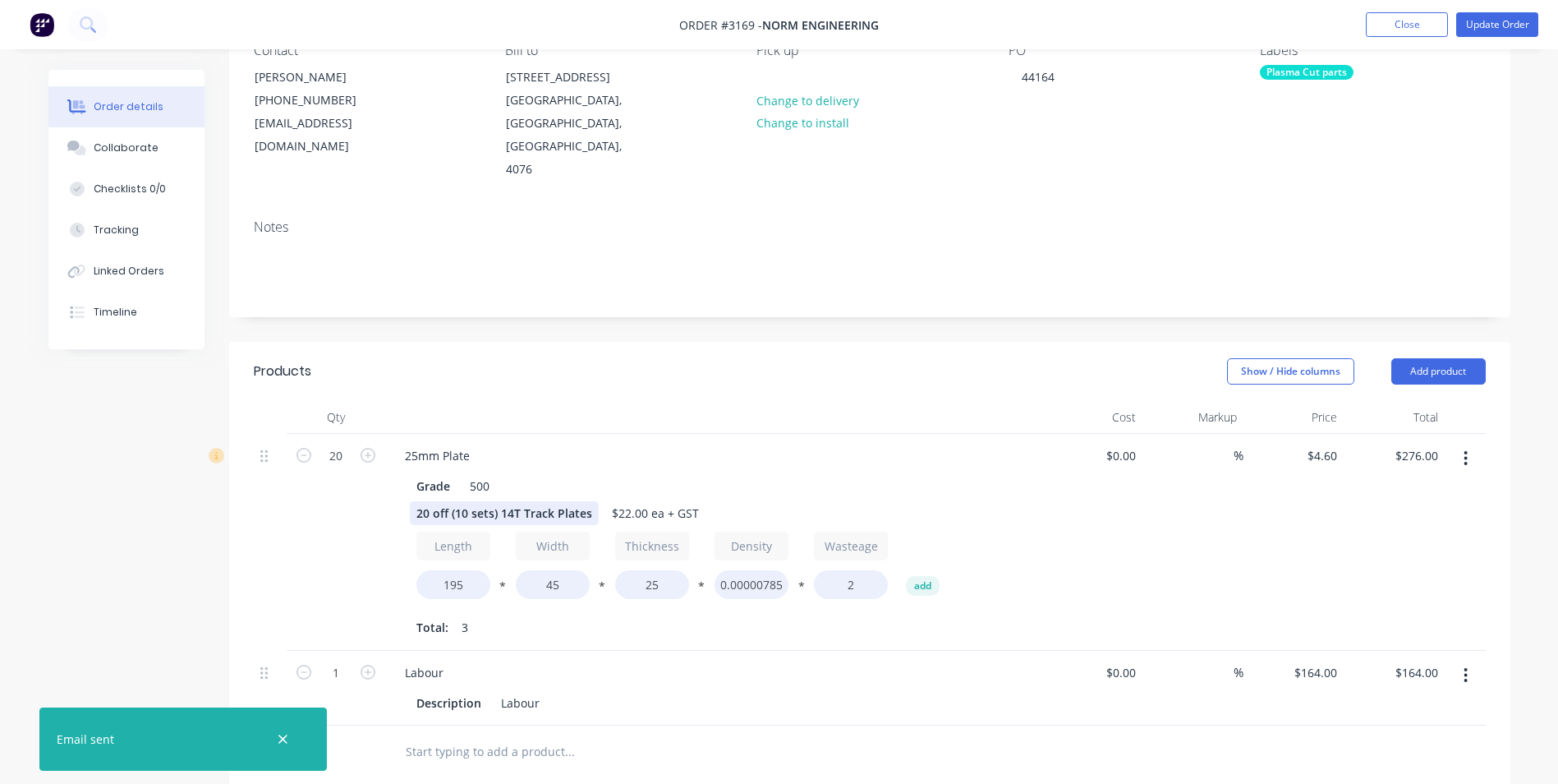
click at [591, 501] on div "20 off (10 sets) 14T Track Plates" at bounding box center [504, 513] width 189 height 24
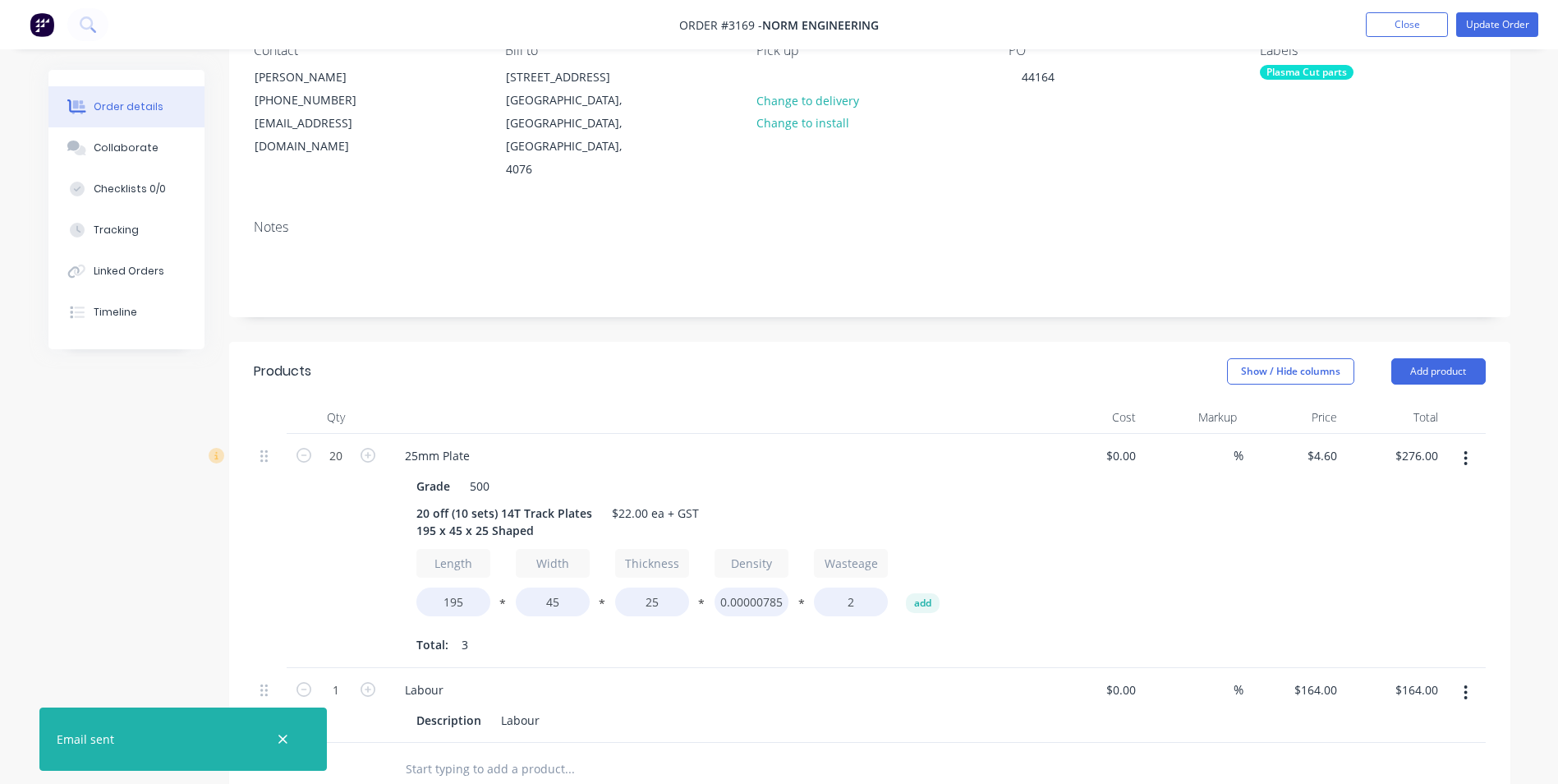
click at [739, 678] on div "Labour" at bounding box center [713, 690] width 644 height 24
click at [1493, 21] on button "Update Order" at bounding box center [1497, 24] width 82 height 25
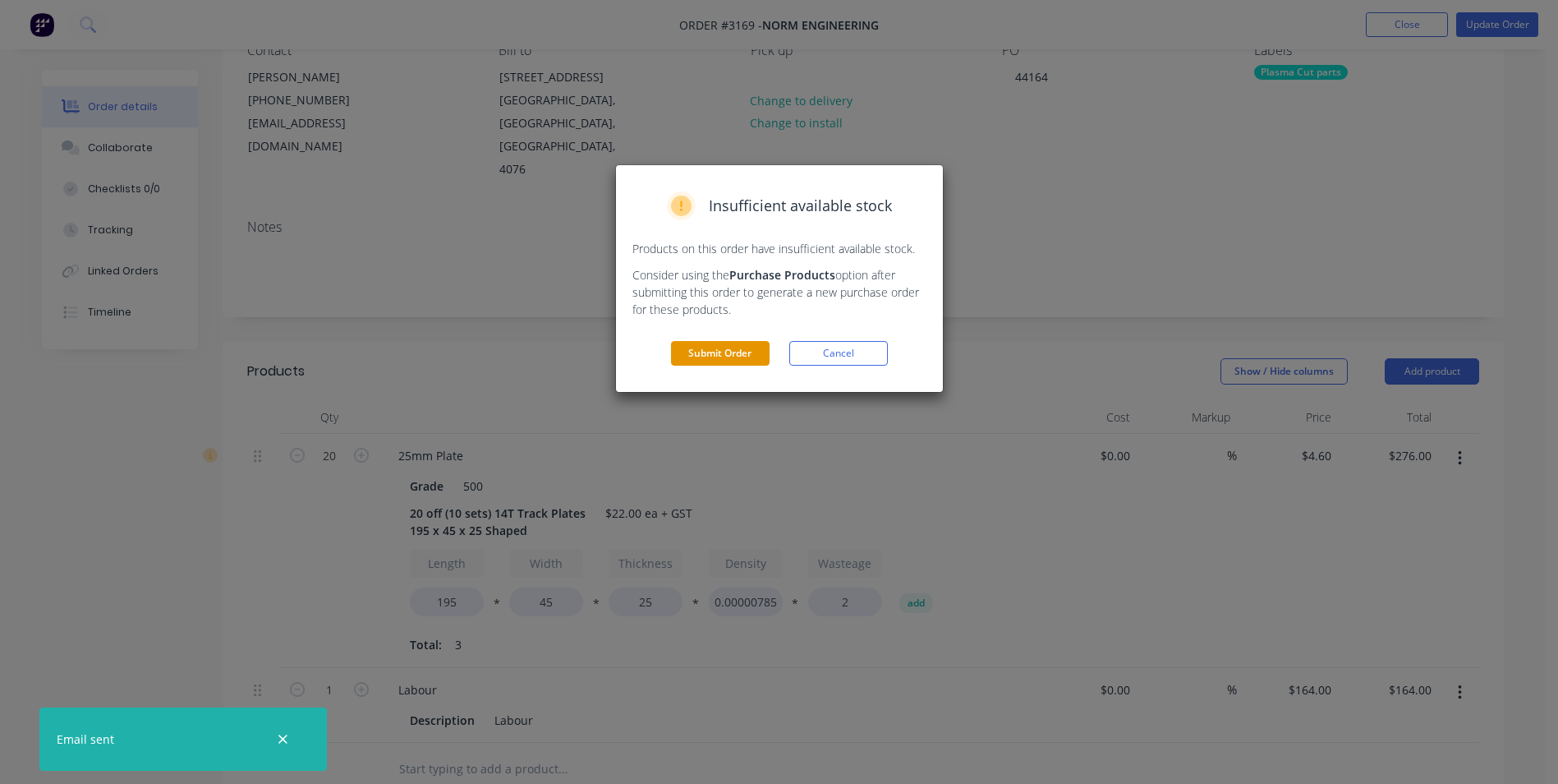
click at [709, 347] on button "Submit Order" at bounding box center [720, 353] width 99 height 25
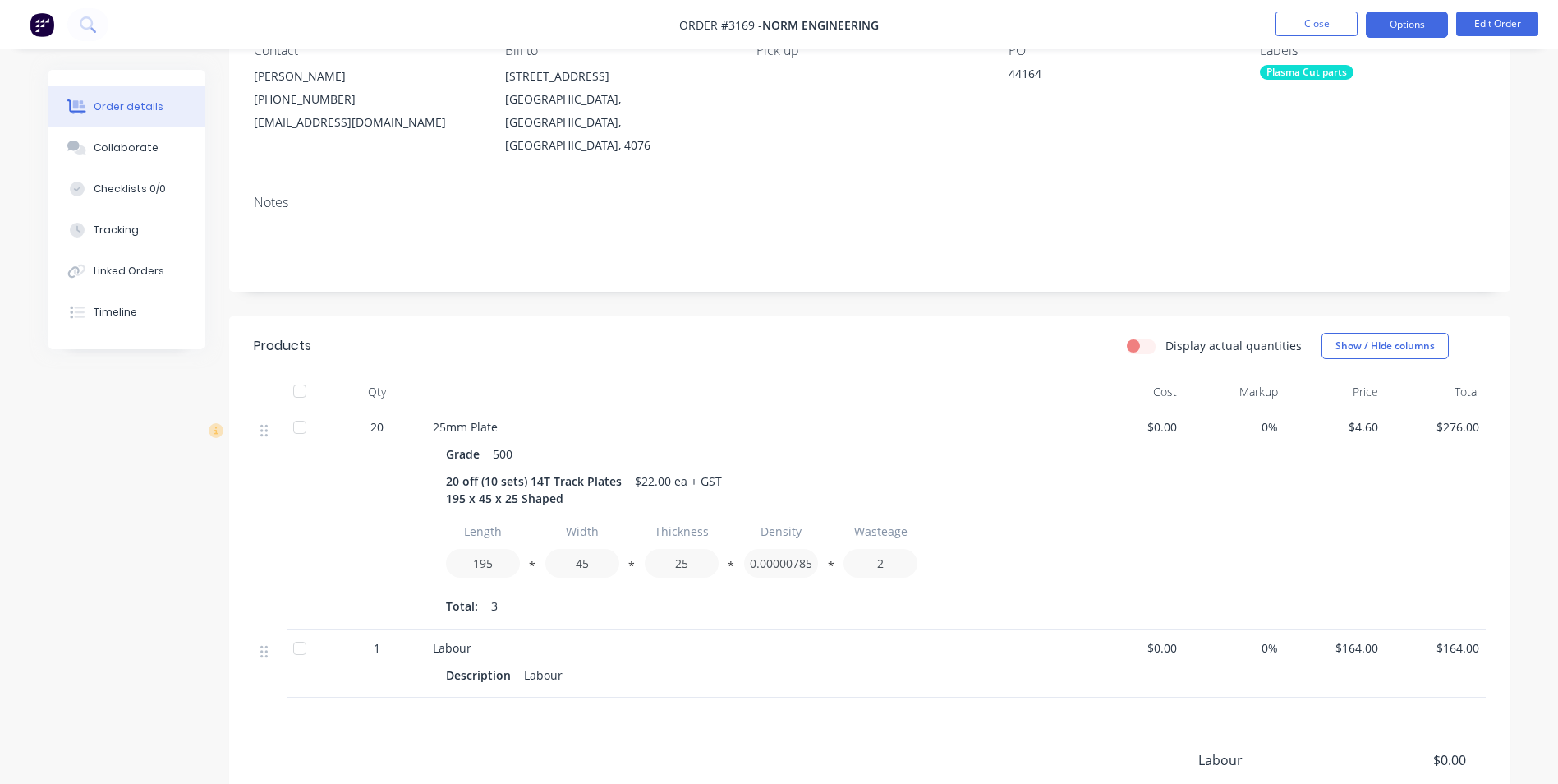
click at [1409, 20] on button "Options" at bounding box center [1407, 24] width 82 height 27
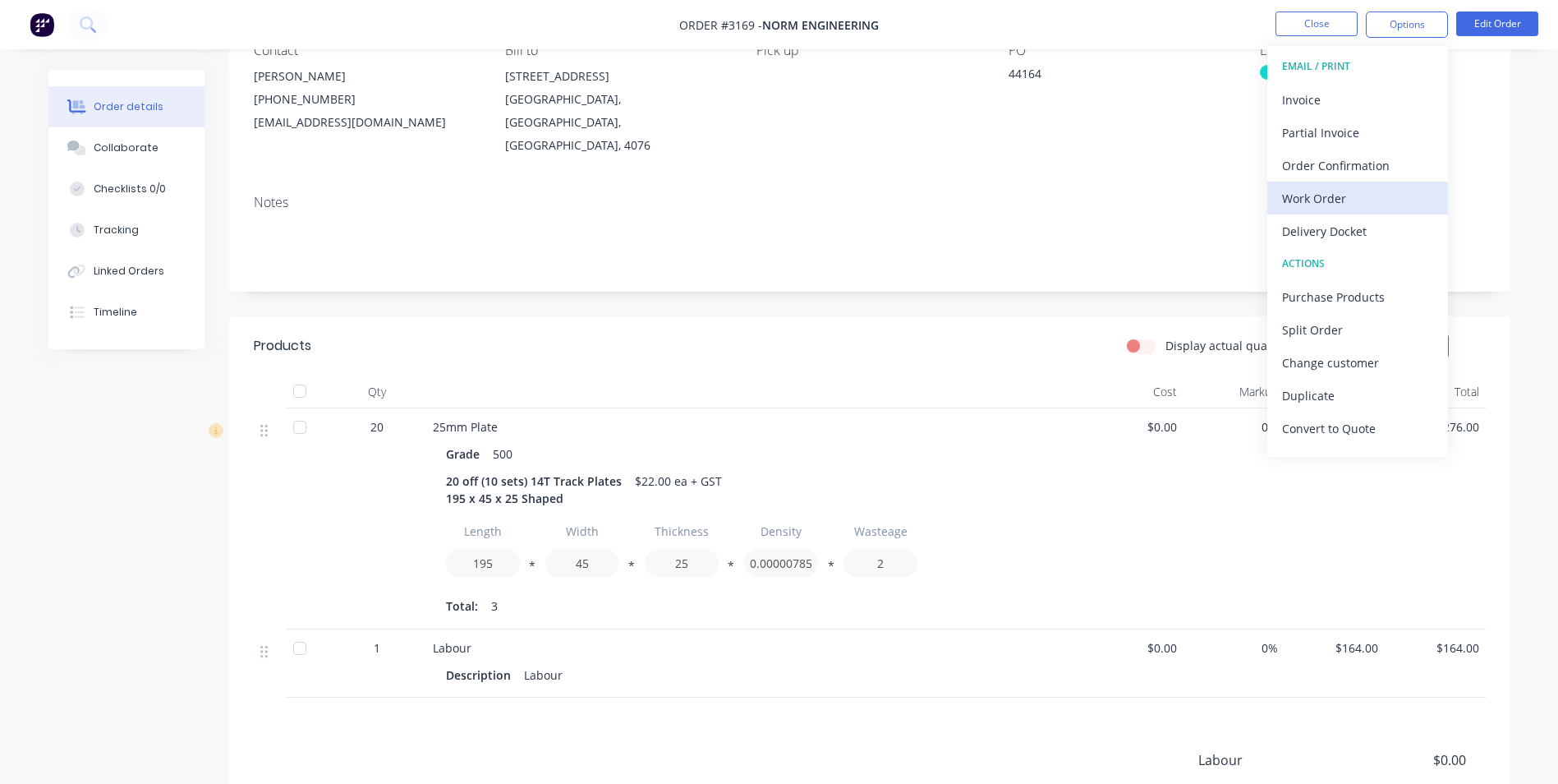
click at [1318, 197] on div "Work Order" at bounding box center [1358, 198] width 151 height 24
click at [1299, 194] on div "Custom" at bounding box center [1358, 198] width 151 height 24
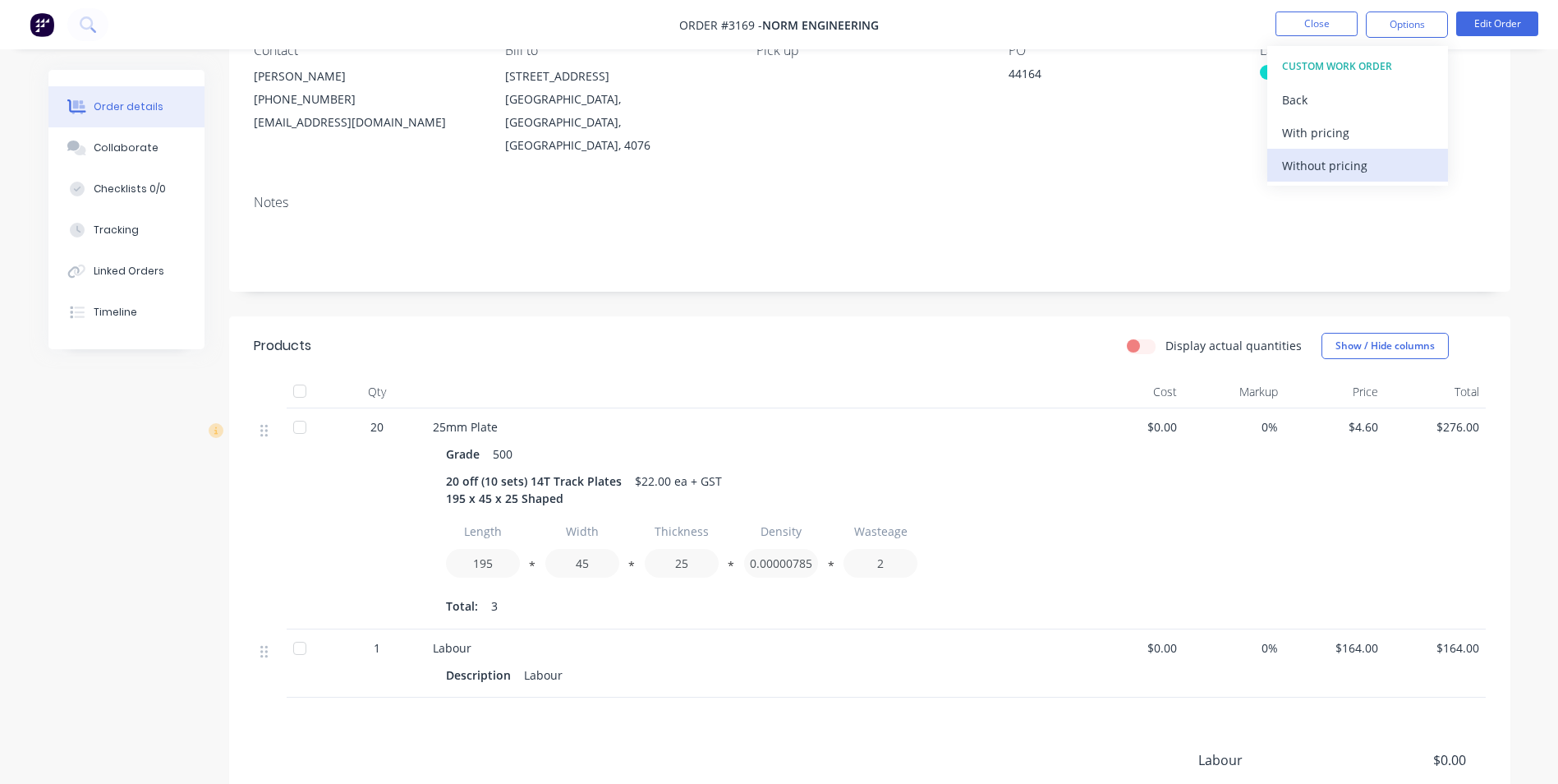
click at [1303, 168] on div "Without pricing" at bounding box center [1358, 166] width 151 height 24
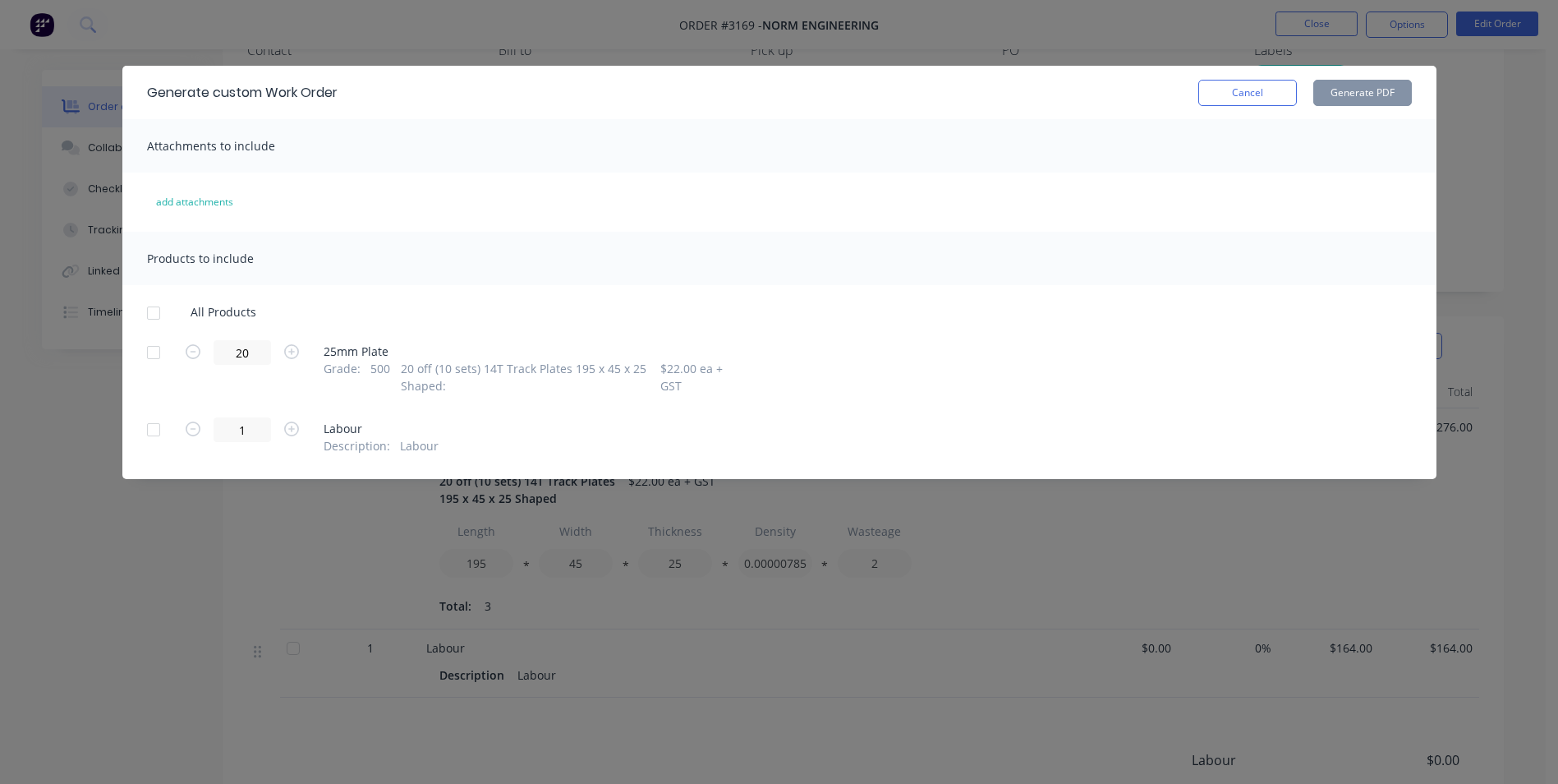
drag, startPoint x: 154, startPoint y: 355, endPoint x: 263, endPoint y: 391, distance: 114.8
click at [156, 355] on div at bounding box center [154, 353] width 33 height 33
click at [1379, 87] on button "Generate PDF" at bounding box center [1363, 92] width 99 height 27
